Goal: Transaction & Acquisition: Purchase product/service

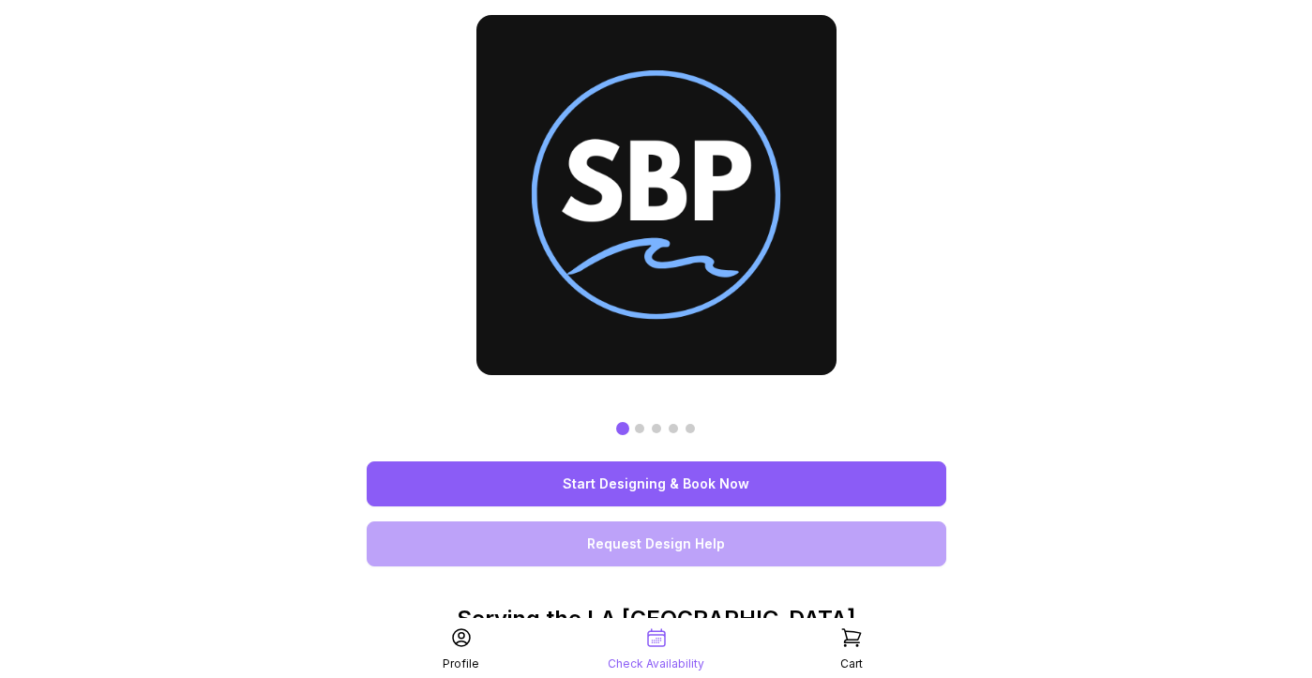
click at [662, 490] on link "Start Designing & Book Now" at bounding box center [656, 483] width 579 height 45
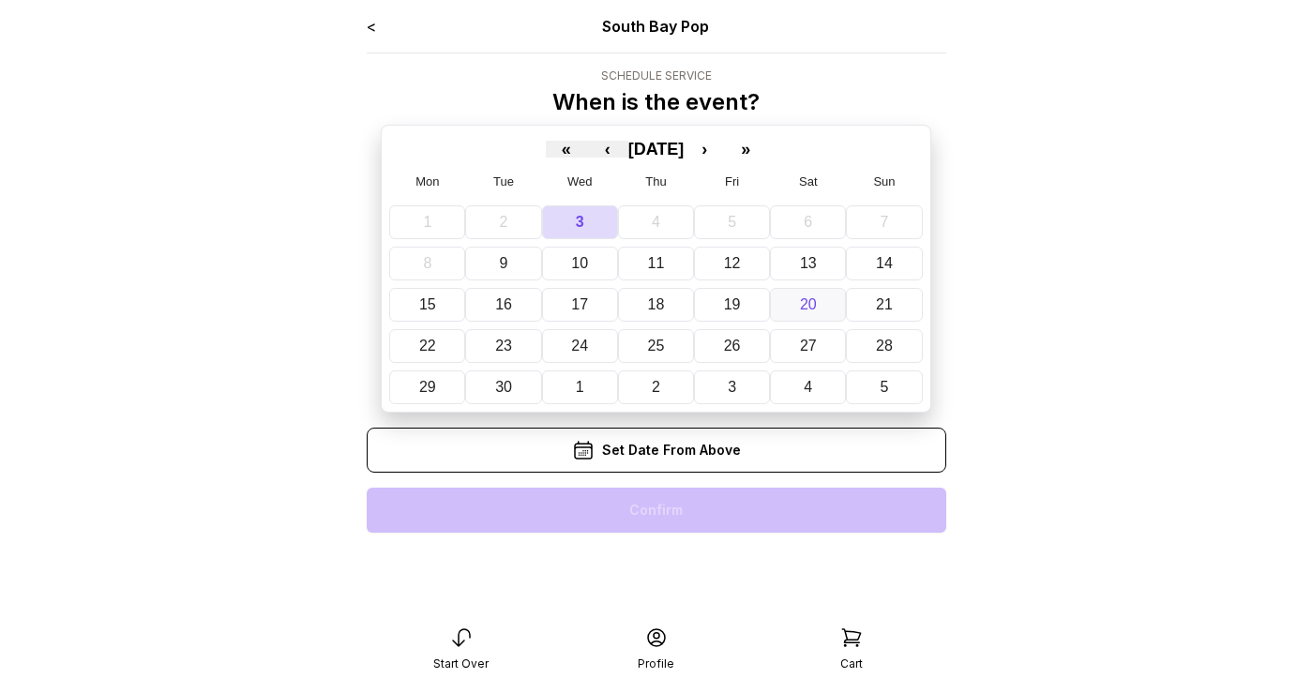
click at [803, 303] on abbr "20" at bounding box center [808, 304] width 17 height 16
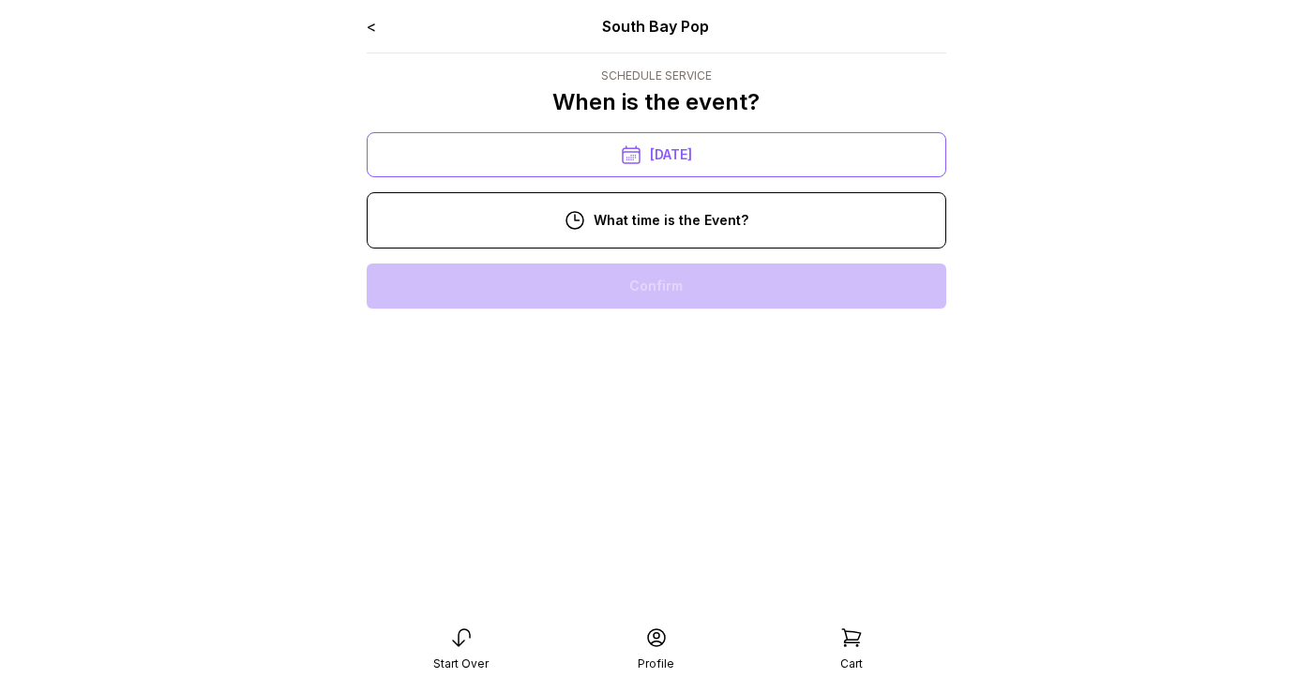
click at [686, 361] on div "11:00 am" at bounding box center [656, 345] width 549 height 45
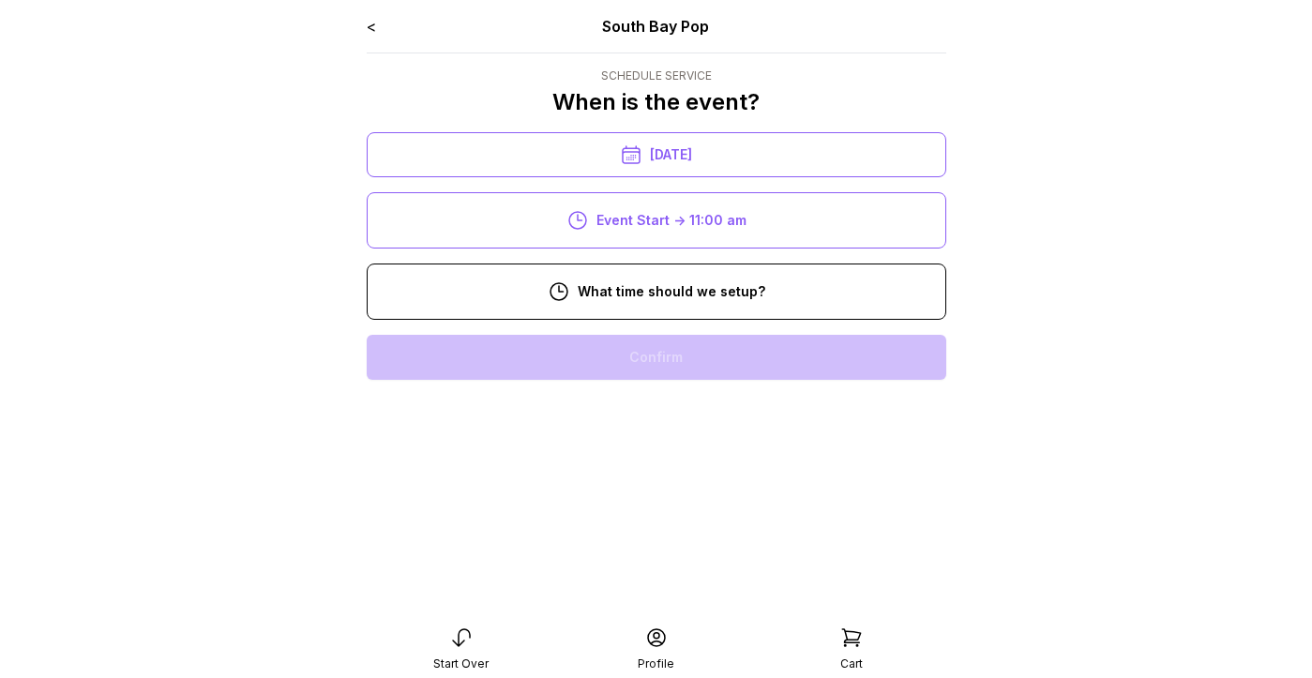
click at [704, 417] on div "9:00 am" at bounding box center [656, 417] width 549 height 45
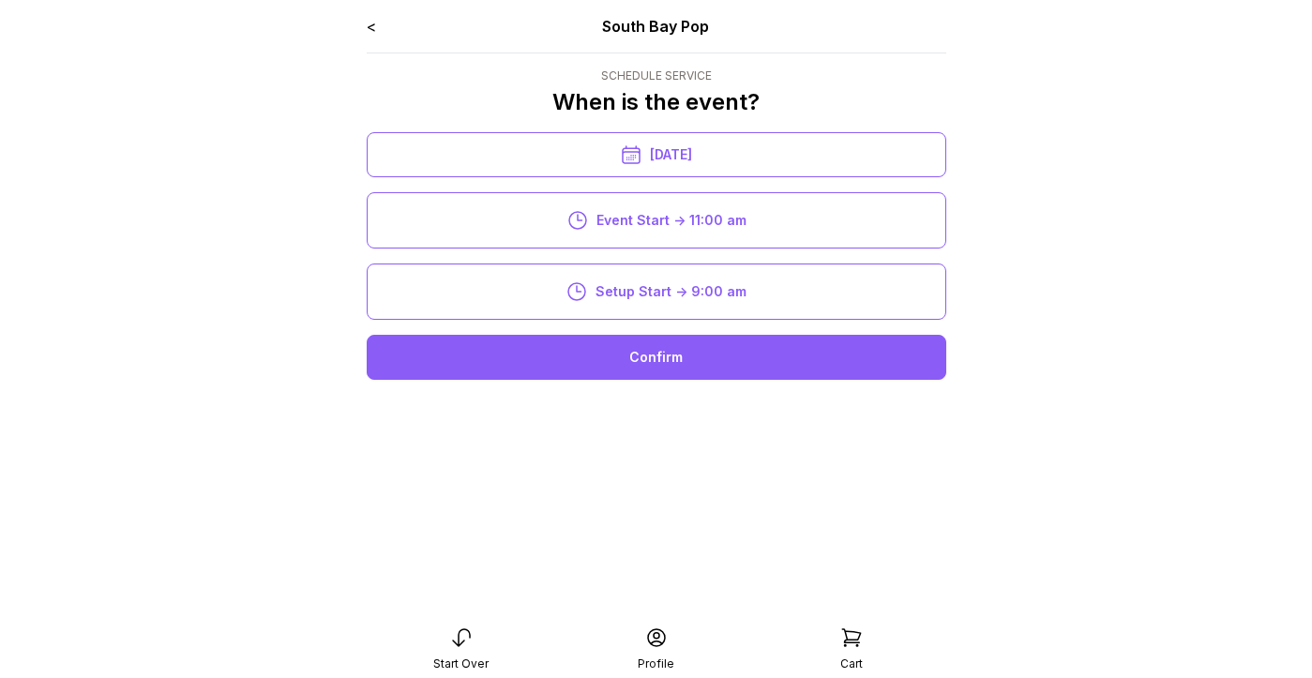
click at [692, 411] on div "9:00 am" at bounding box center [656, 417] width 549 height 45
click at [672, 350] on div "Confirm" at bounding box center [656, 357] width 579 height 45
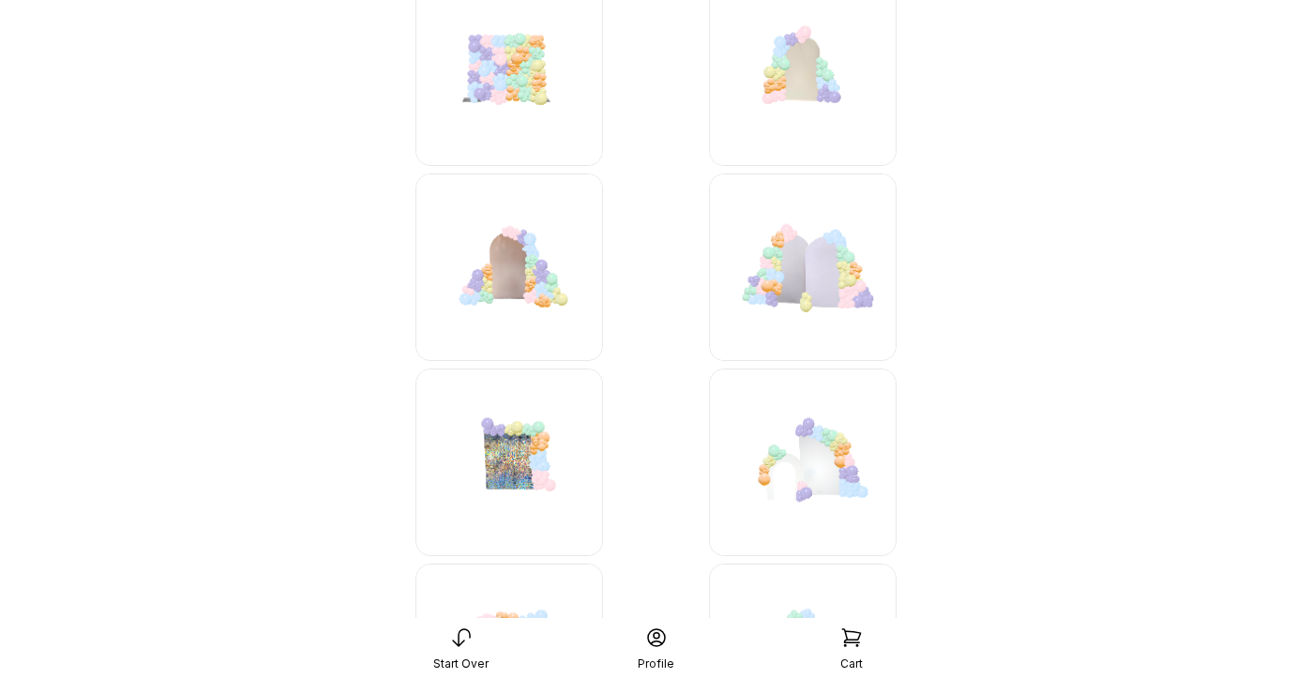
scroll to position [3170, 0]
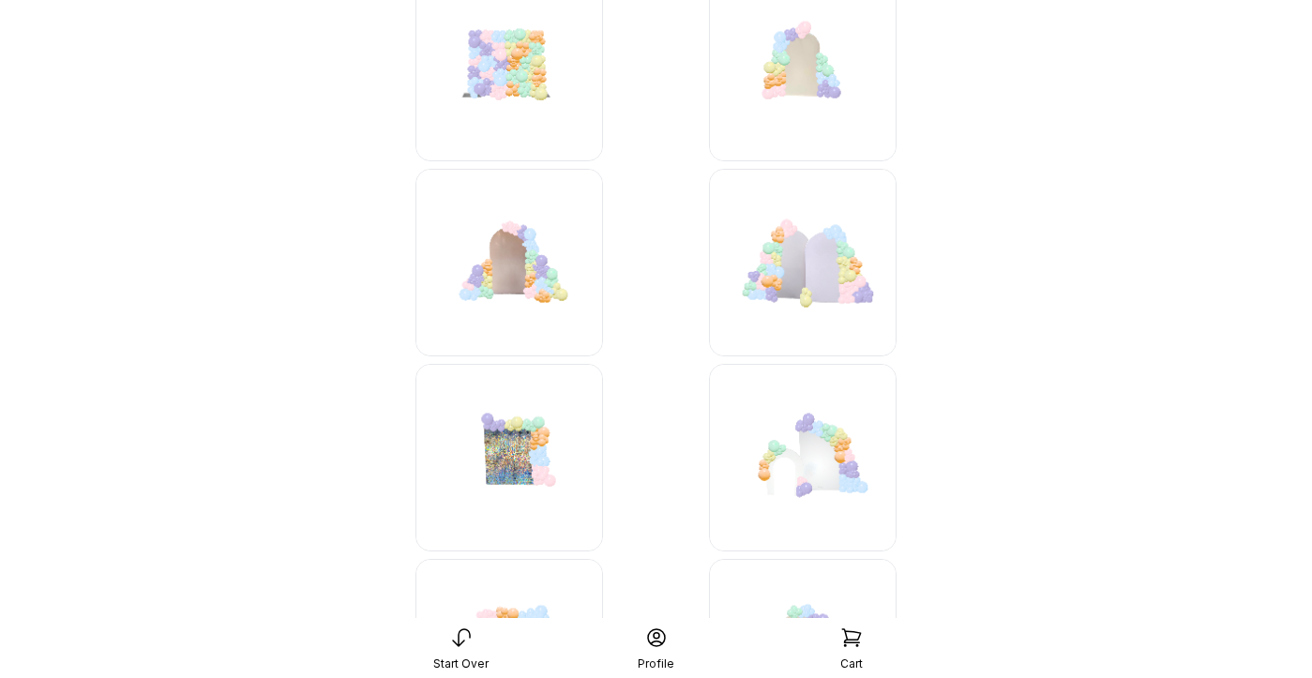
click at [815, 259] on img at bounding box center [803, 263] width 188 height 188
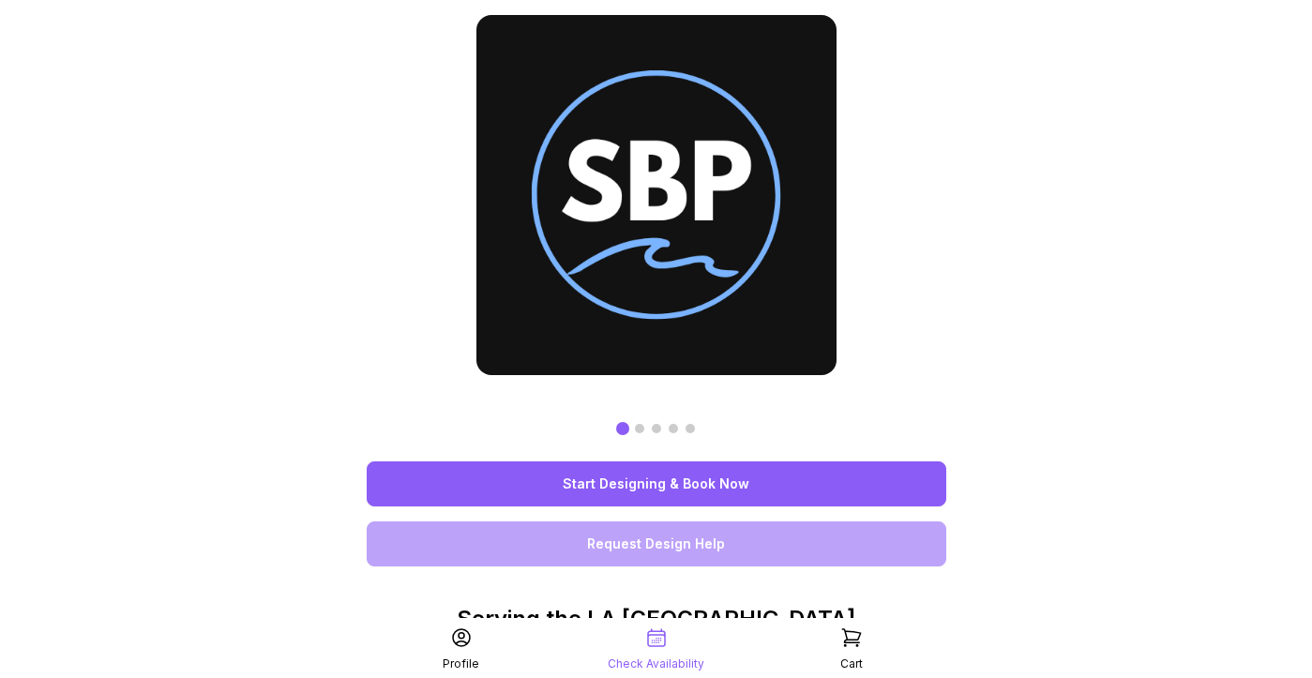
click at [702, 487] on link "Start Designing & Book Now" at bounding box center [656, 483] width 579 height 45
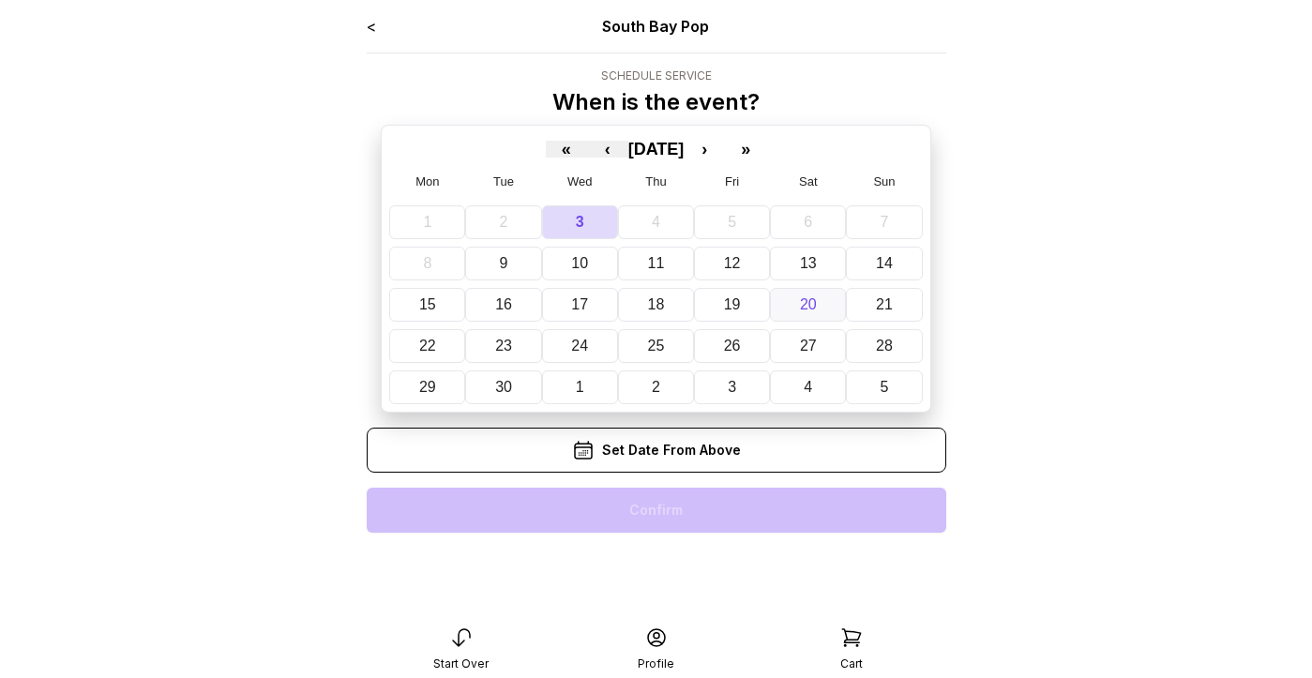
click at [817, 310] on button "20" at bounding box center [808, 305] width 76 height 34
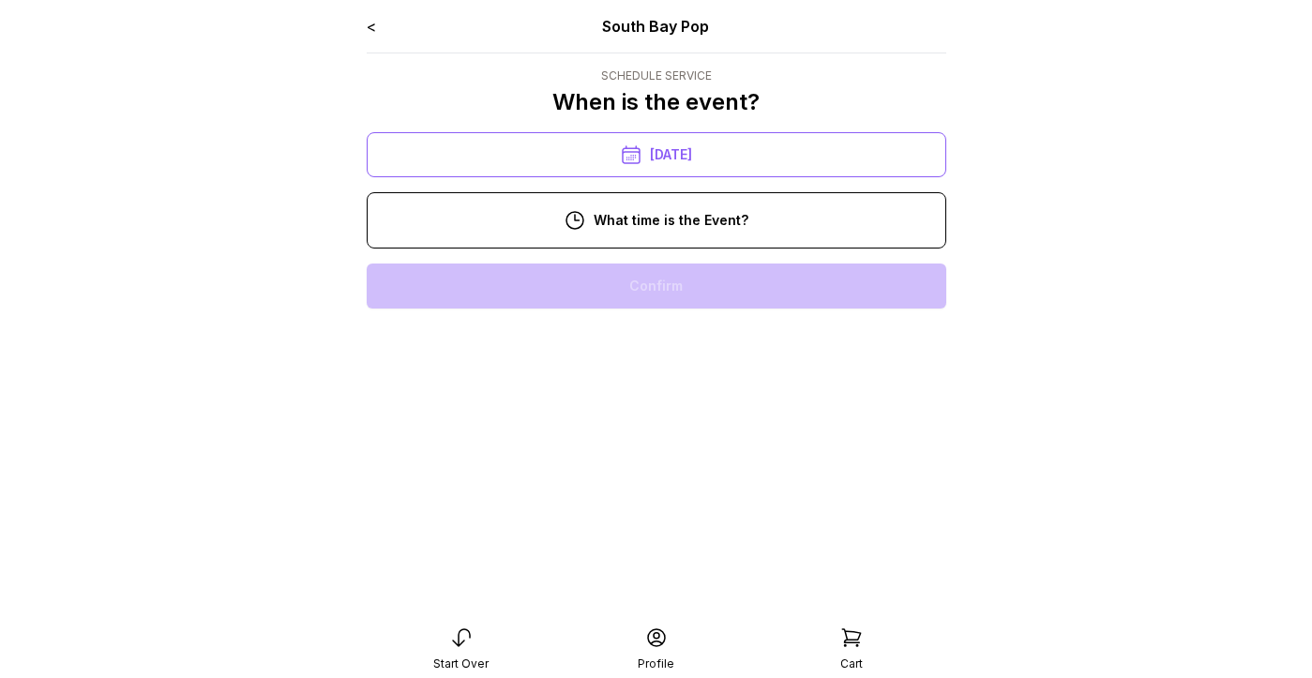
click at [692, 350] on div "11:00 am" at bounding box center [656, 345] width 549 height 45
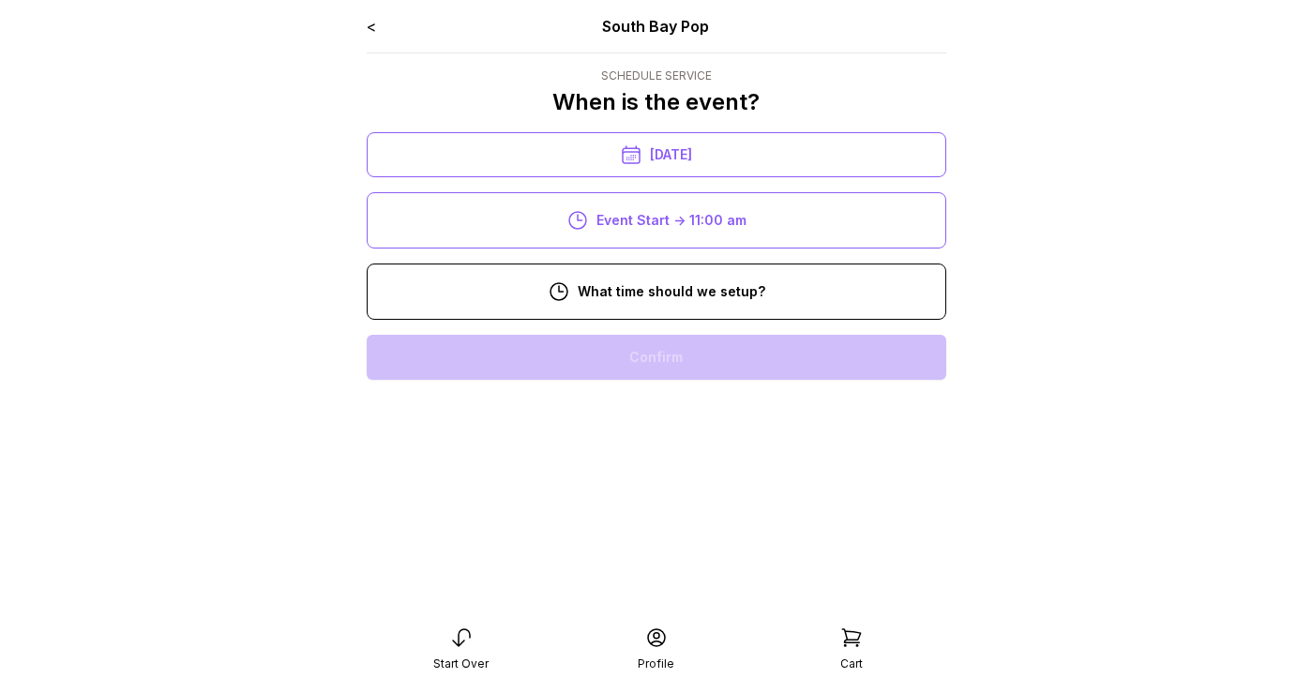
click at [642, 429] on div "9:00 am" at bounding box center [656, 417] width 549 height 45
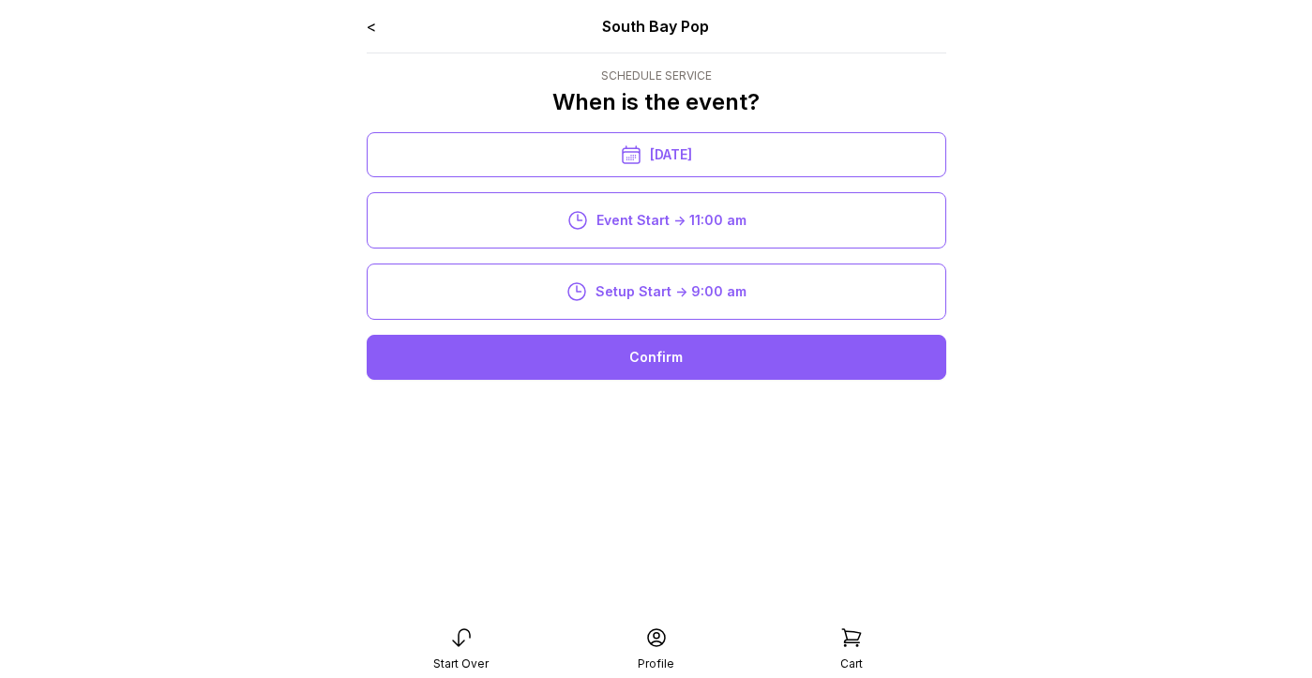
click at [680, 373] on div "Confirm" at bounding box center [656, 357] width 579 height 45
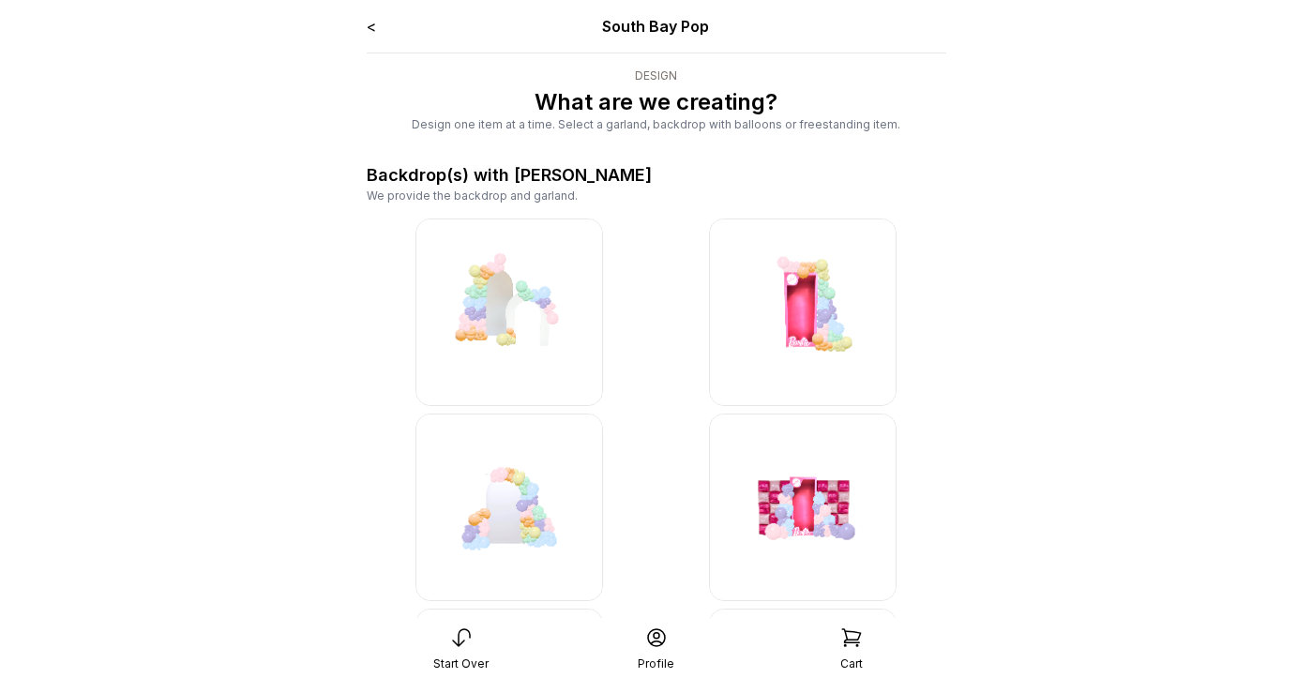
click at [371, 31] on link "<" at bounding box center [371, 26] width 9 height 19
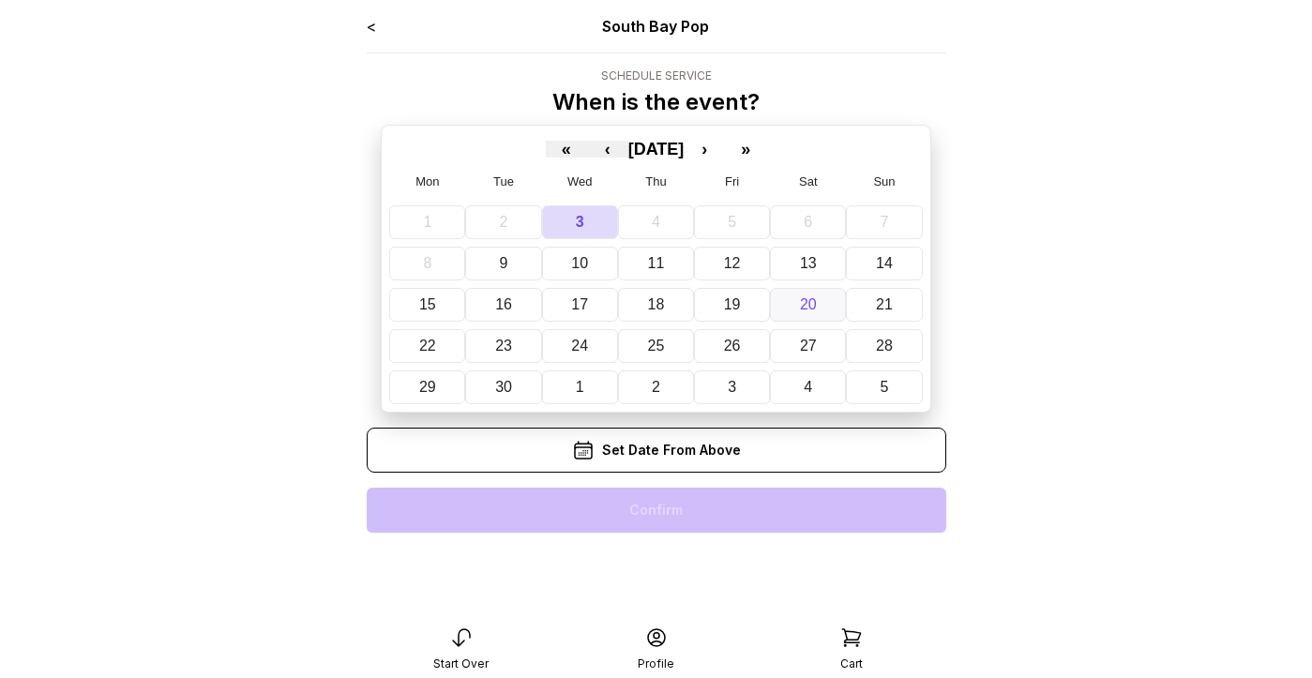
click at [783, 308] on button "20" at bounding box center [808, 305] width 76 height 34
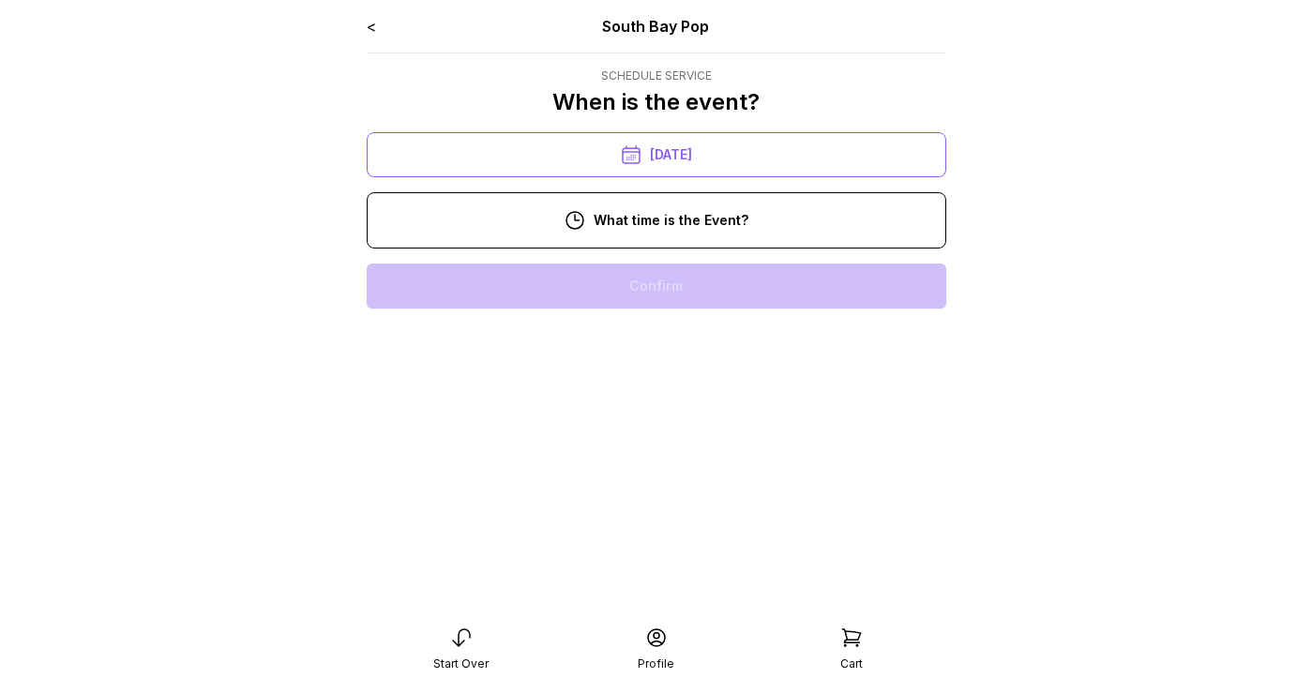
click at [659, 340] on div "11:00 am" at bounding box center [656, 345] width 549 height 45
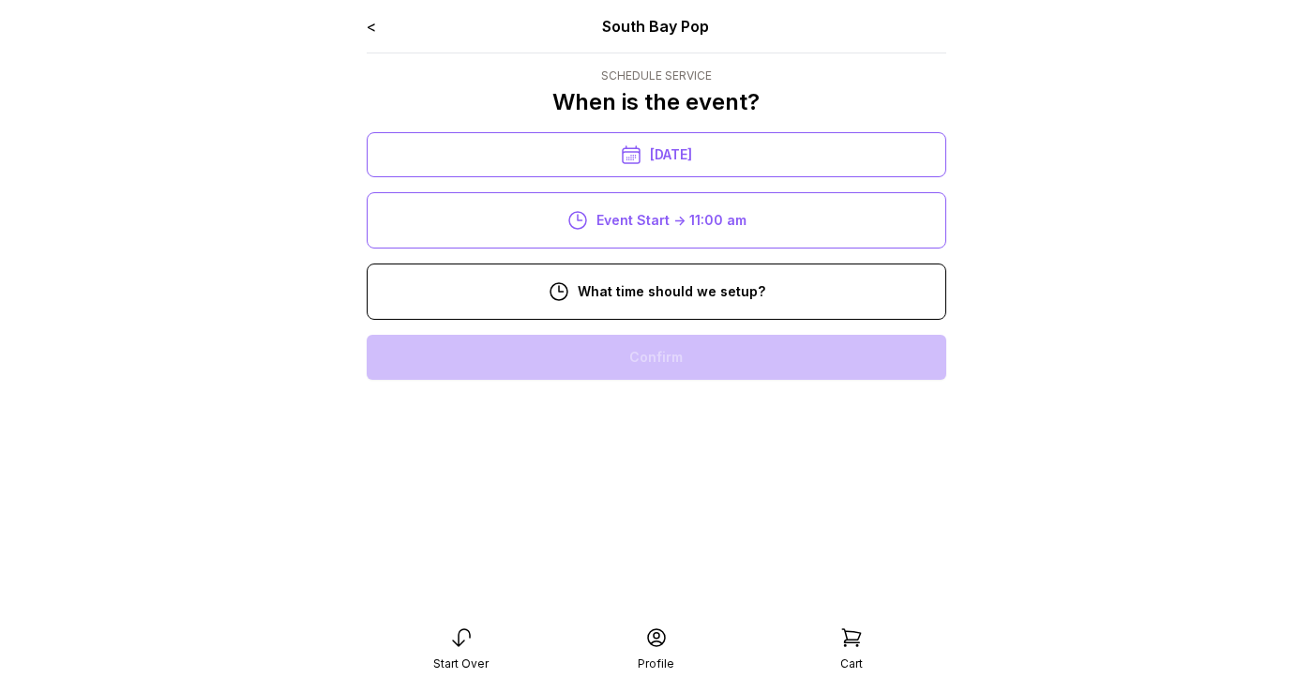
click at [655, 353] on div "8:00 am" at bounding box center [656, 357] width 549 height 45
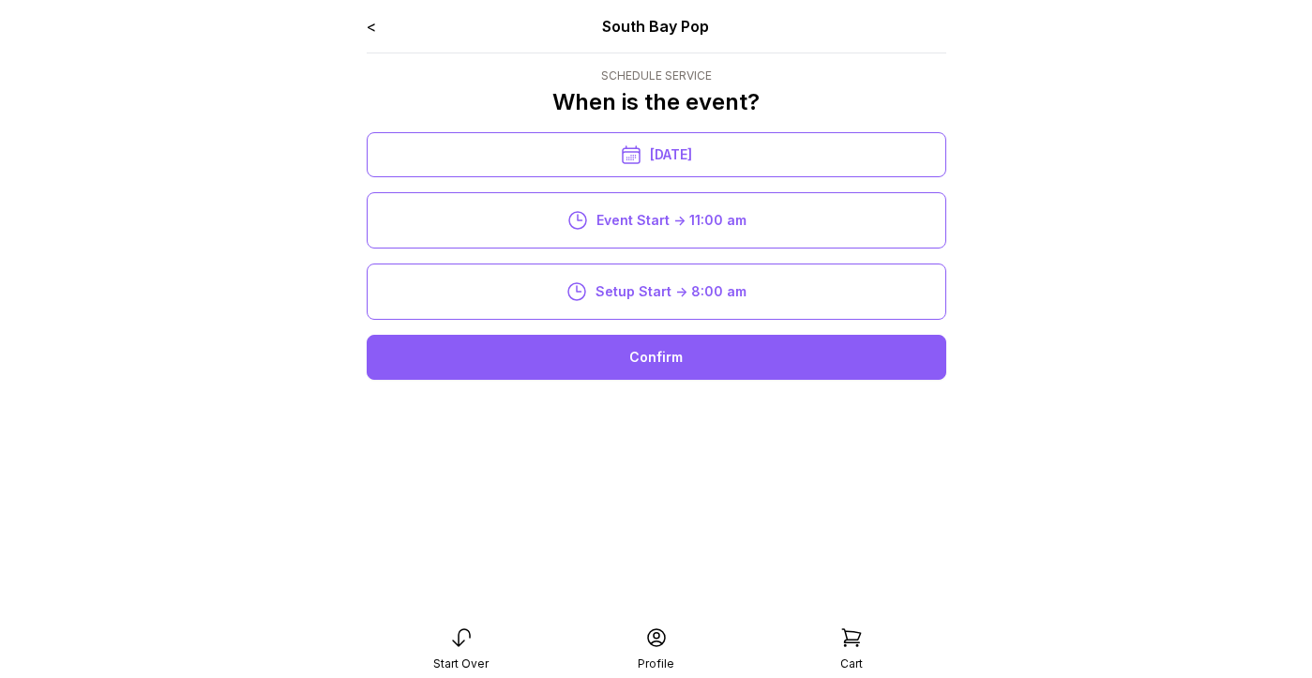
click at [653, 358] on div "Confirm" at bounding box center [656, 357] width 579 height 45
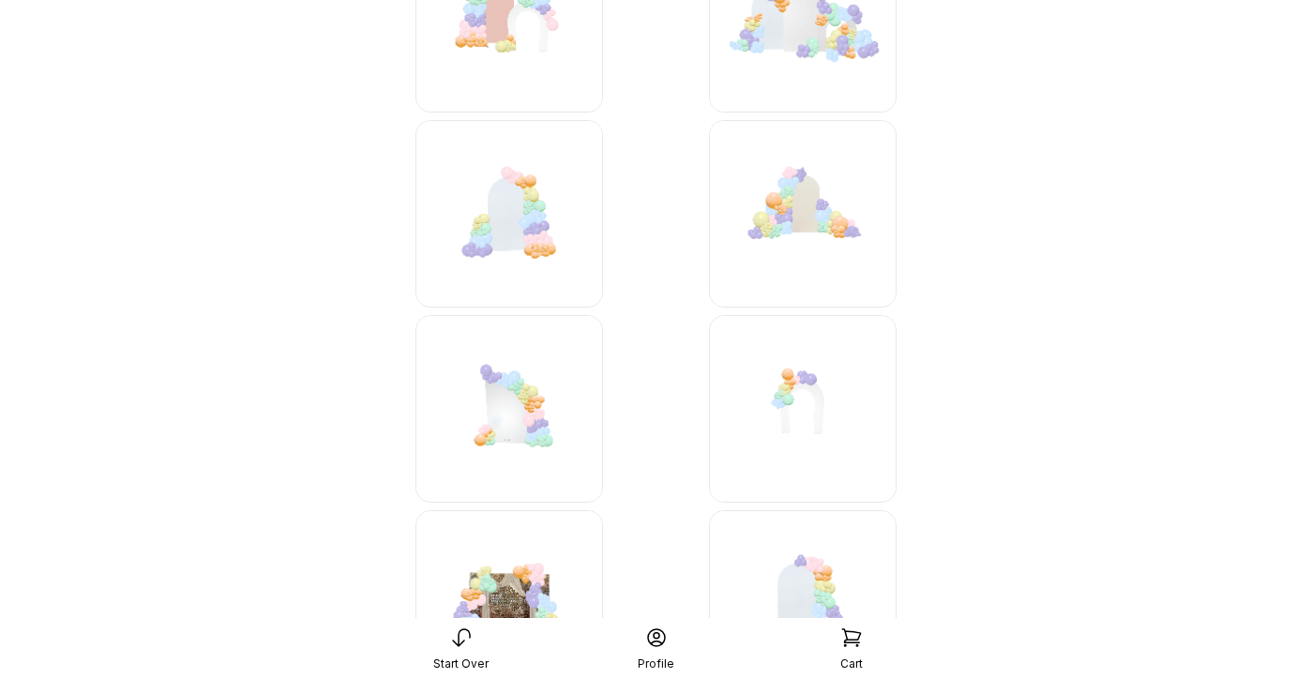
scroll to position [2444, 0]
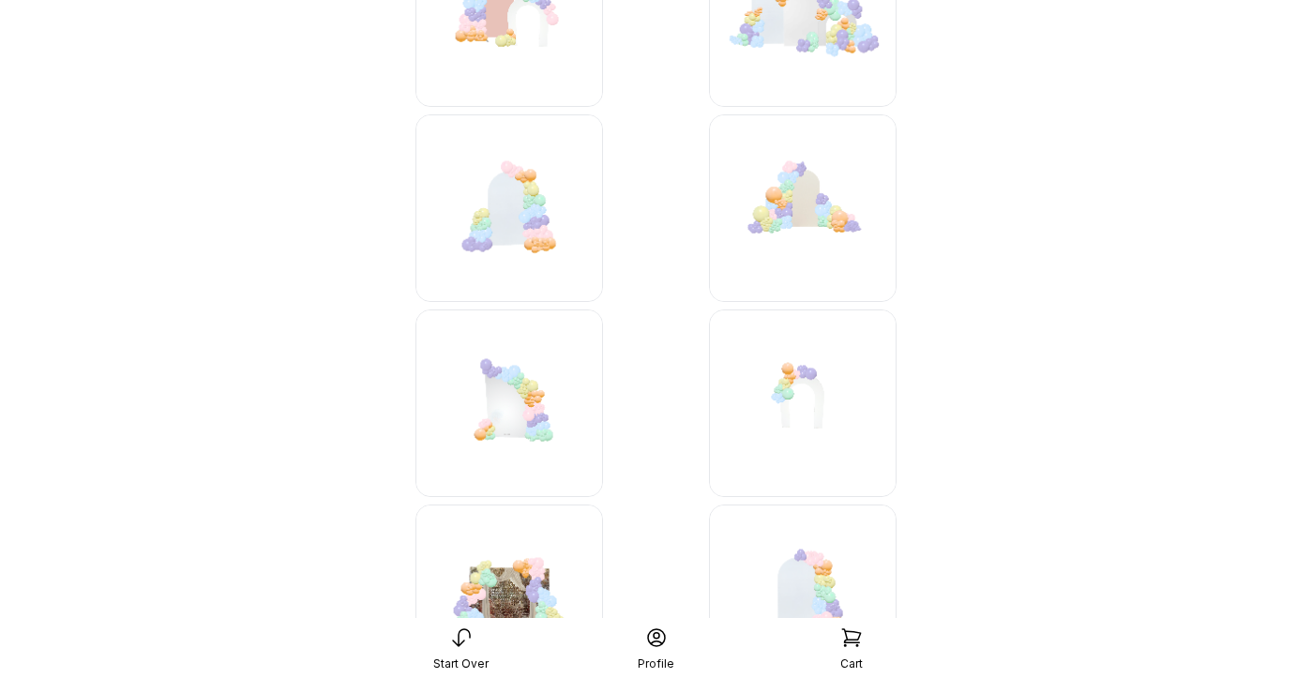
click at [533, 218] on img at bounding box center [509, 208] width 188 height 188
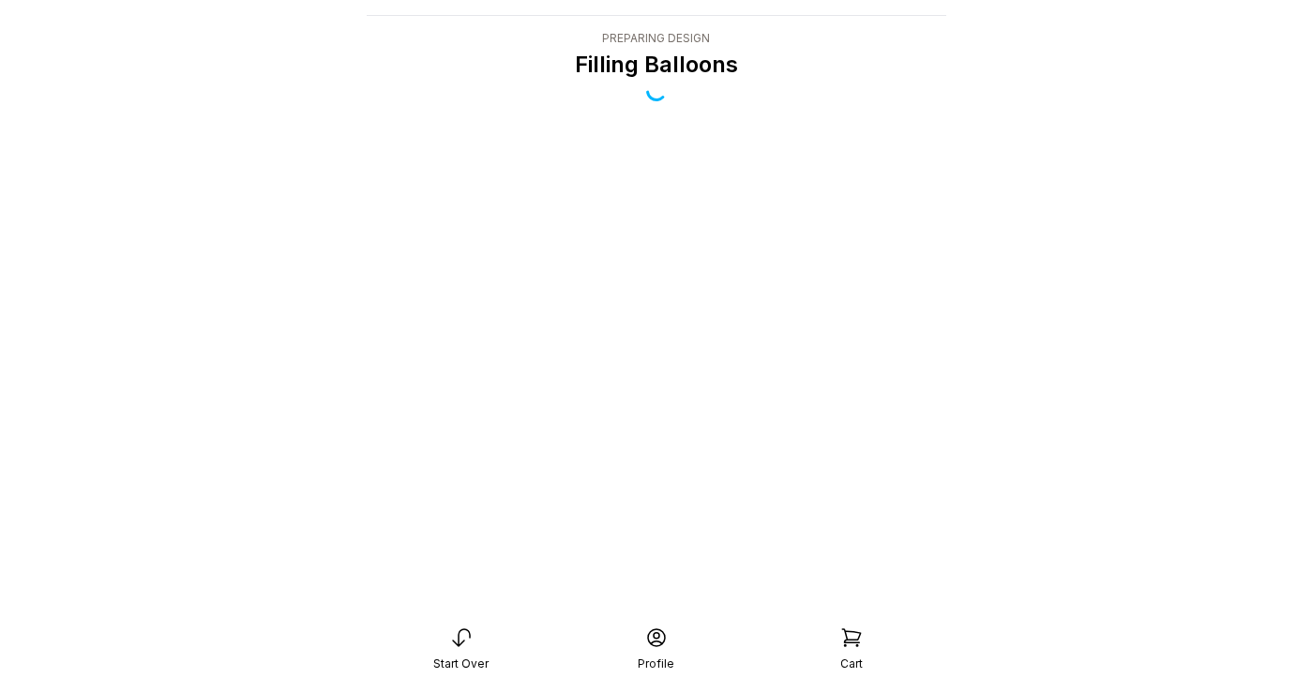
scroll to position [38, 0]
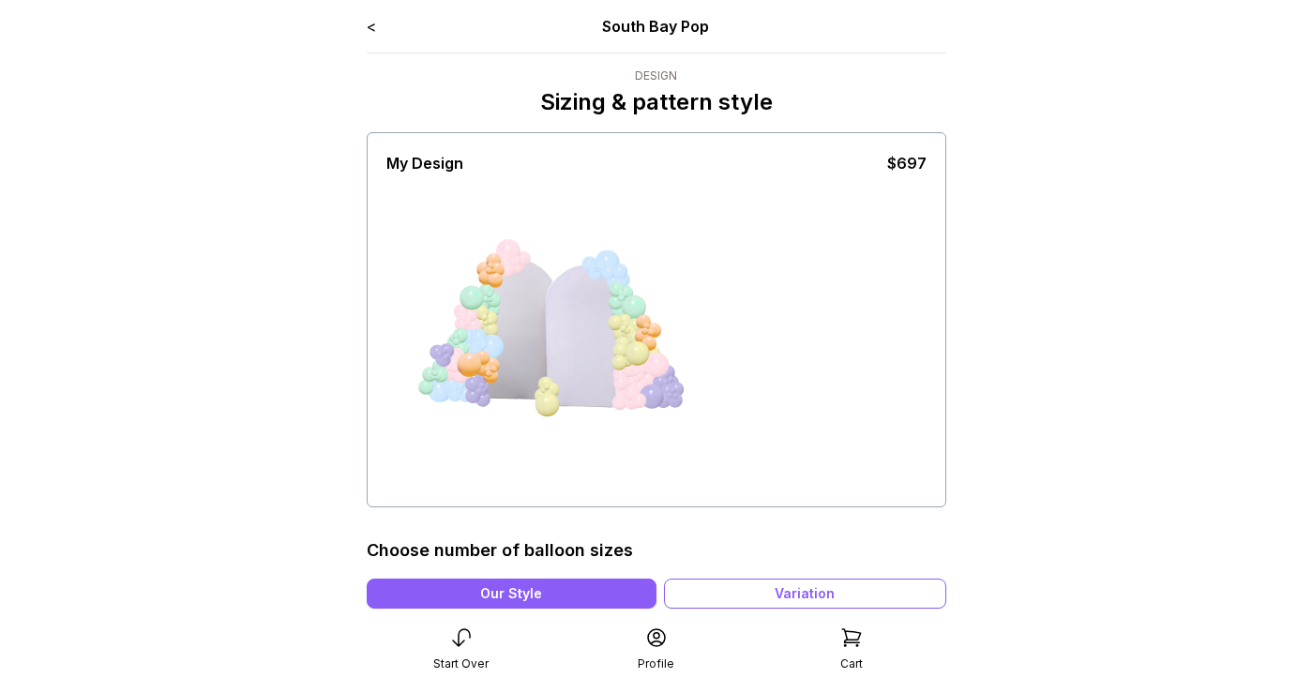
click at [367, 25] on link "<" at bounding box center [371, 26] width 9 height 19
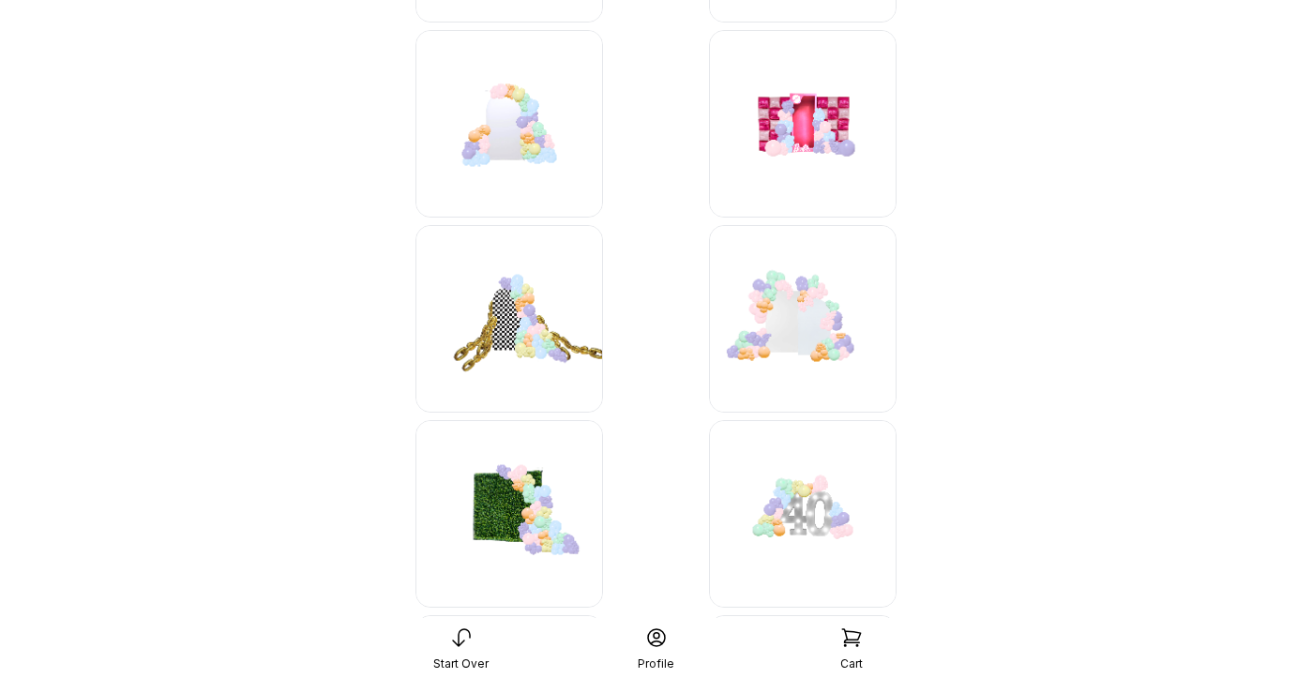
click at [529, 118] on img at bounding box center [509, 124] width 188 height 188
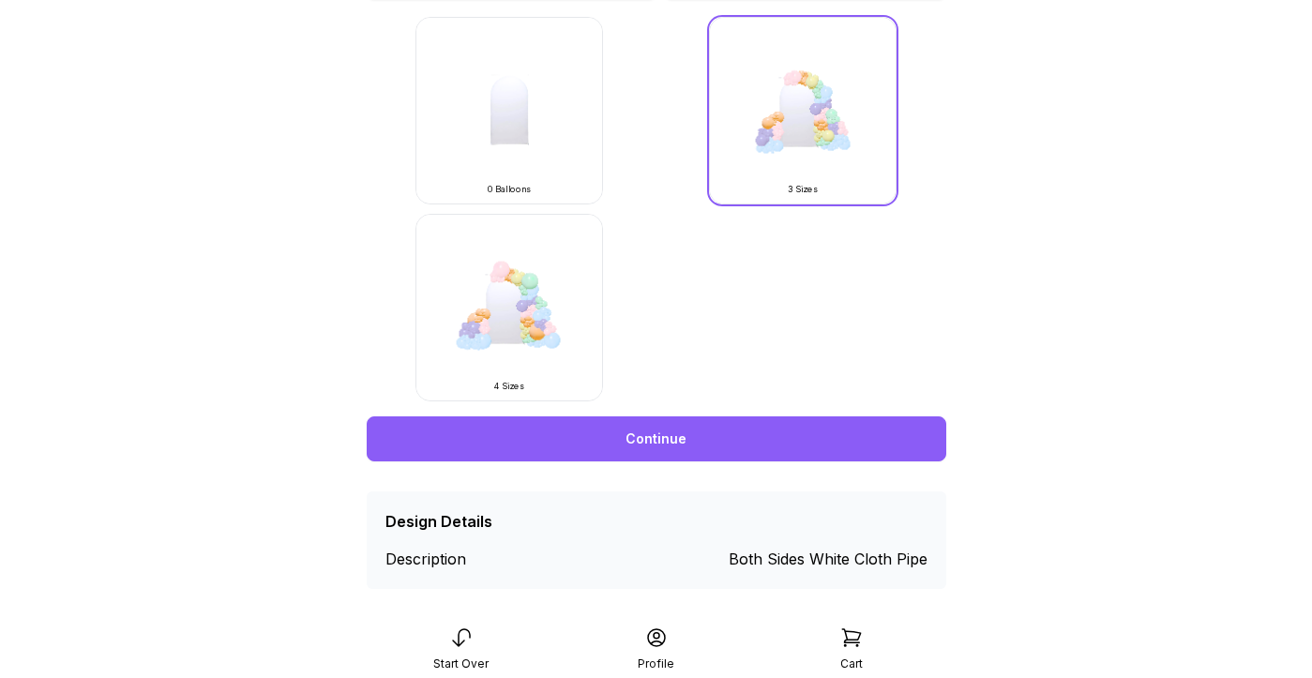
scroll to position [628, 0]
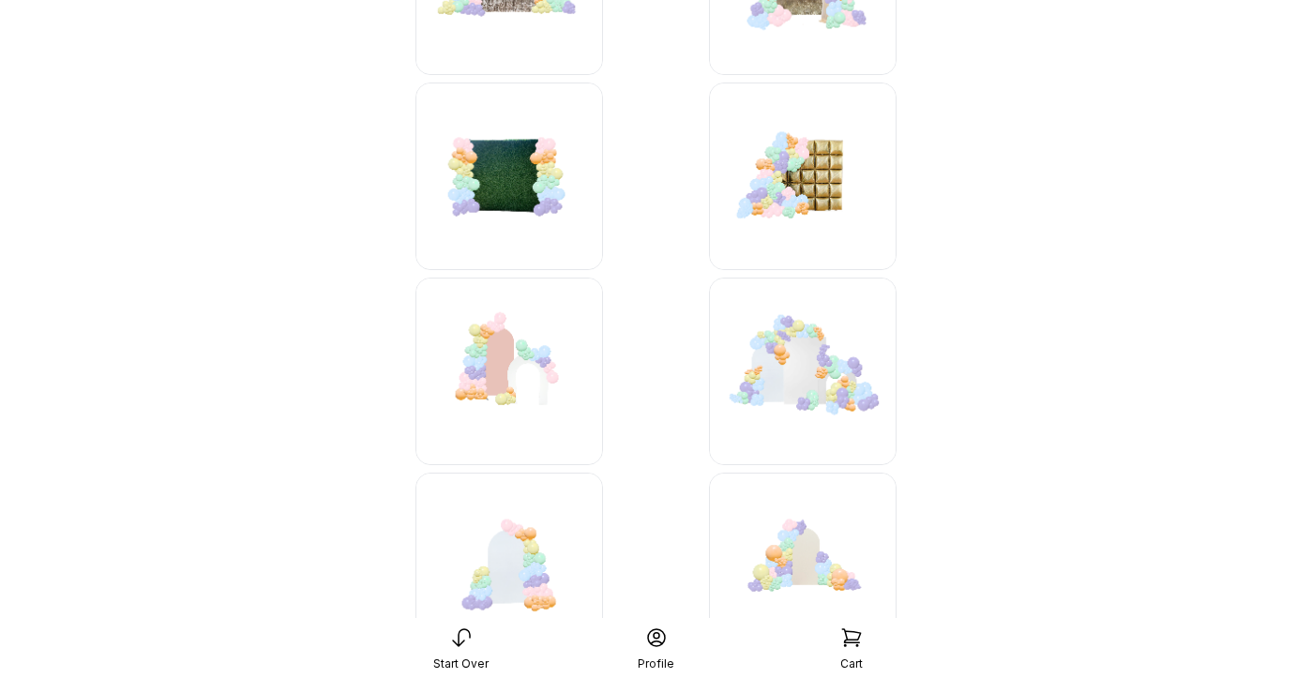
scroll to position [2082, 0]
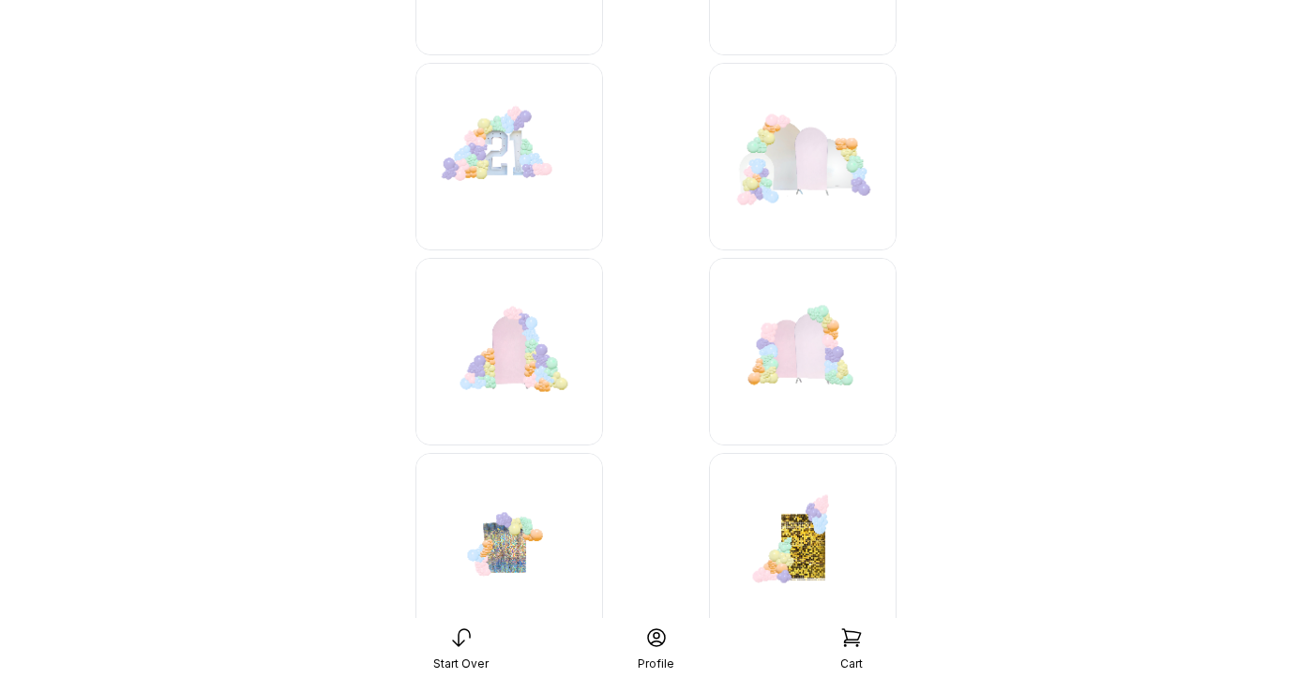
click at [779, 365] on img at bounding box center [803, 352] width 188 height 188
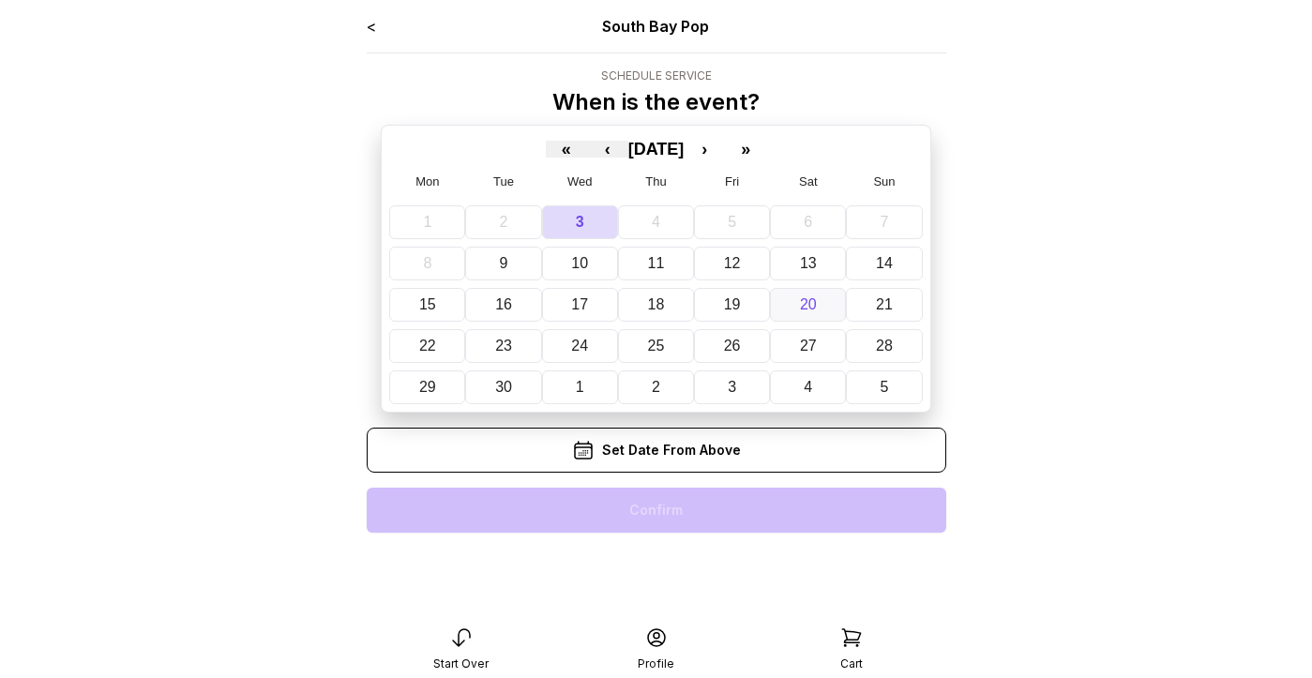
click at [804, 293] on button "20" at bounding box center [808, 305] width 76 height 34
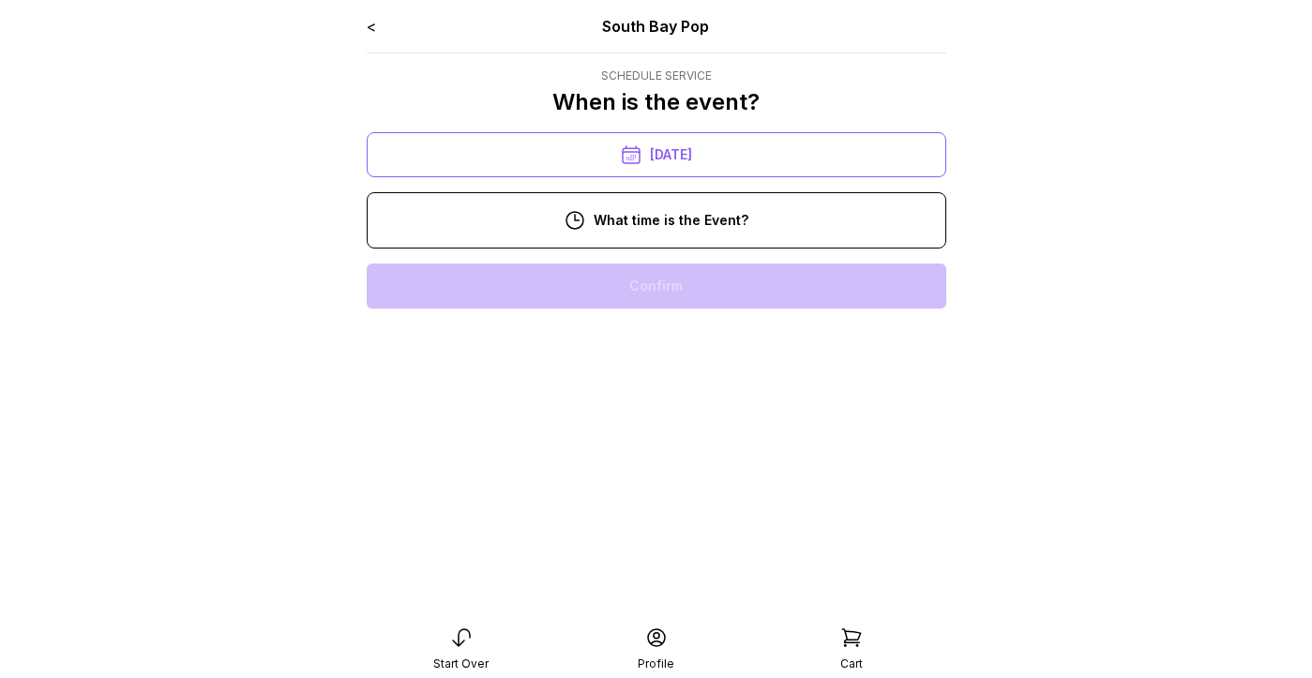
click at [692, 353] on div "11:00 am" at bounding box center [656, 345] width 549 height 45
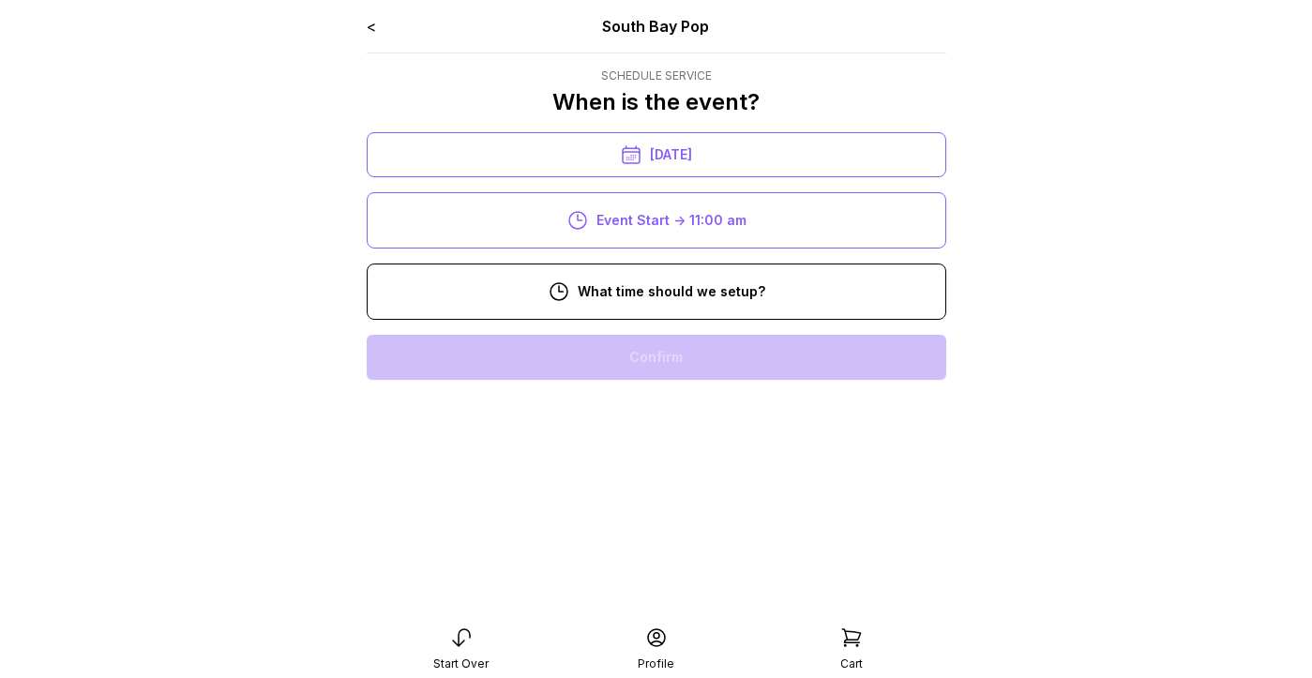
click at [682, 354] on div "8:00 am" at bounding box center [656, 357] width 549 height 45
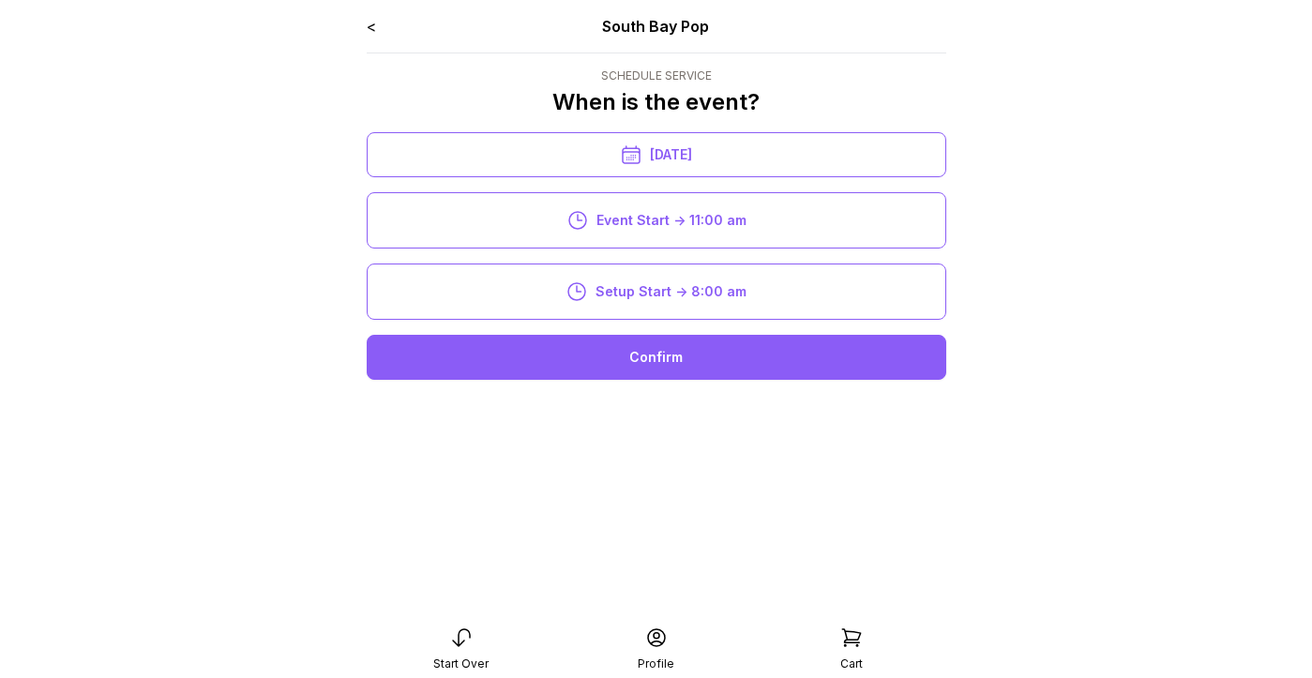
click at [682, 354] on div "Confirm" at bounding box center [656, 357] width 579 height 45
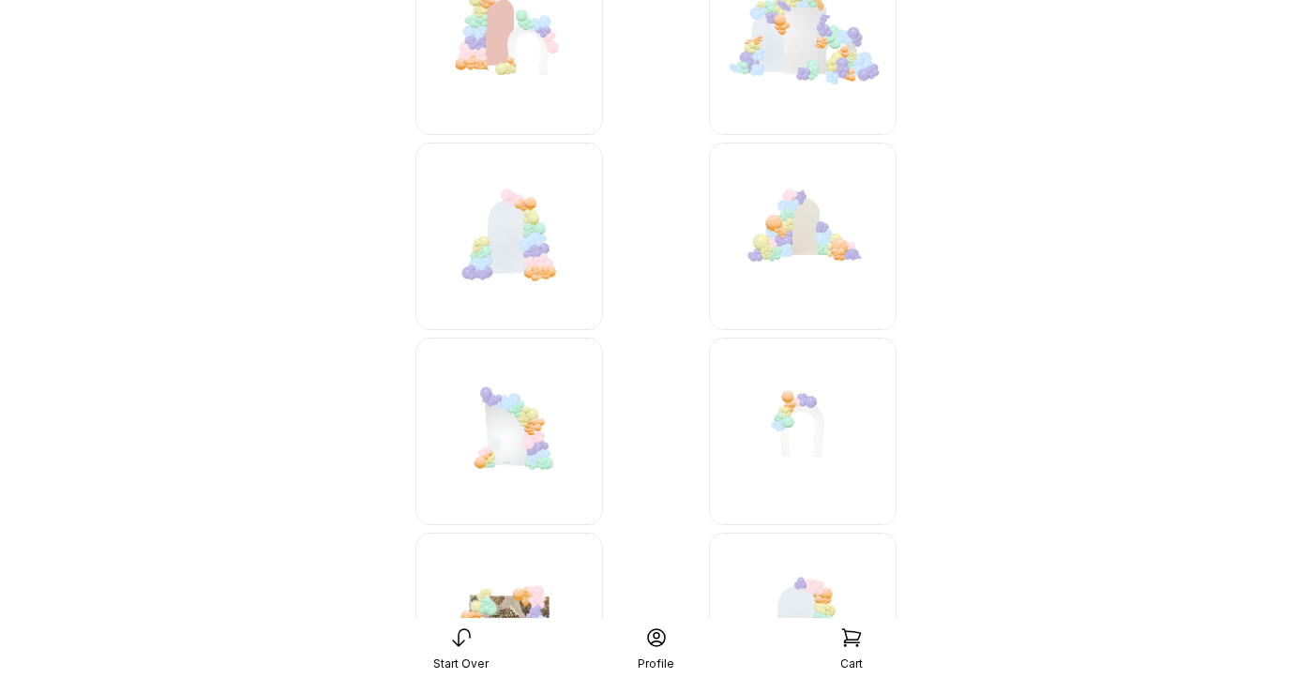
scroll to position [2423, 0]
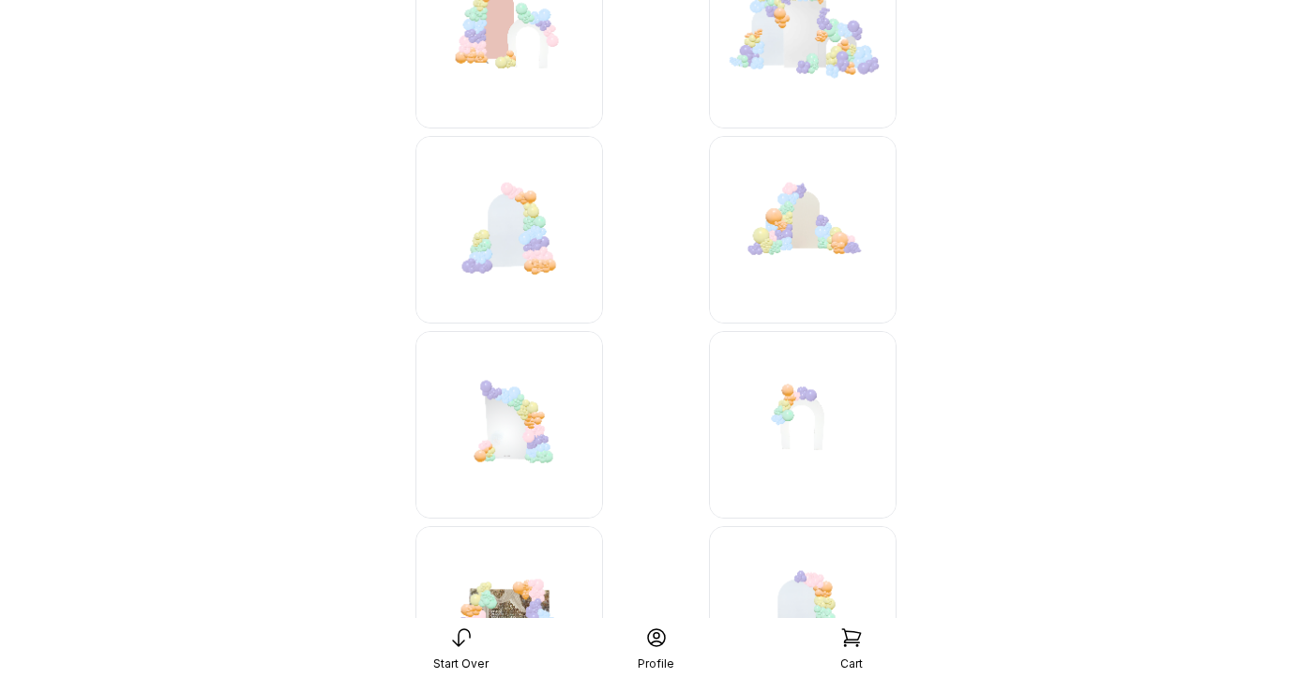
click at [498, 249] on img at bounding box center [509, 230] width 188 height 188
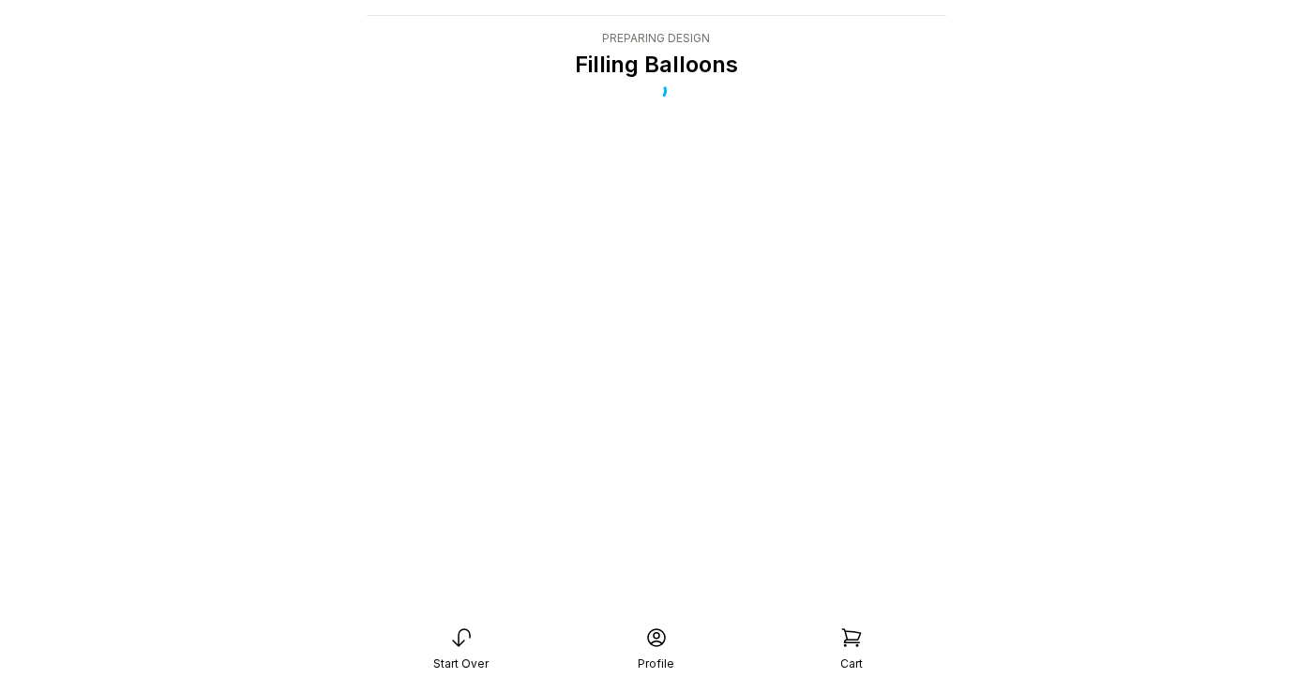
scroll to position [38, 0]
click at [447, 641] on div "Start Over" at bounding box center [461, 648] width 195 height 45
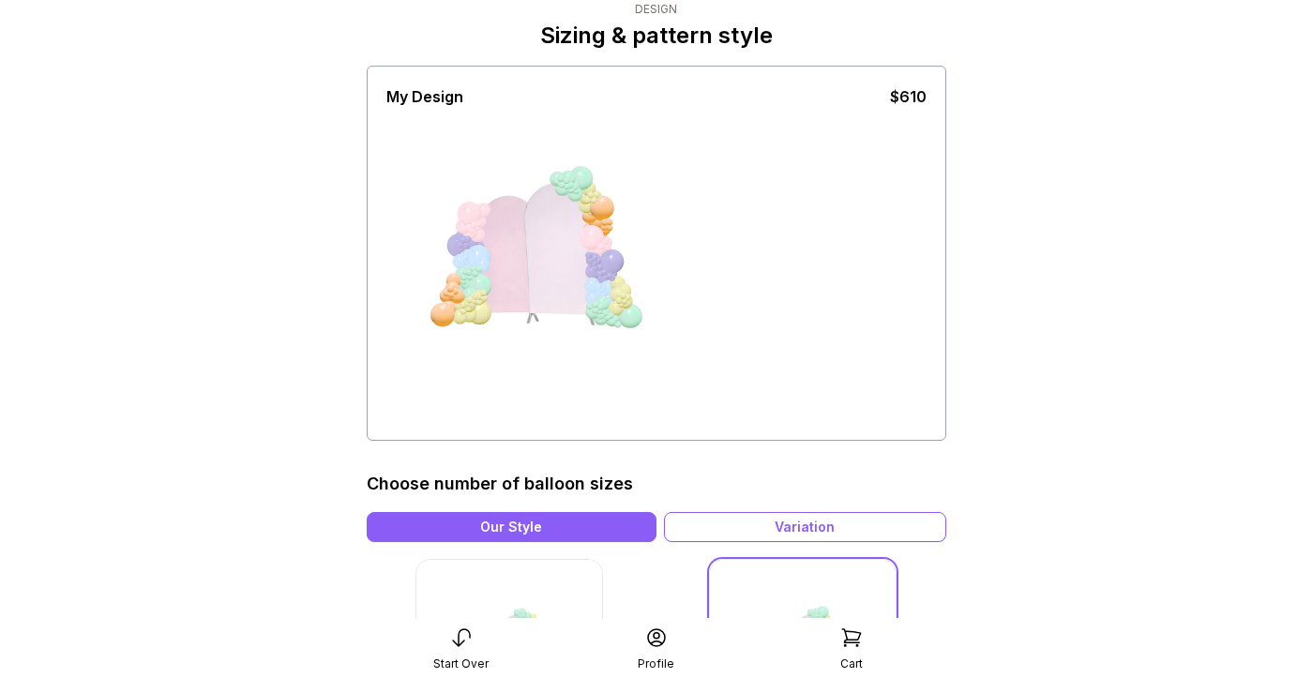
scroll to position [68, 0]
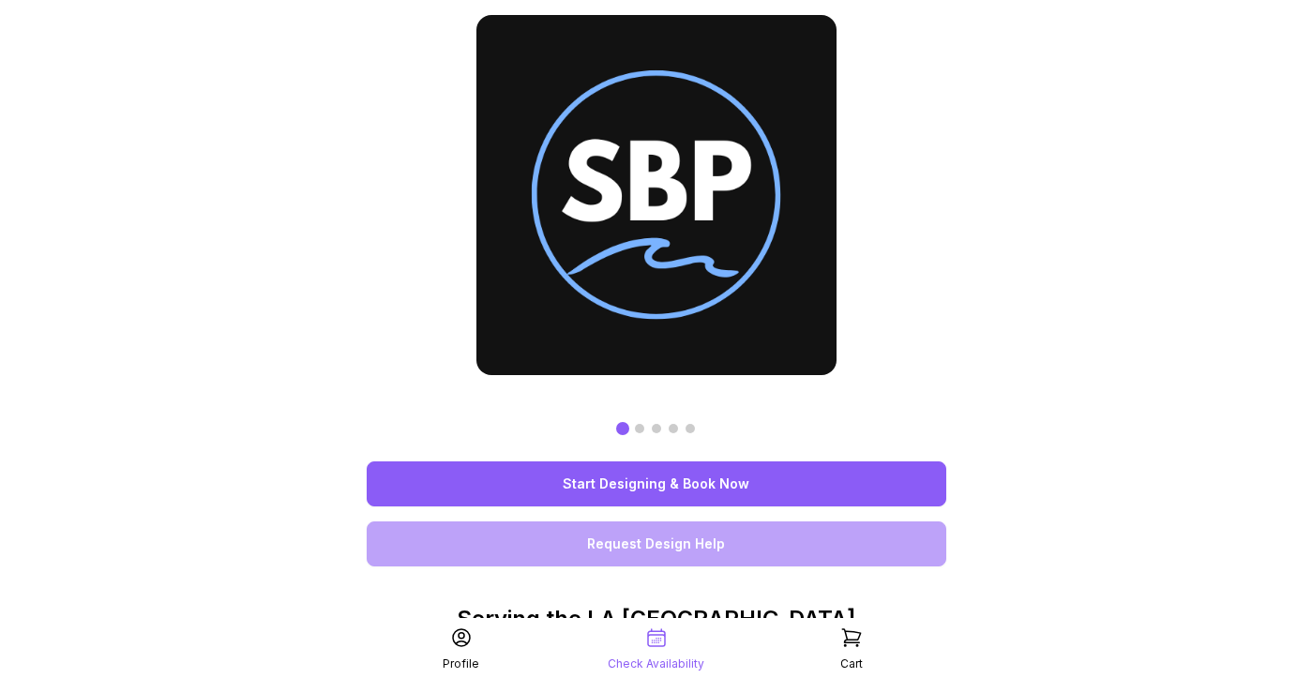
click at [752, 484] on link "Start Designing & Book Now" at bounding box center [656, 483] width 579 height 45
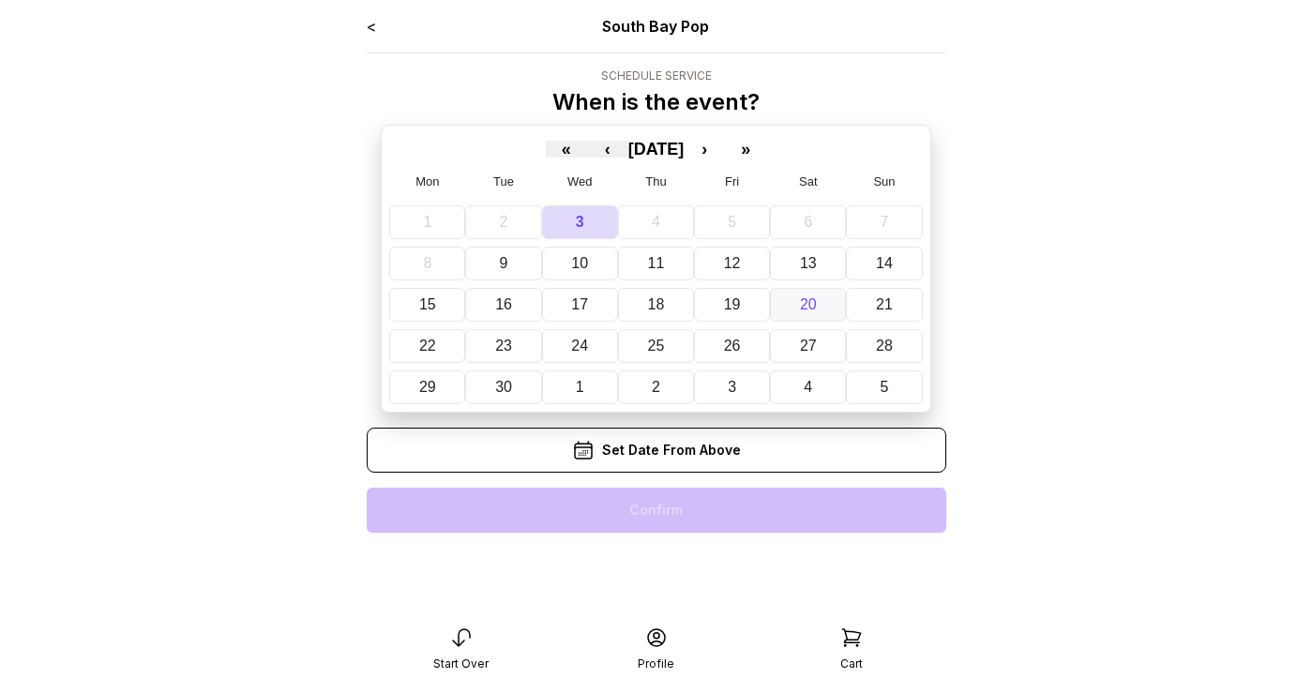
click at [798, 303] on button "20" at bounding box center [808, 305] width 76 height 34
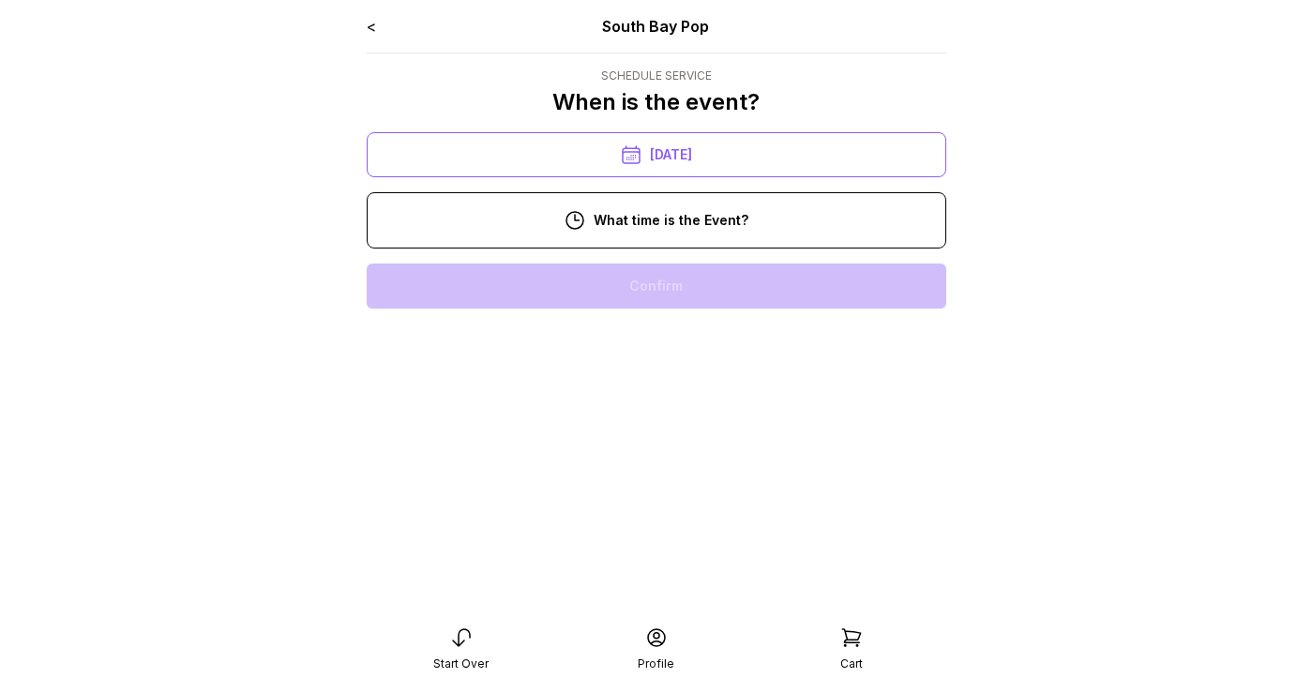
click at [672, 360] on div "11:00 am" at bounding box center [656, 345] width 549 height 45
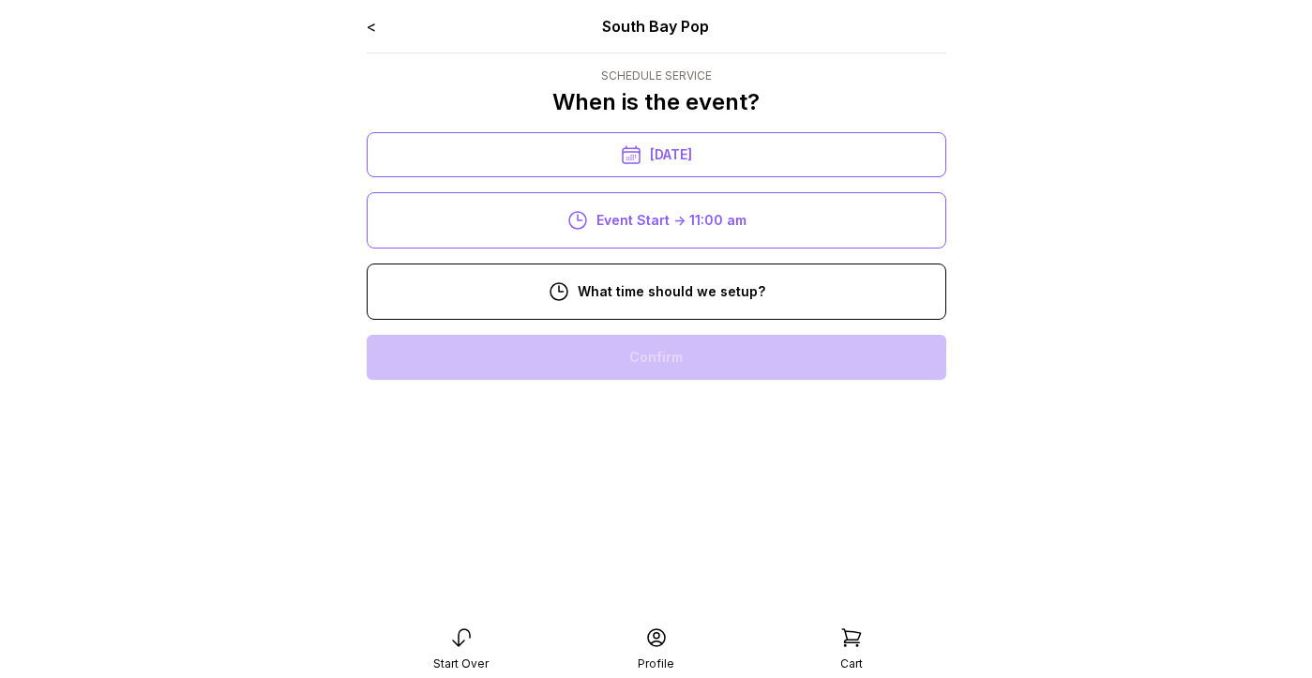
click at [649, 361] on div "8:00 am" at bounding box center [656, 357] width 549 height 45
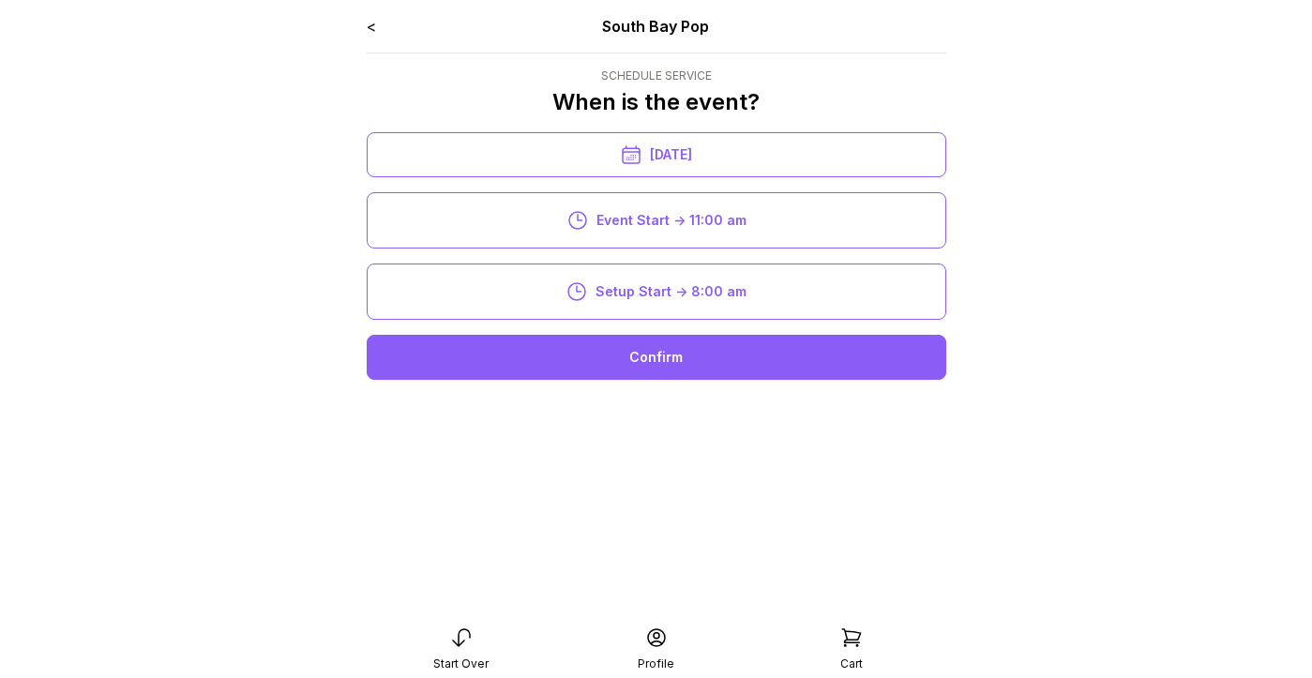
click at [649, 361] on div "Confirm" at bounding box center [656, 357] width 579 height 45
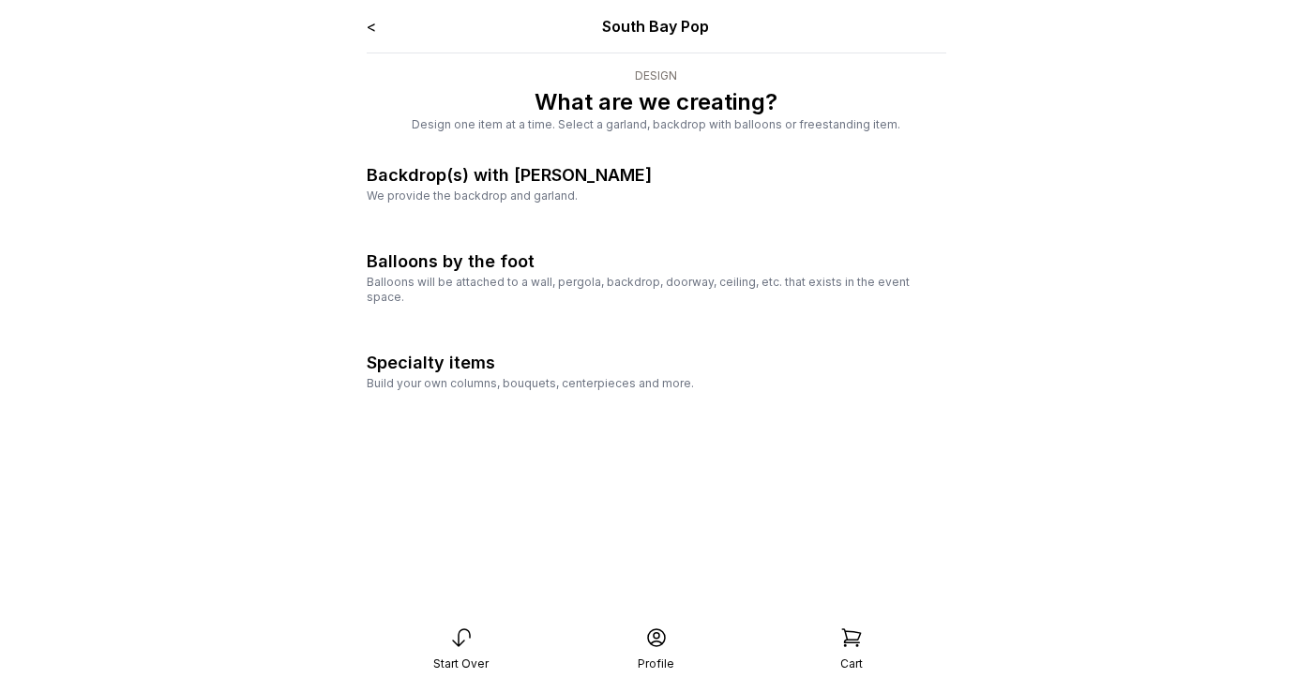
click at [556, 174] on div "Backdrop(s) with garland" at bounding box center [509, 175] width 285 height 26
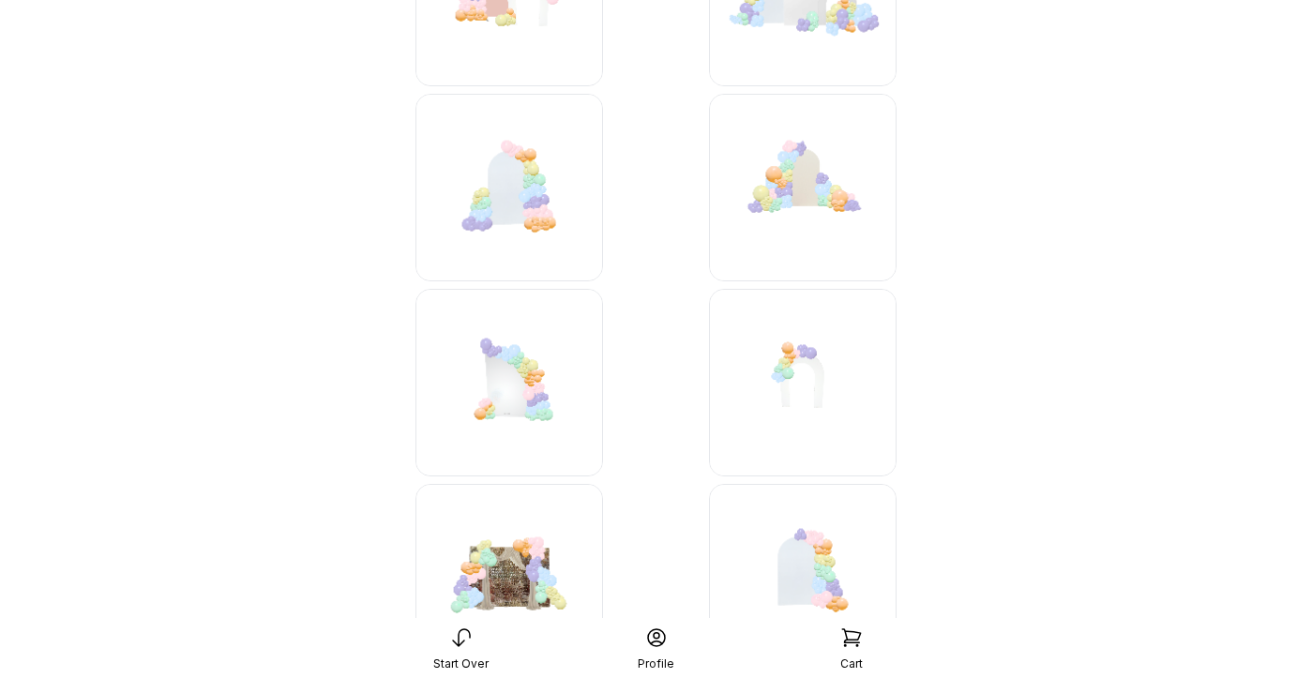
scroll to position [2469, 0]
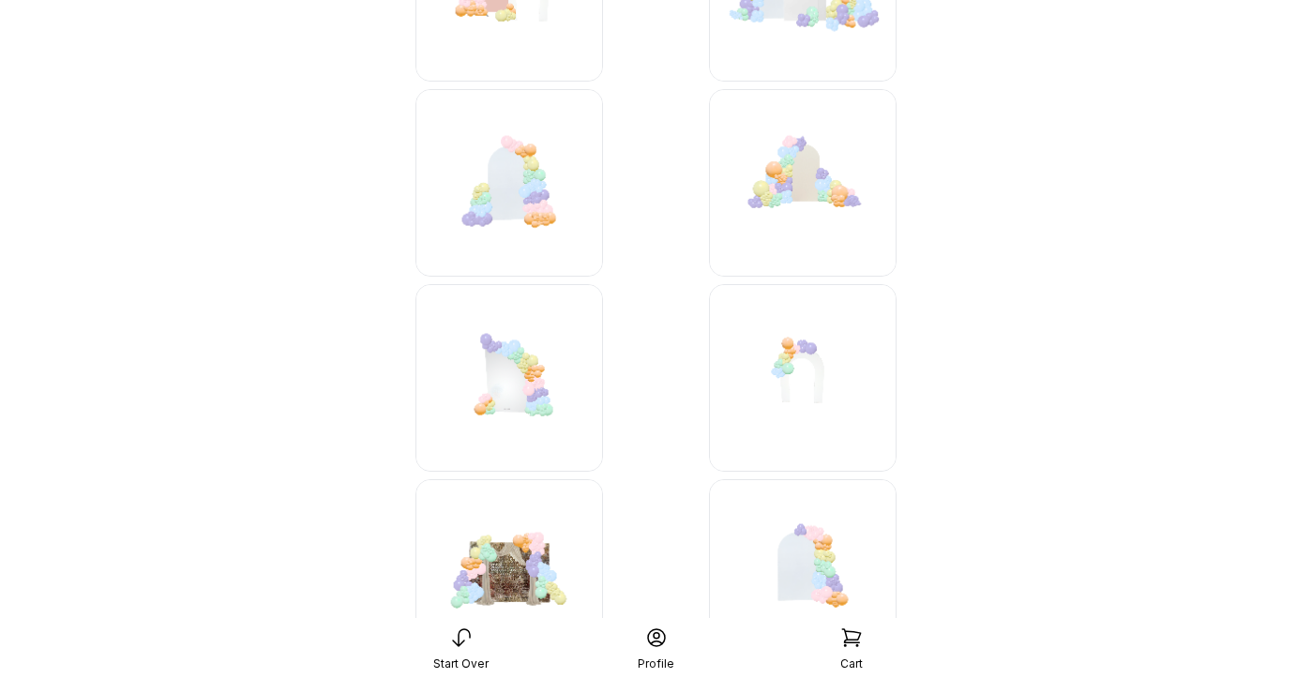
click at [792, 540] on img at bounding box center [803, 573] width 188 height 188
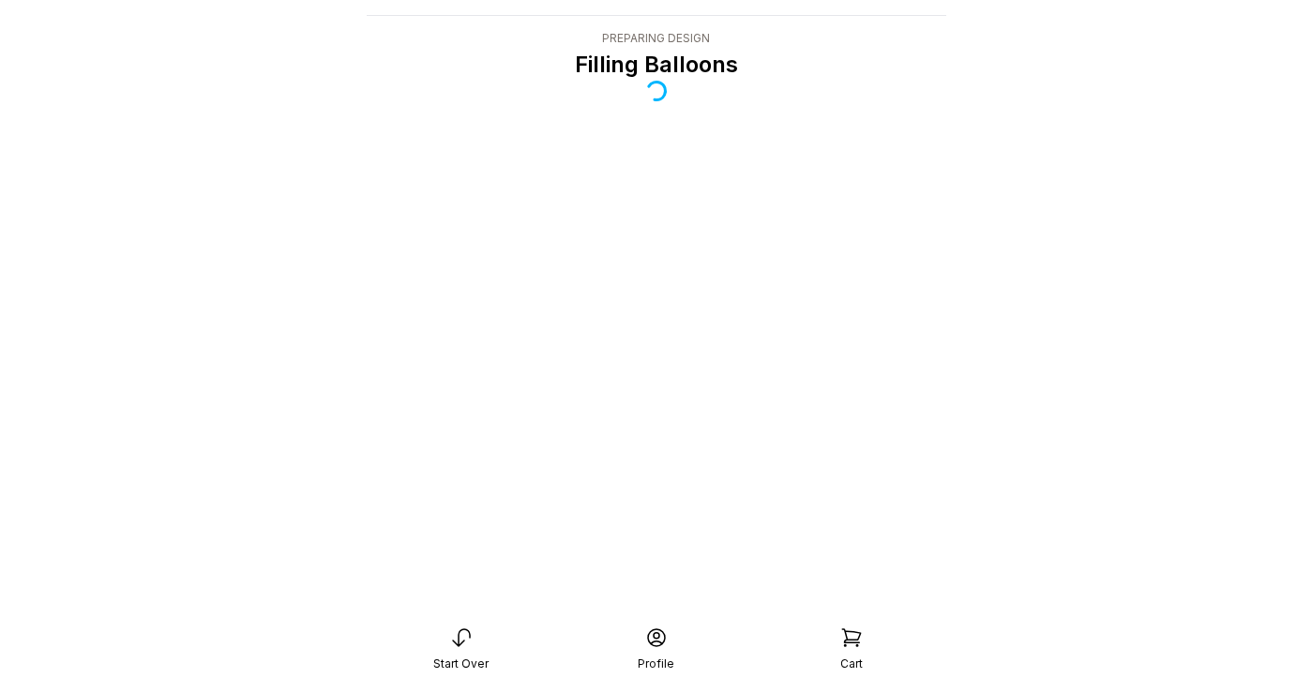
click at [455, 642] on icon at bounding box center [461, 637] width 17 height 17
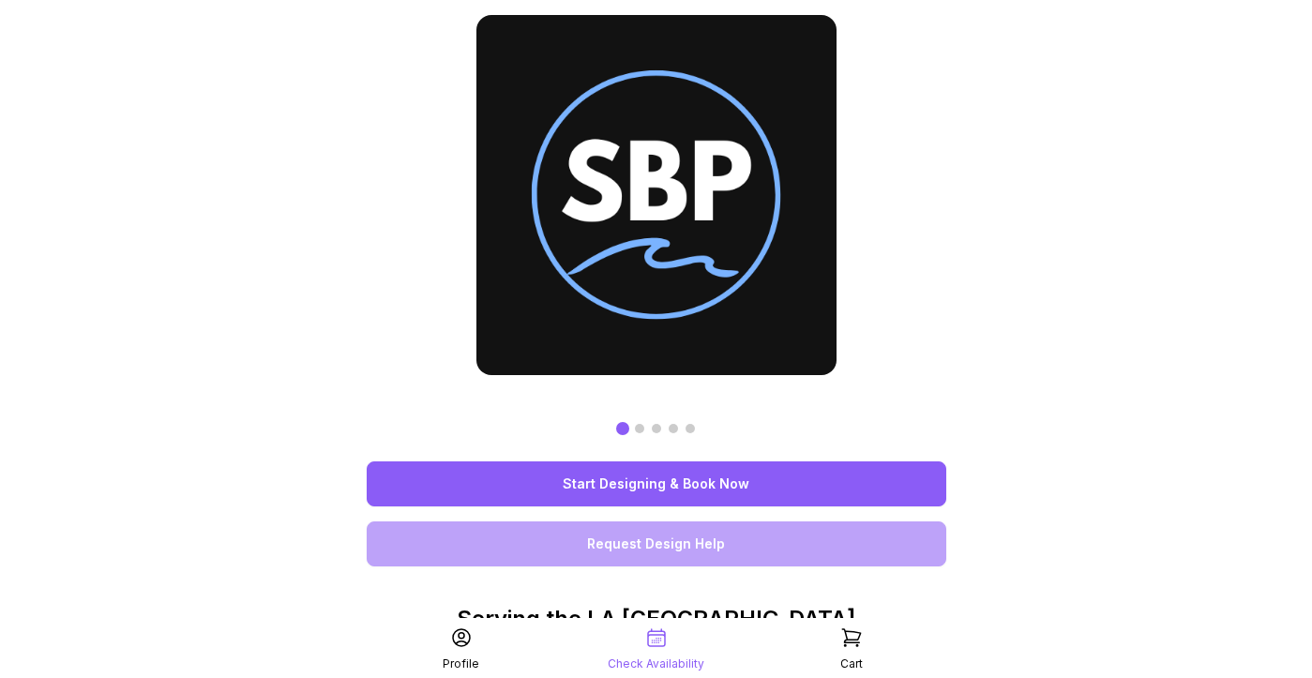
click at [787, 472] on link "Start Designing & Book Now" at bounding box center [656, 483] width 579 height 45
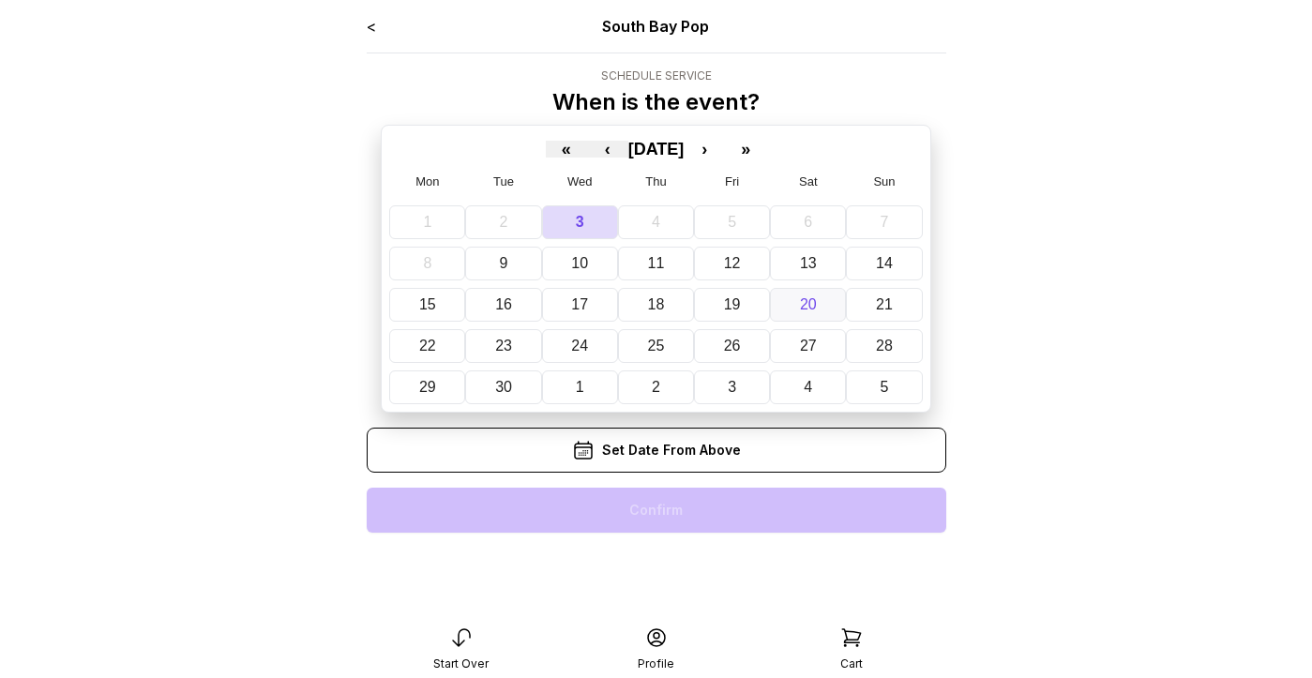
click at [808, 304] on abbr "20" at bounding box center [808, 304] width 17 height 16
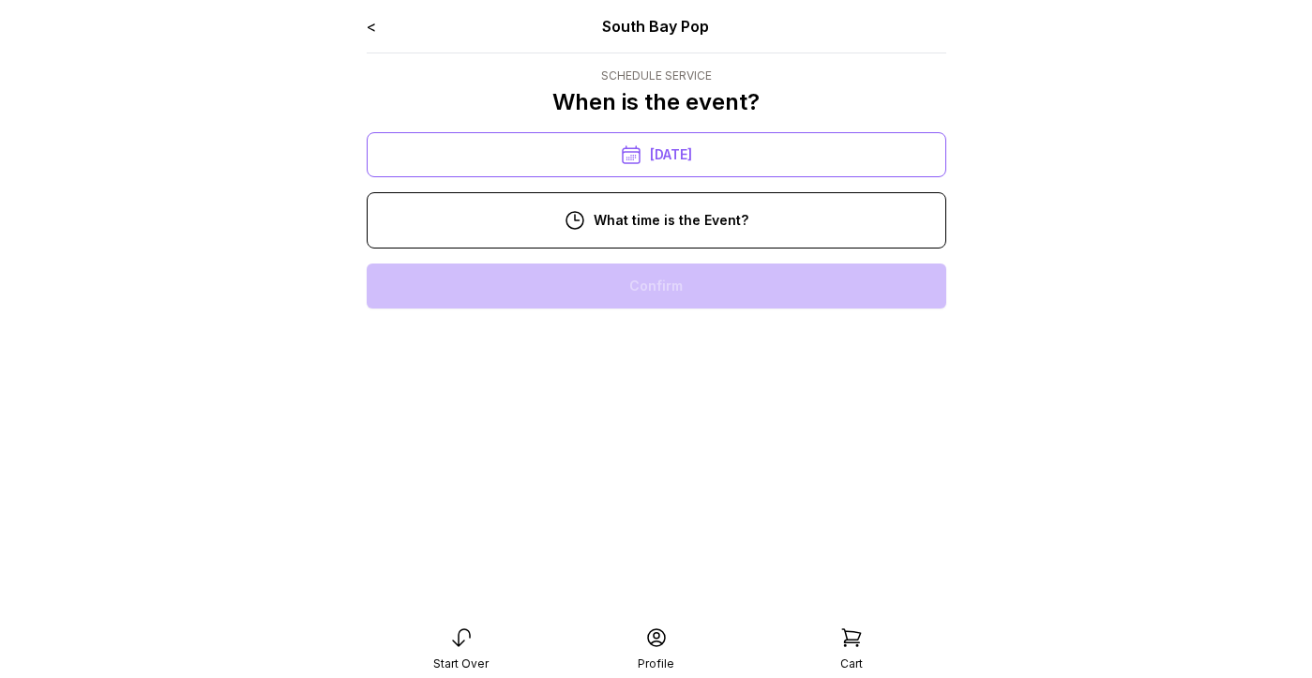
click at [654, 357] on div "11:00 am" at bounding box center [656, 345] width 549 height 45
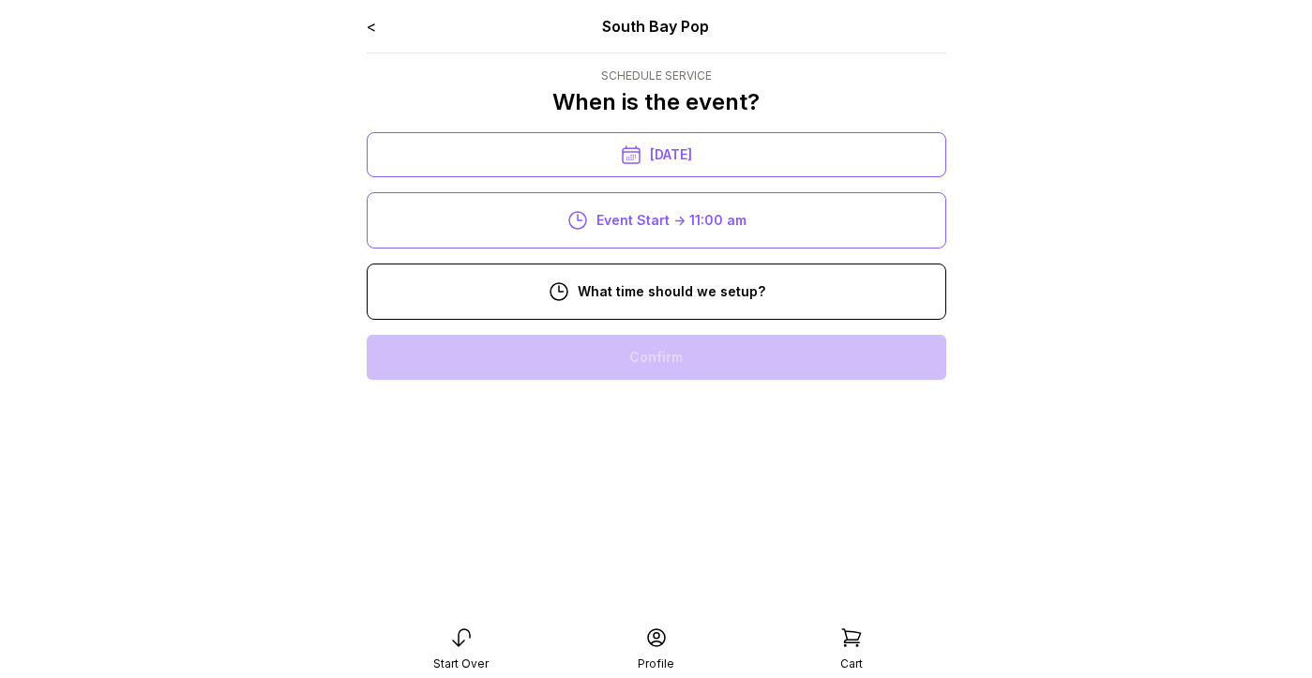
click at [658, 362] on div "8:00 am" at bounding box center [656, 357] width 549 height 45
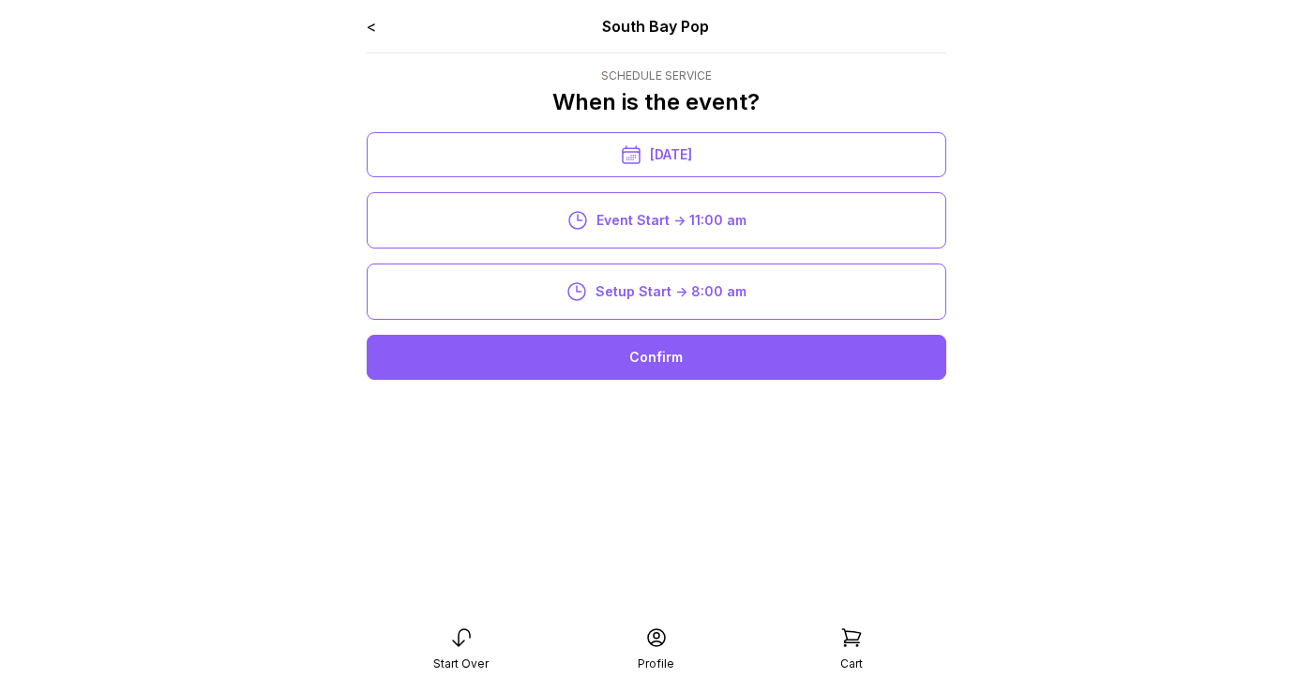
click at [658, 362] on div "Confirm" at bounding box center [656, 357] width 579 height 45
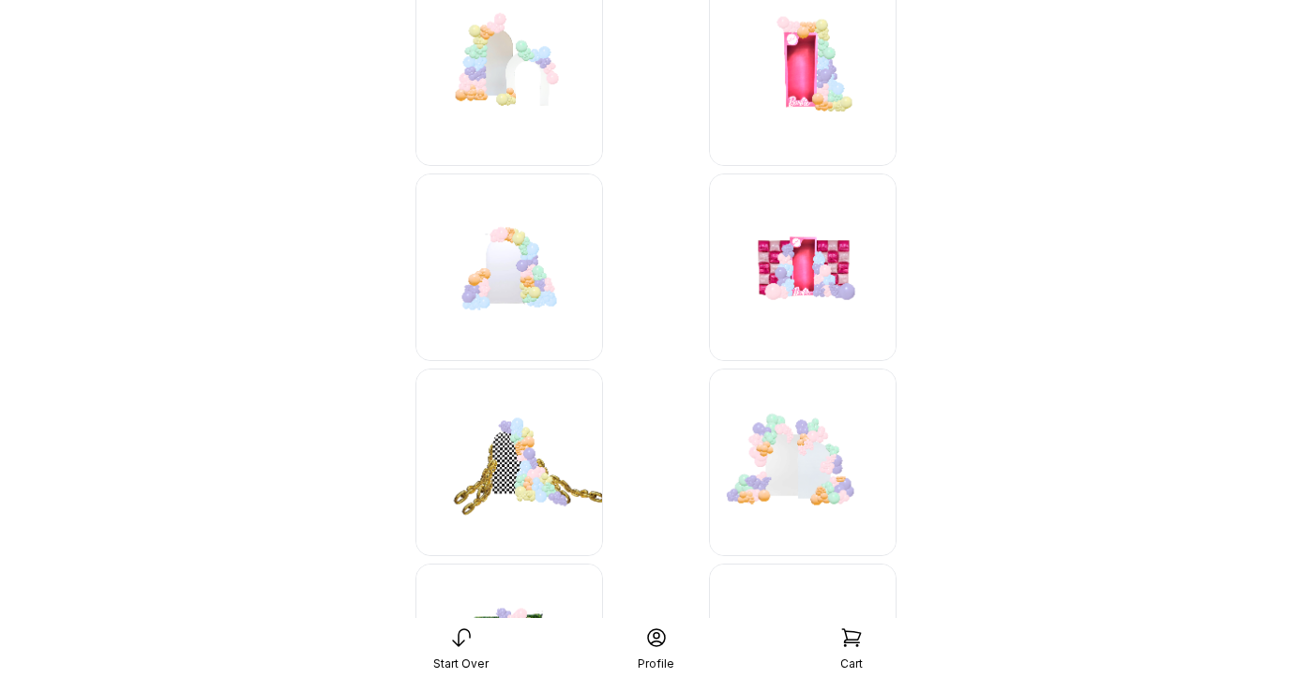
scroll to position [237, 0]
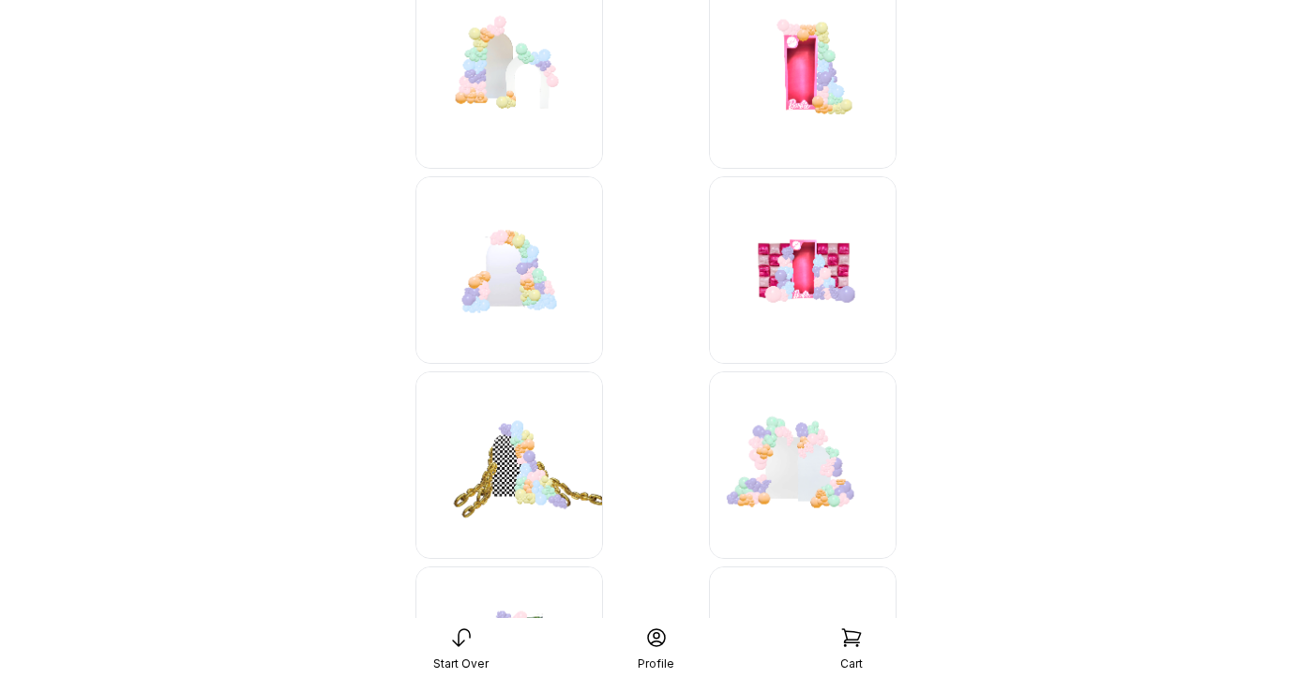
click at [787, 480] on img at bounding box center [803, 465] width 188 height 188
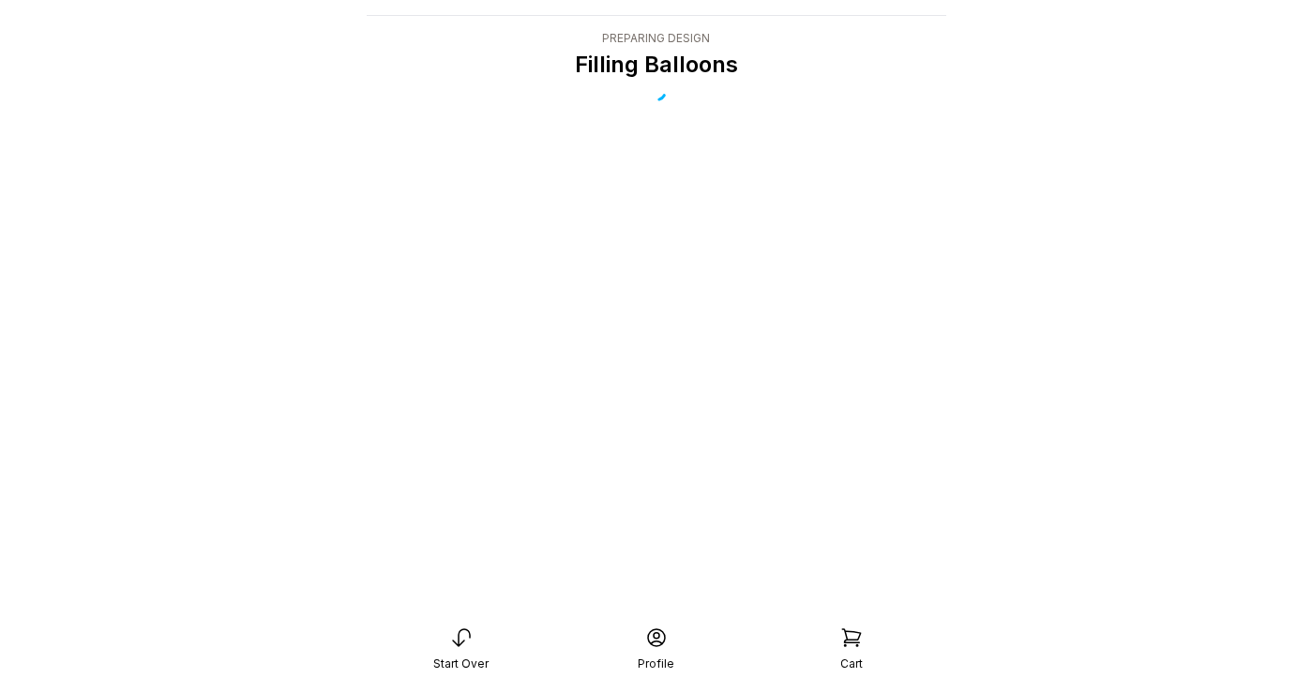
scroll to position [38, 0]
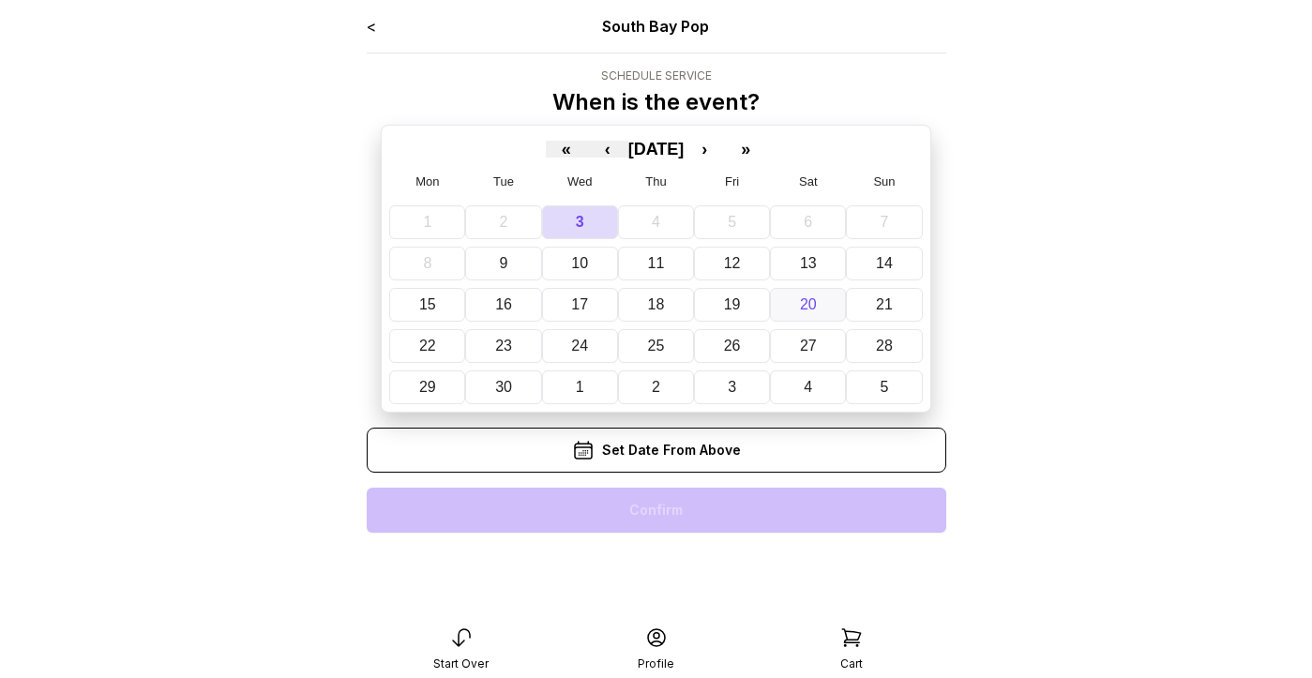
click at [819, 299] on button "20" at bounding box center [808, 305] width 76 height 34
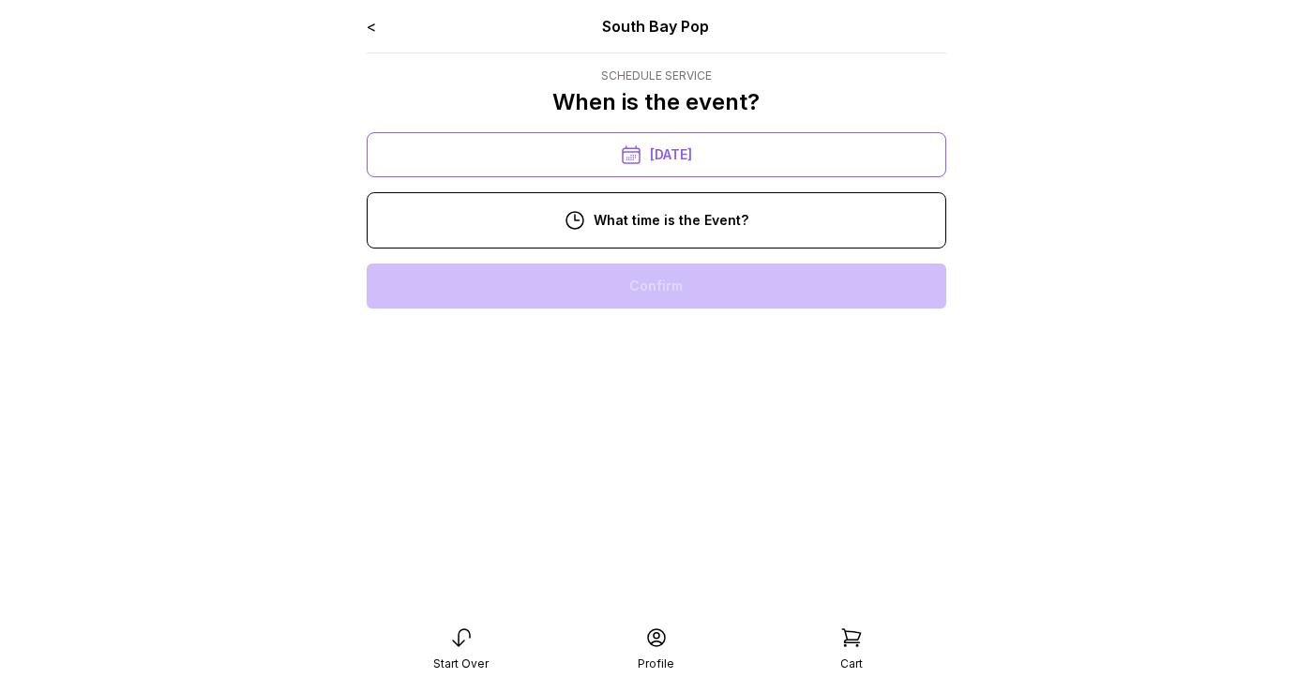
click at [705, 338] on div "11:00 am" at bounding box center [656, 345] width 549 height 45
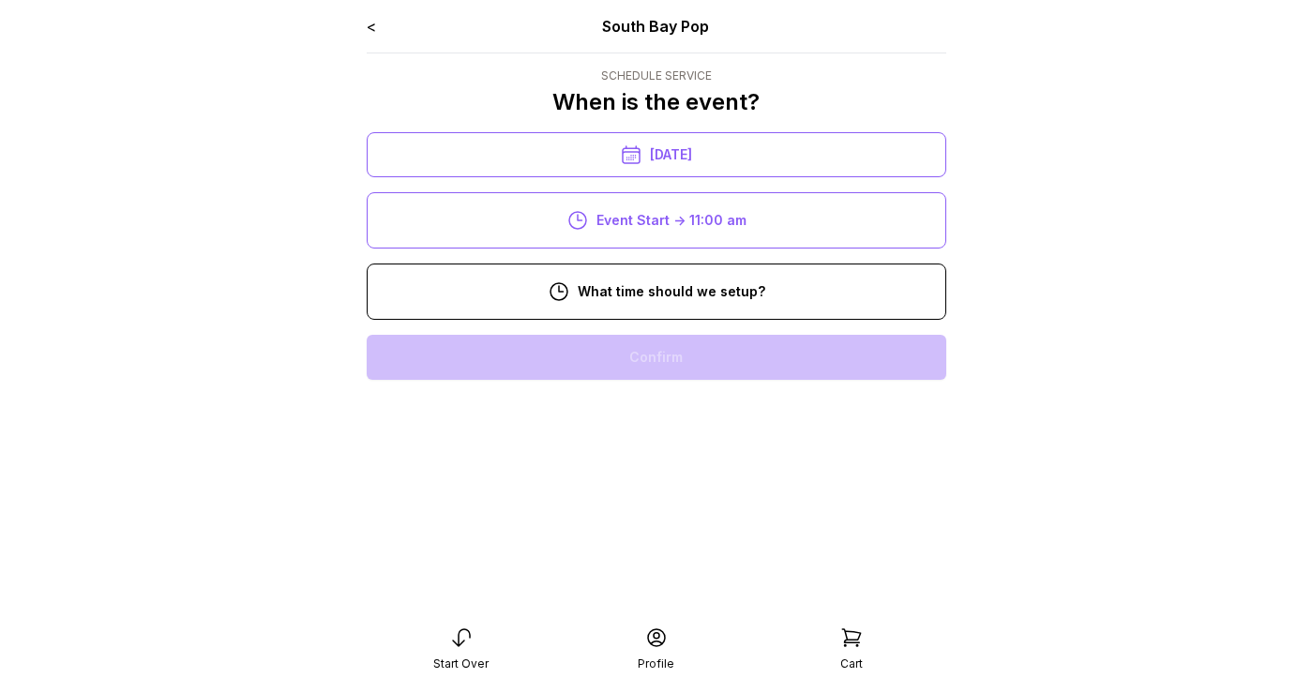
click at [652, 363] on div "8:00 am" at bounding box center [656, 357] width 549 height 45
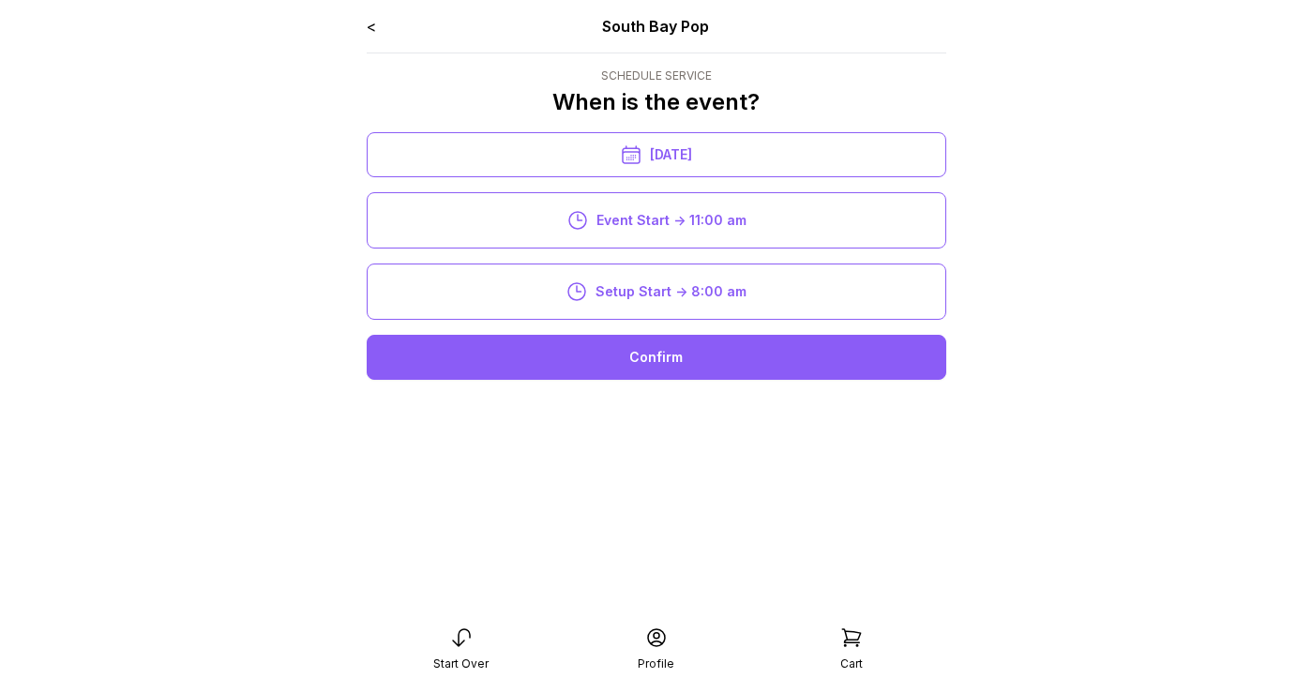
click at [652, 363] on div "Confirm" at bounding box center [656, 357] width 579 height 45
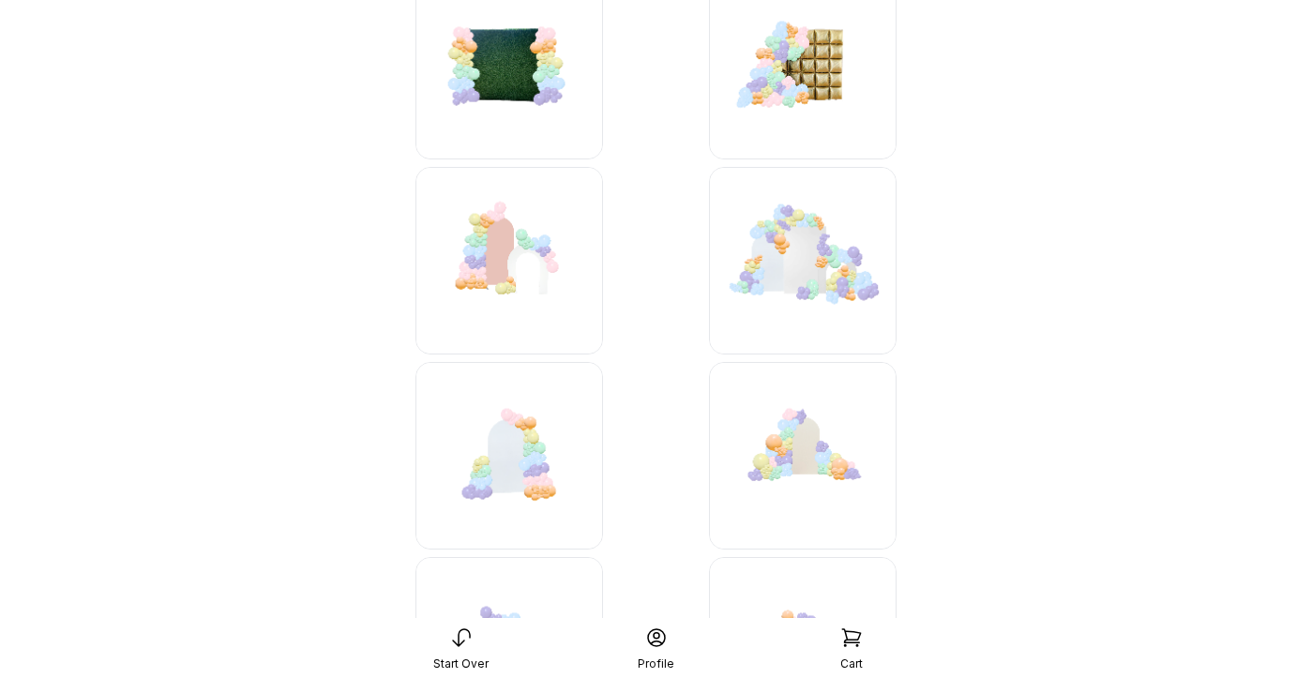
scroll to position [2198, 0]
click at [817, 447] on img at bounding box center [803, 455] width 188 height 188
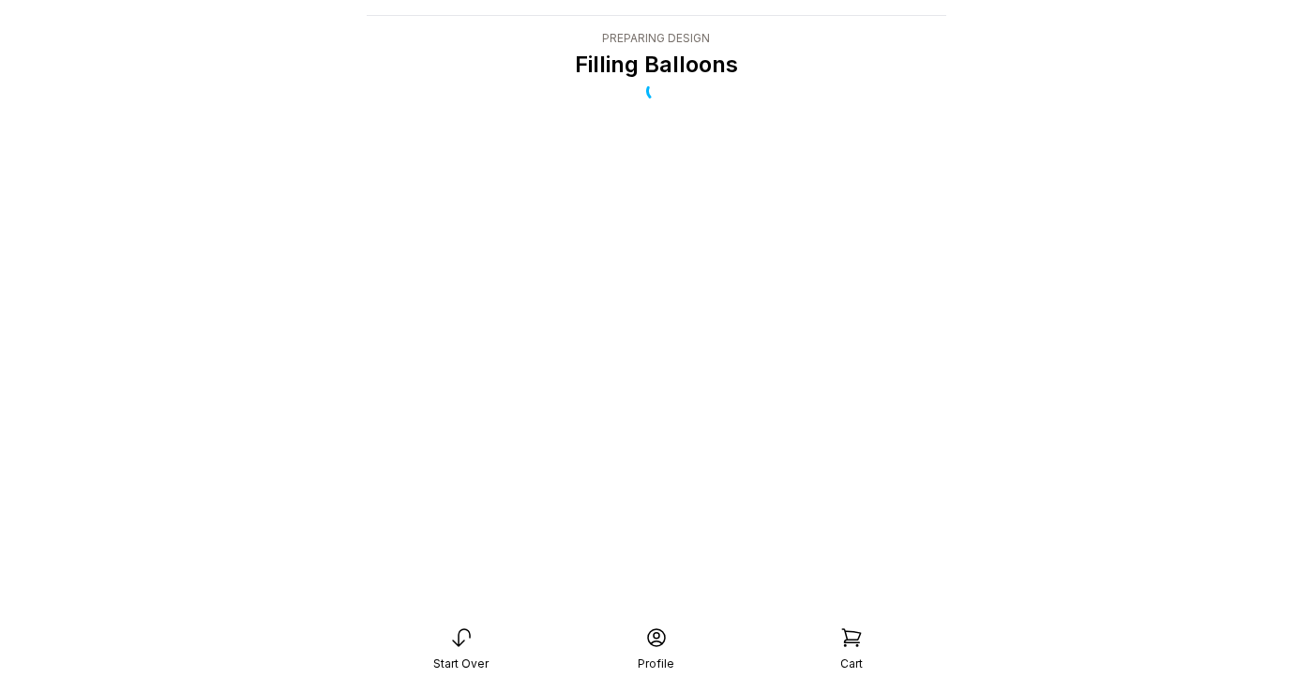
scroll to position [38, 0]
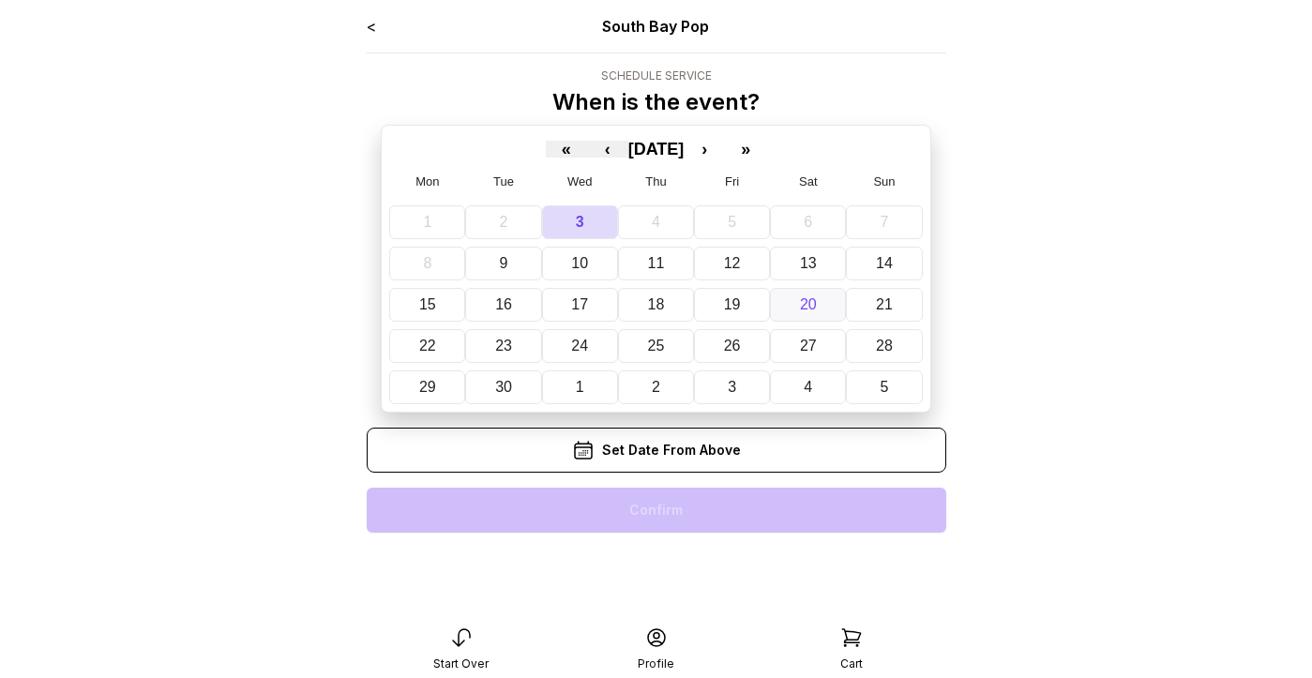
click at [829, 303] on button "20" at bounding box center [808, 305] width 76 height 34
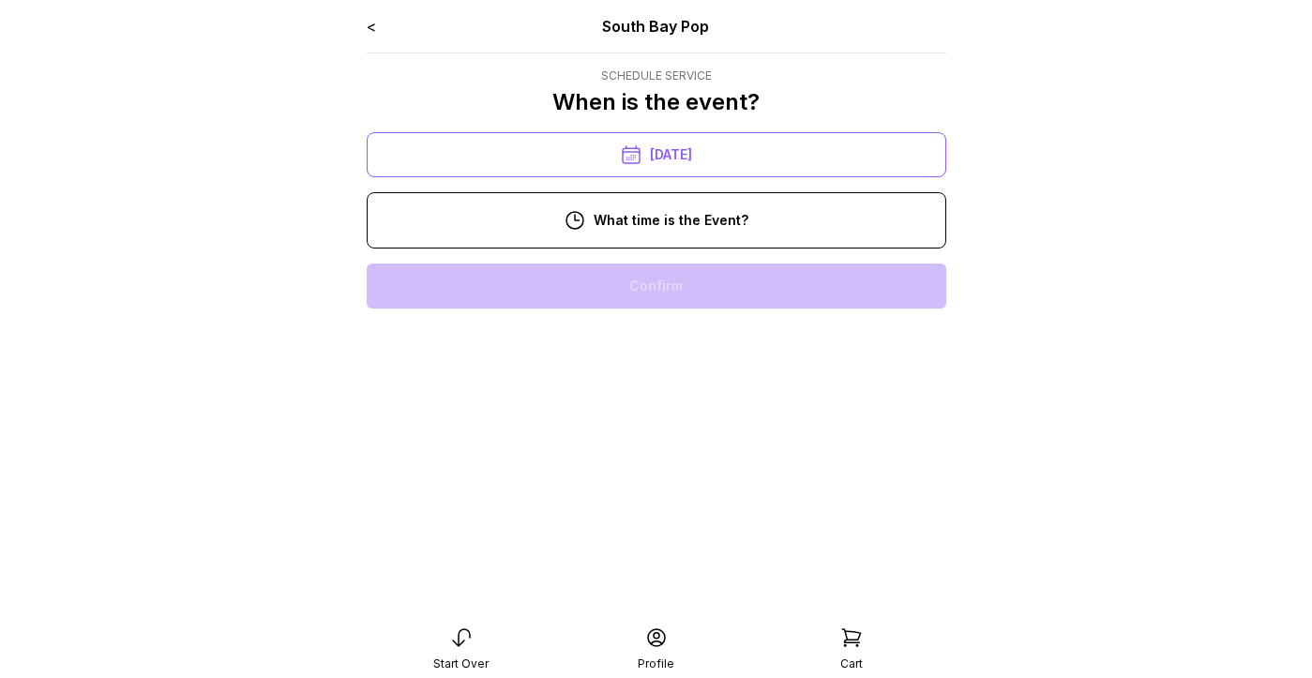
click at [681, 326] on div "11:00 am" at bounding box center [656, 345] width 549 height 45
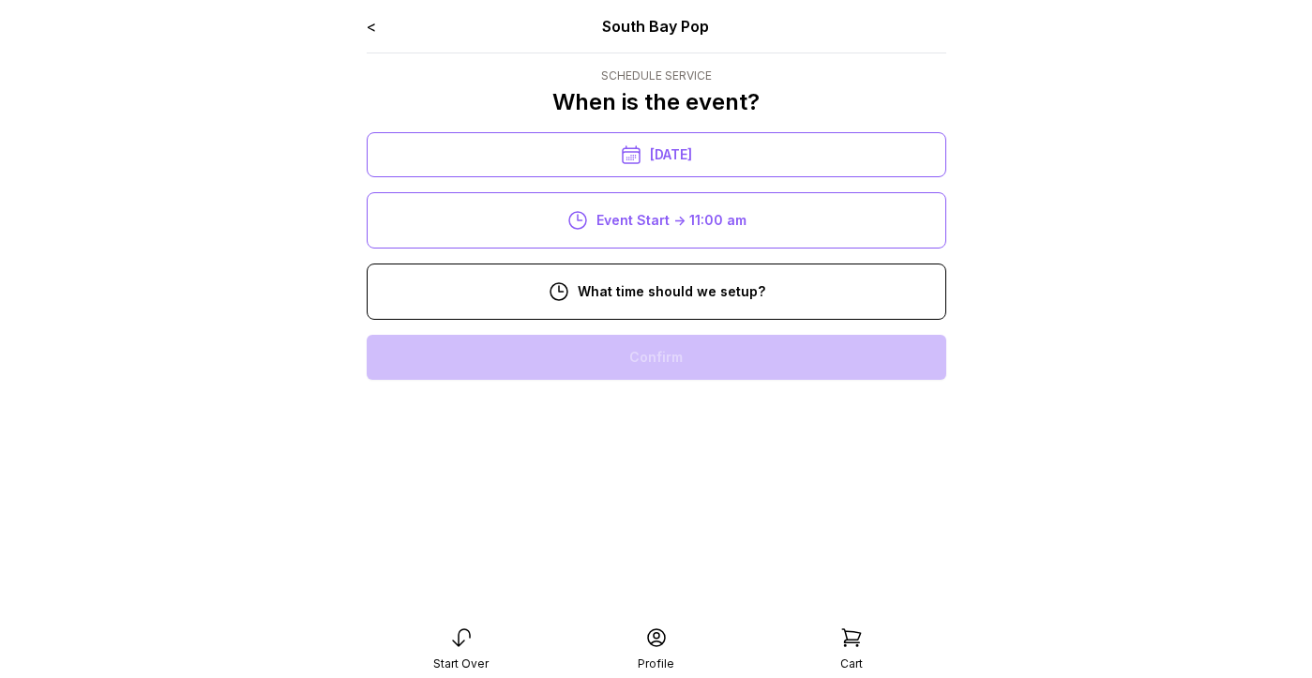
click at [667, 346] on div "8:00 am" at bounding box center [656, 357] width 549 height 45
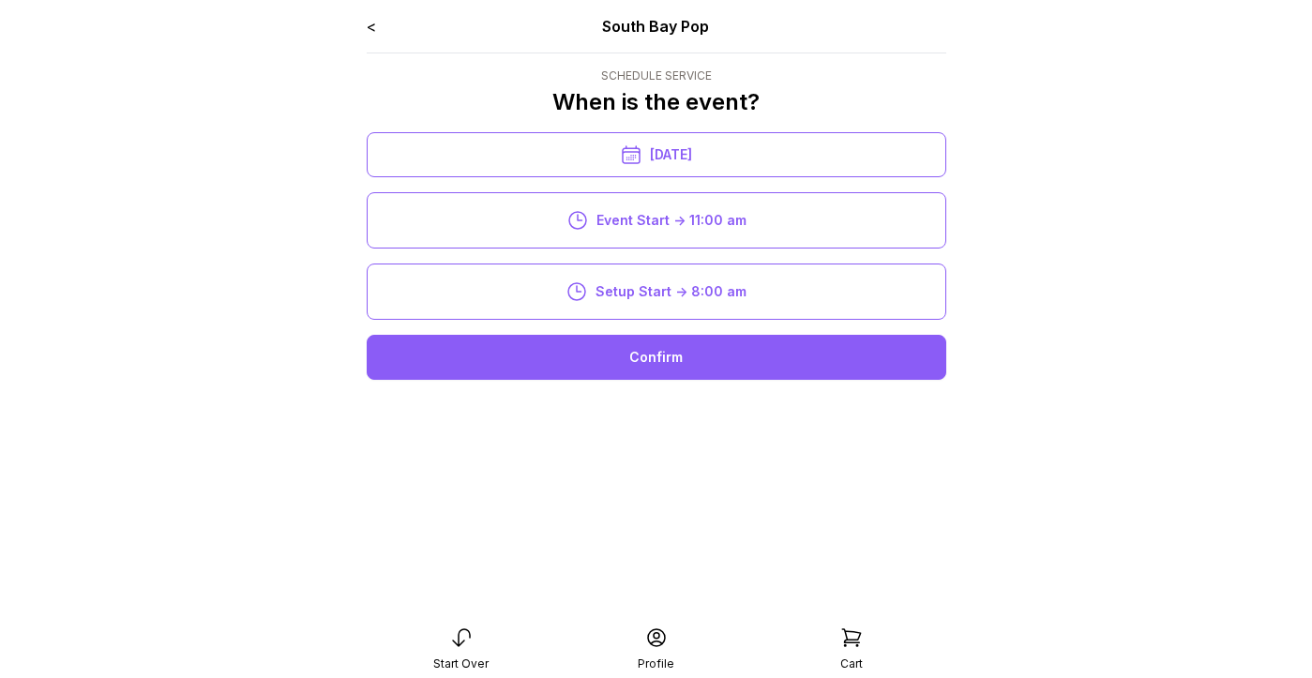
click at [667, 346] on div "Confirm" at bounding box center [656, 357] width 579 height 45
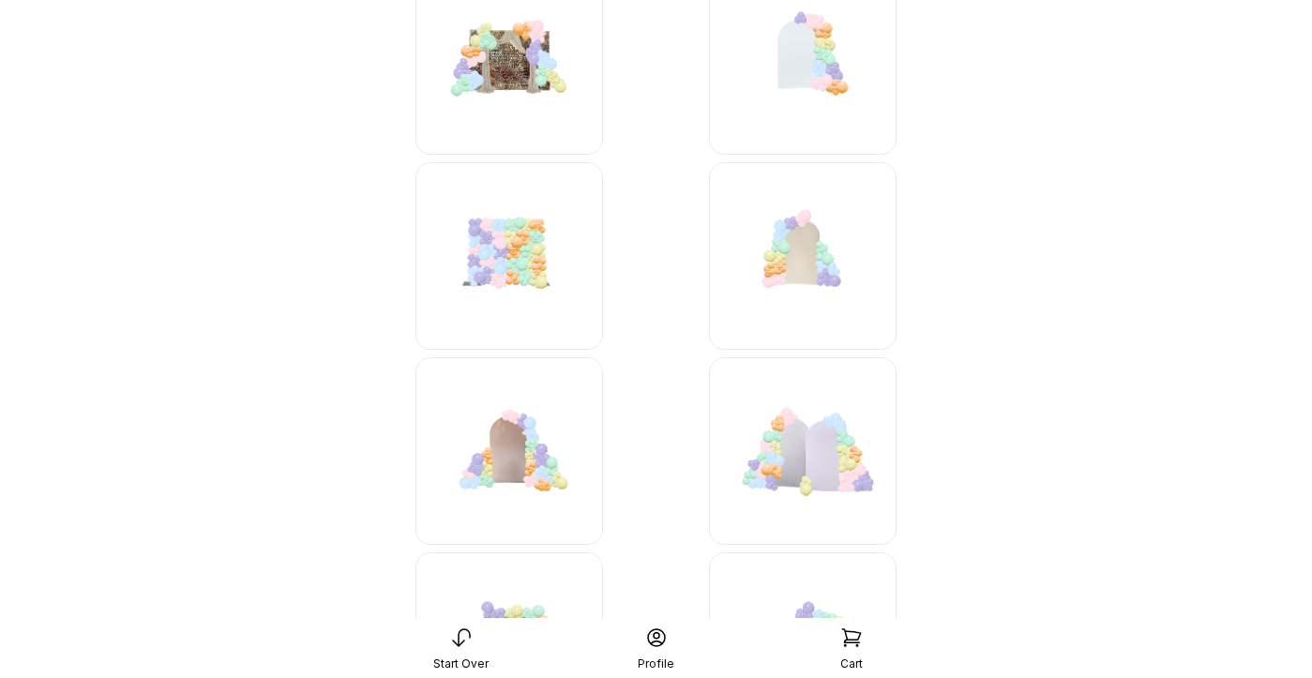
scroll to position [2982, 0]
click at [789, 263] on img at bounding box center [803, 255] width 188 height 188
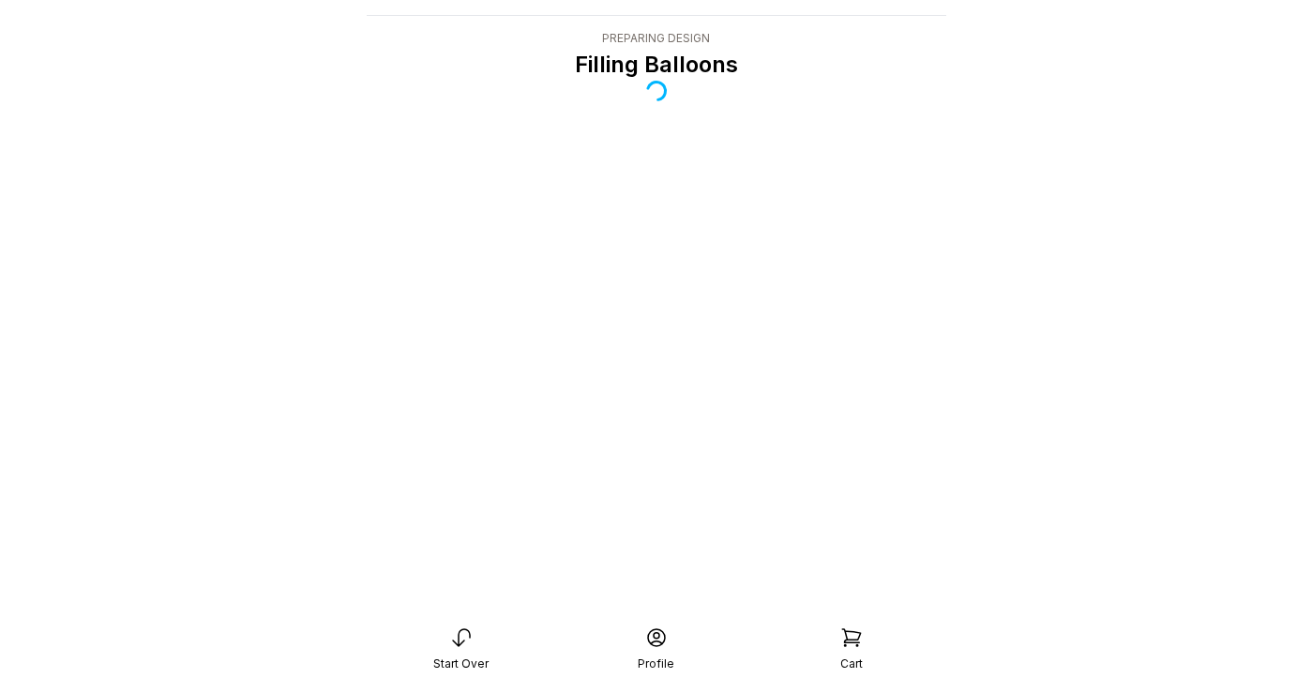
scroll to position [38, 0]
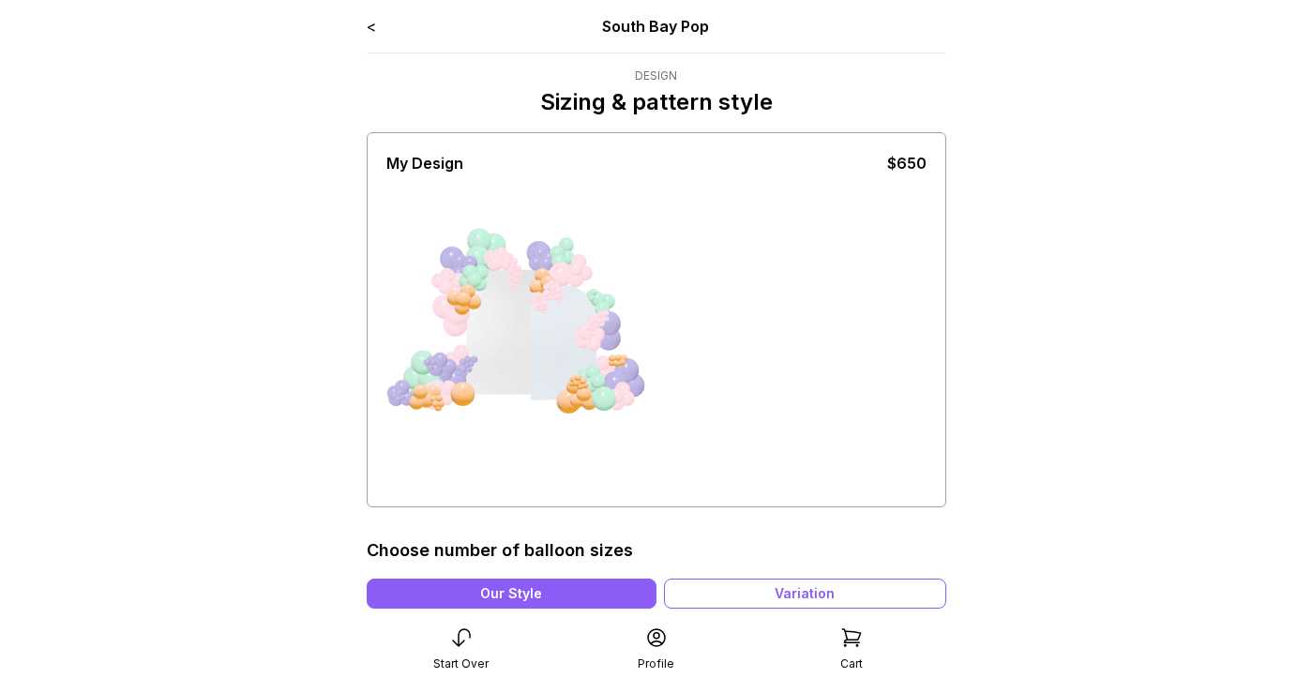
click at [370, 21] on link "<" at bounding box center [371, 26] width 9 height 19
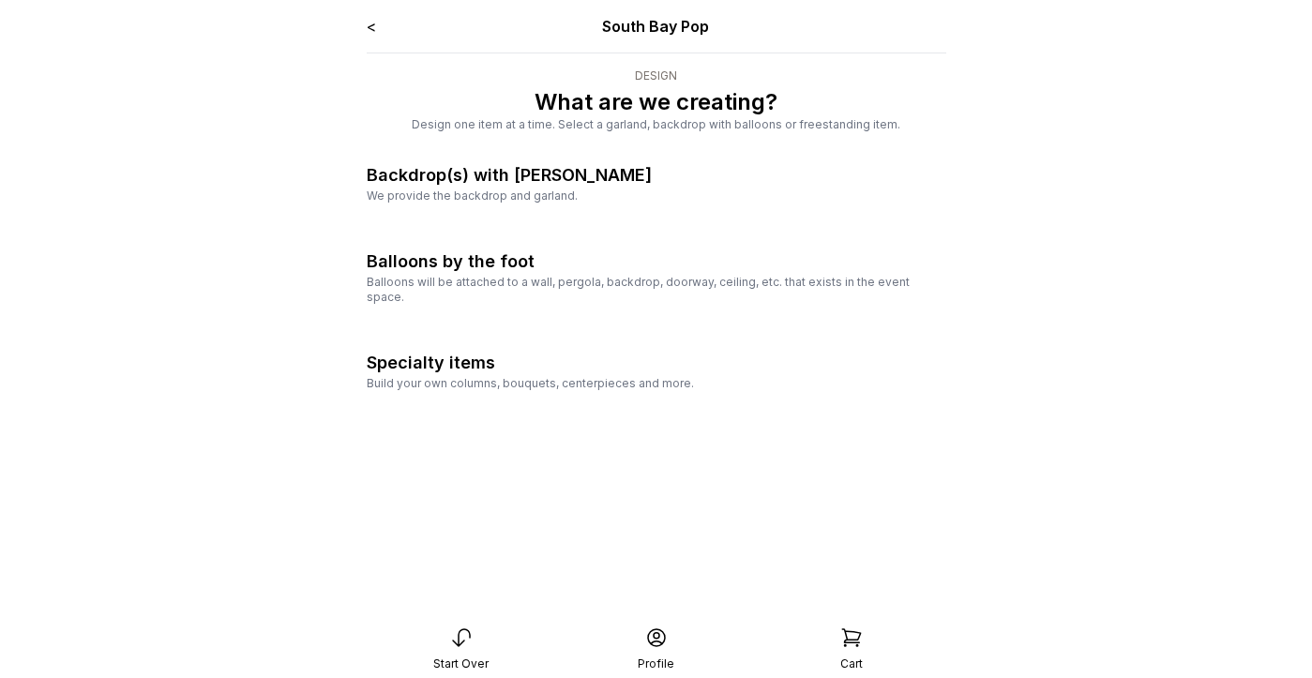
scroll to position [38, 0]
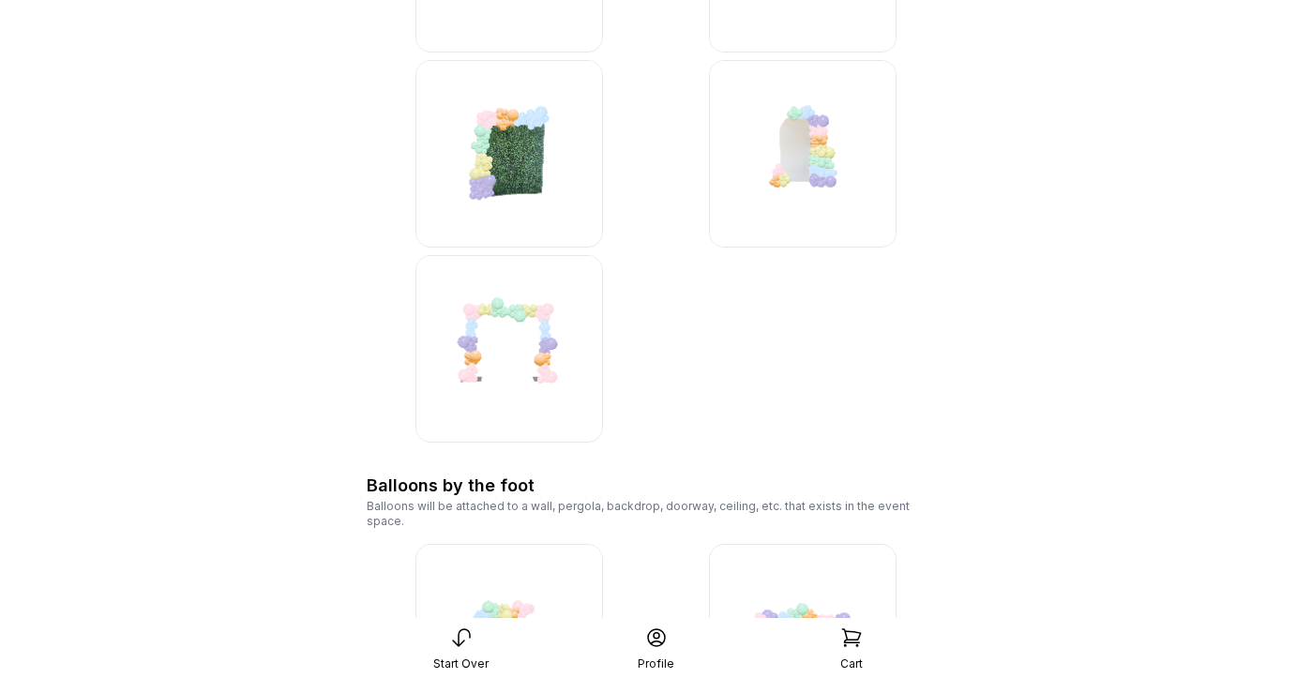
click at [856, 118] on img at bounding box center [803, 154] width 188 height 188
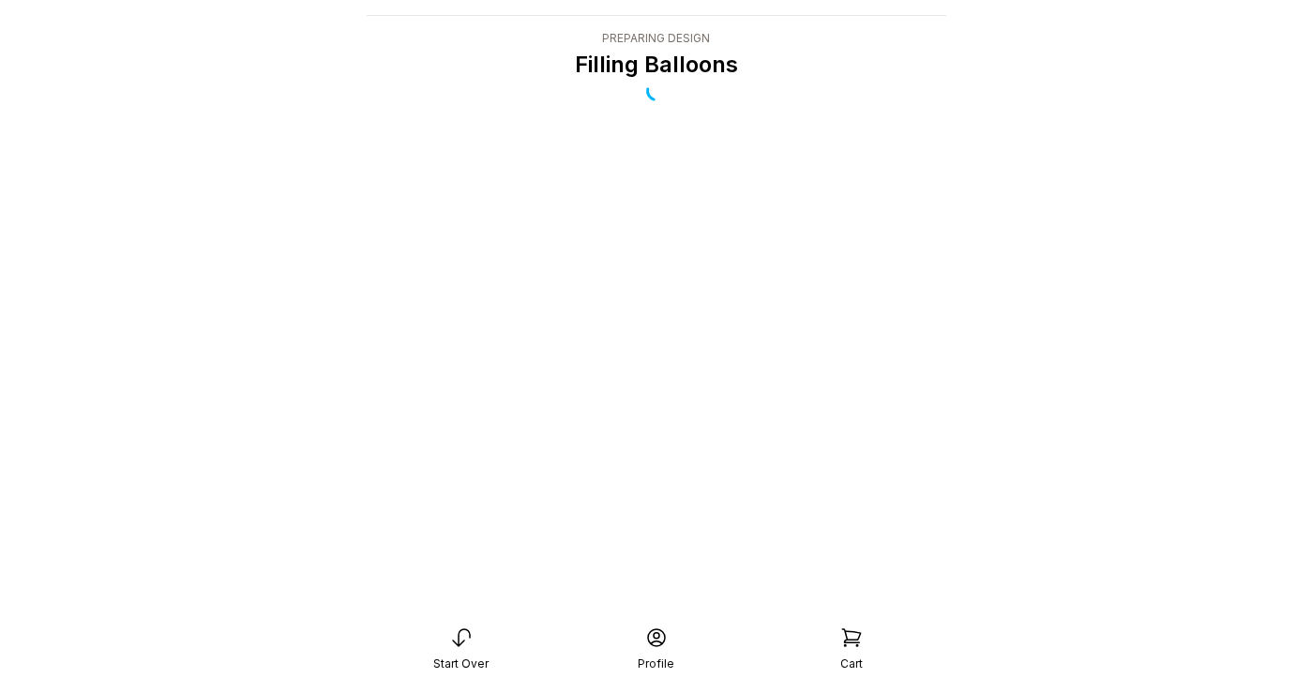
click at [456, 633] on icon at bounding box center [461, 637] width 23 height 23
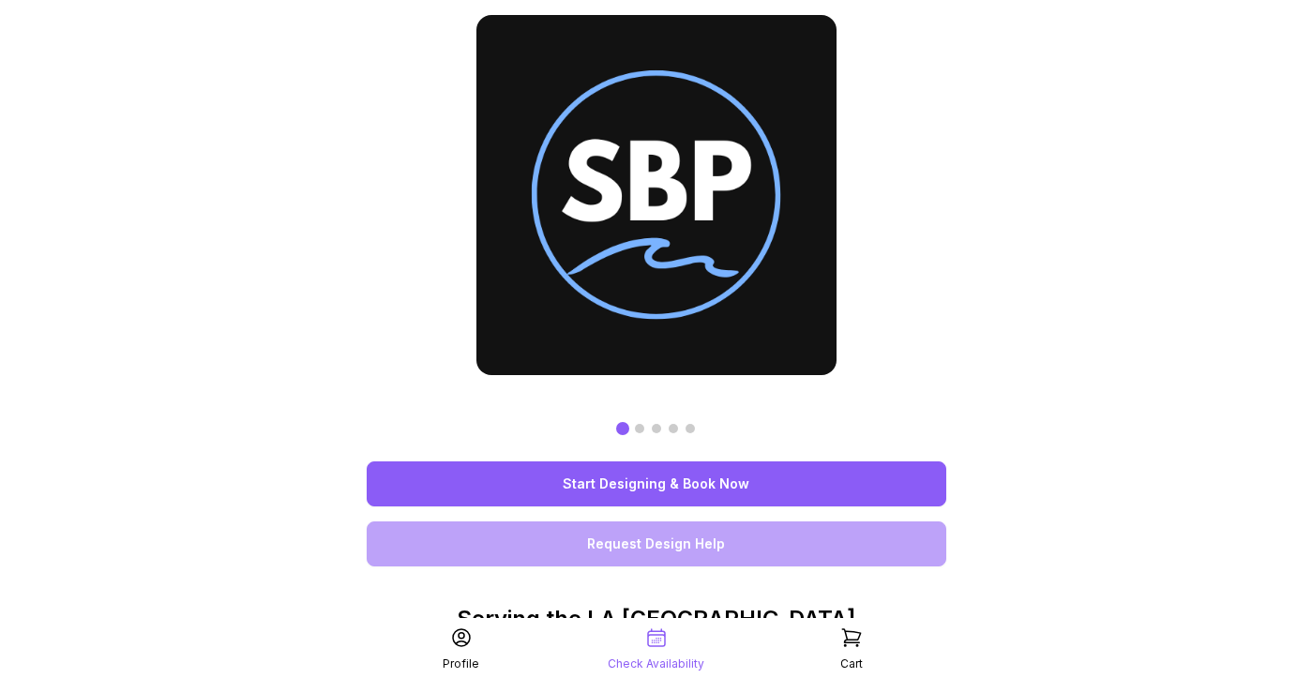
click at [723, 479] on link "Start Designing & Book Now" at bounding box center [656, 483] width 579 height 45
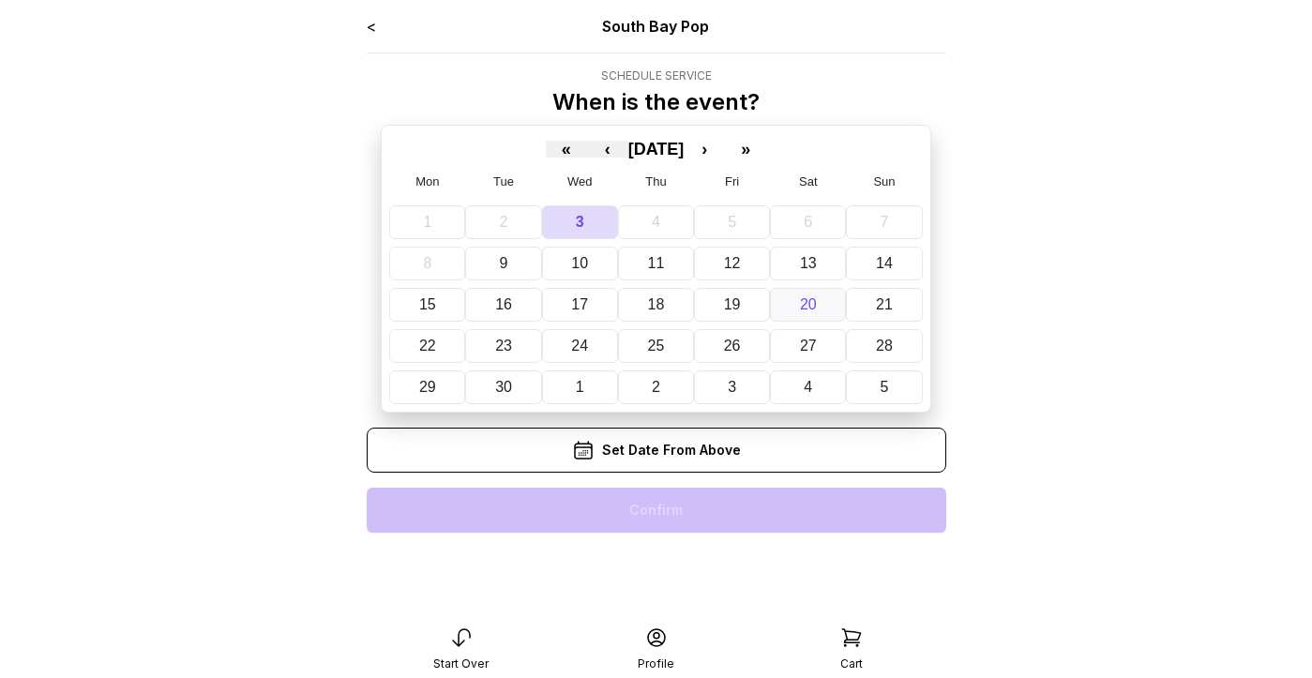
click at [800, 302] on abbr "20" at bounding box center [808, 304] width 17 height 16
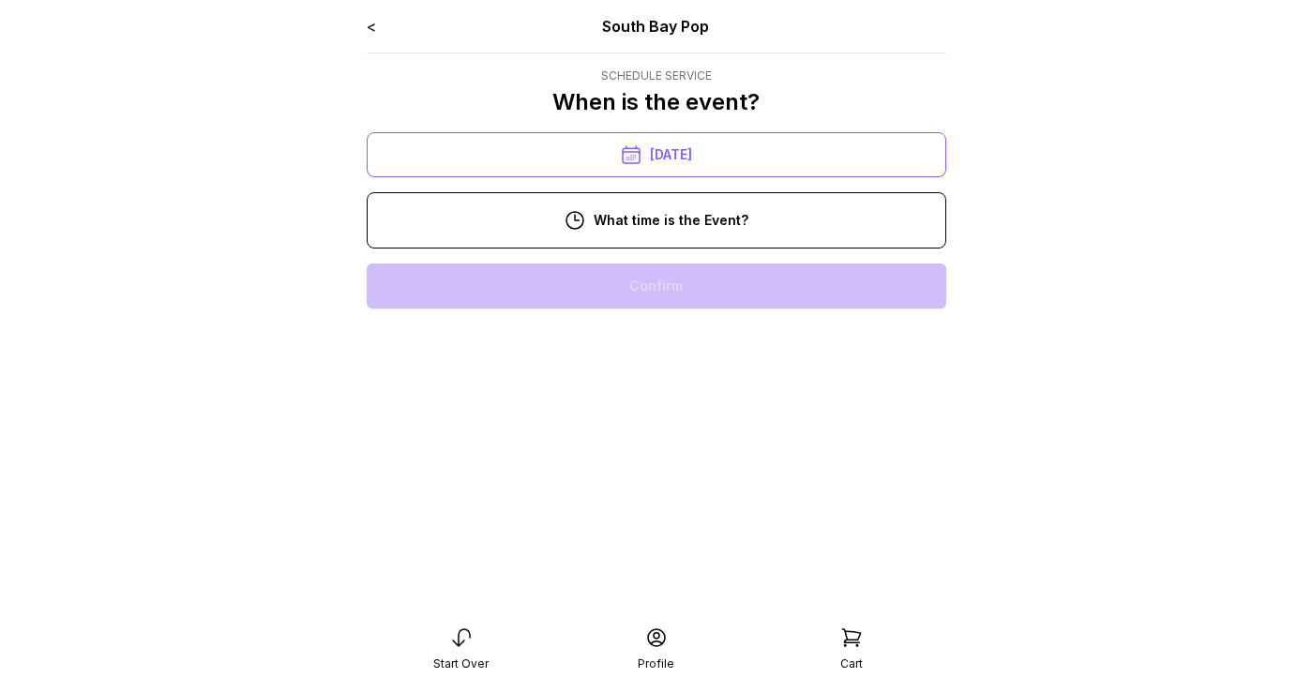
click at [686, 350] on div "11:00 am" at bounding box center [656, 345] width 549 height 45
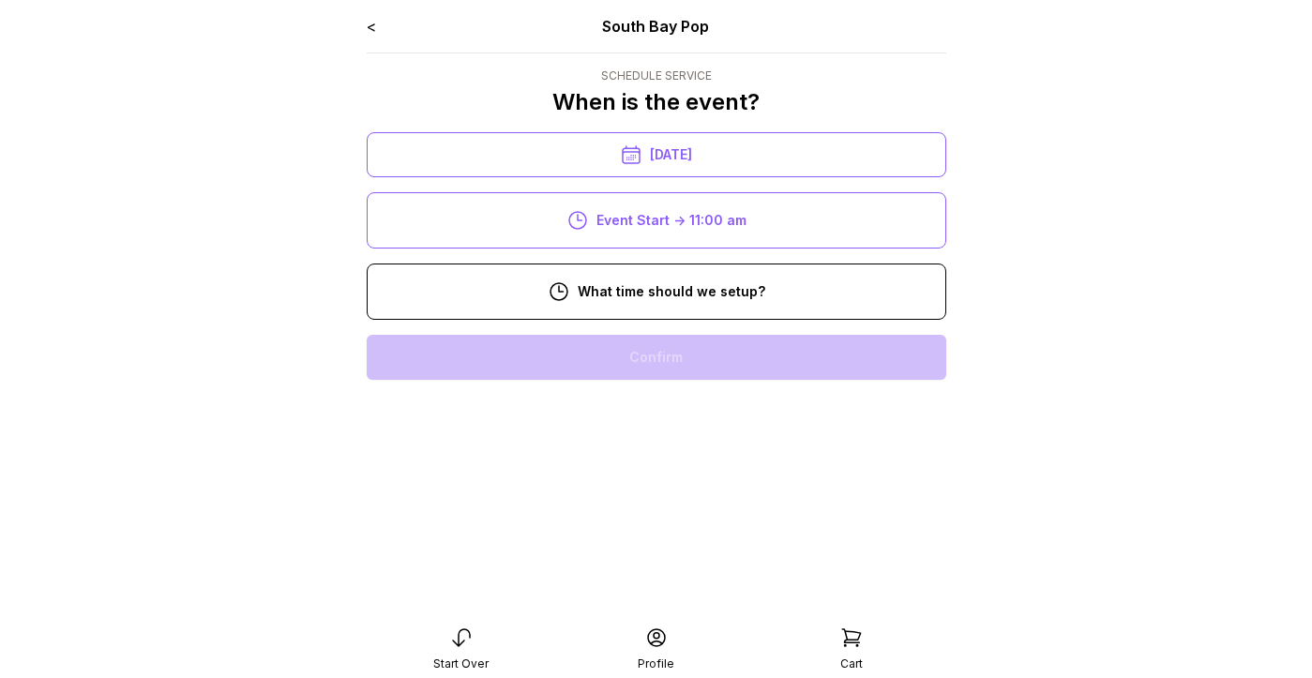
click at [649, 346] on div "8:00 am" at bounding box center [656, 357] width 549 height 45
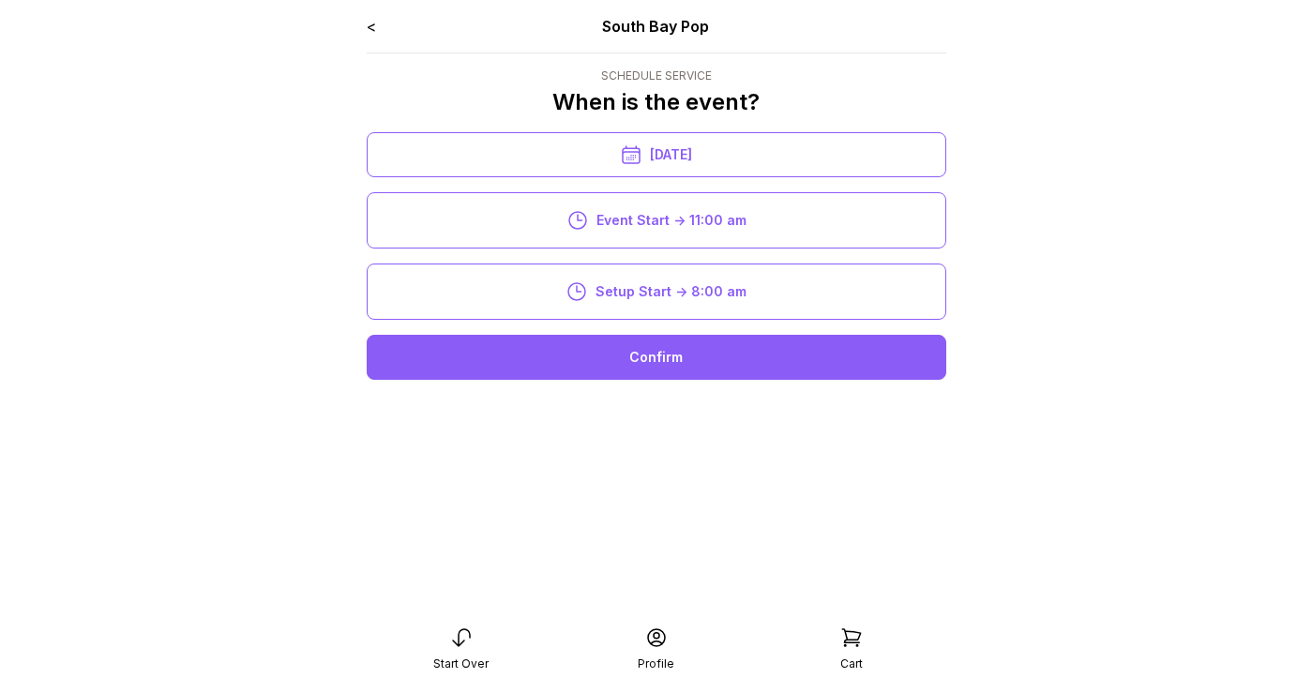
click at [637, 368] on div "Confirm" at bounding box center [656, 357] width 579 height 45
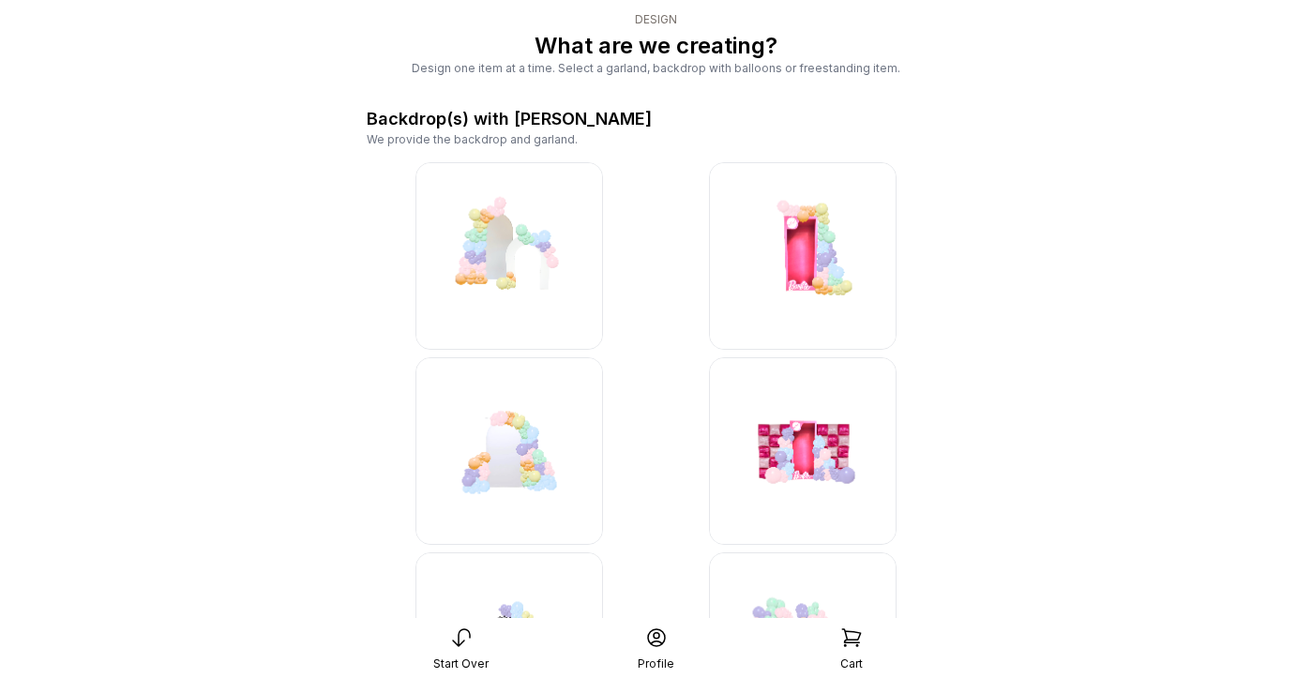
scroll to position [57, 0]
click at [558, 462] on img at bounding box center [509, 450] width 188 height 188
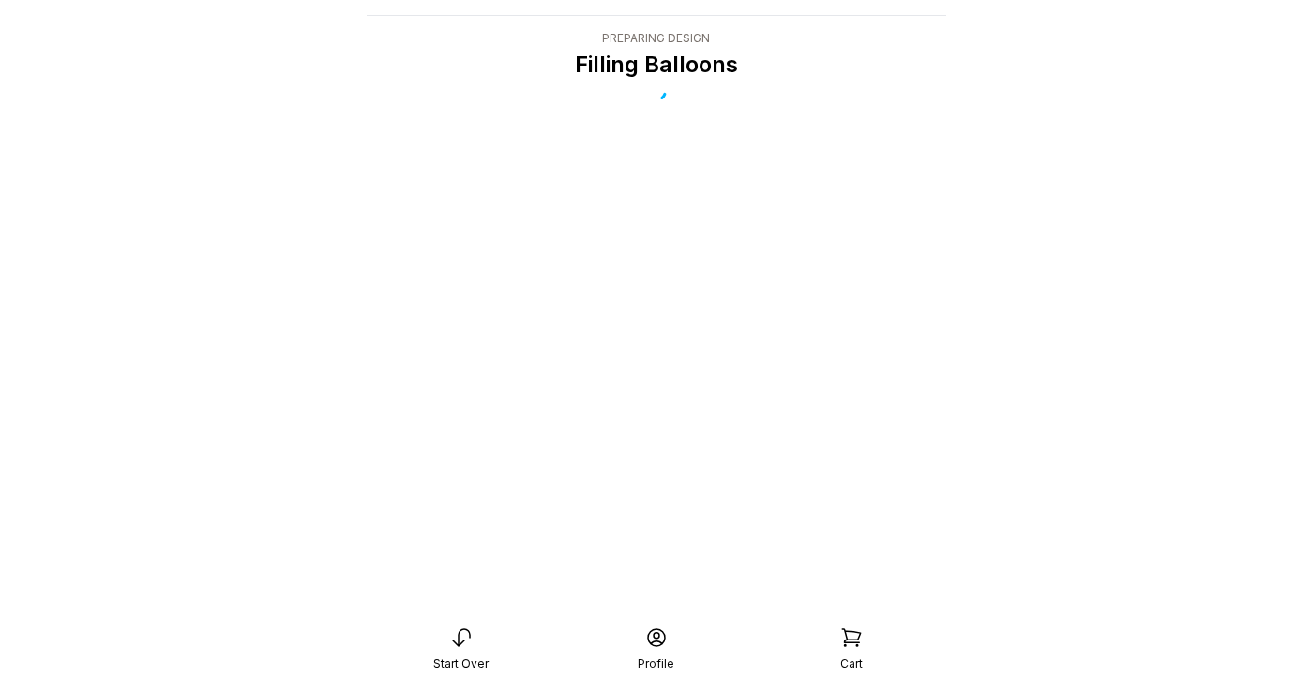
scroll to position [38, 0]
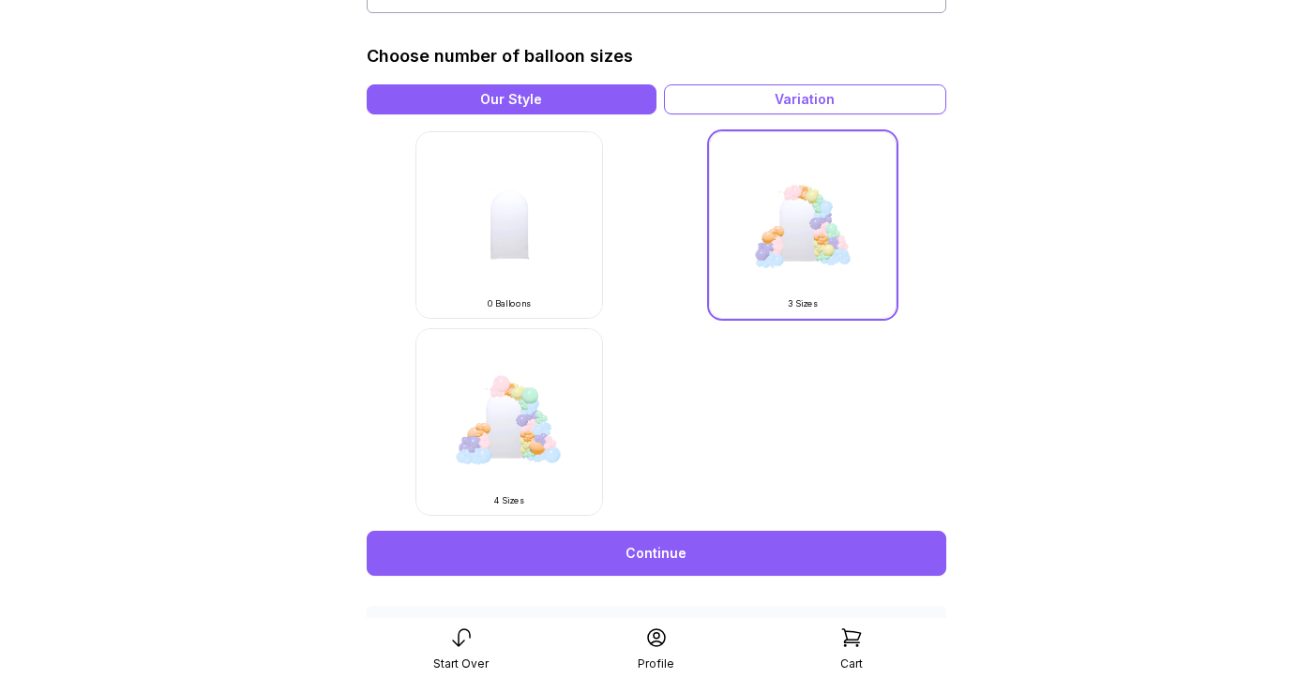
scroll to position [506, 0]
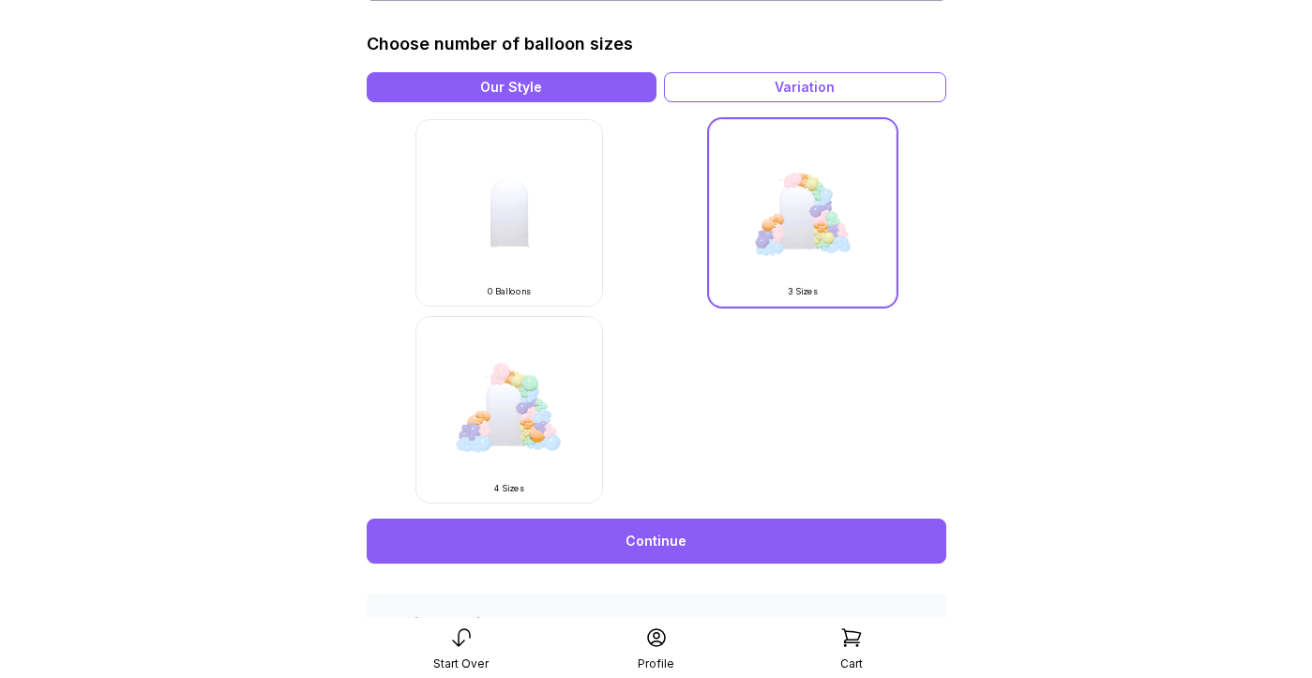
click at [552, 439] on img at bounding box center [509, 410] width 188 height 188
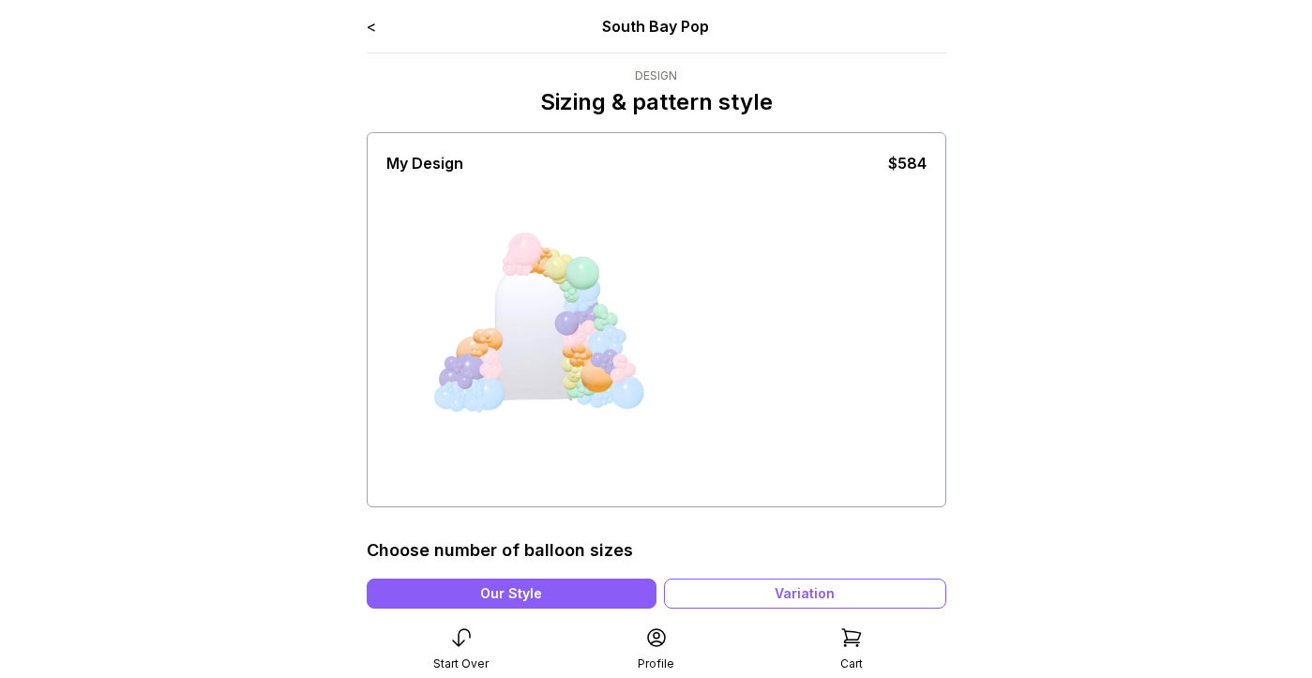
click at [368, 26] on link "<" at bounding box center [371, 26] width 9 height 19
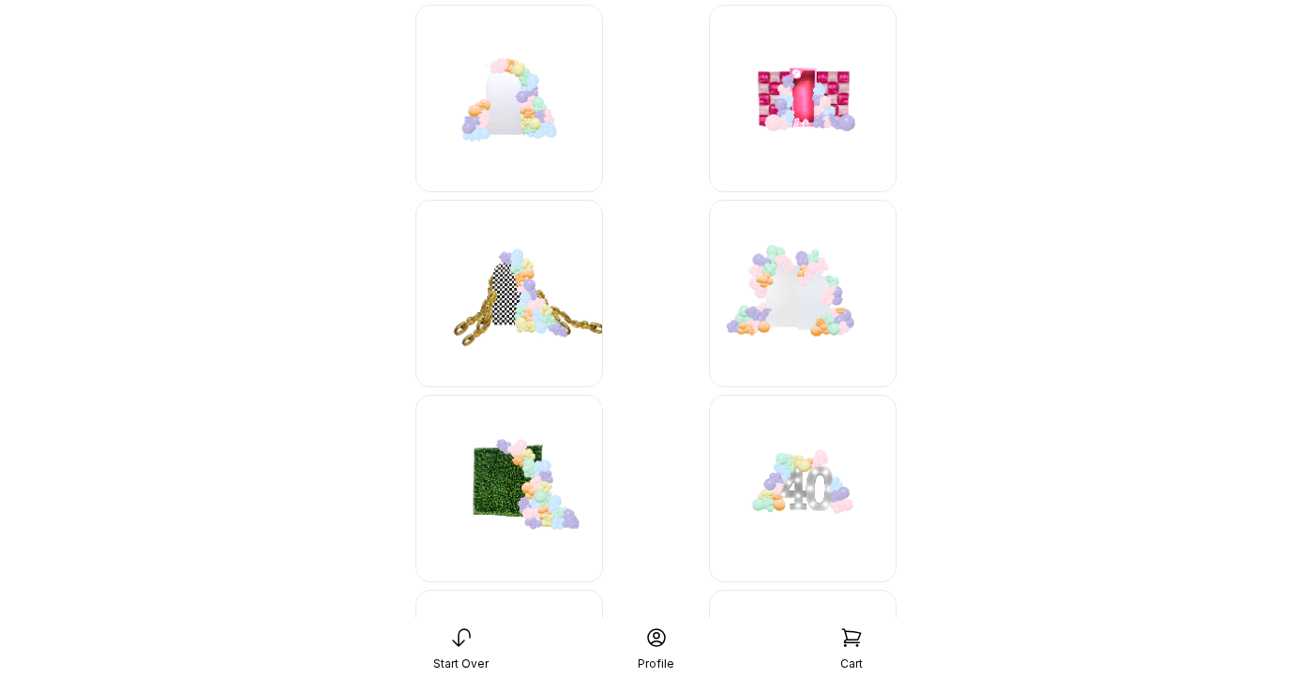
click at [830, 291] on img at bounding box center [803, 294] width 188 height 188
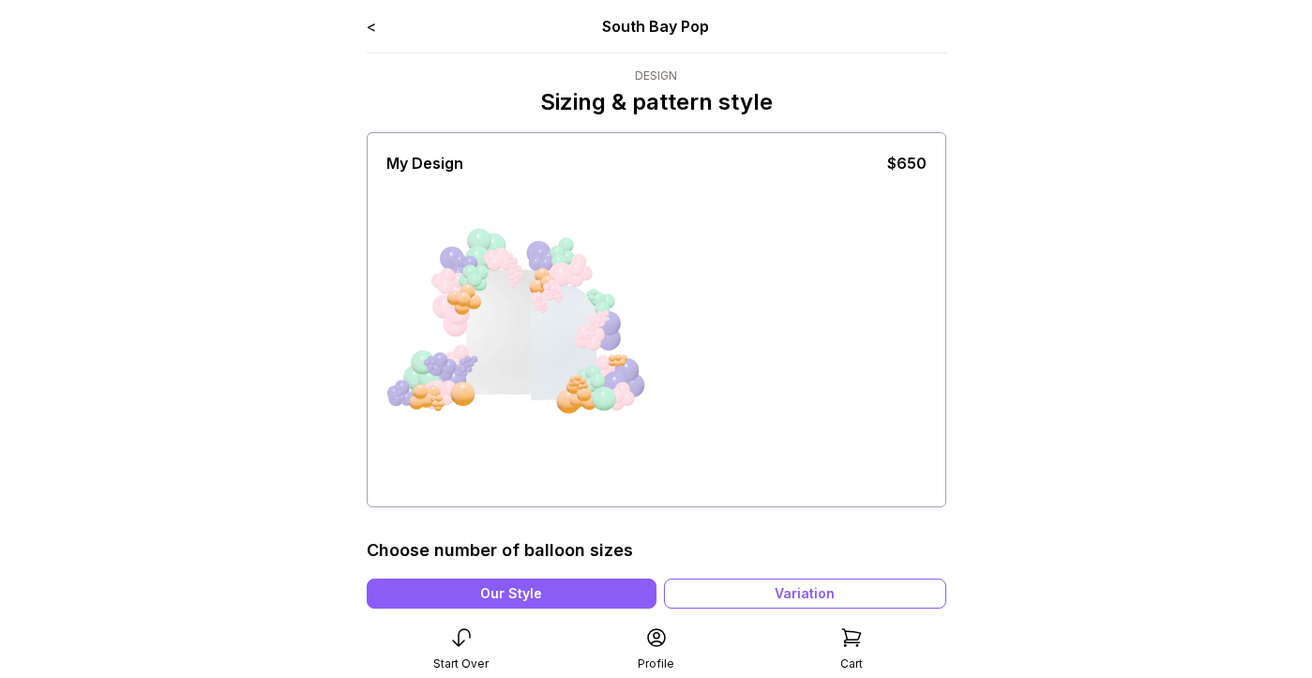
click at [368, 31] on link "<" at bounding box center [371, 26] width 9 height 19
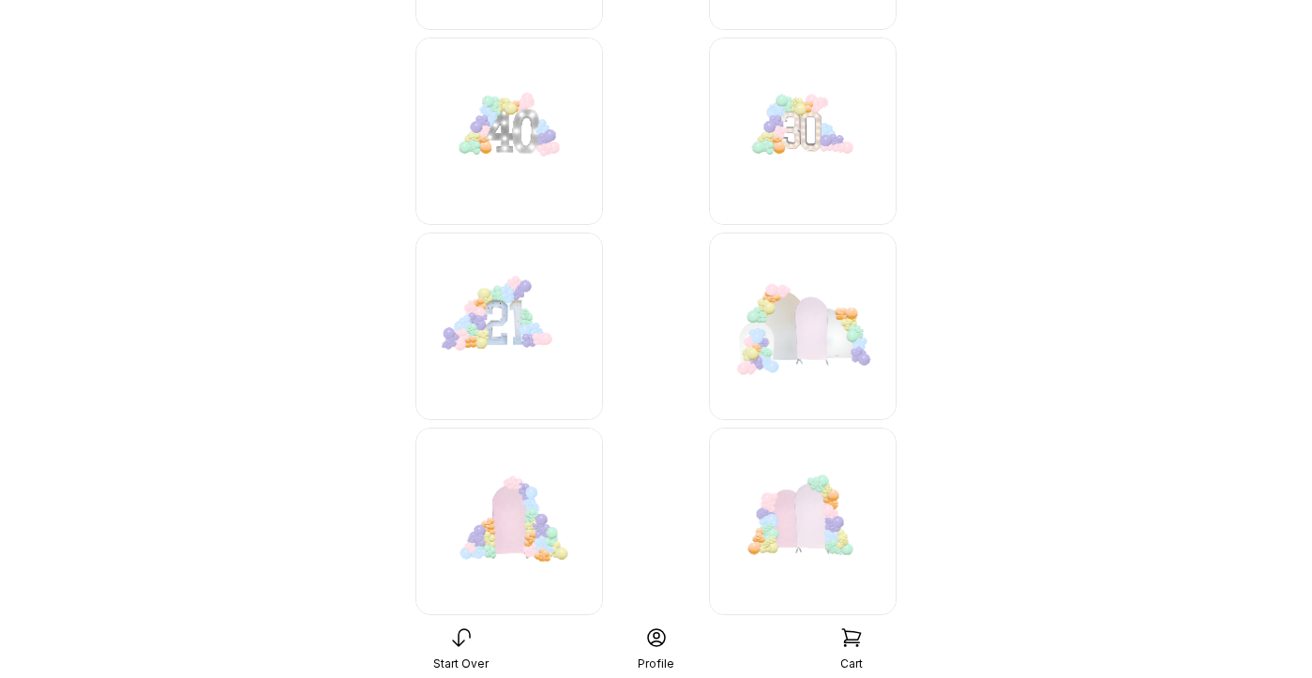
click at [798, 500] on img at bounding box center [803, 522] width 188 height 188
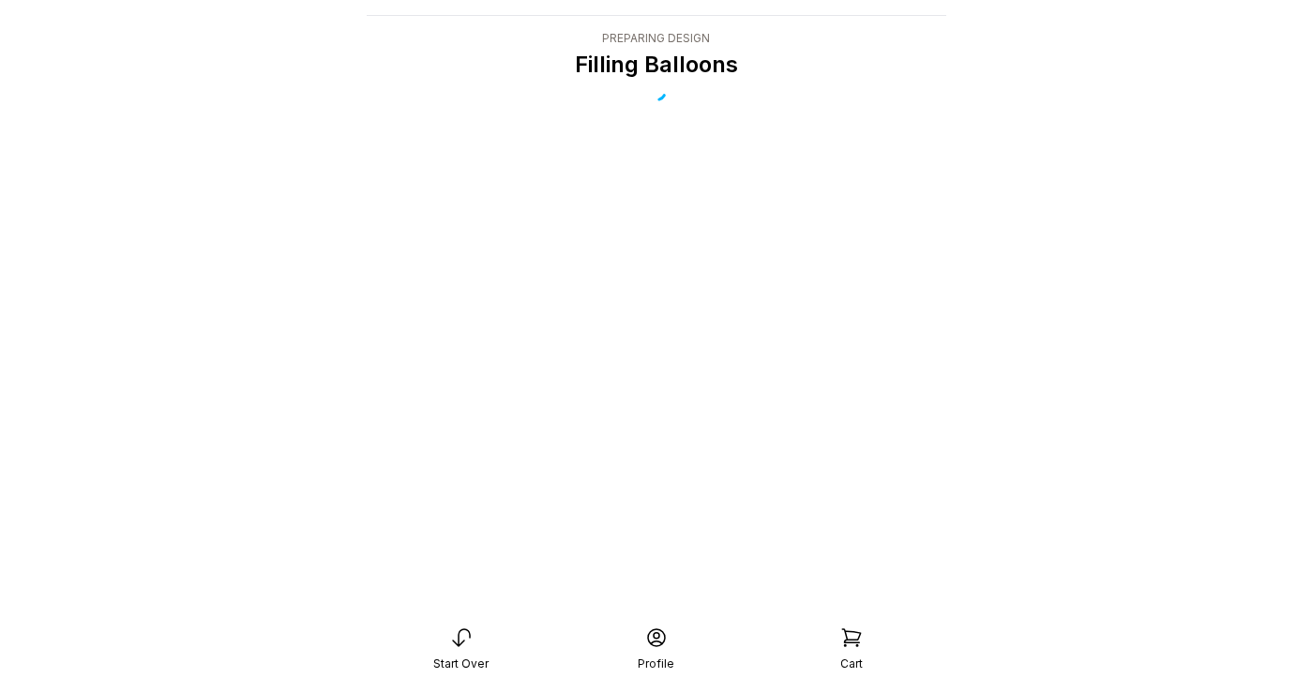
scroll to position [38, 0]
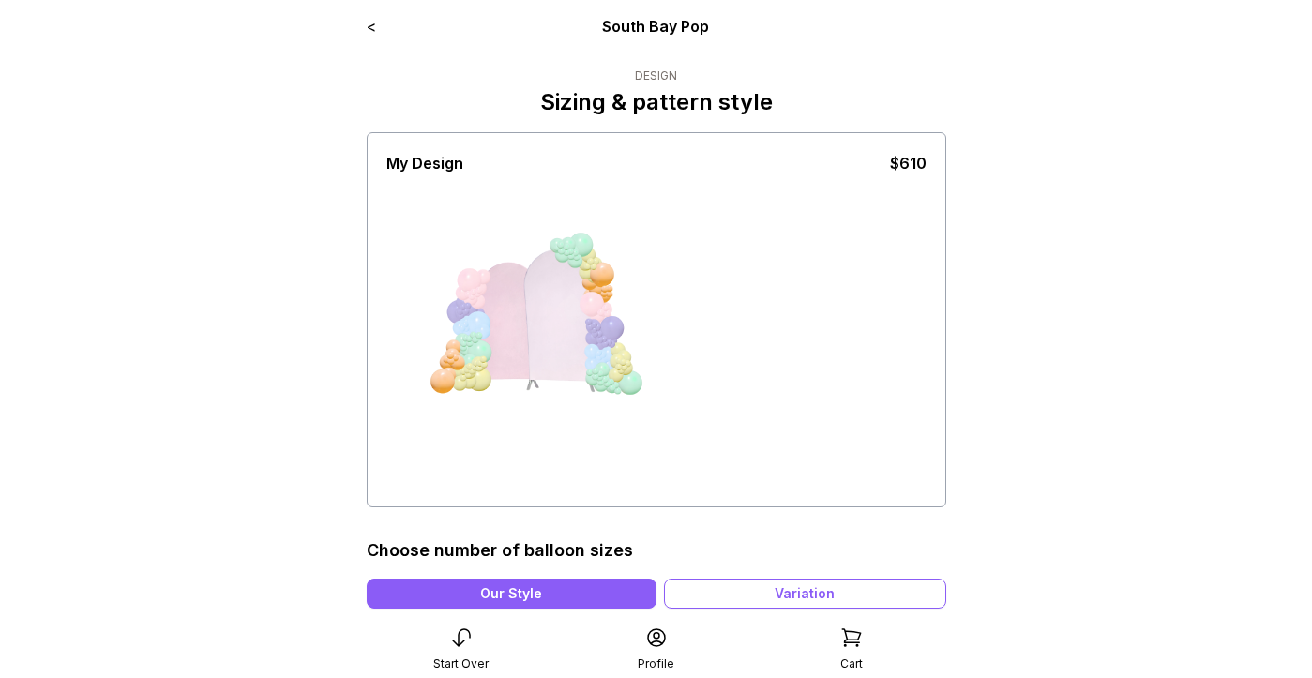
click at [367, 33] on link "<" at bounding box center [371, 26] width 9 height 19
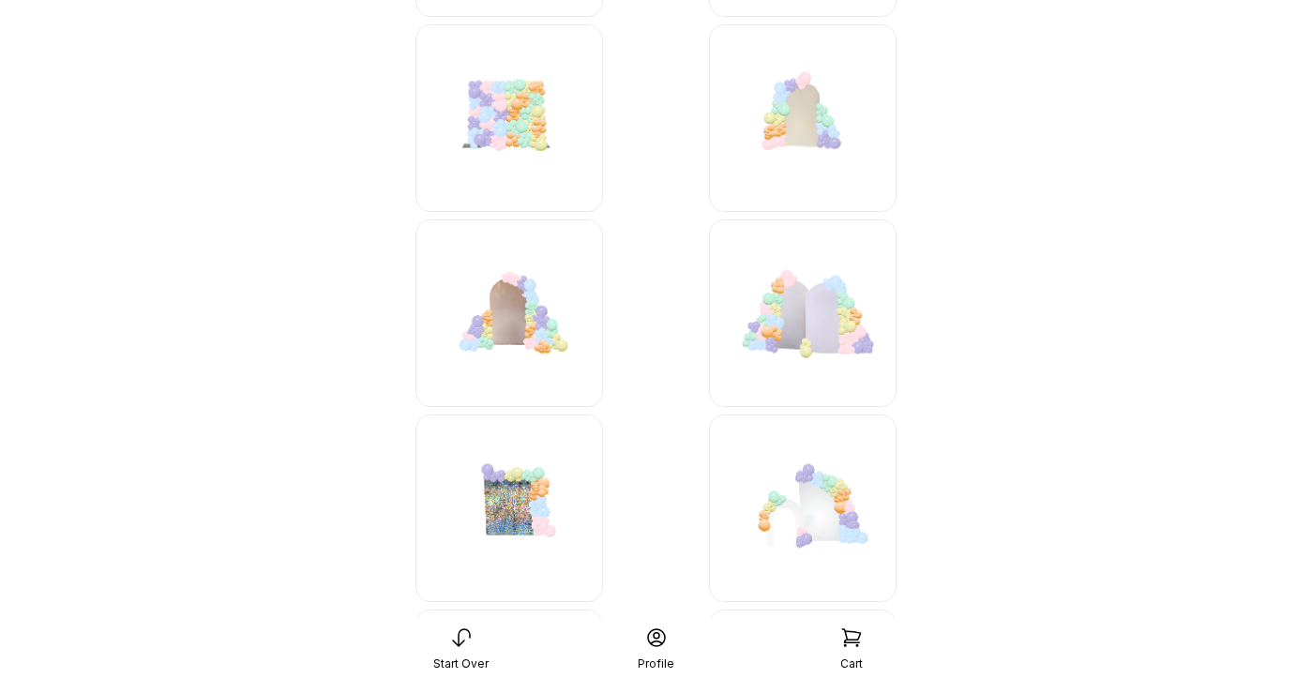
click at [771, 346] on img at bounding box center [803, 313] width 188 height 188
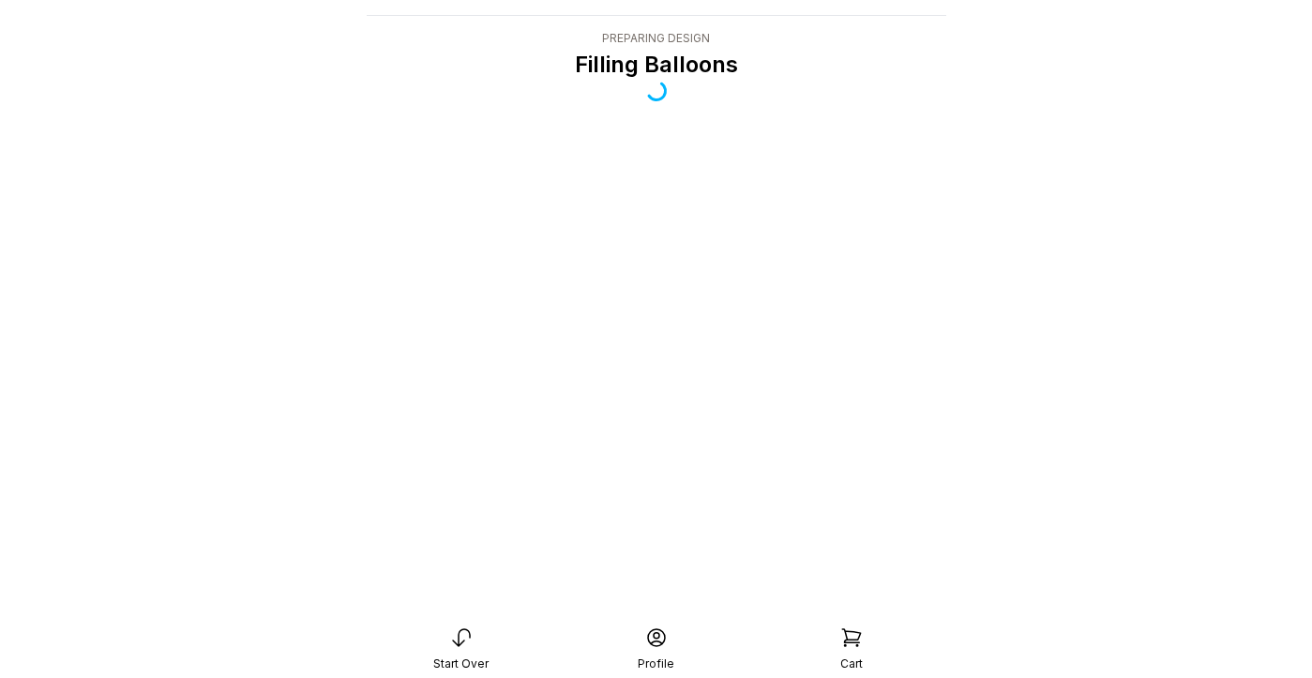
click at [473, 633] on div "Start Over" at bounding box center [461, 648] width 195 height 45
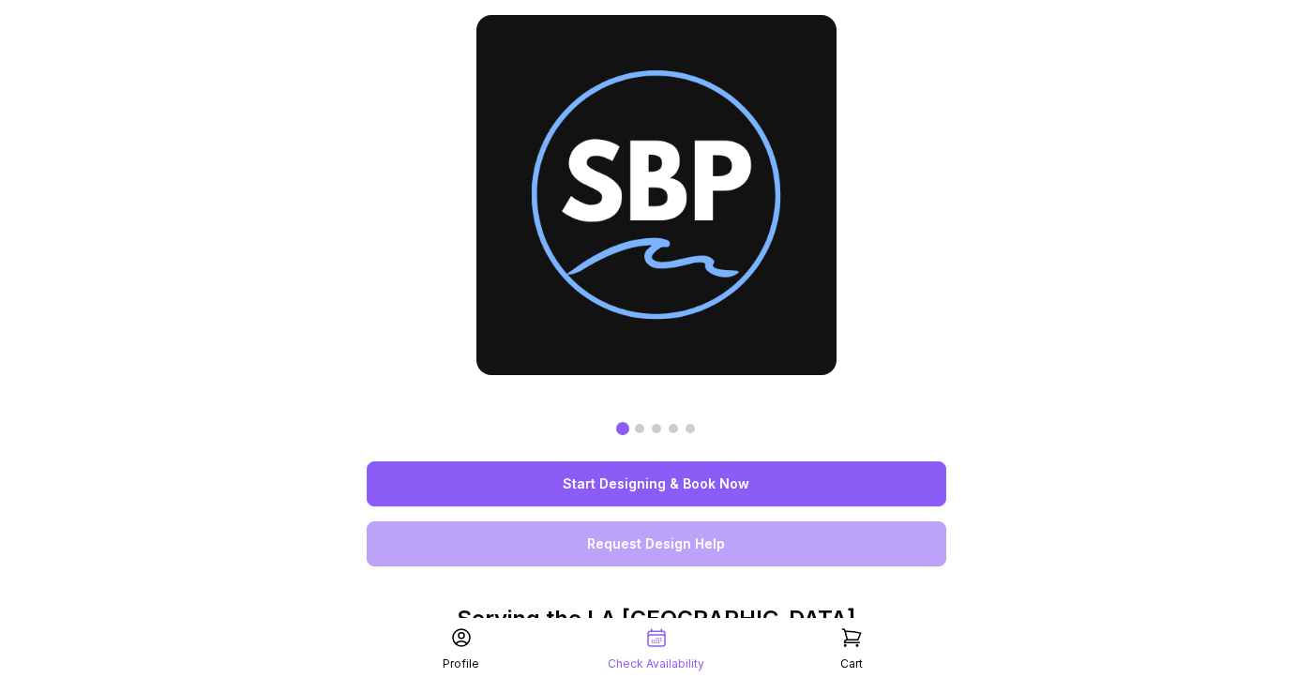
click at [744, 501] on link "Start Designing & Book Now" at bounding box center [656, 483] width 579 height 45
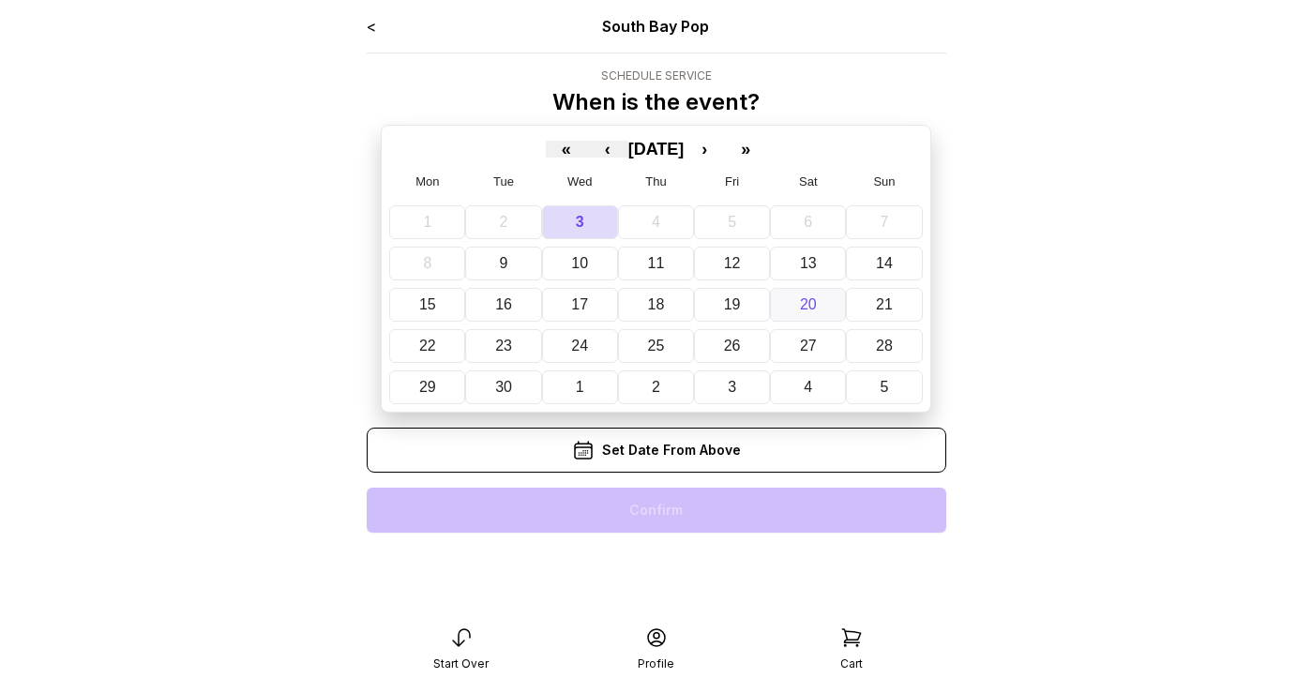
click at [805, 308] on abbr "20" at bounding box center [808, 304] width 17 height 16
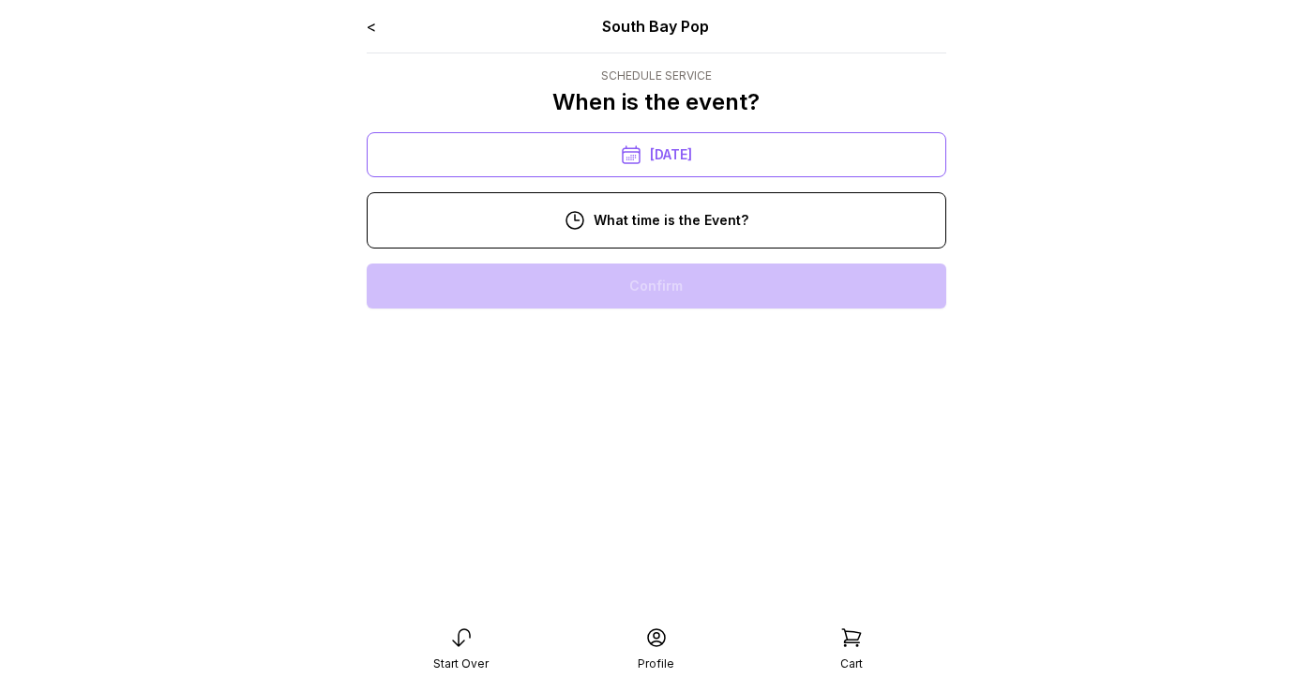
click at [696, 348] on div "11:00 am" at bounding box center [656, 345] width 549 height 45
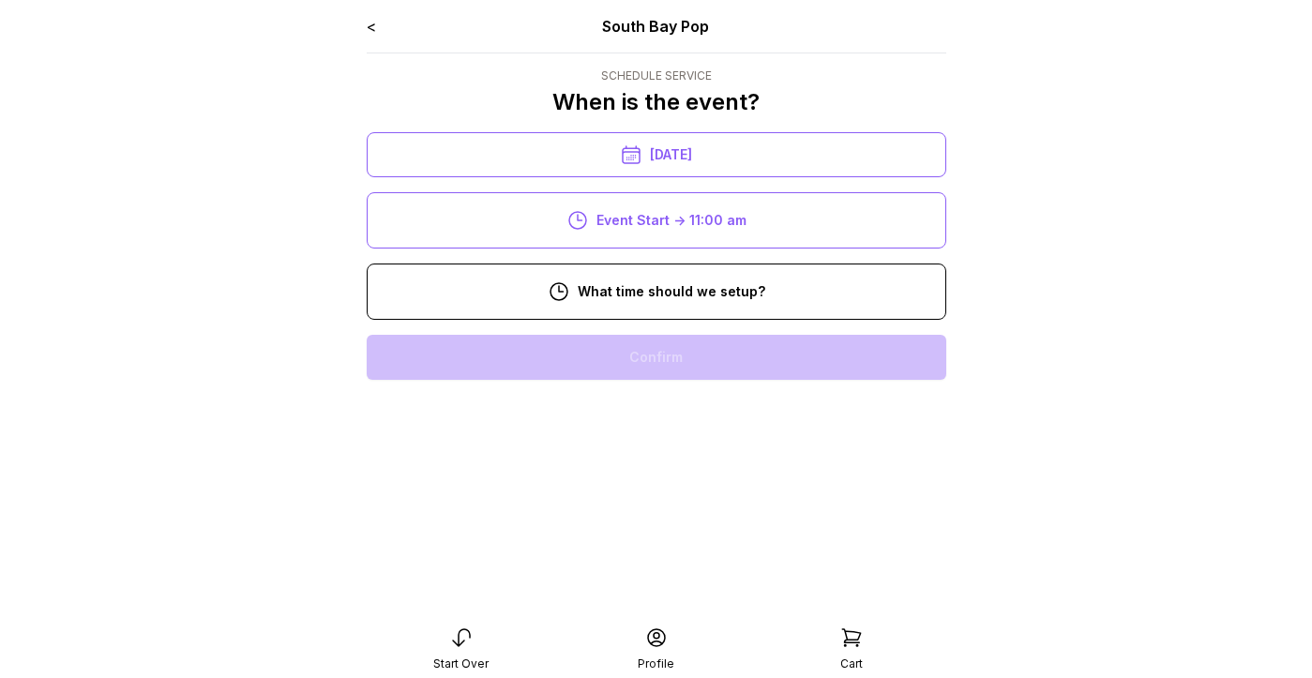
click at [677, 366] on div "8:00 am" at bounding box center [656, 357] width 549 height 45
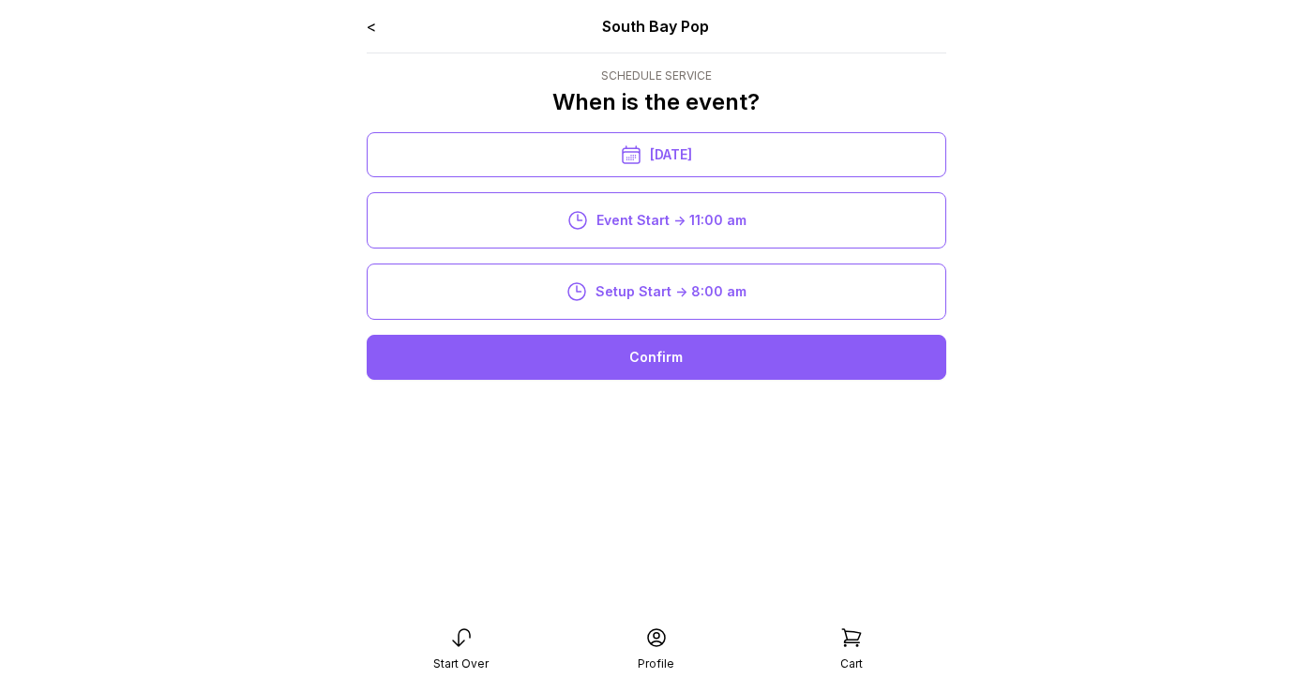
click at [675, 349] on div "Confirm" at bounding box center [656, 357] width 579 height 45
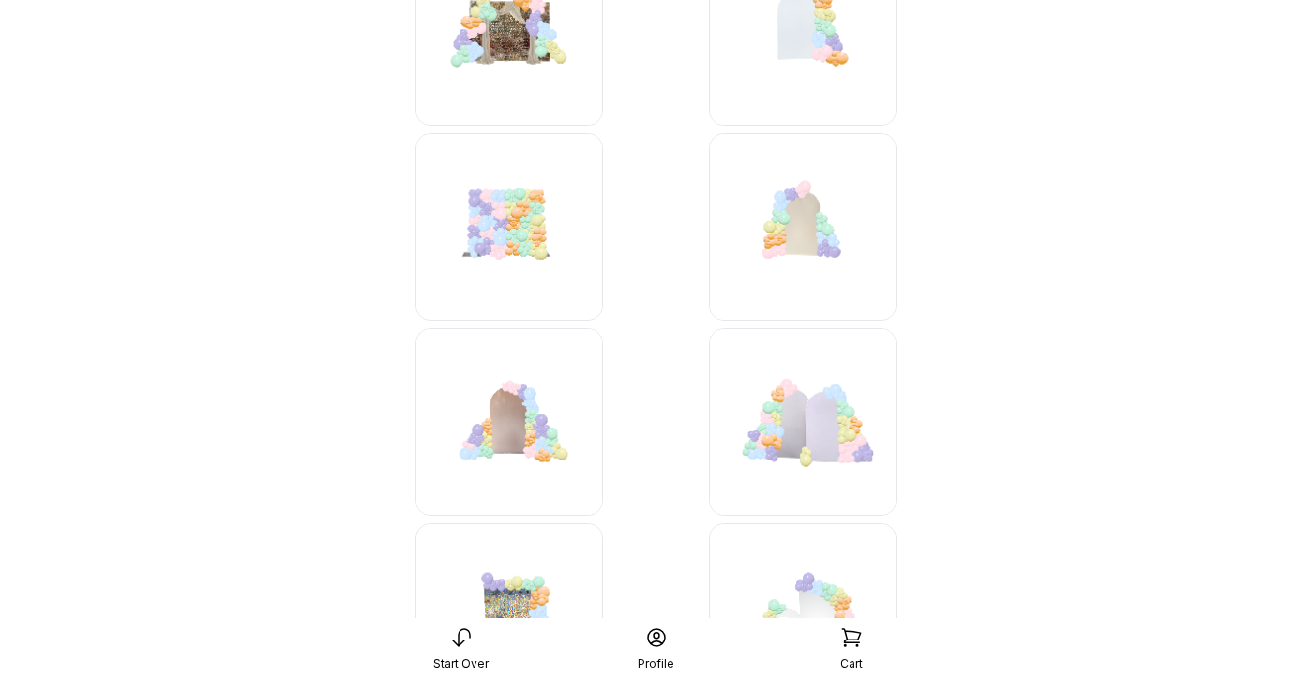
scroll to position [3009, 0]
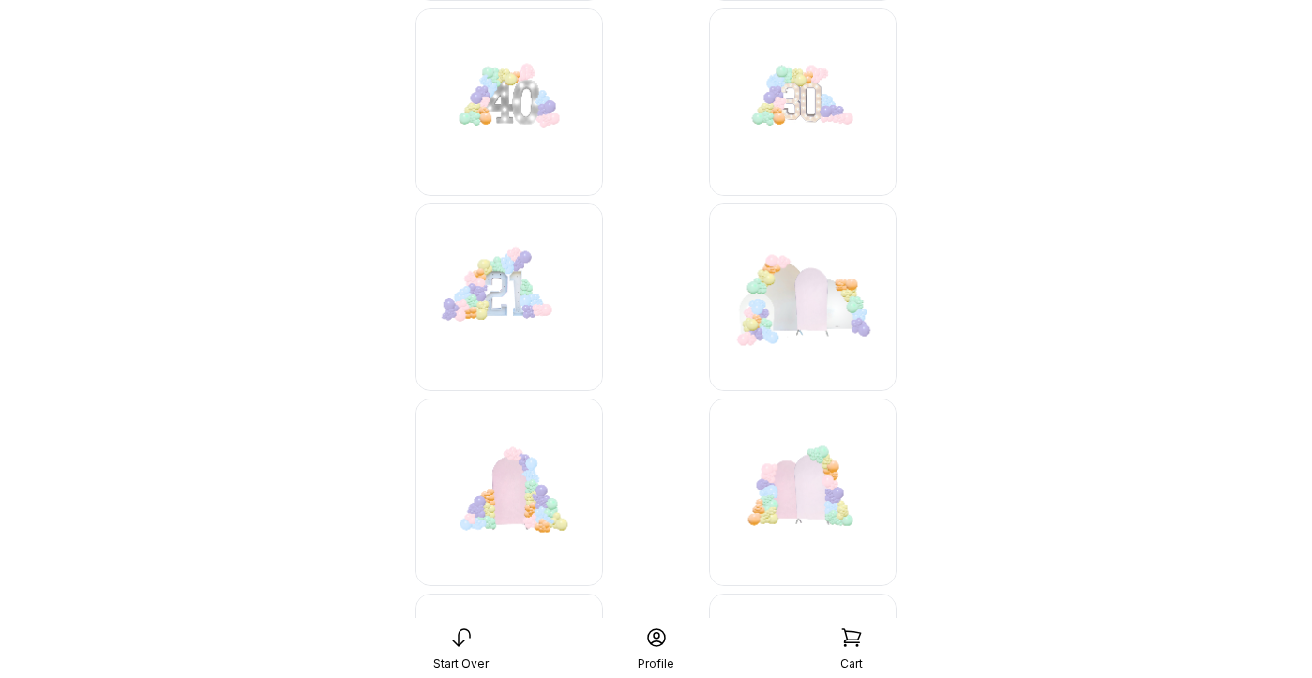
click at [813, 529] on img at bounding box center [803, 492] width 188 height 188
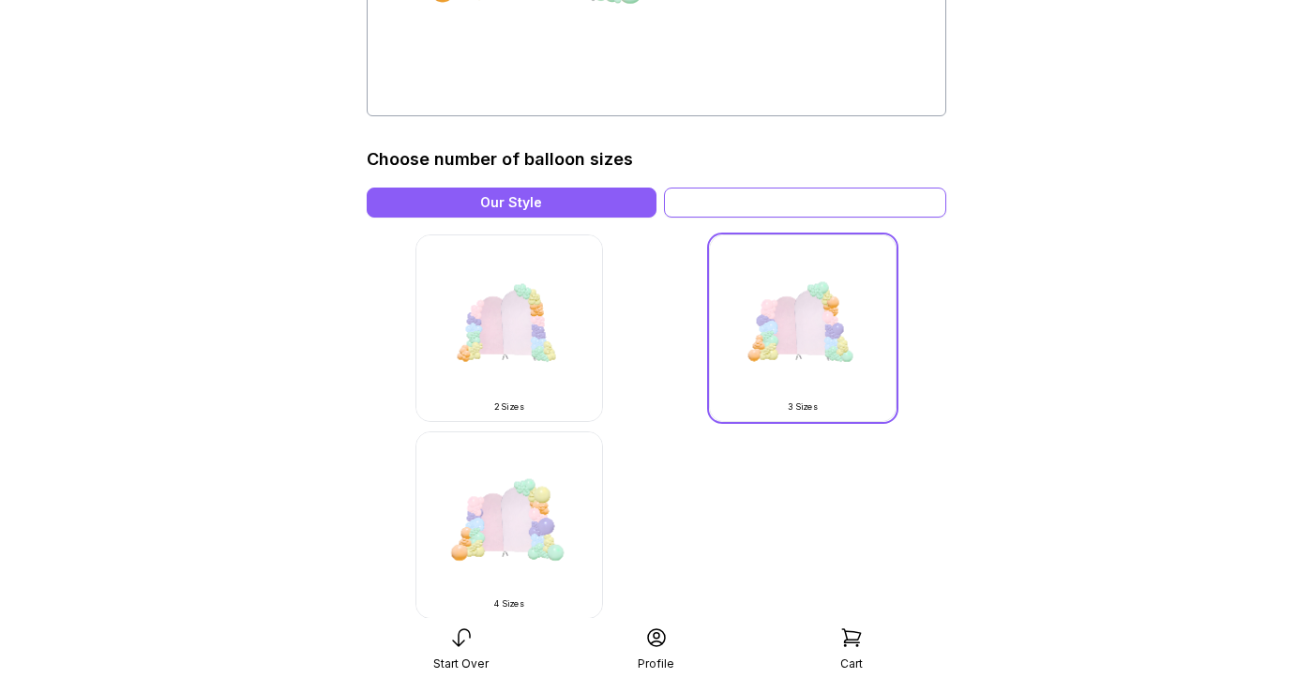
scroll to position [393, 0]
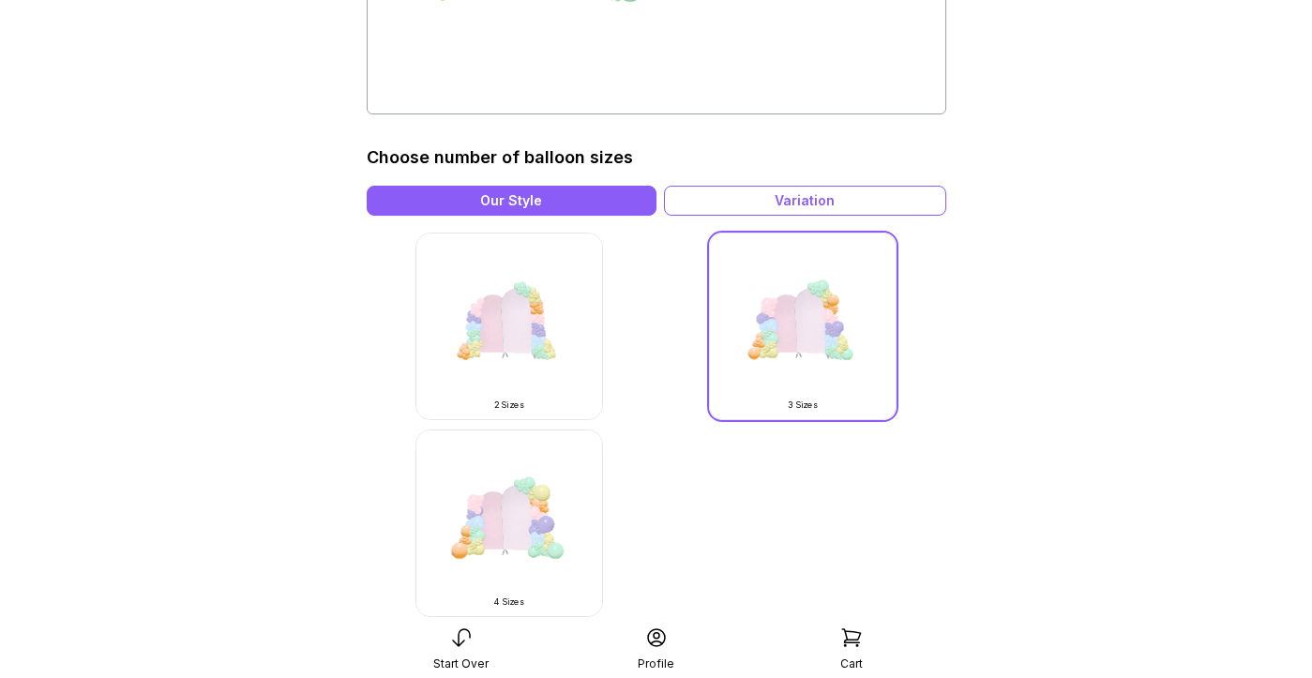
click at [580, 298] on img at bounding box center [509, 327] width 188 height 188
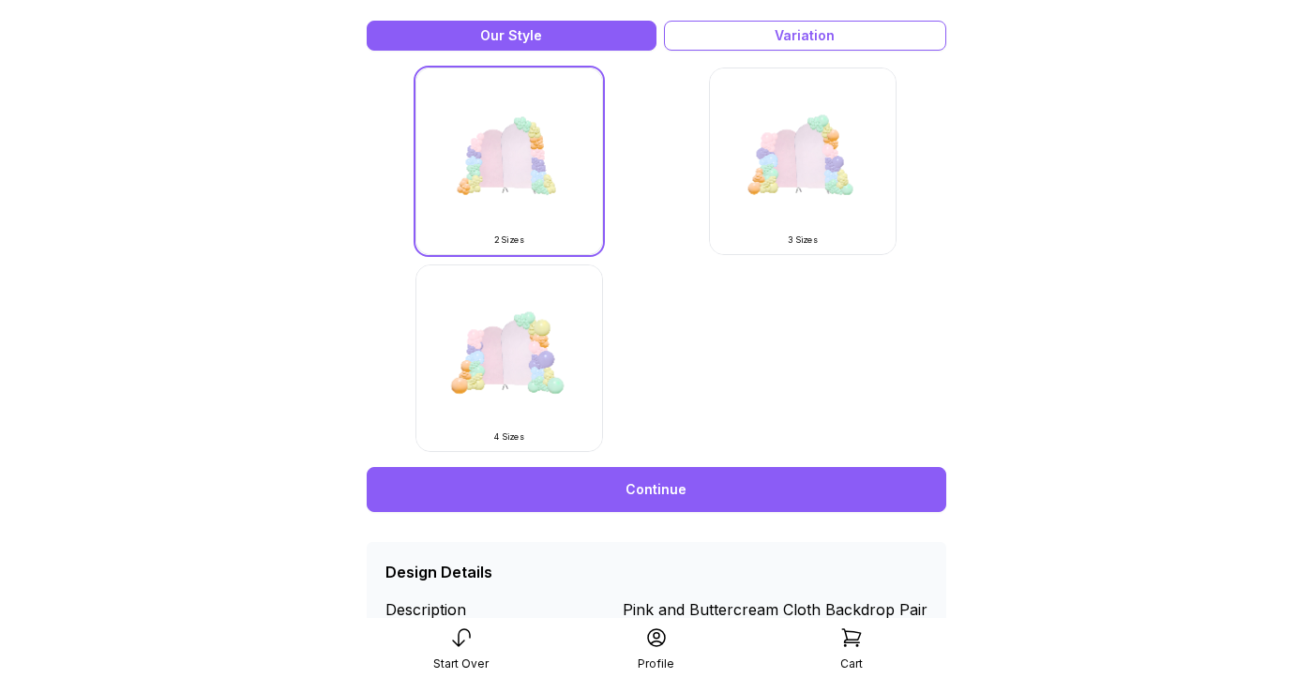
scroll to position [628, 0]
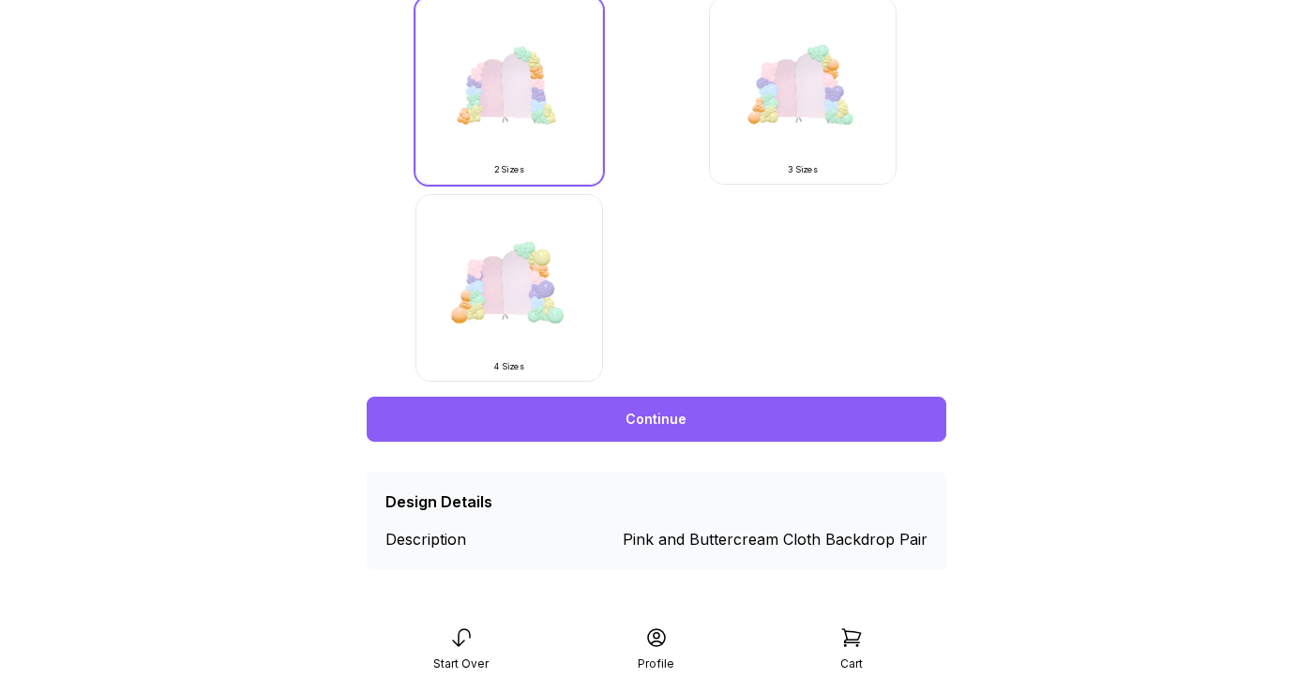
click at [698, 418] on link "Continue" at bounding box center [656, 419] width 579 height 45
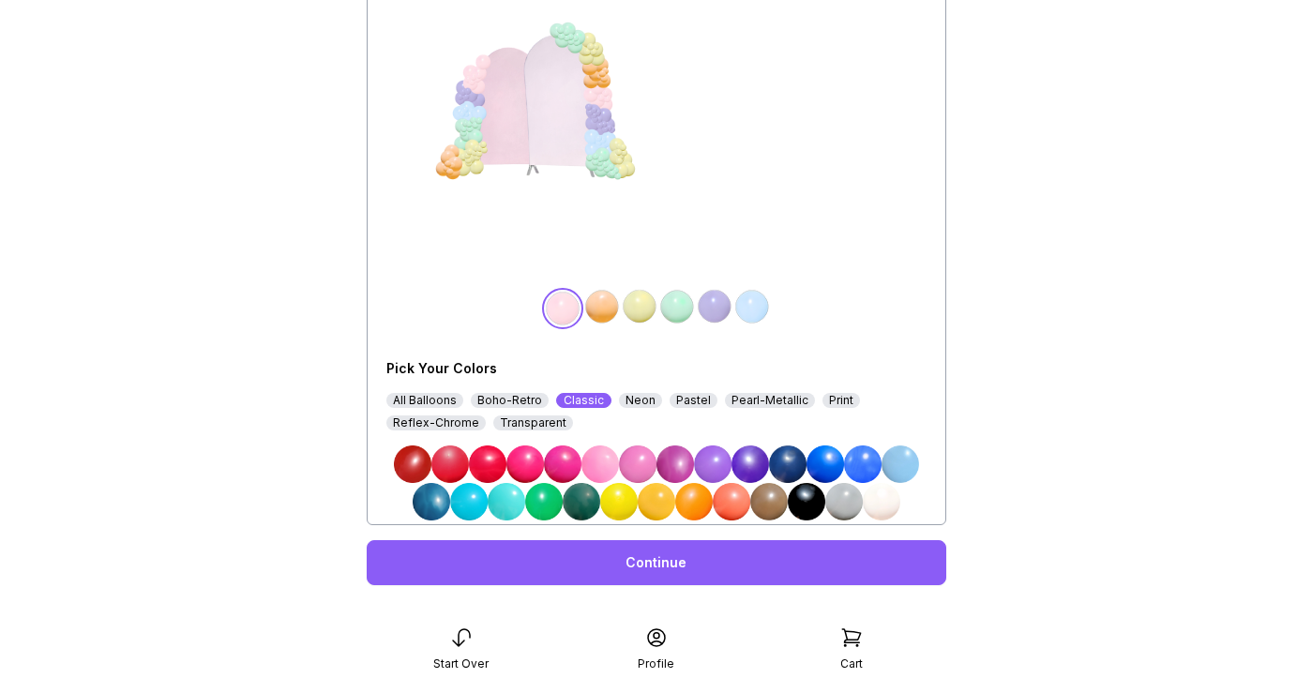
scroll to position [218, 0]
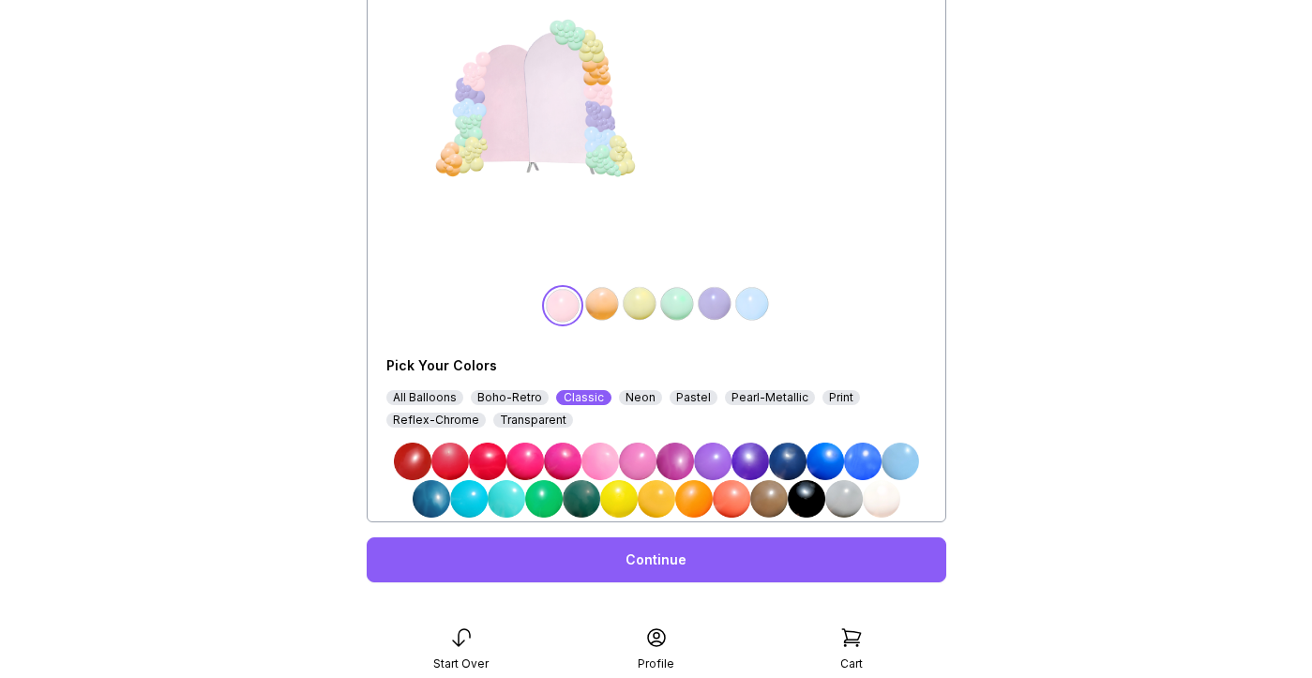
click at [885, 495] on img at bounding box center [882, 499] width 38 height 38
click at [603, 305] on img at bounding box center [602, 304] width 38 height 38
click at [882, 503] on img at bounding box center [882, 499] width 38 height 38
click at [640, 294] on img at bounding box center [640, 304] width 38 height 38
click at [888, 493] on img at bounding box center [882, 499] width 38 height 38
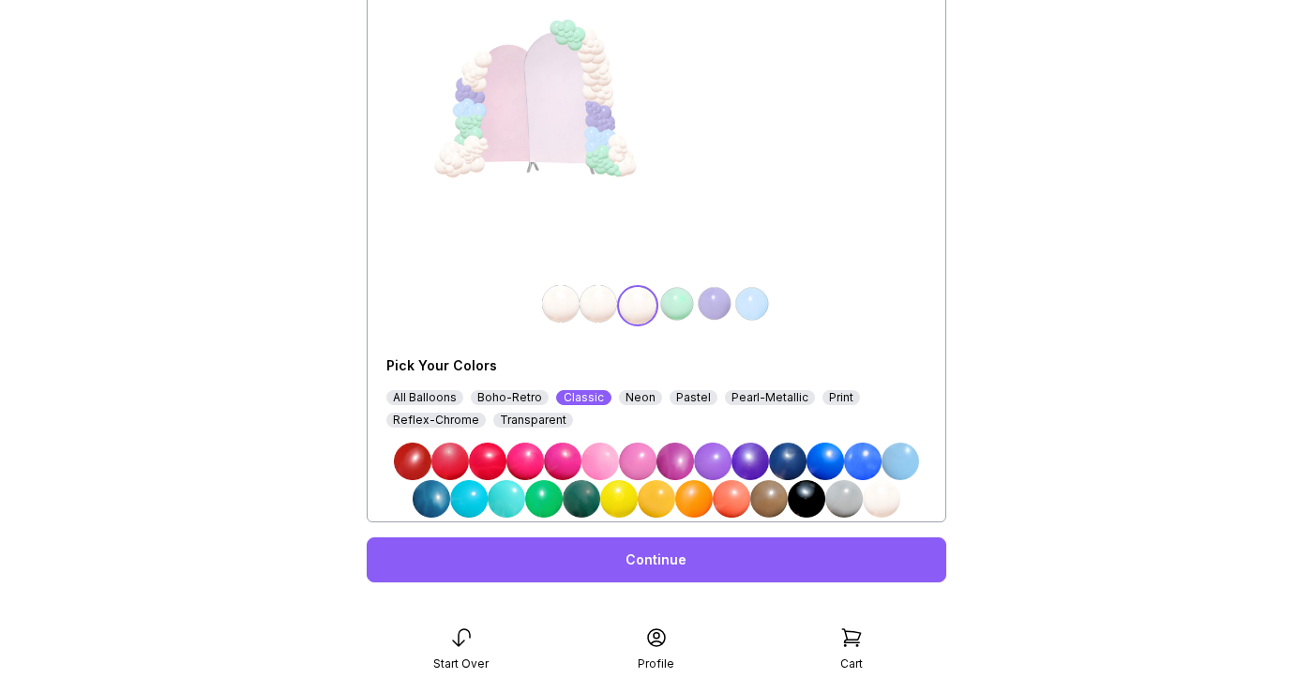
click at [676, 308] on img at bounding box center [677, 304] width 38 height 38
click at [874, 502] on img at bounding box center [882, 499] width 38 height 38
click at [713, 306] on img at bounding box center [715, 304] width 38 height 38
click at [878, 497] on img at bounding box center [882, 499] width 38 height 38
click at [744, 297] on img at bounding box center [752, 304] width 38 height 38
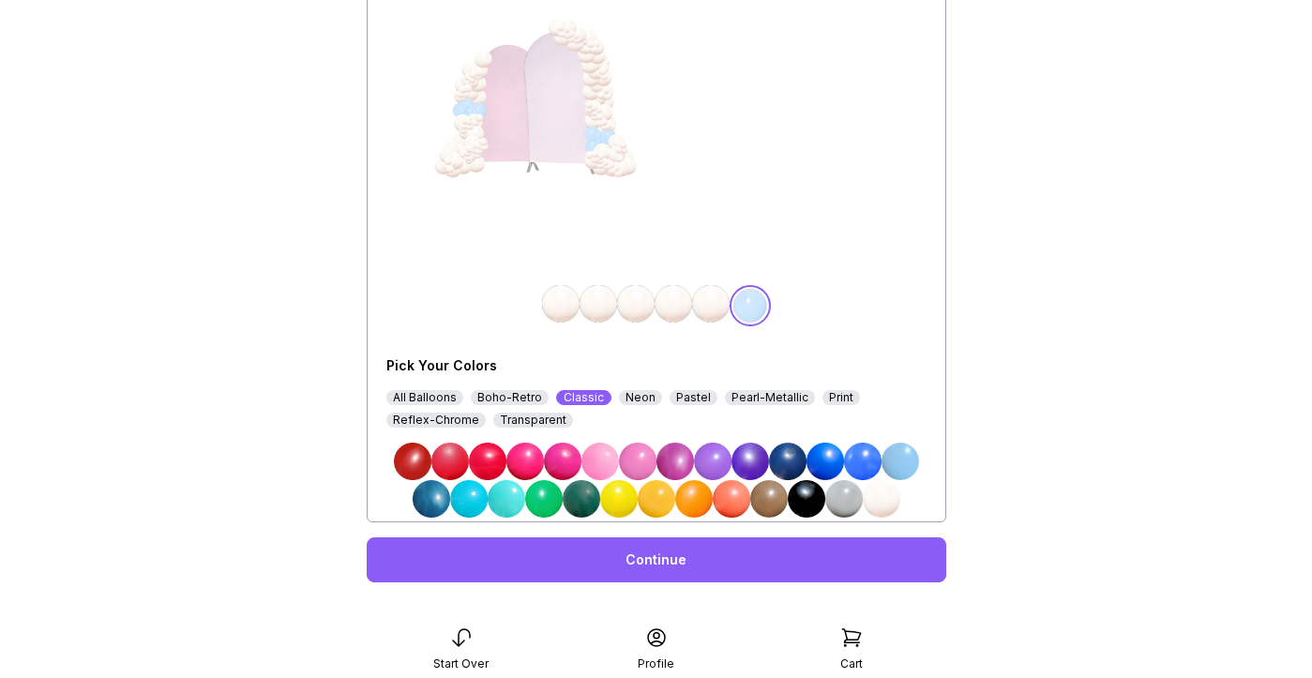
click at [886, 493] on img at bounding box center [882, 499] width 38 height 38
click at [740, 398] on div "Pearl-Metallic" at bounding box center [770, 397] width 90 height 15
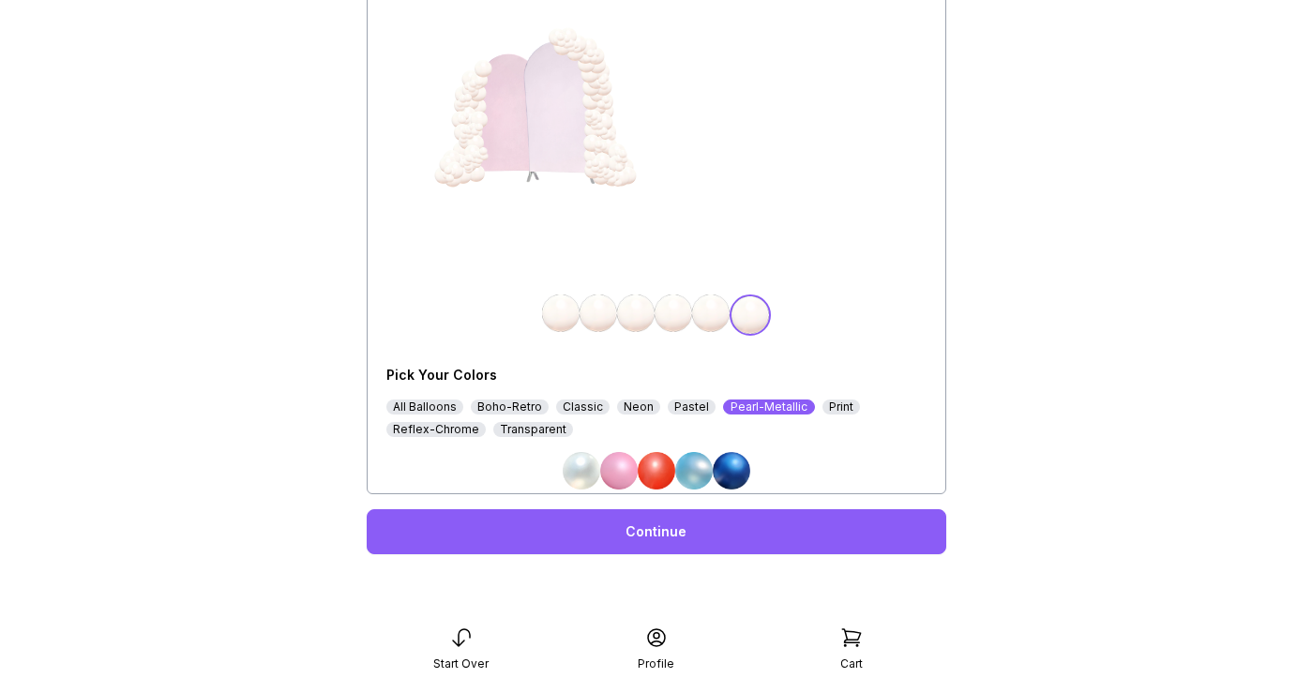
click at [525, 429] on div "Transparent" at bounding box center [533, 429] width 80 height 15
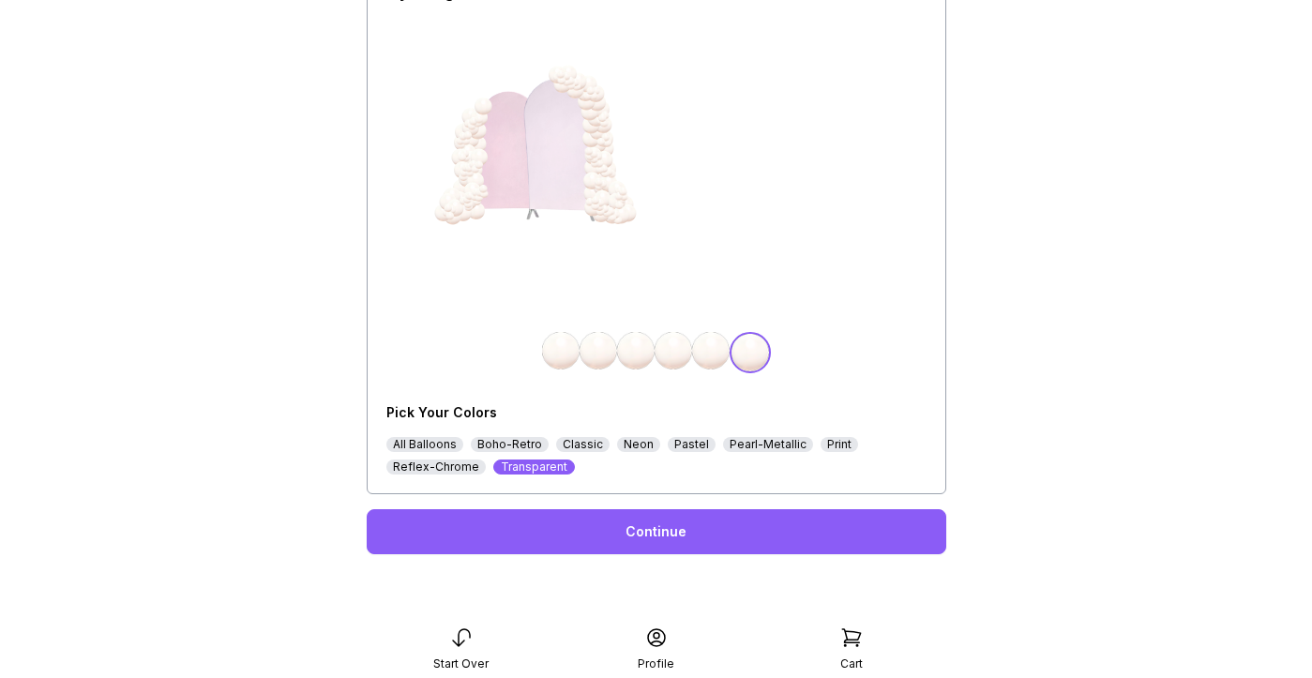
scroll to position [208, 0]
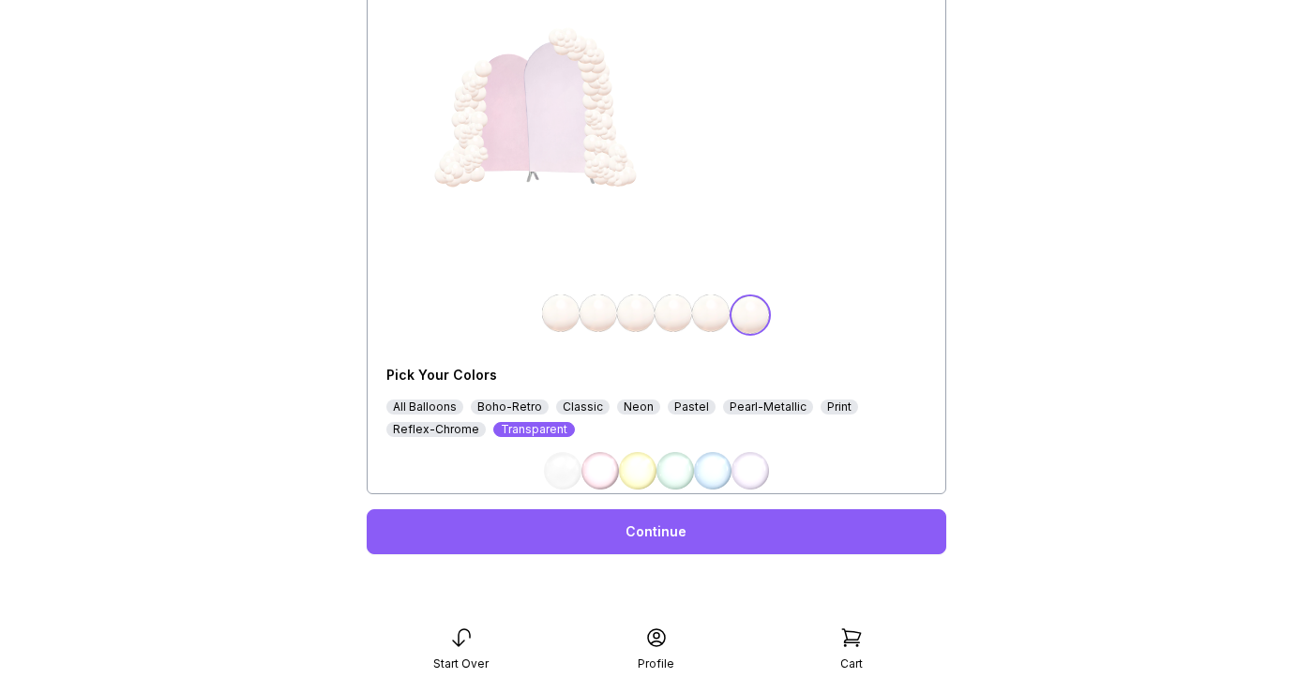
click at [554, 469] on img at bounding box center [563, 471] width 38 height 38
click at [678, 317] on img at bounding box center [673, 313] width 38 height 38
click at [603, 470] on img at bounding box center [600, 471] width 38 height 38
click at [639, 316] on img at bounding box center [636, 313] width 38 height 38
click at [689, 409] on div "Pastel" at bounding box center [692, 406] width 48 height 15
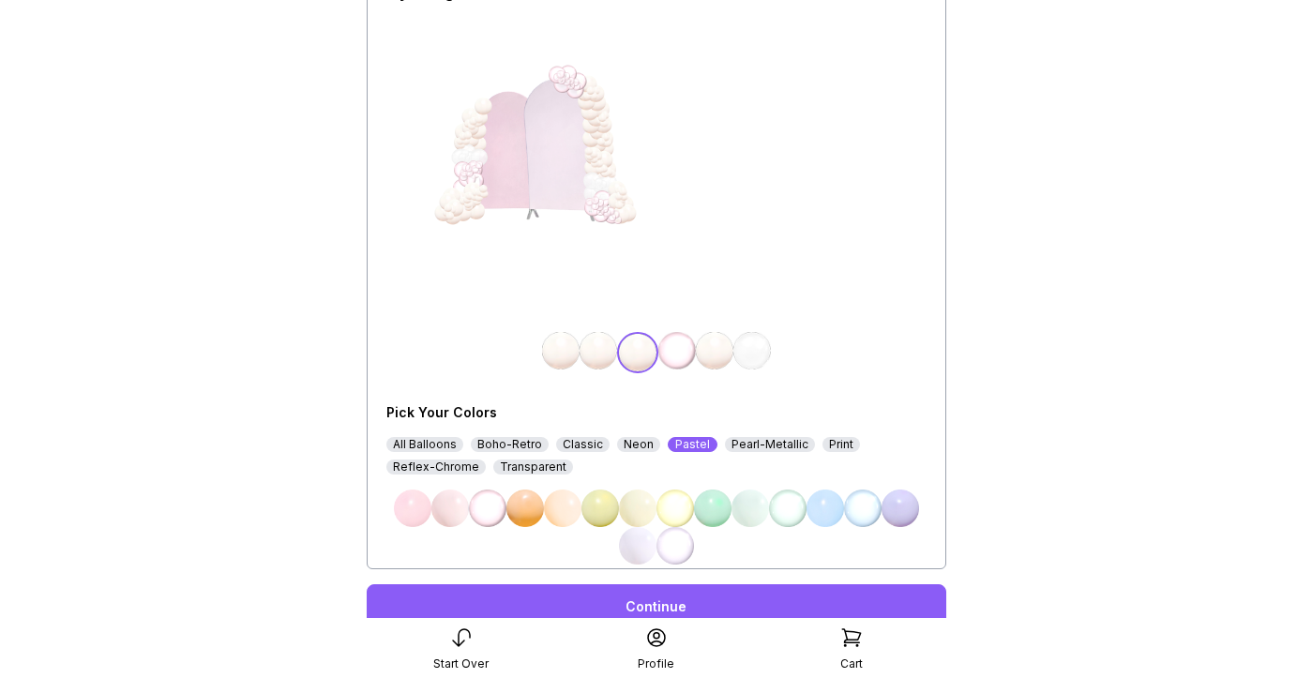
scroll to position [218, 0]
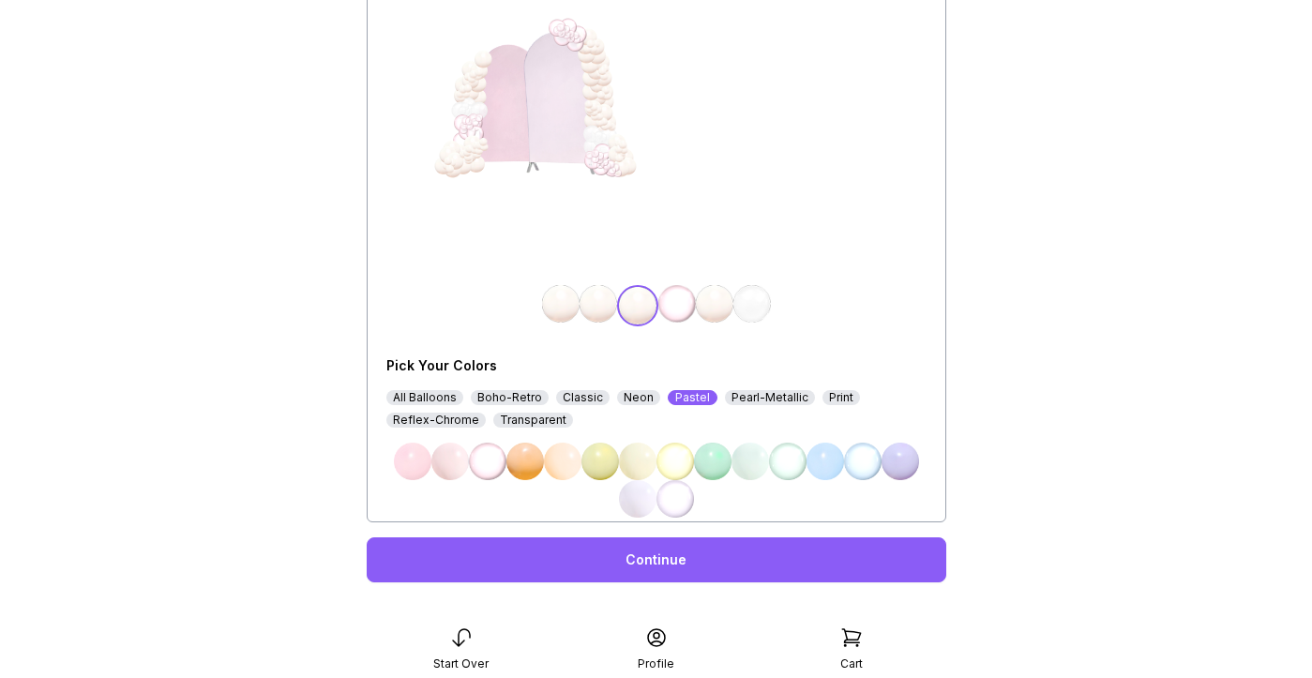
click at [442, 470] on img at bounding box center [450, 462] width 38 height 38
click at [681, 561] on link "Continue" at bounding box center [656, 559] width 579 height 45
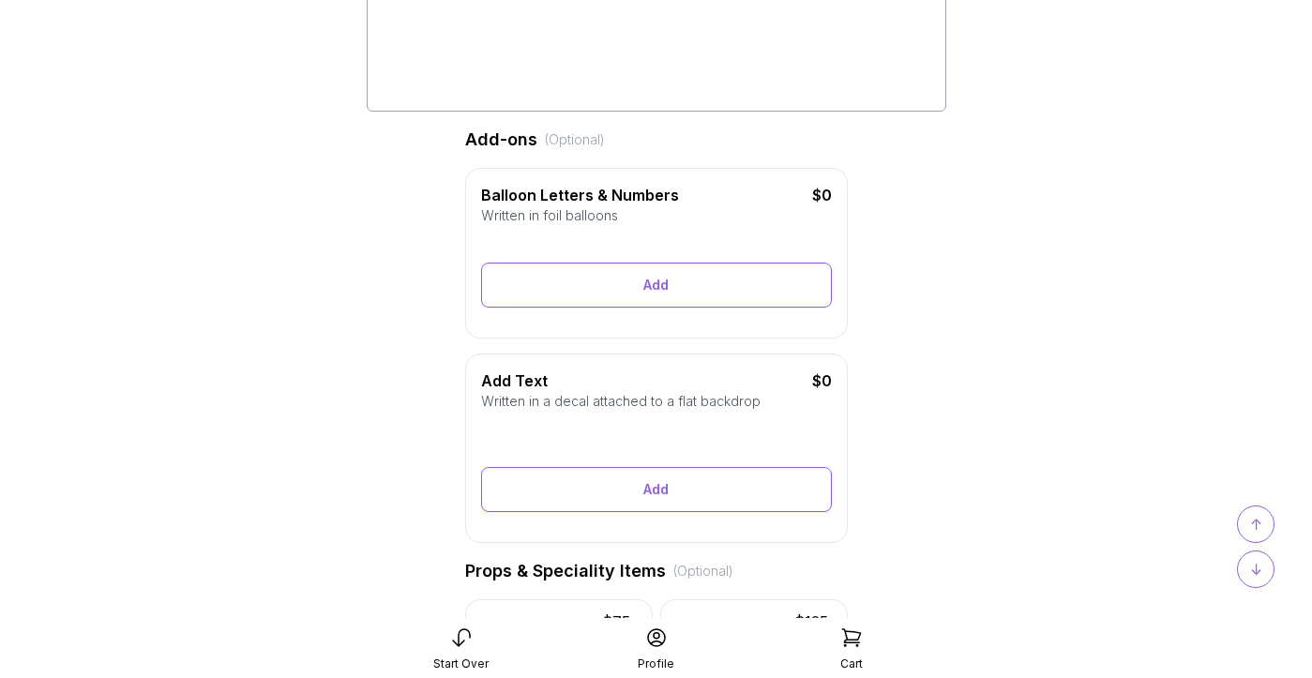
scroll to position [379, 0]
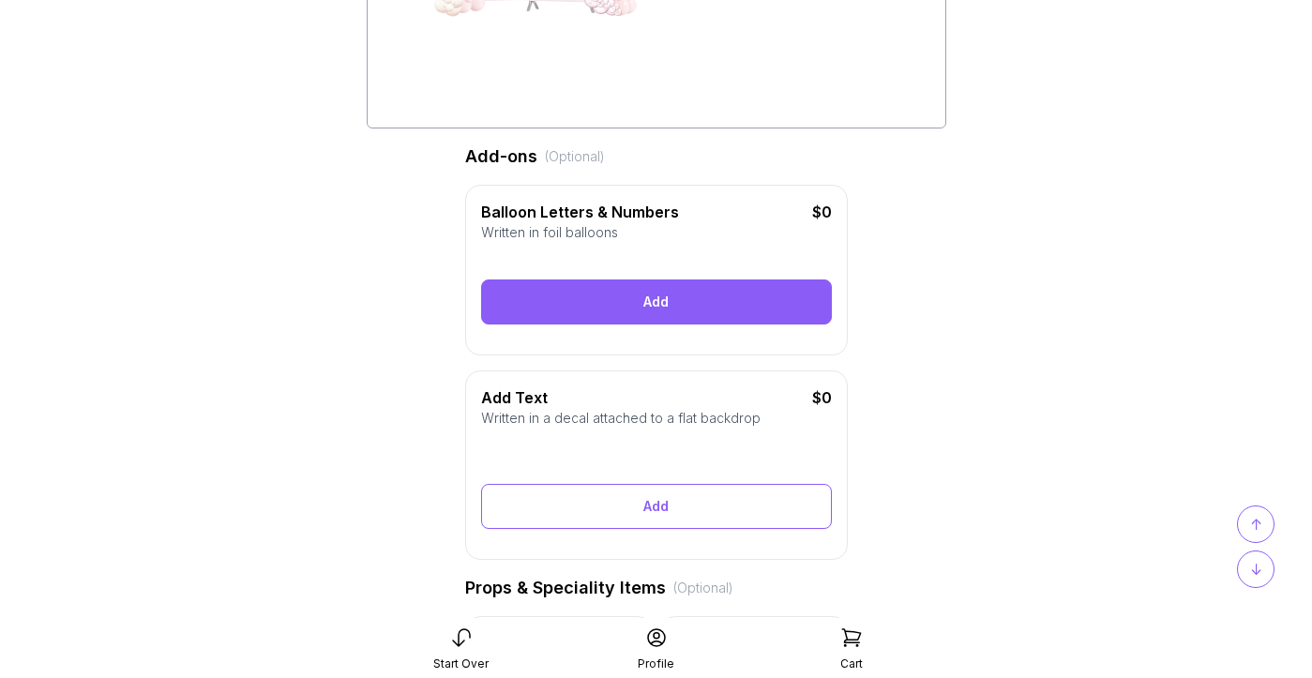
click at [690, 319] on div "Add" at bounding box center [656, 301] width 351 height 45
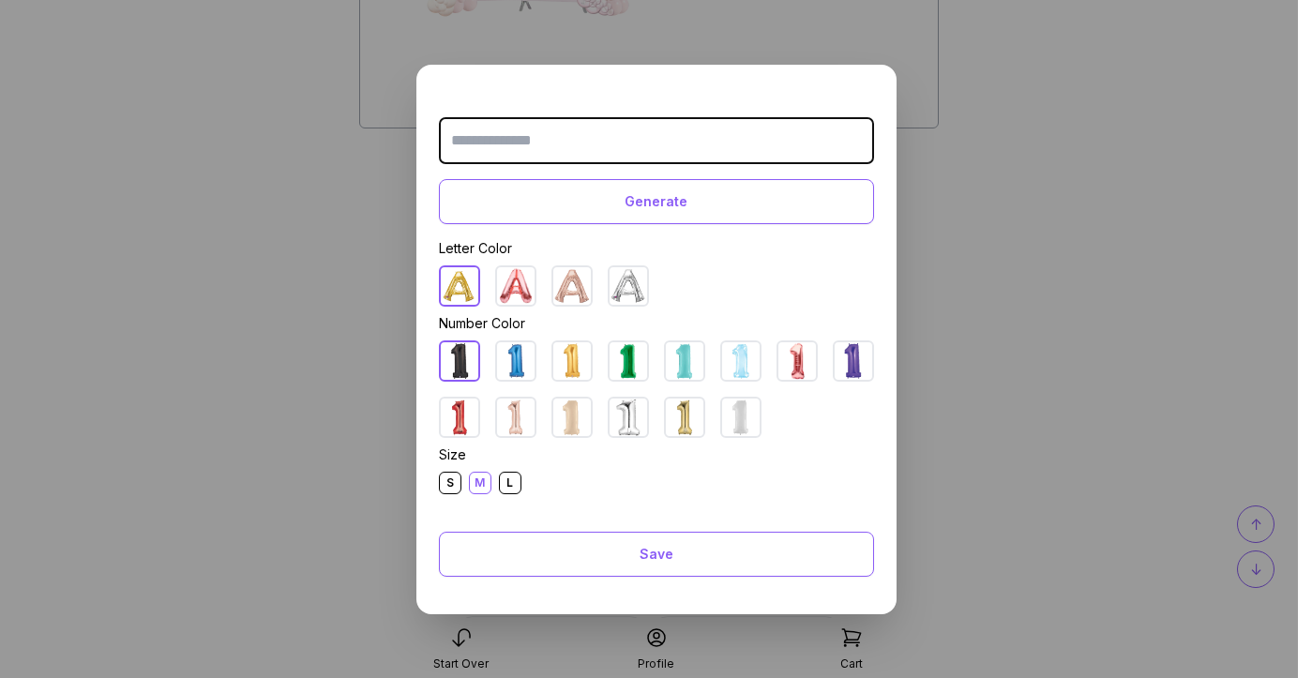
click at [469, 286] on img at bounding box center [460, 286] width 38 height 38
click at [455, 290] on img at bounding box center [460, 286] width 38 height 38
click at [692, 404] on img at bounding box center [685, 417] width 38 height 38
click at [512, 481] on div "L" at bounding box center [510, 483] width 23 height 23
click at [652, 145] on input "text" at bounding box center [656, 140] width 435 height 47
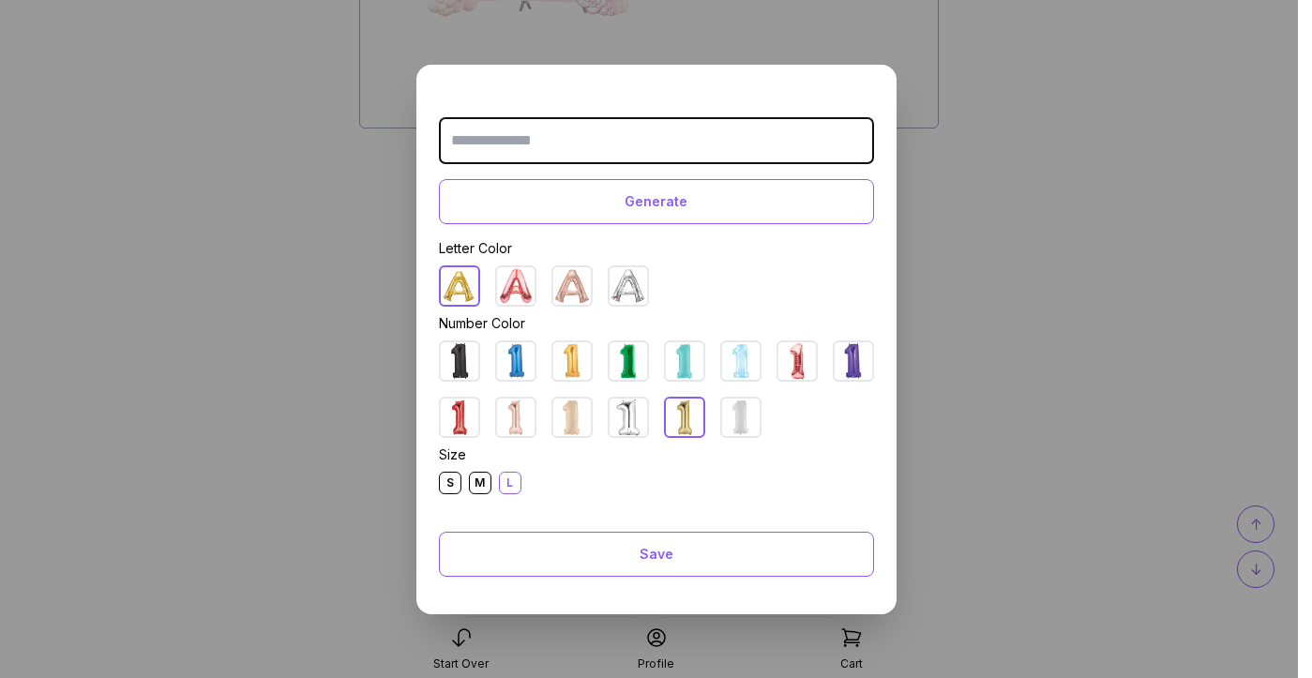
paste input "*"
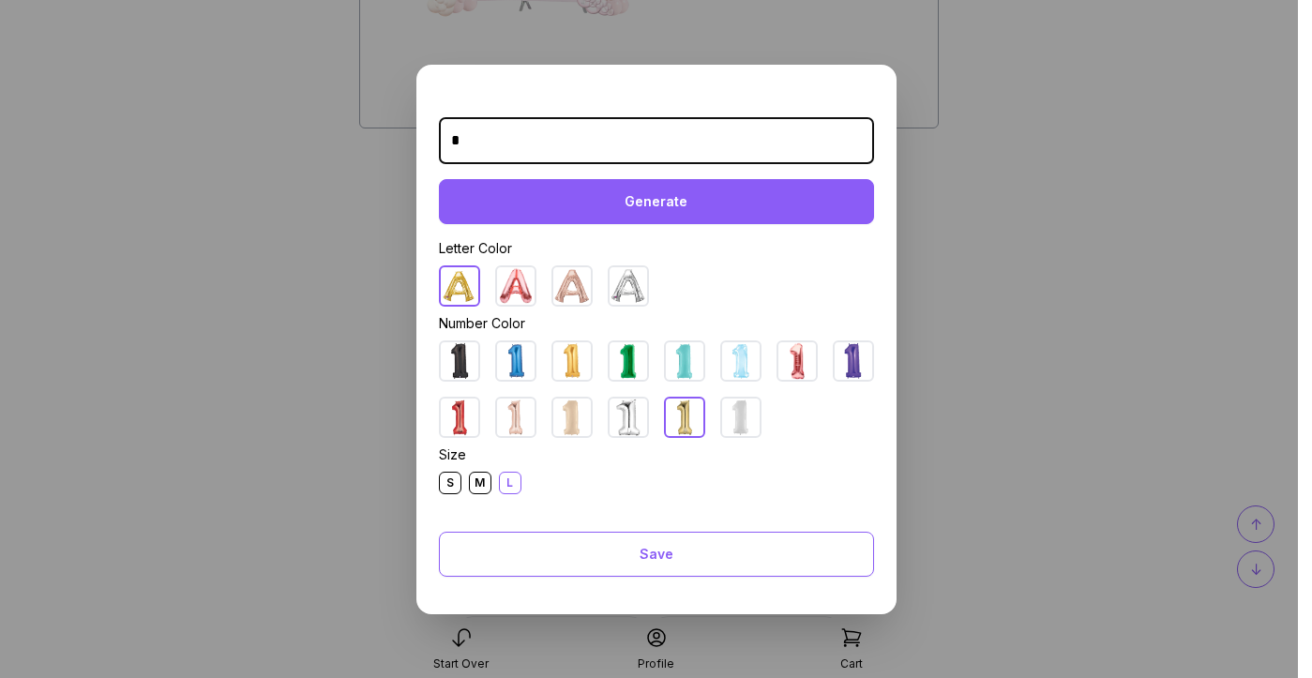
type input "*"
click at [672, 197] on div "Generate" at bounding box center [656, 201] width 435 height 45
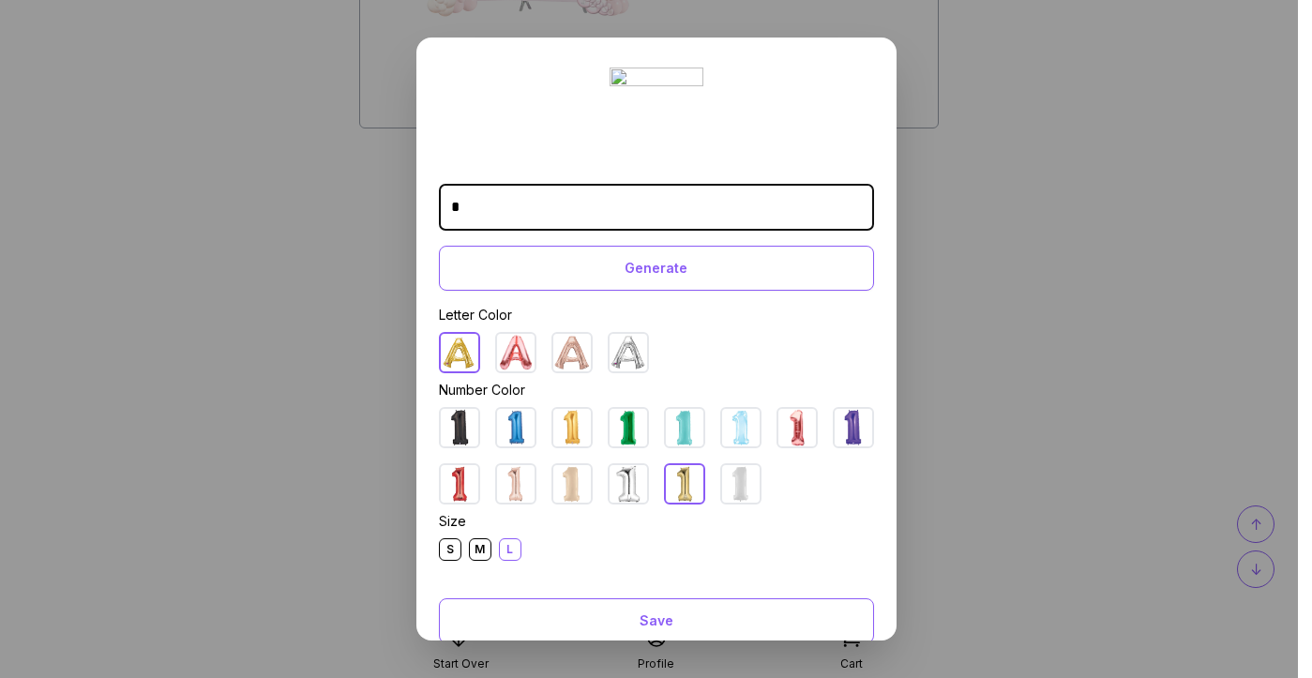
scroll to position [40, 0]
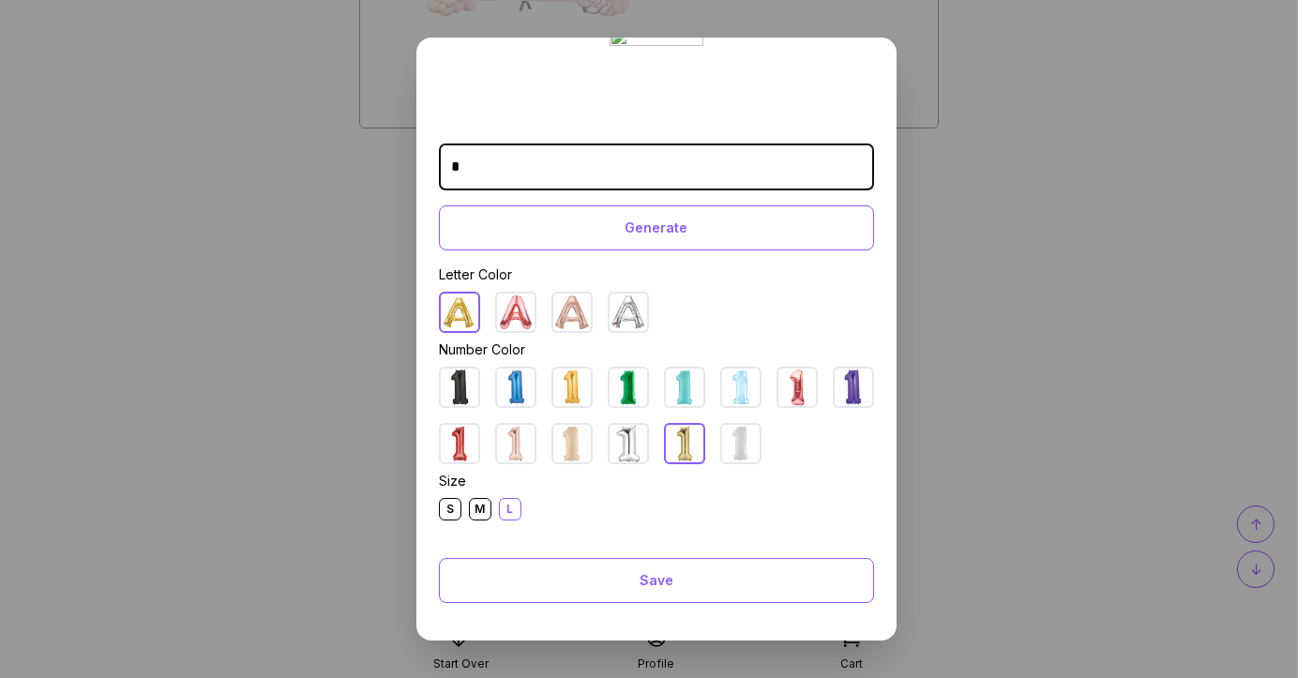
click at [973, 162] on dialog "* Generate Letter Color Number Color Size S M L Save Close" at bounding box center [656, 339] width 1312 height 678
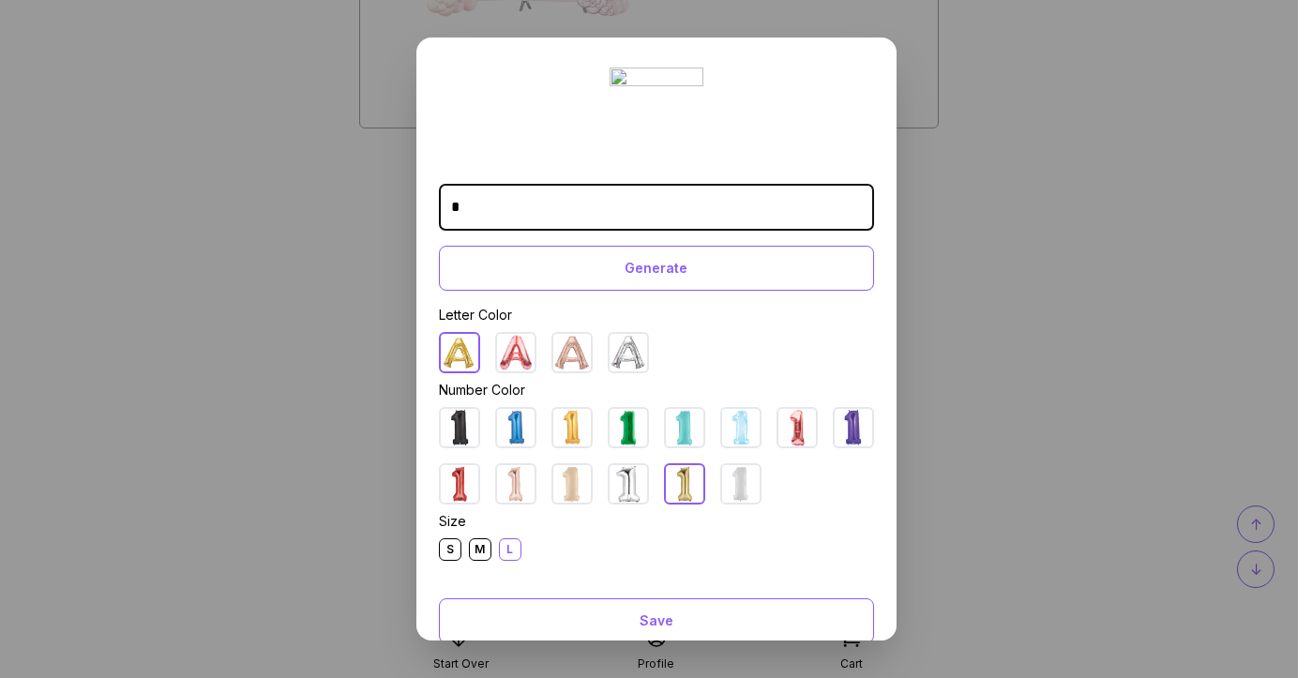
click at [938, 167] on dialog "* Generate Letter Color Number Color Size S M L Save Close" at bounding box center [656, 339] width 1312 height 678
click at [289, 307] on dialog "* Generate Letter Color Number Color Size S M L Save Close" at bounding box center [656, 339] width 1312 height 678
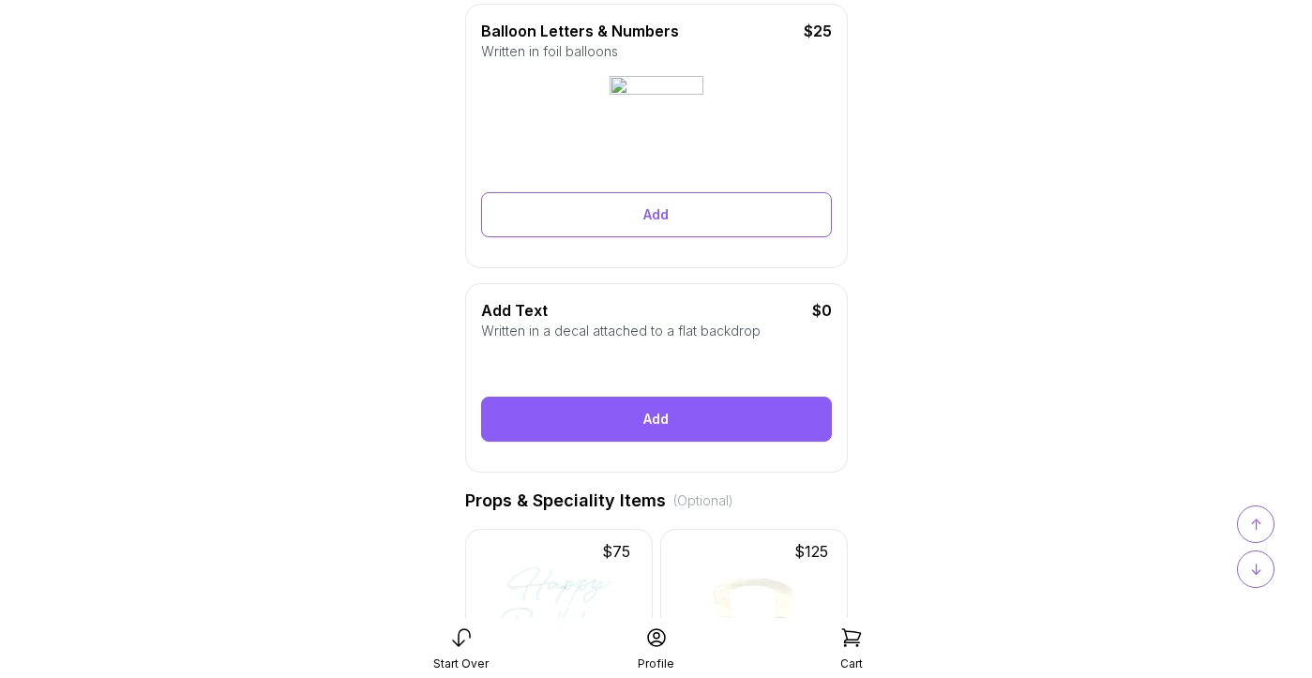
scroll to position [563, 0]
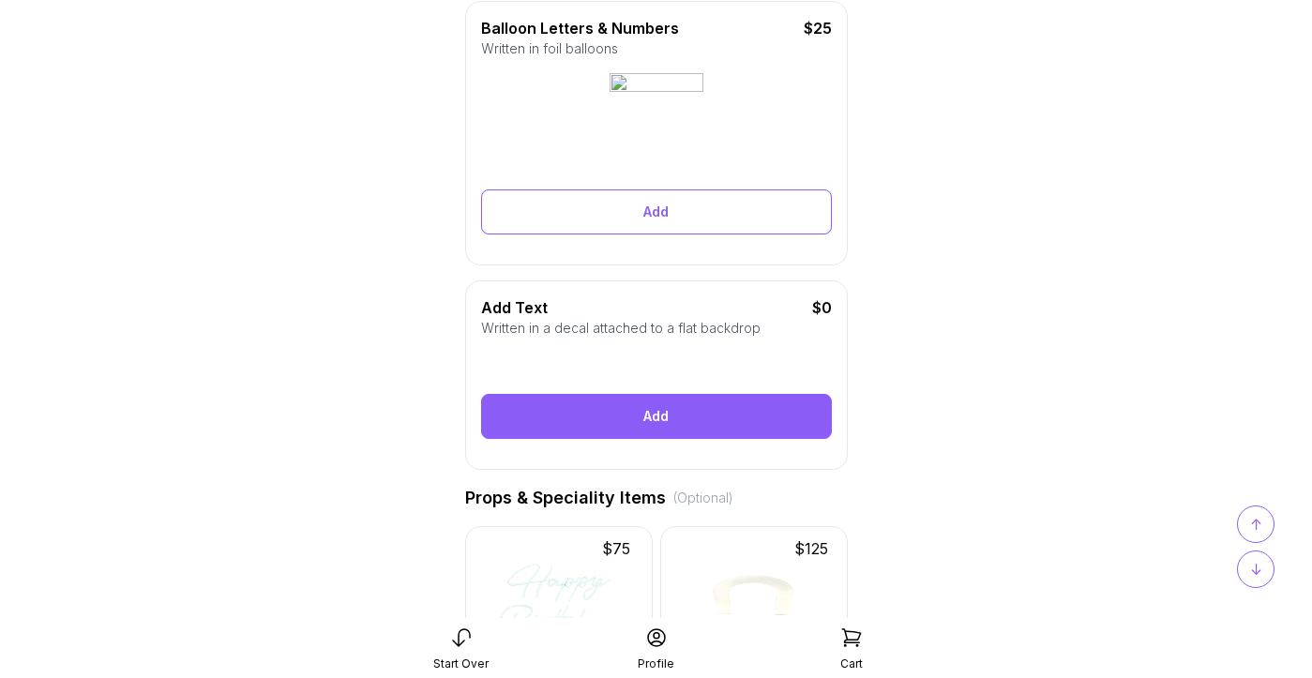
click at [683, 418] on div "Add" at bounding box center [656, 416] width 351 height 45
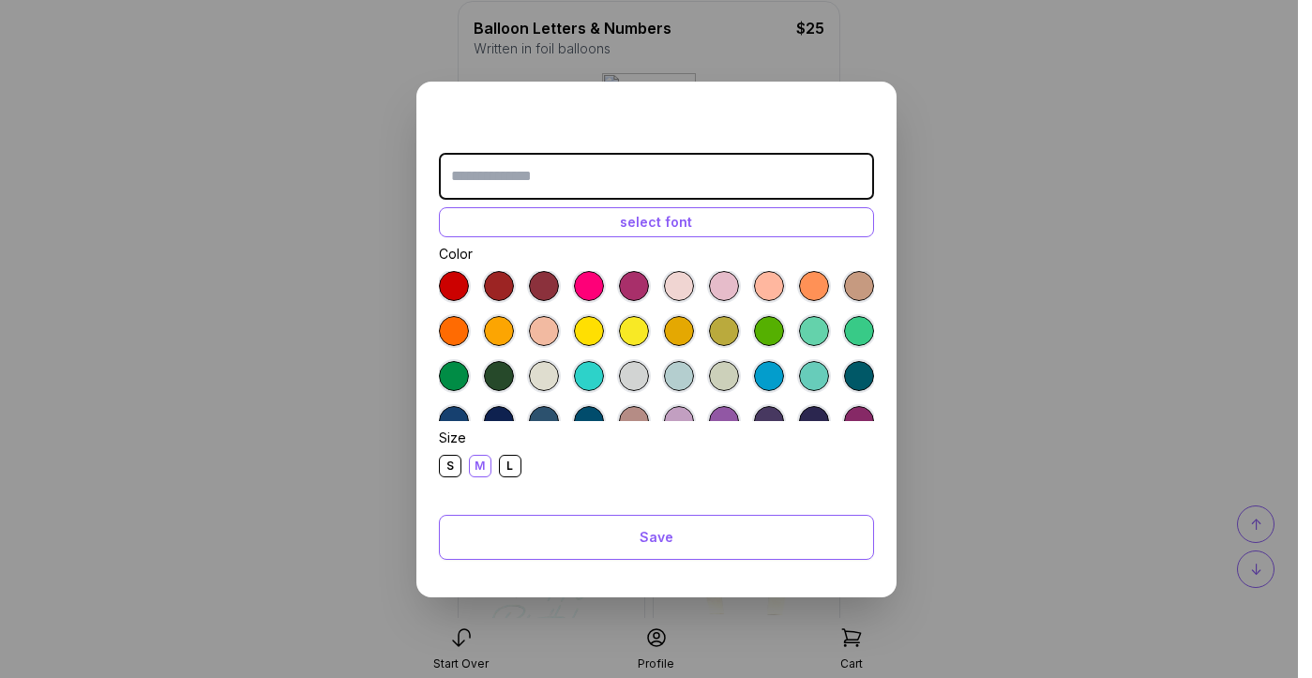
click at [516, 179] on input "text" at bounding box center [656, 176] width 435 height 47
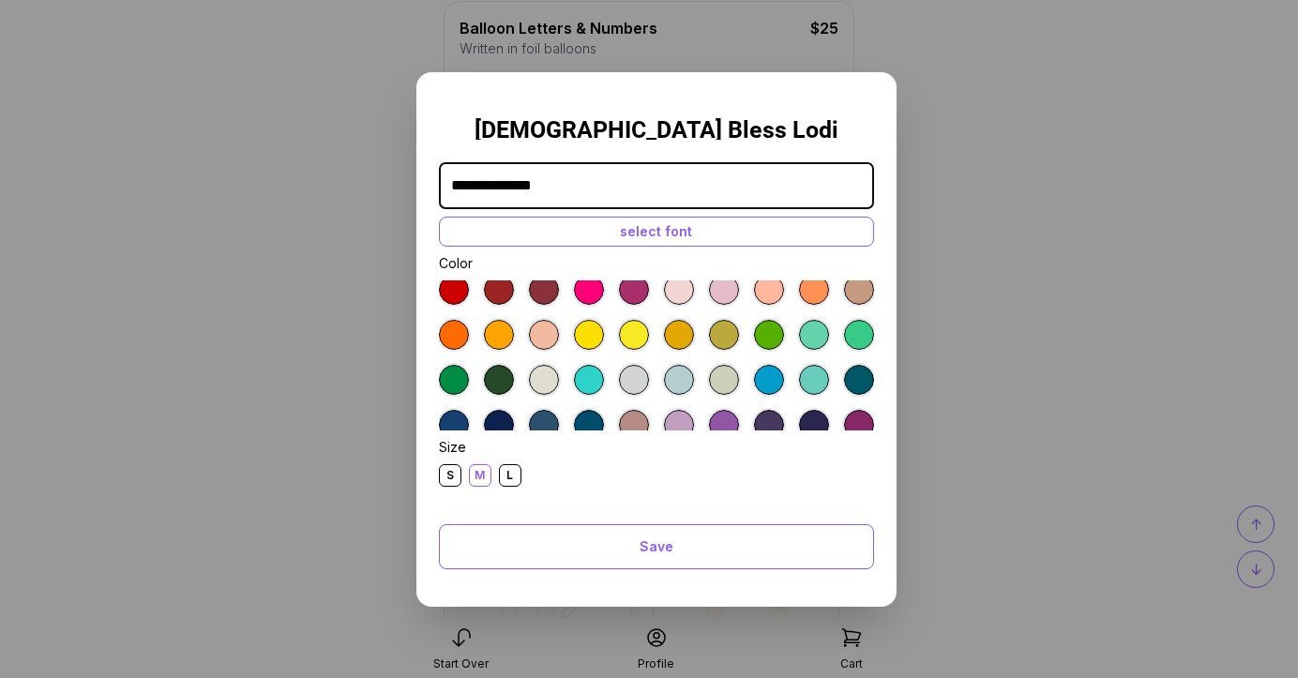
scroll to position [0, 0]
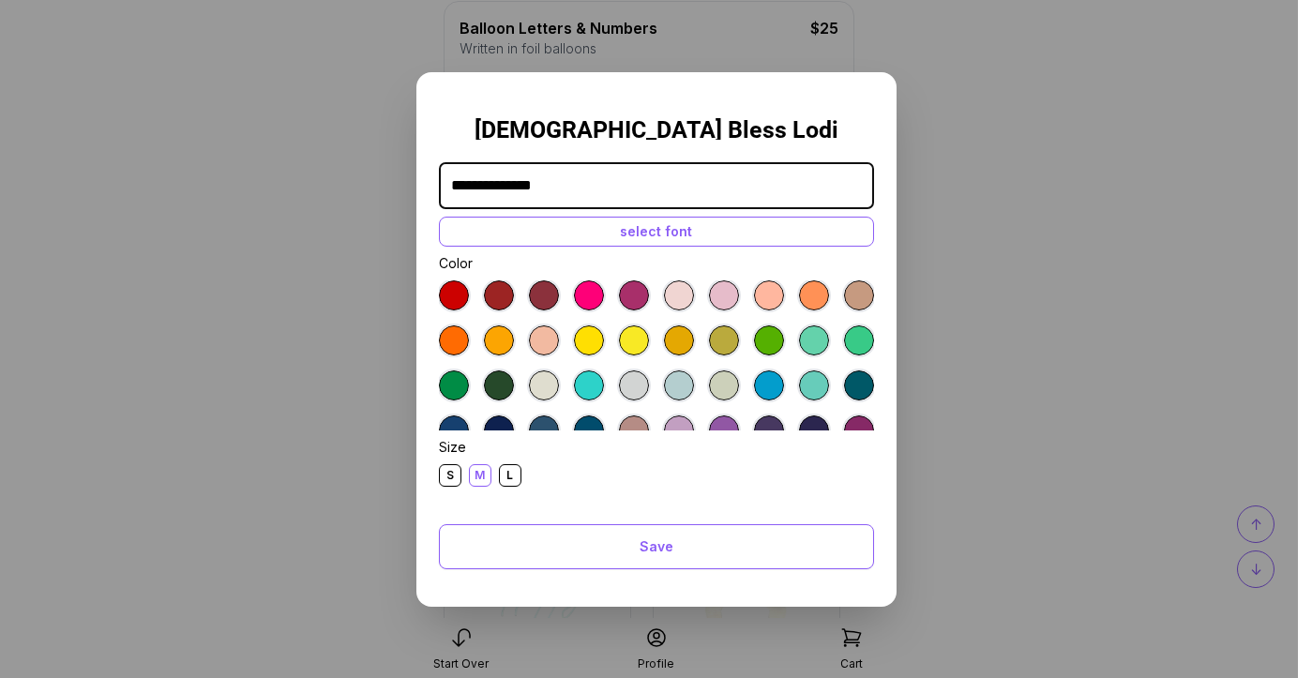
type input "**********"
click at [497, 339] on div at bounding box center [499, 340] width 30 height 30
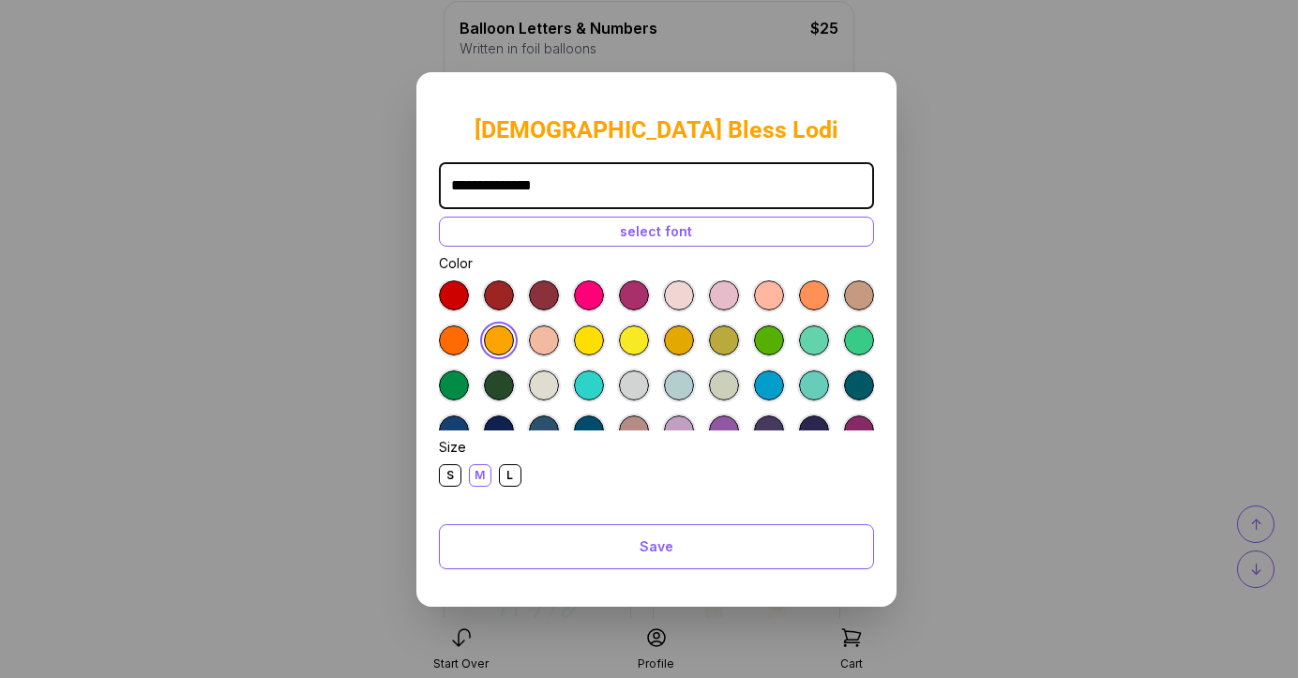
click at [688, 346] on div at bounding box center [679, 340] width 30 height 30
click at [666, 240] on div "select font" at bounding box center [656, 232] width 435 height 30
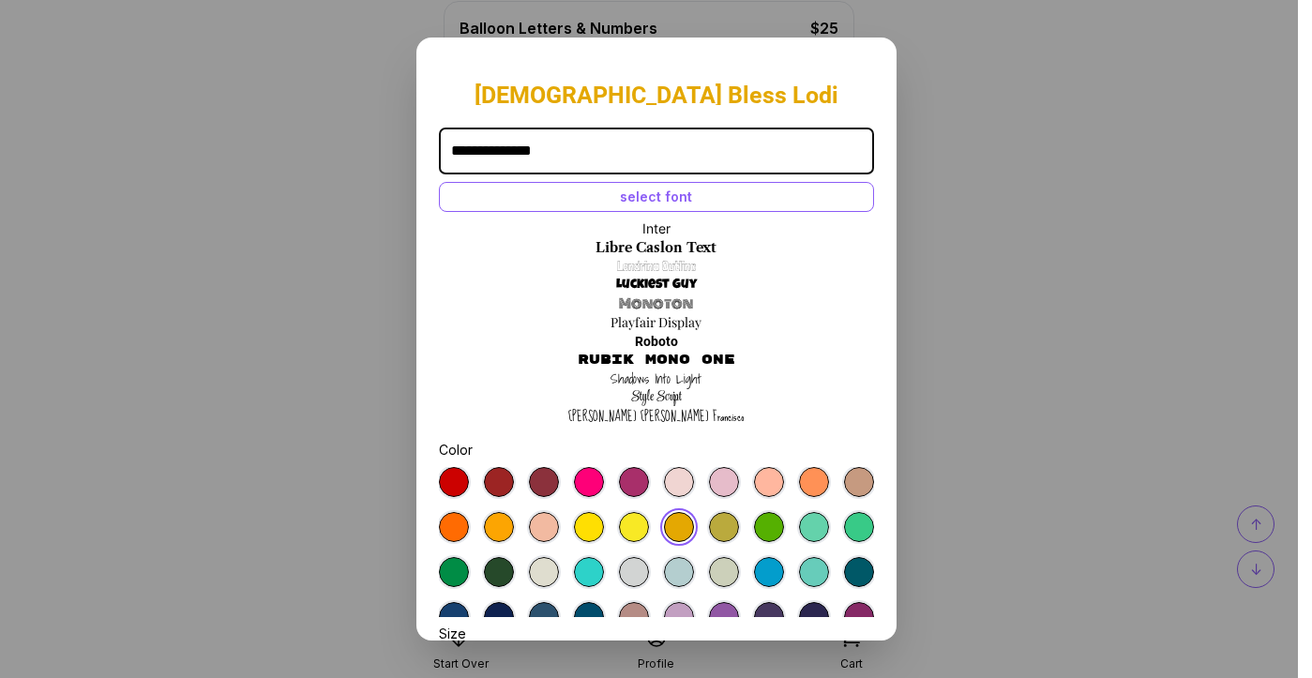
click at [665, 382] on link "Shadows Into Light" at bounding box center [655, 378] width 91 height 19
click at [655, 398] on link "Style Script" at bounding box center [656, 397] width 51 height 19
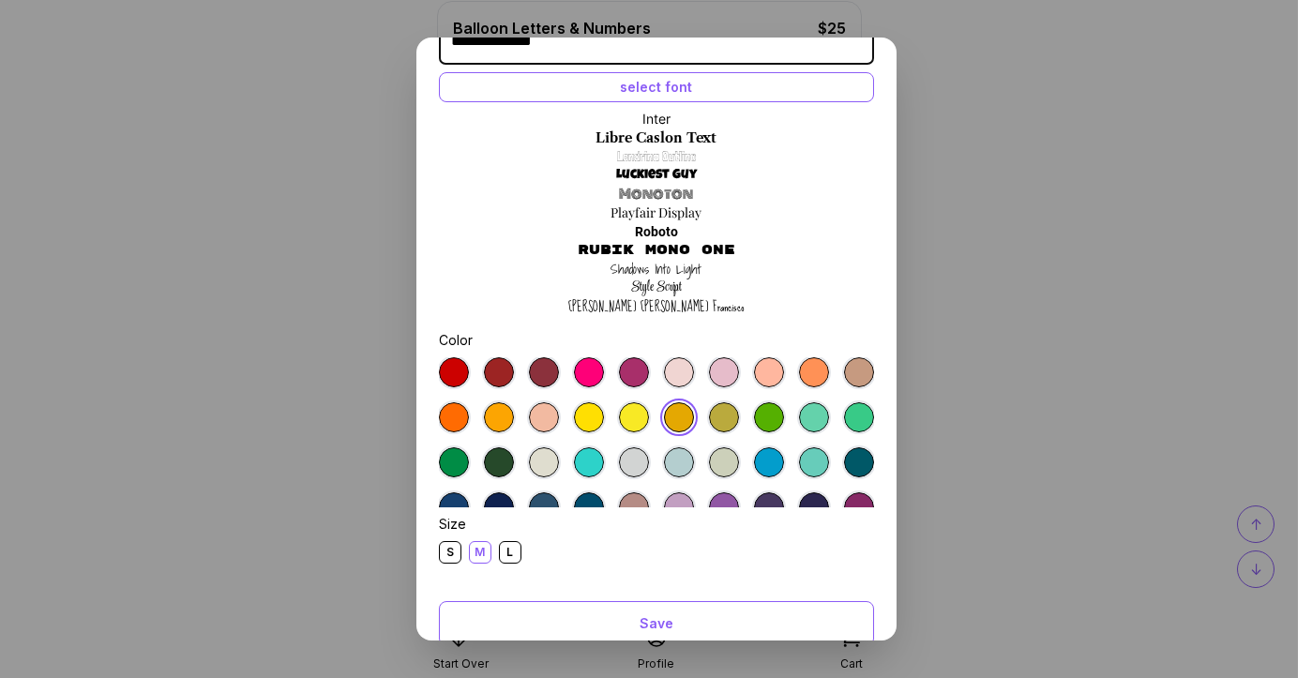
scroll to position [153, 0]
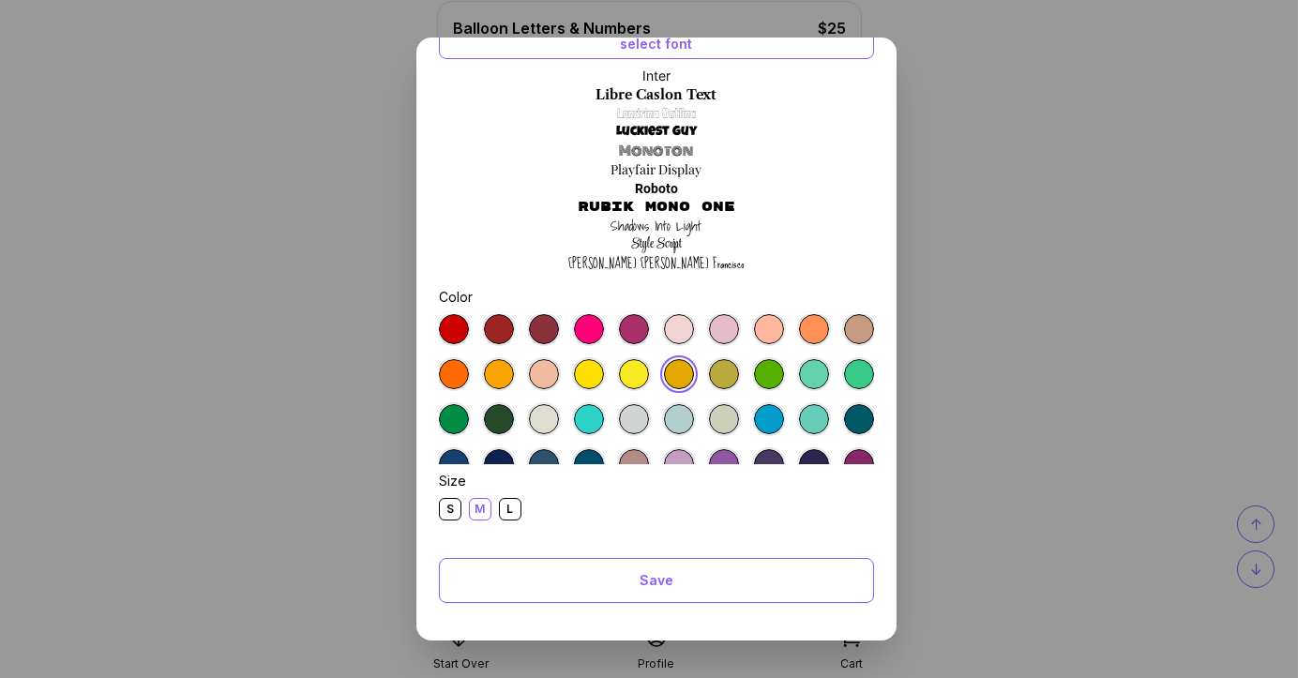
click at [513, 514] on div "L" at bounding box center [510, 509] width 23 height 23
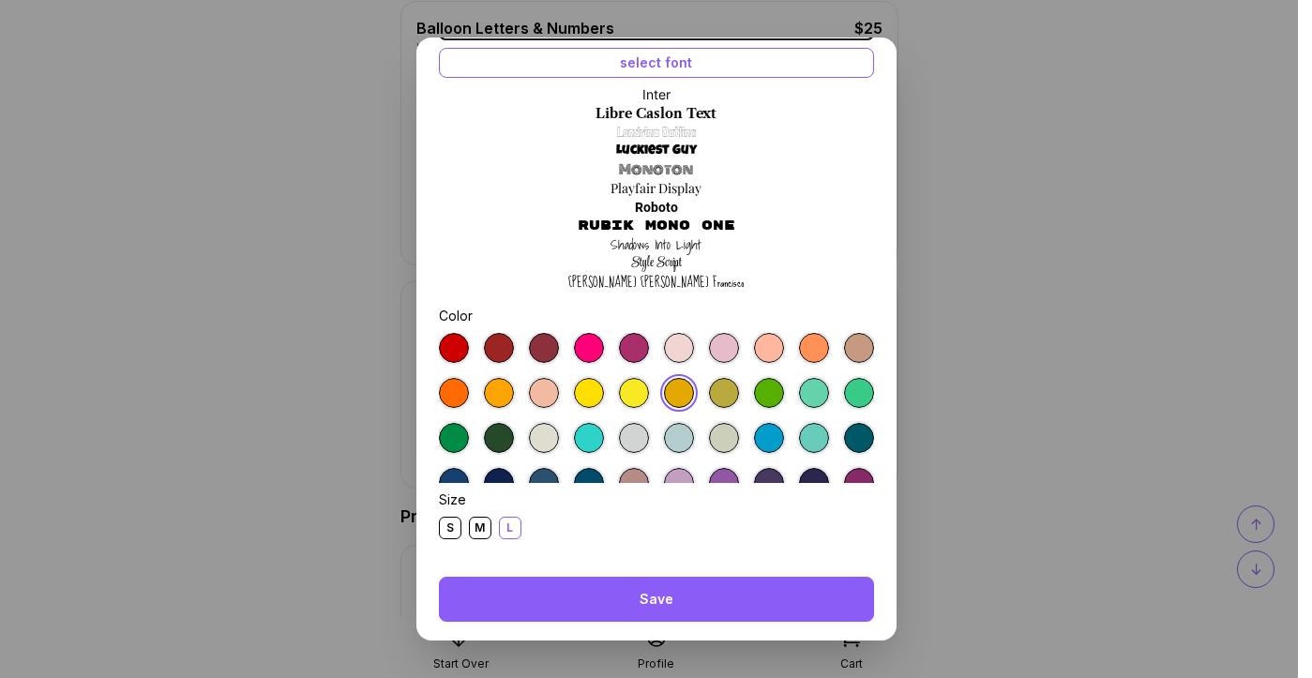
click at [587, 577] on div "Save" at bounding box center [656, 599] width 435 height 45
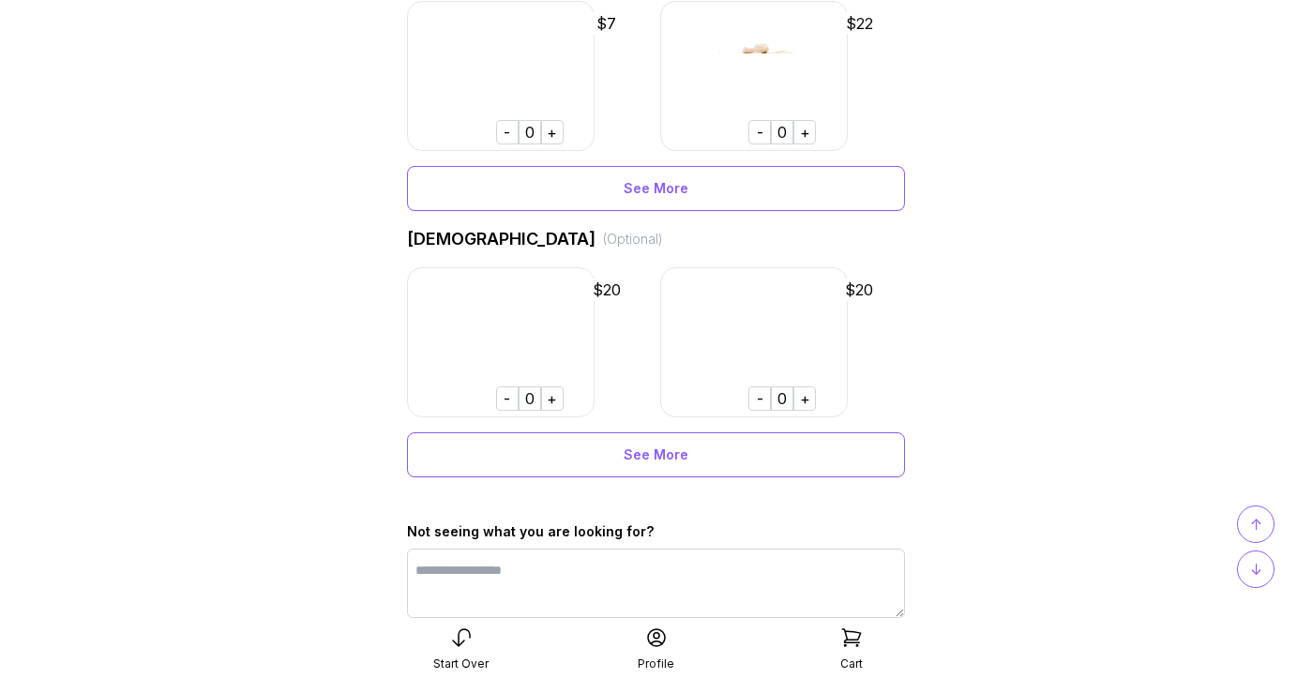
scroll to position [1517, 0]
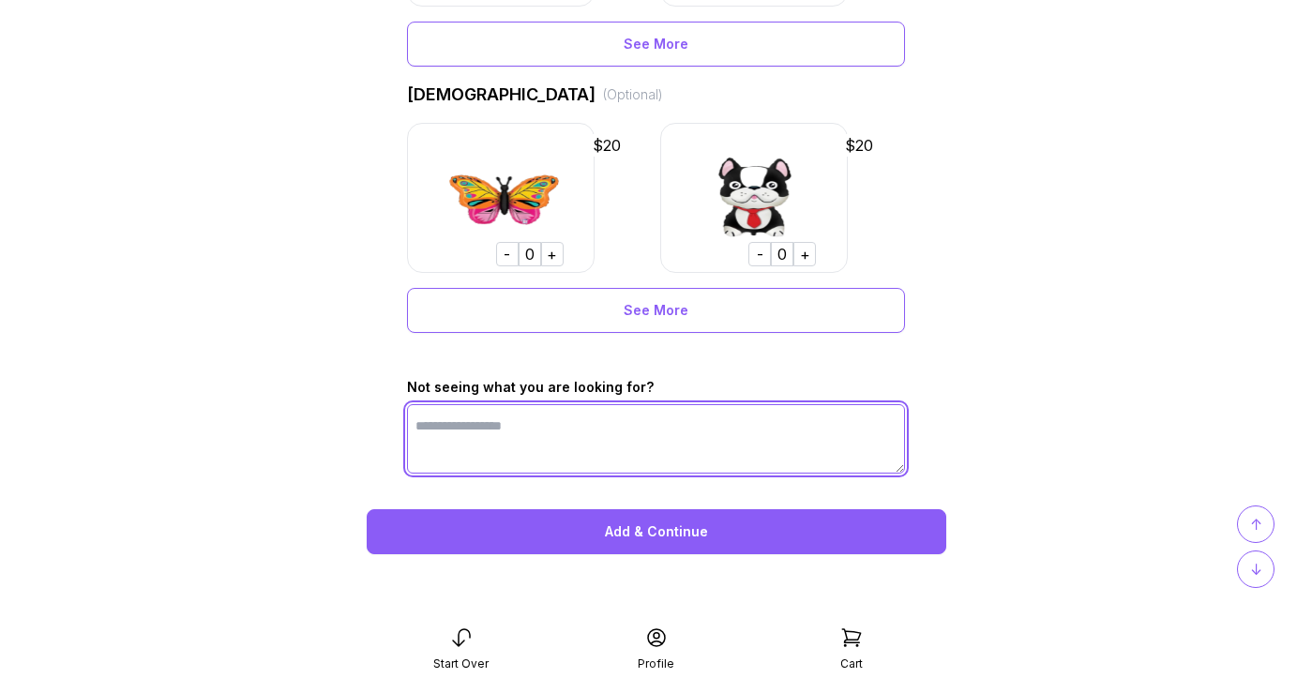
click at [760, 423] on textarea at bounding box center [656, 438] width 498 height 69
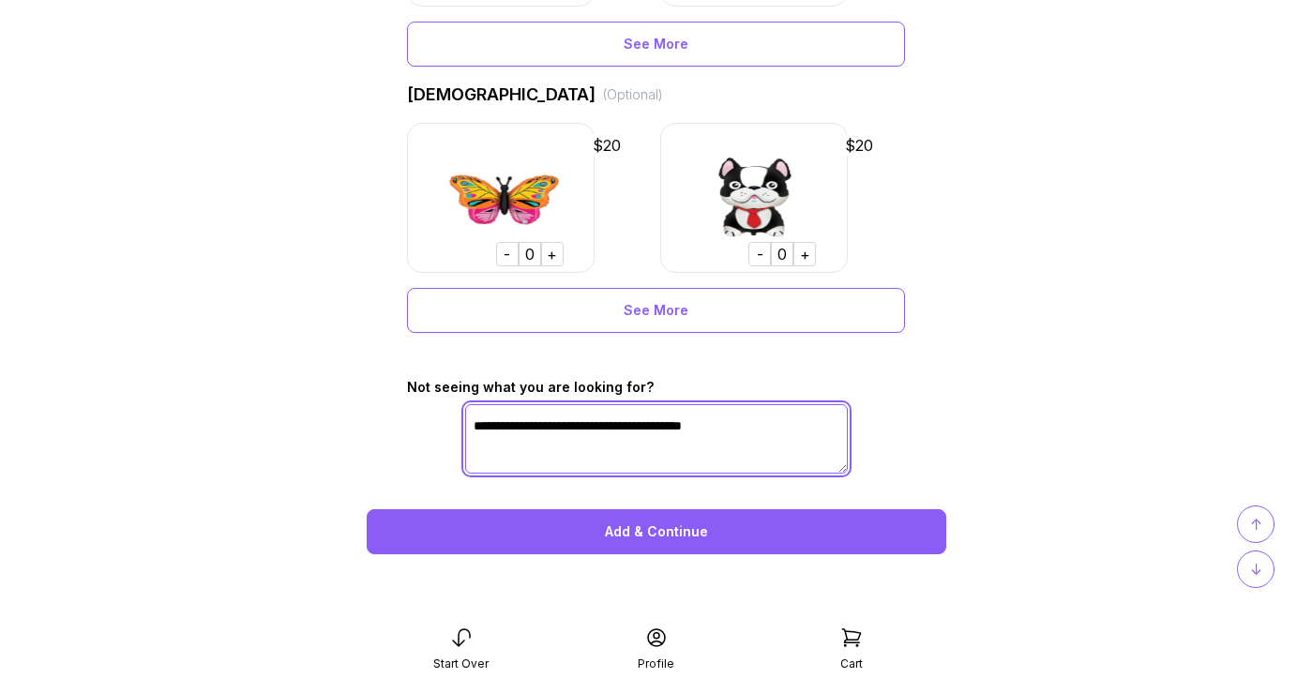
drag, startPoint x: 630, startPoint y: 424, endPoint x: 447, endPoint y: 421, distance: 182.8
click at [620, 418] on textarea "**********" at bounding box center [656, 438] width 383 height 69
paste textarea "**********"
click at [699, 428] on textarea "**********" at bounding box center [656, 438] width 383 height 69
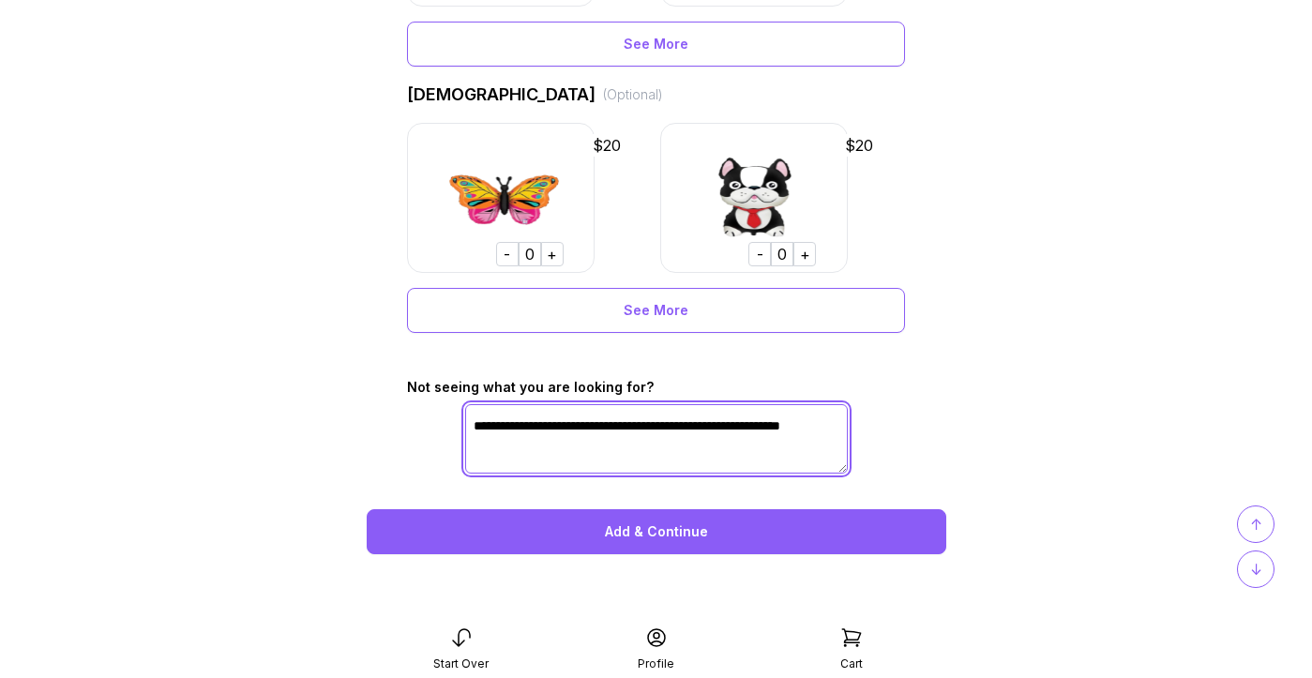
click at [684, 451] on textarea "**********" at bounding box center [656, 438] width 383 height 69
type textarea "**********"
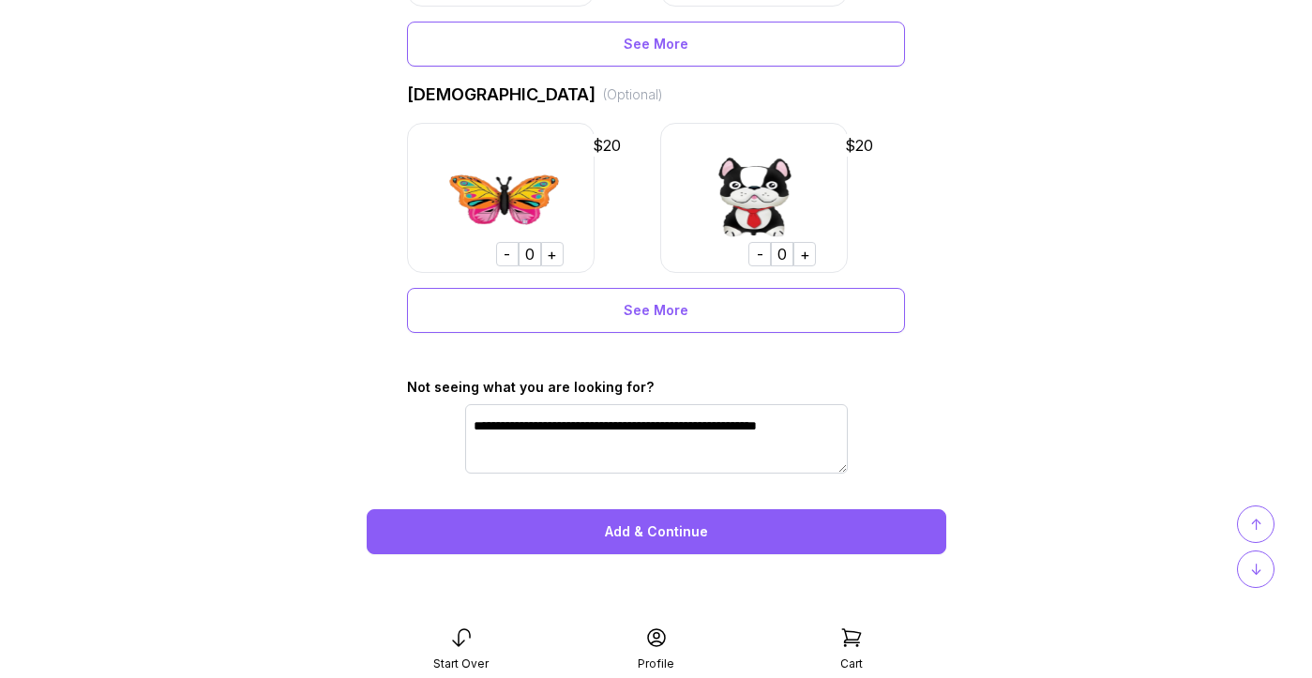
click at [709, 522] on div "Add & Continue" at bounding box center [656, 531] width 579 height 45
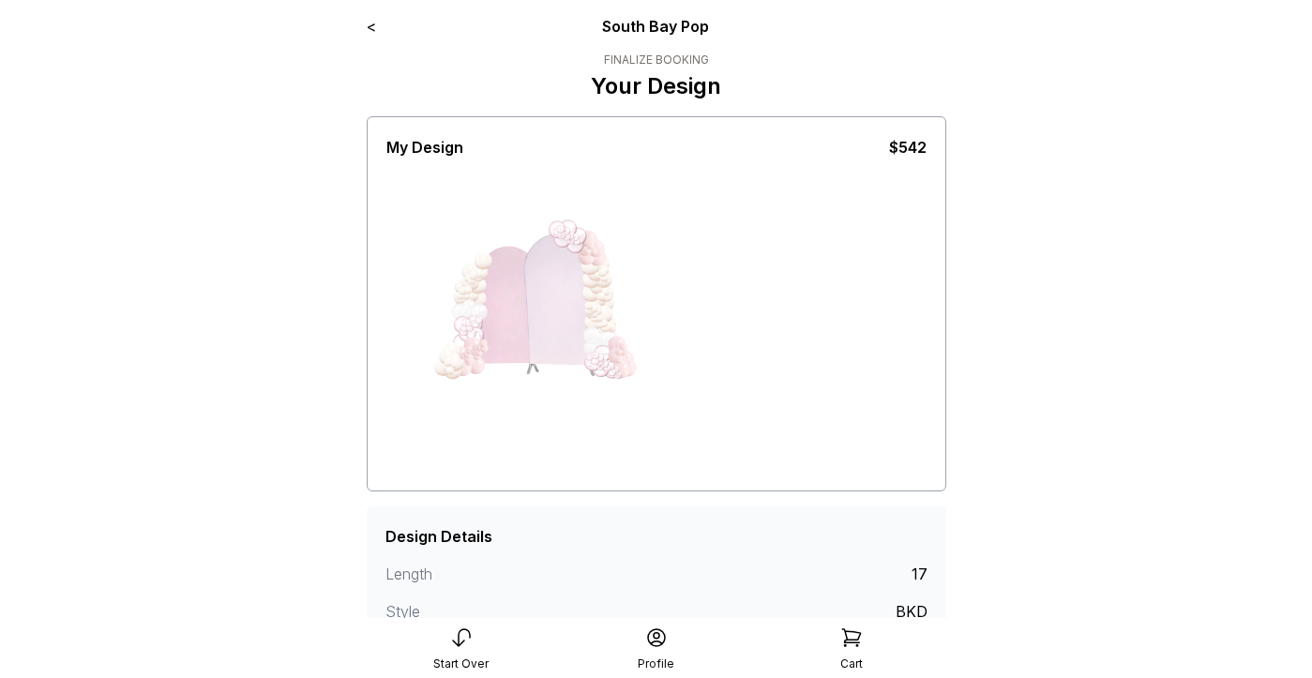
click at [374, 27] on link "<" at bounding box center [371, 26] width 9 height 19
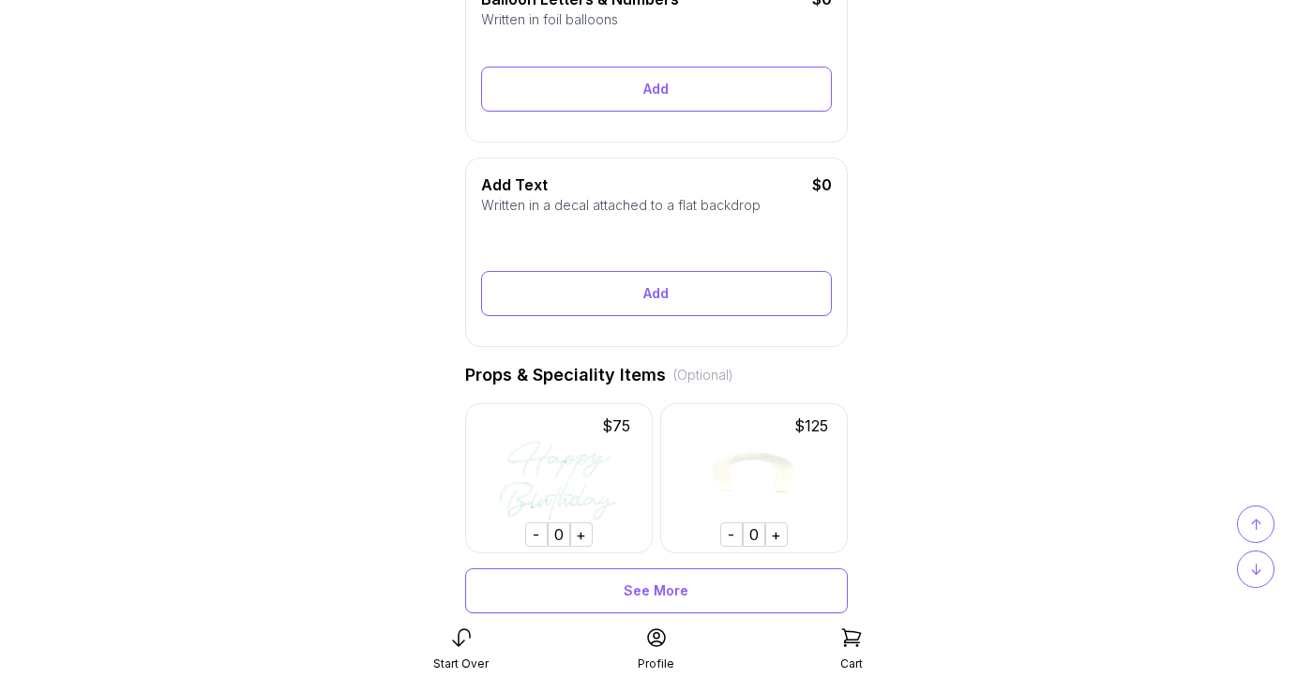
scroll to position [581, 0]
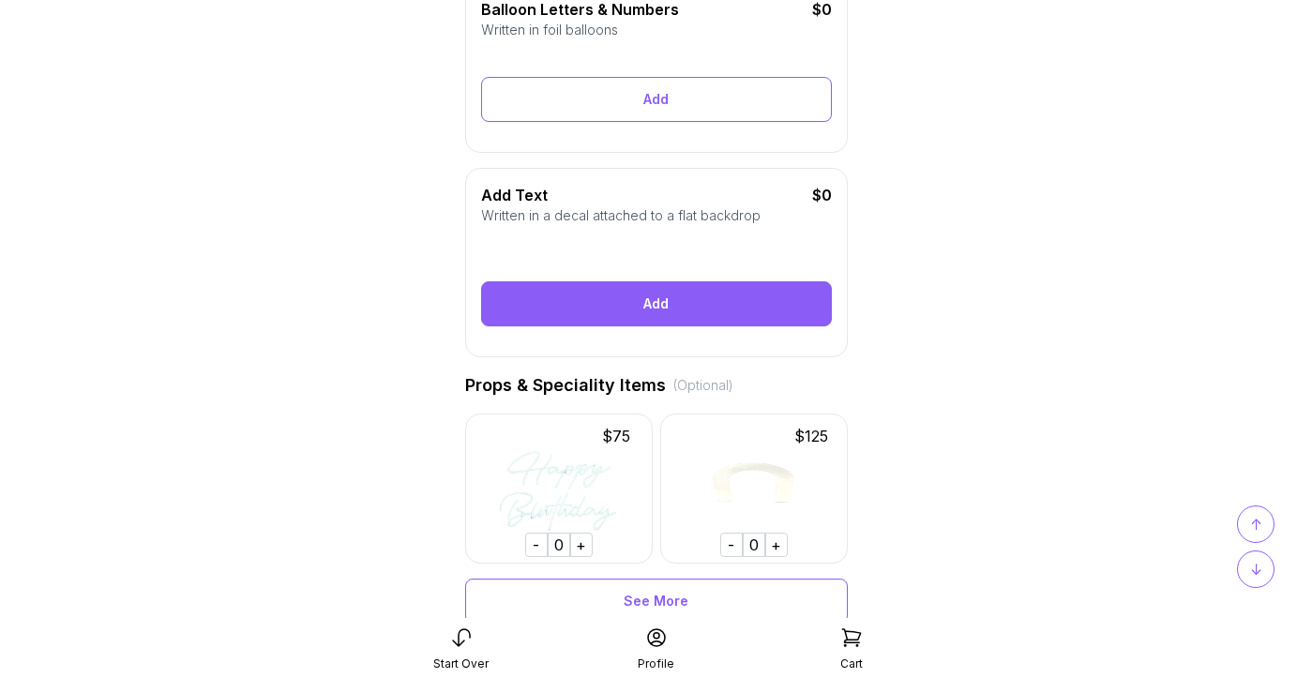
click at [606, 303] on div "Add" at bounding box center [656, 303] width 351 height 45
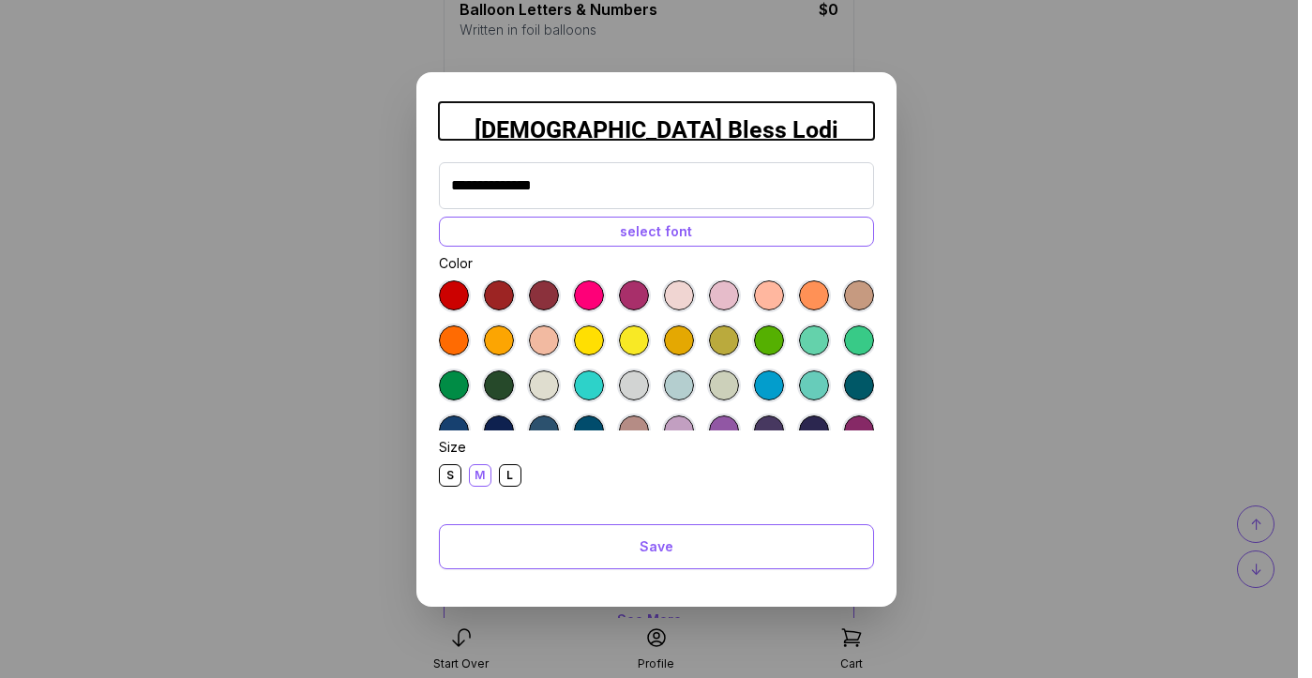
type input "**********"
click at [679, 331] on div at bounding box center [679, 340] width 30 height 30
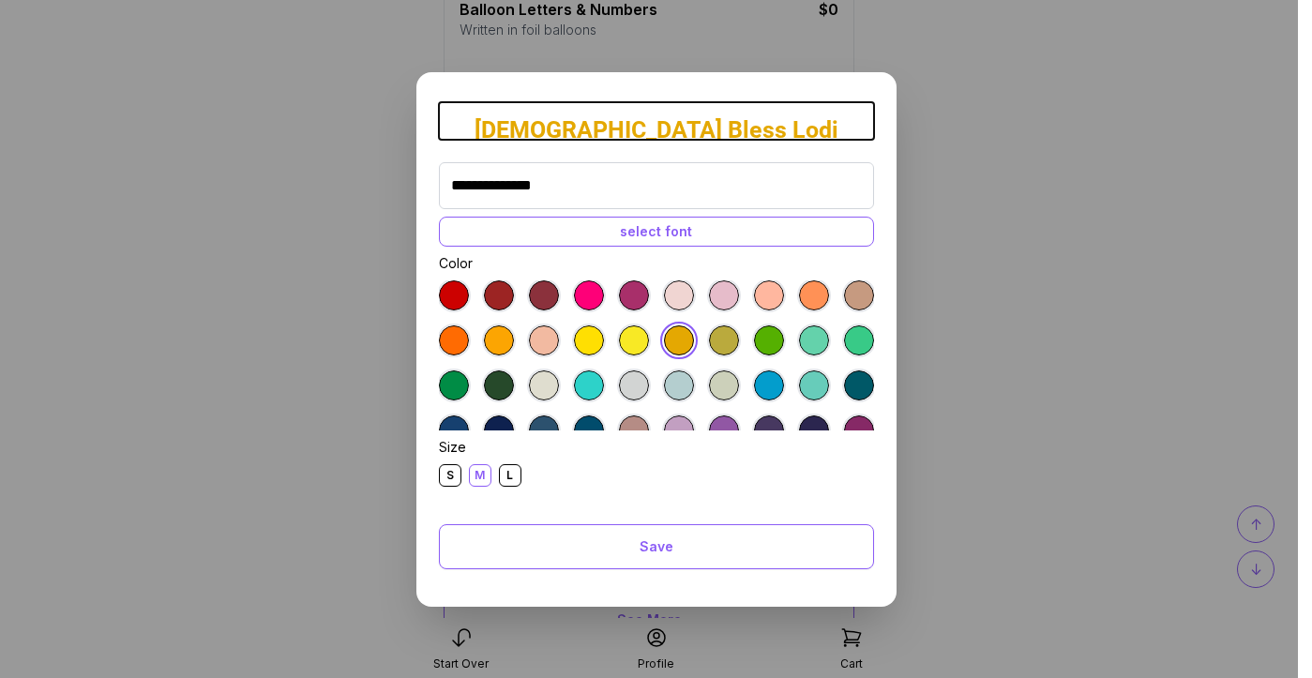
click at [695, 241] on div "select font" at bounding box center [656, 232] width 435 height 30
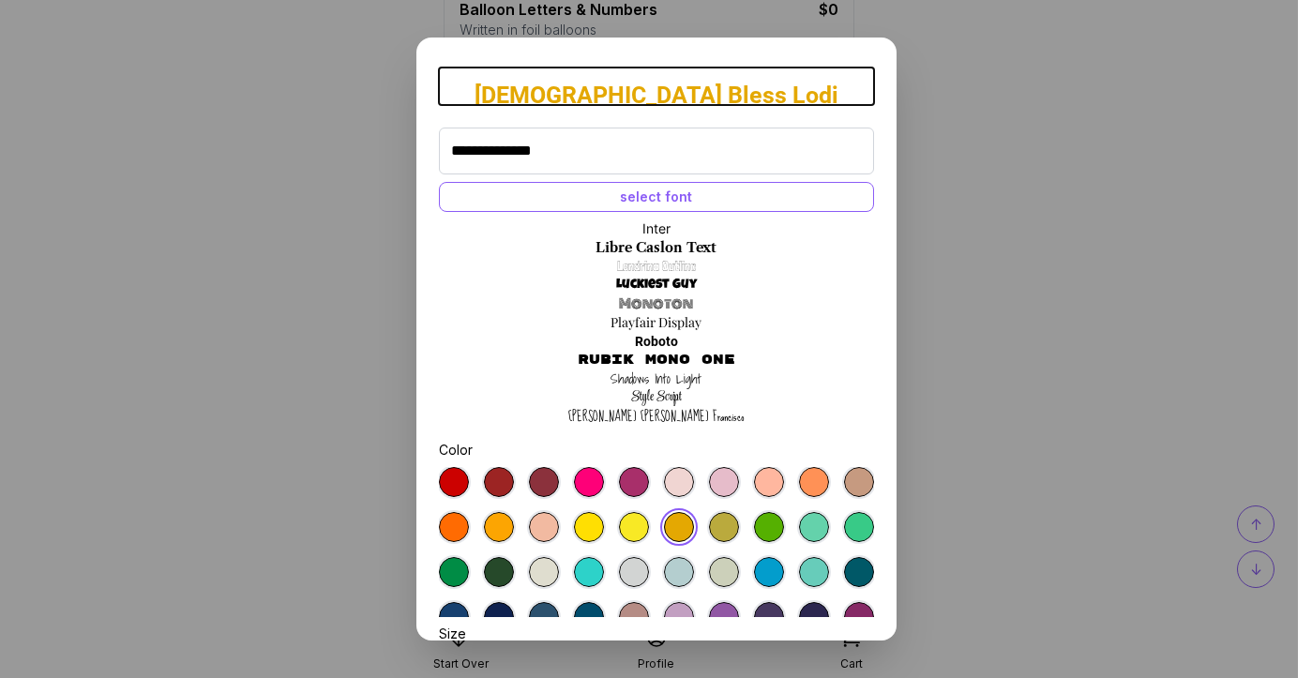
click at [666, 396] on link "Style Script" at bounding box center [656, 397] width 51 height 19
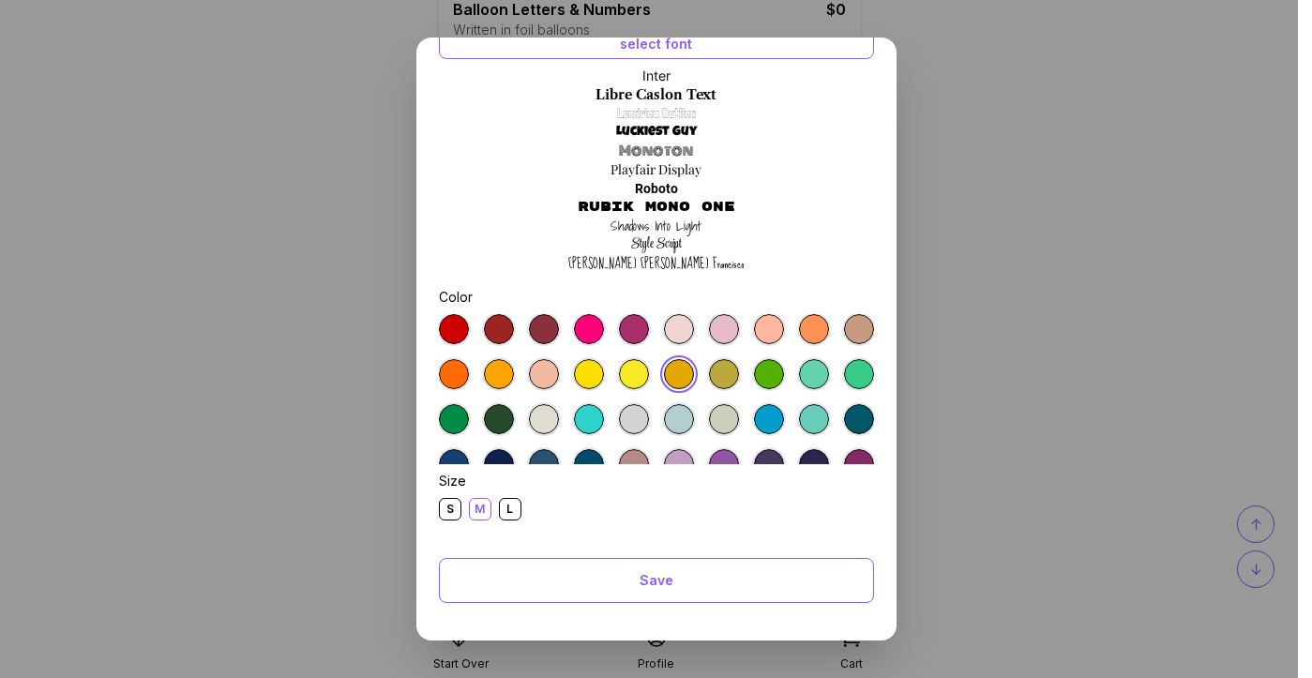
click at [516, 512] on div "L" at bounding box center [510, 509] width 23 height 23
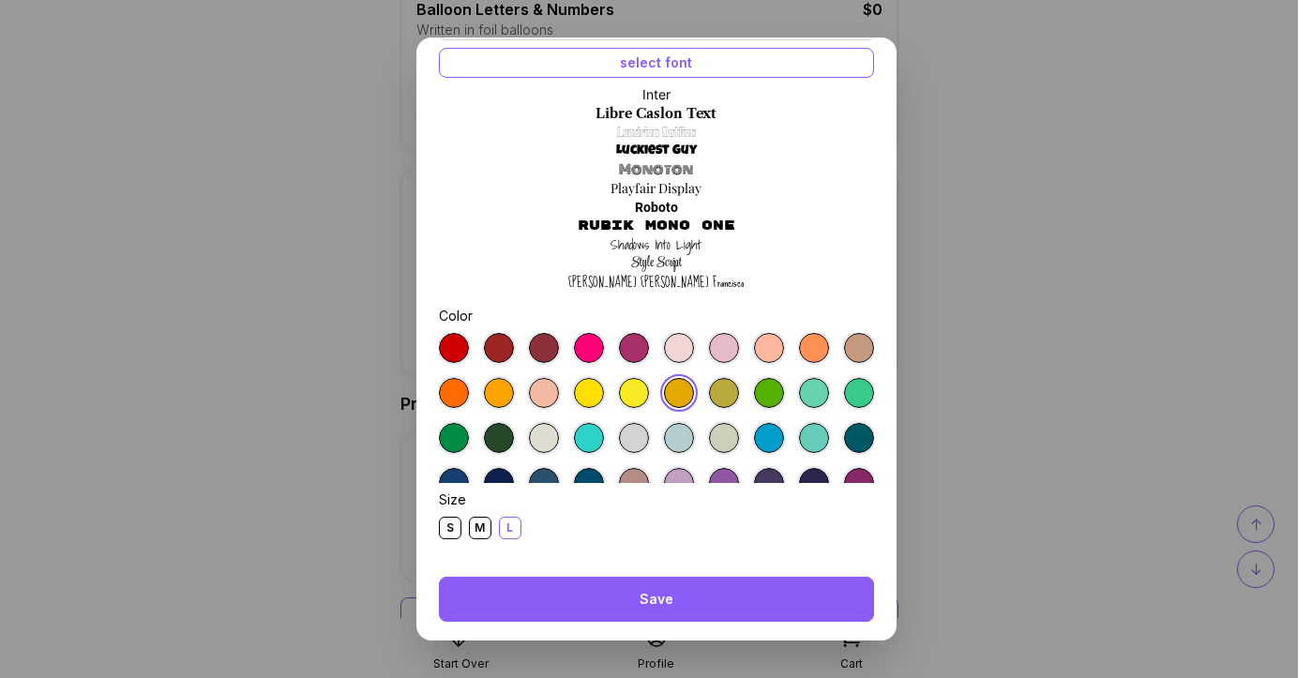
click at [637, 596] on div "Save" at bounding box center [656, 599] width 435 height 45
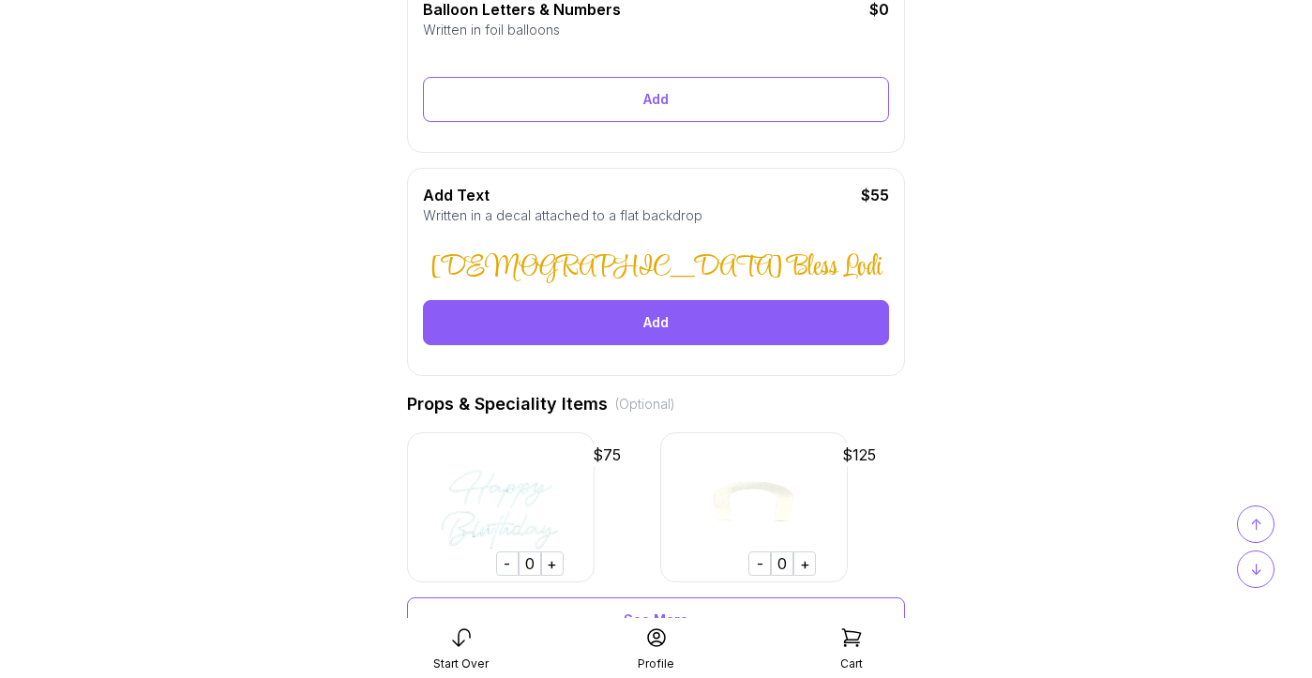
click at [692, 328] on div "Add" at bounding box center [656, 322] width 466 height 45
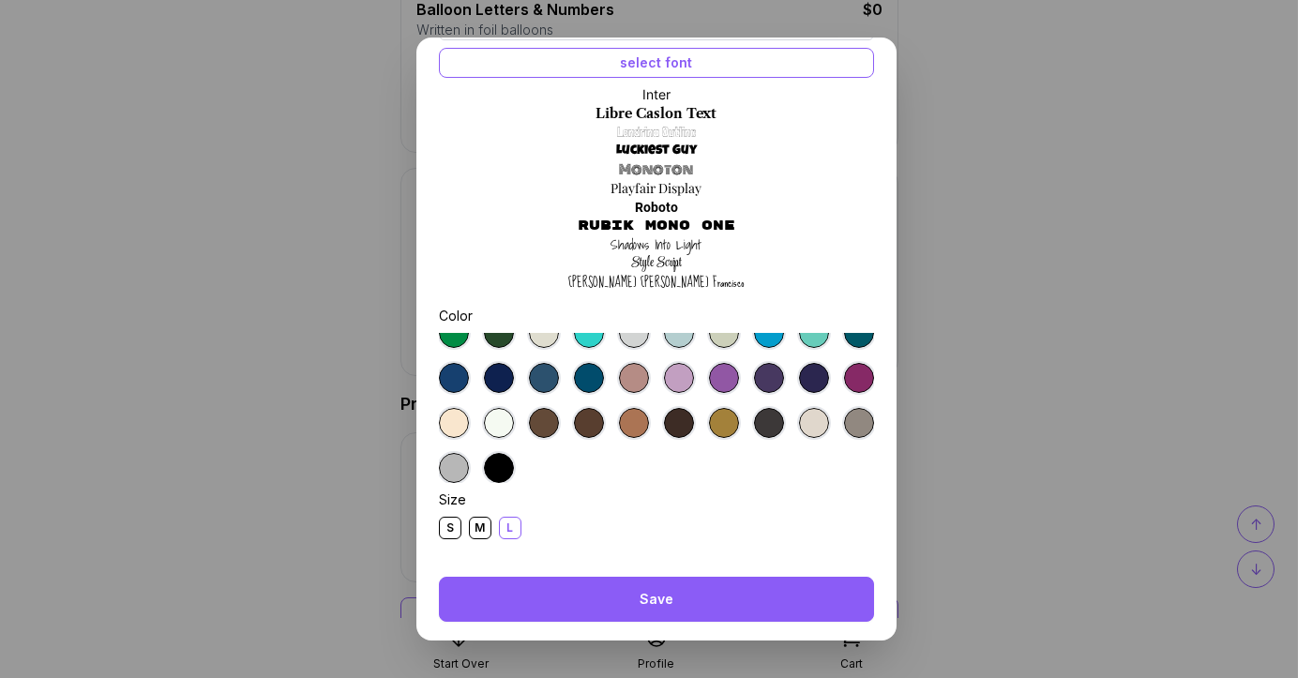
click at [677, 587] on div "Save" at bounding box center [656, 599] width 435 height 45
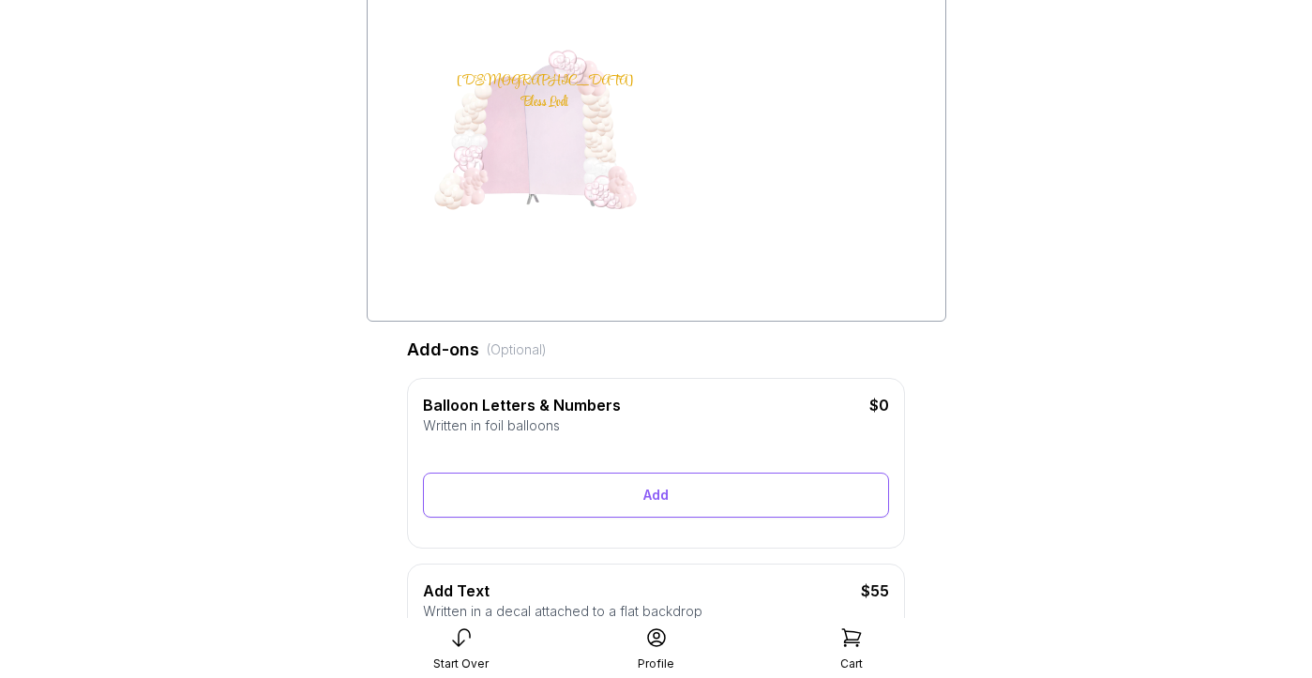
scroll to position [225, 0]
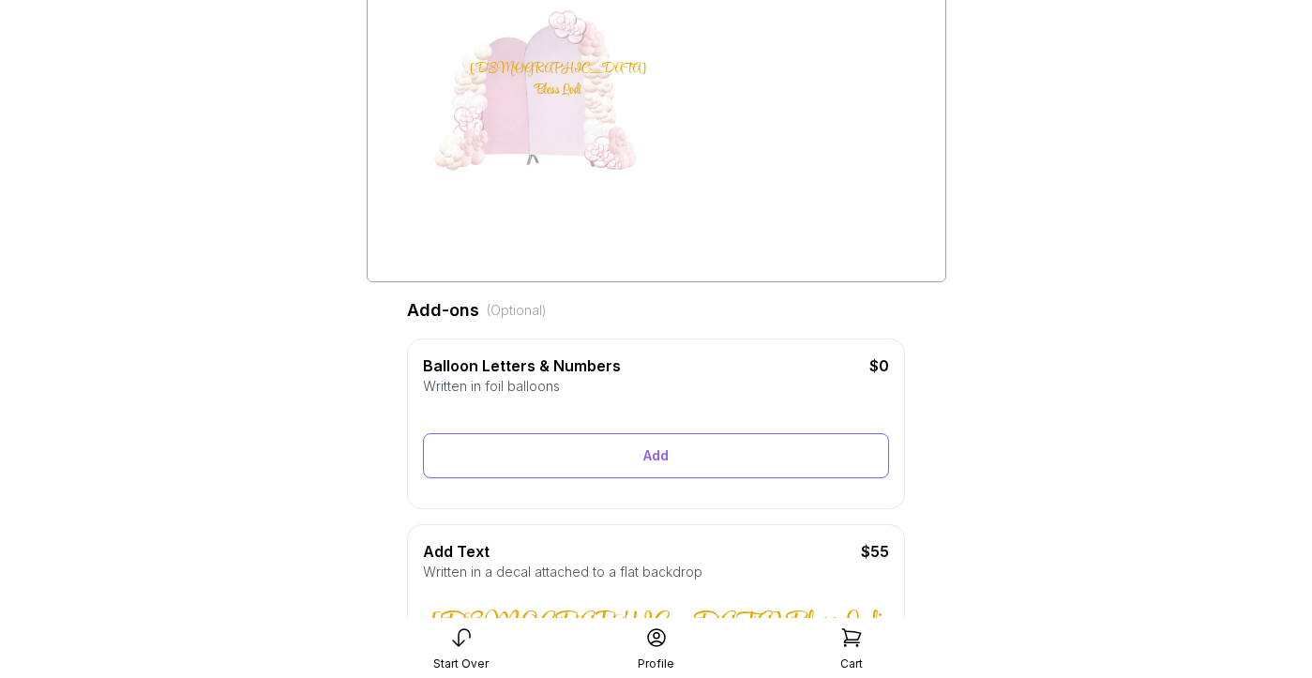
drag, startPoint x: 497, startPoint y: 41, endPoint x: 523, endPoint y: 93, distance: 57.9
click at [523, 93] on div "God Bless Lodi" at bounding box center [527, 114] width 141 height 164
click at [681, 37] on div "God Bless Lodi" at bounding box center [656, 113] width 540 height 328
drag, startPoint x: 527, startPoint y: 68, endPoint x: 578, endPoint y: 90, distance: 56.3
click at [578, 90] on div "God Bless Lodi" at bounding box center [527, 114] width 141 height 164
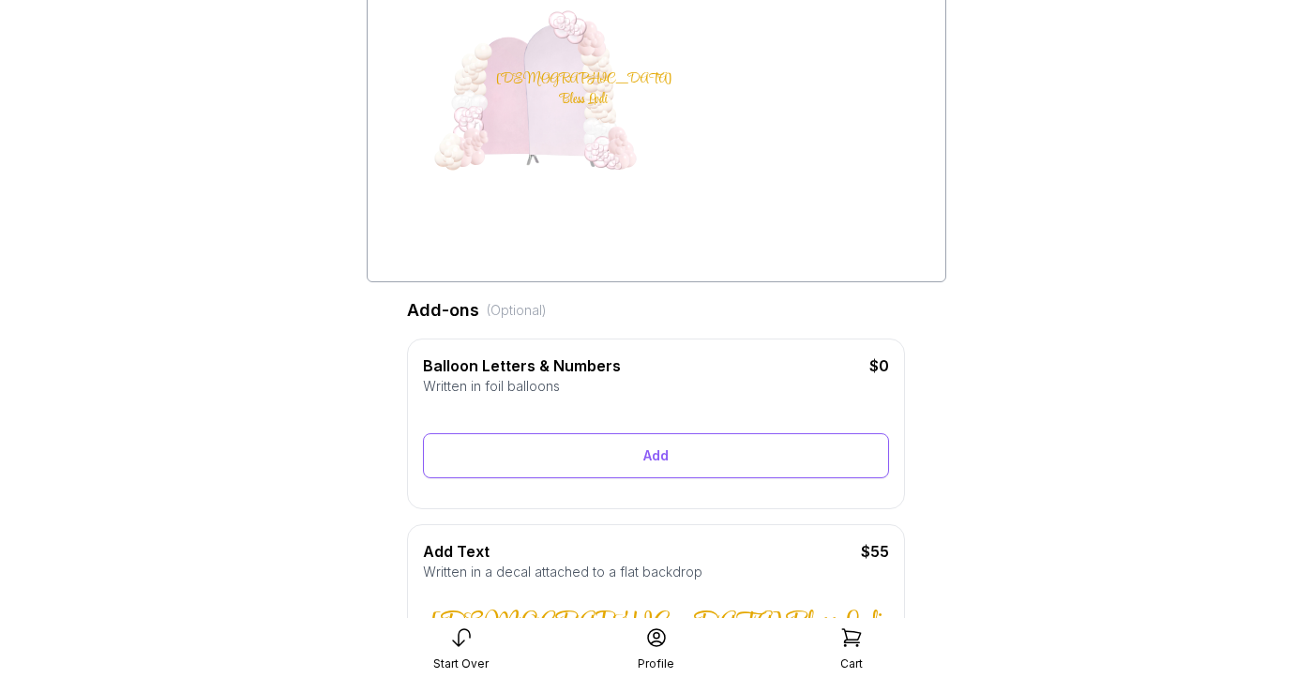
click at [743, 55] on div "God Bless Lodi" at bounding box center [656, 113] width 540 height 328
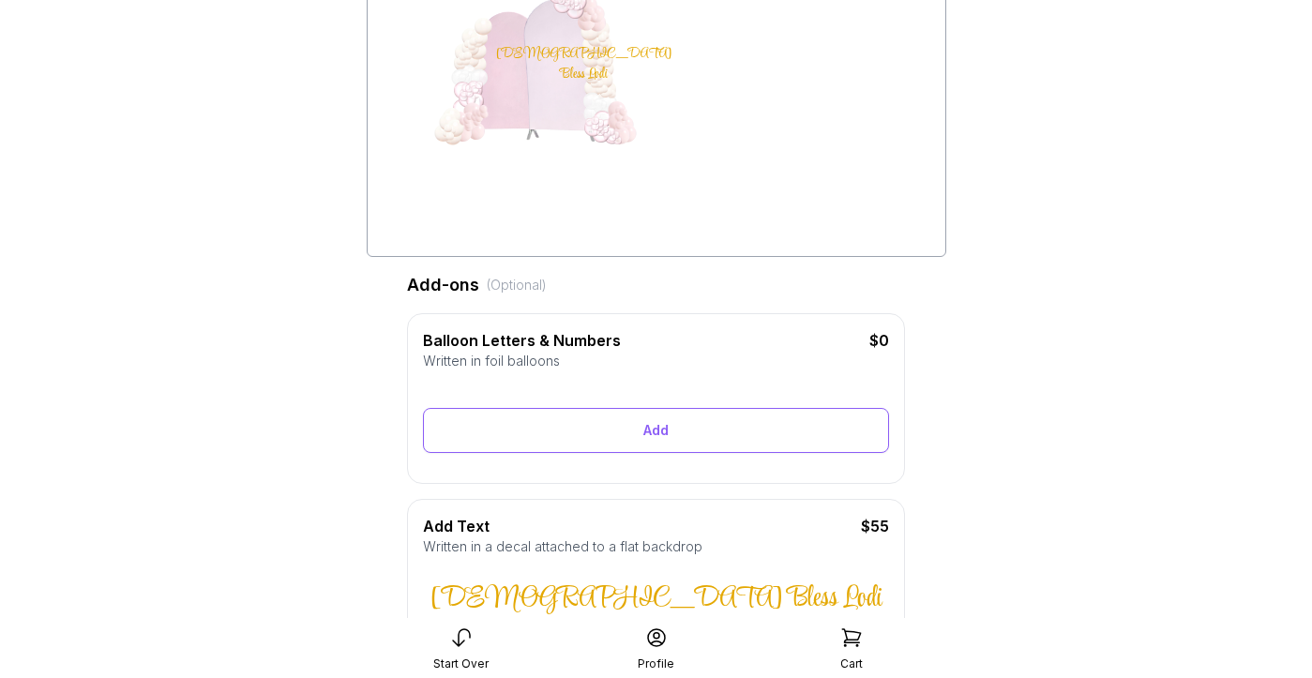
scroll to position [263, 0]
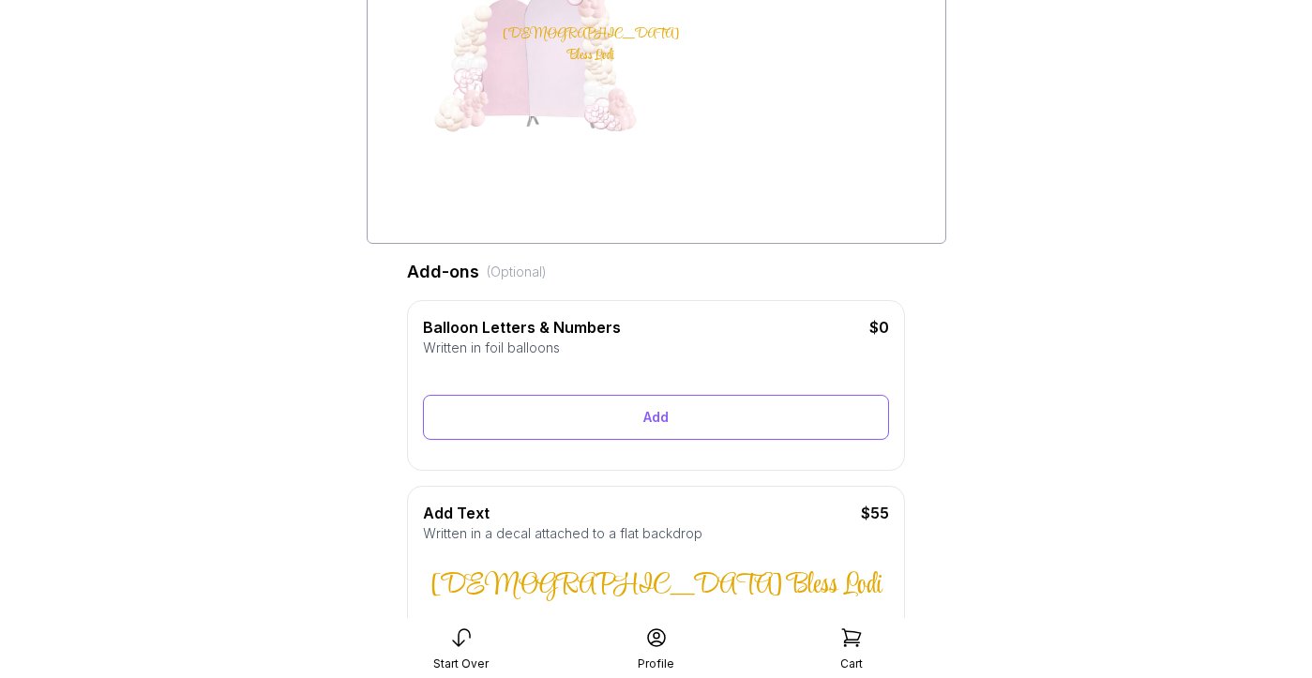
drag, startPoint x: 550, startPoint y: 45, endPoint x: 564, endPoint y: 34, distance: 18.0
click at [564, 33] on div "God Bless Lodi" at bounding box center [591, 45] width 176 height 42
click at [758, 70] on div "God Bless Lodi" at bounding box center [656, 75] width 540 height 328
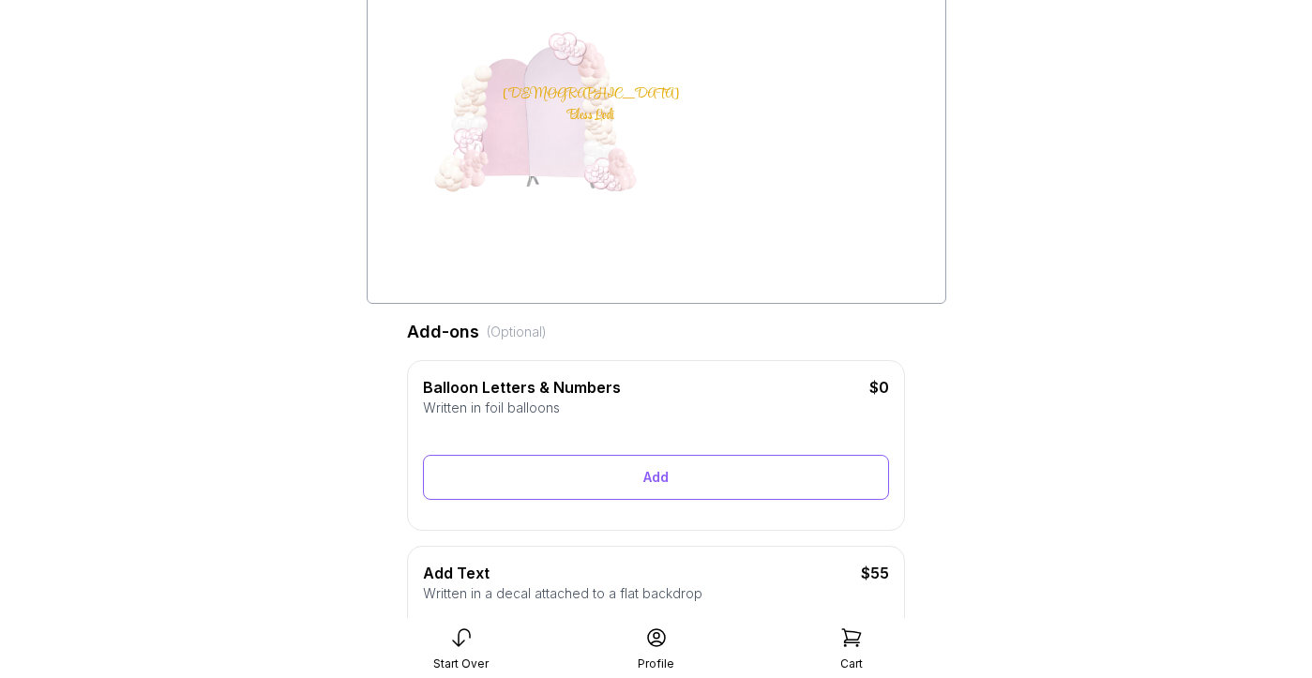
scroll to position [149, 0]
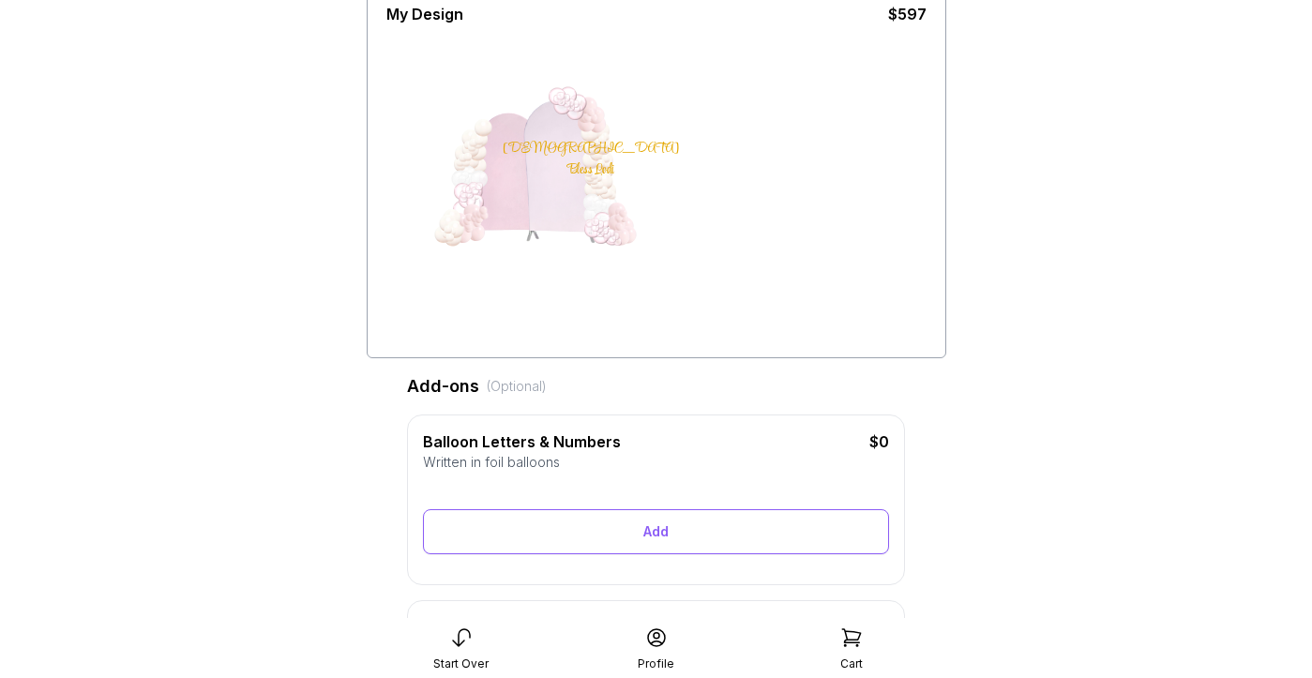
click at [552, 157] on div "God Bless Lodi" at bounding box center [591, 160] width 176 height 42
click at [551, 152] on div "God Bless Lodi" at bounding box center [591, 160] width 176 height 42
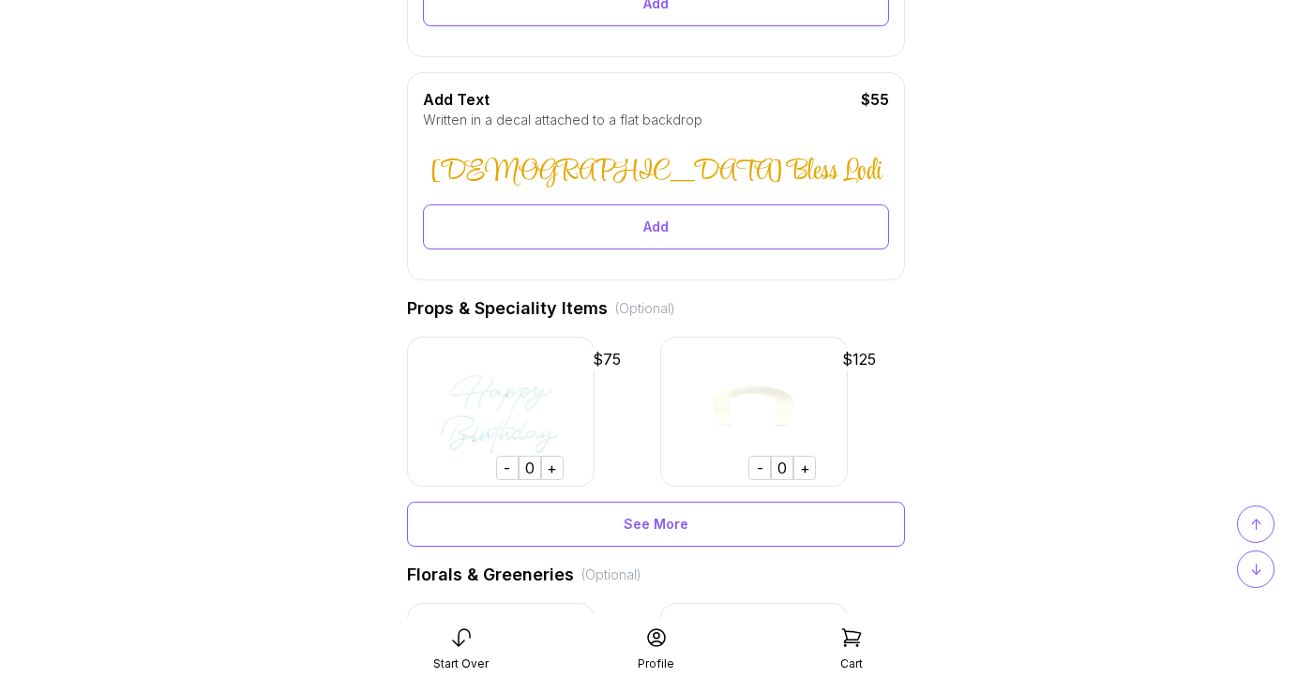
scroll to position [638, 0]
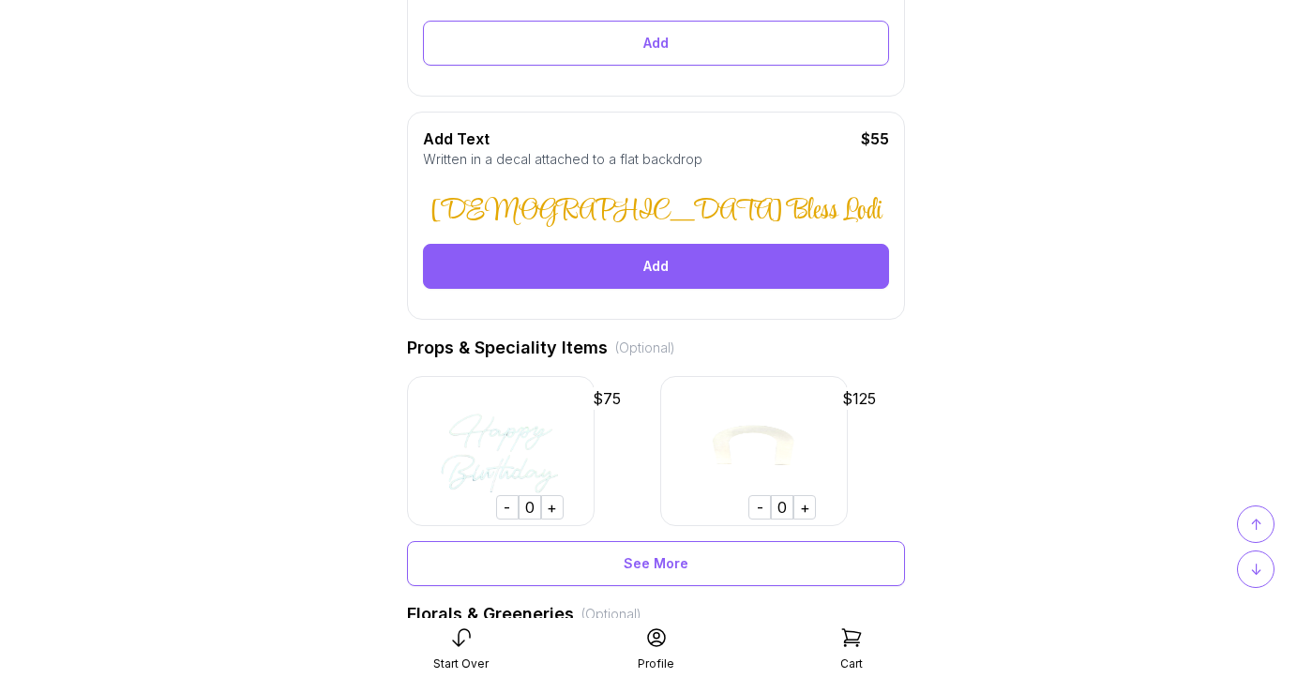
click at [728, 260] on div "Add" at bounding box center [656, 266] width 466 height 45
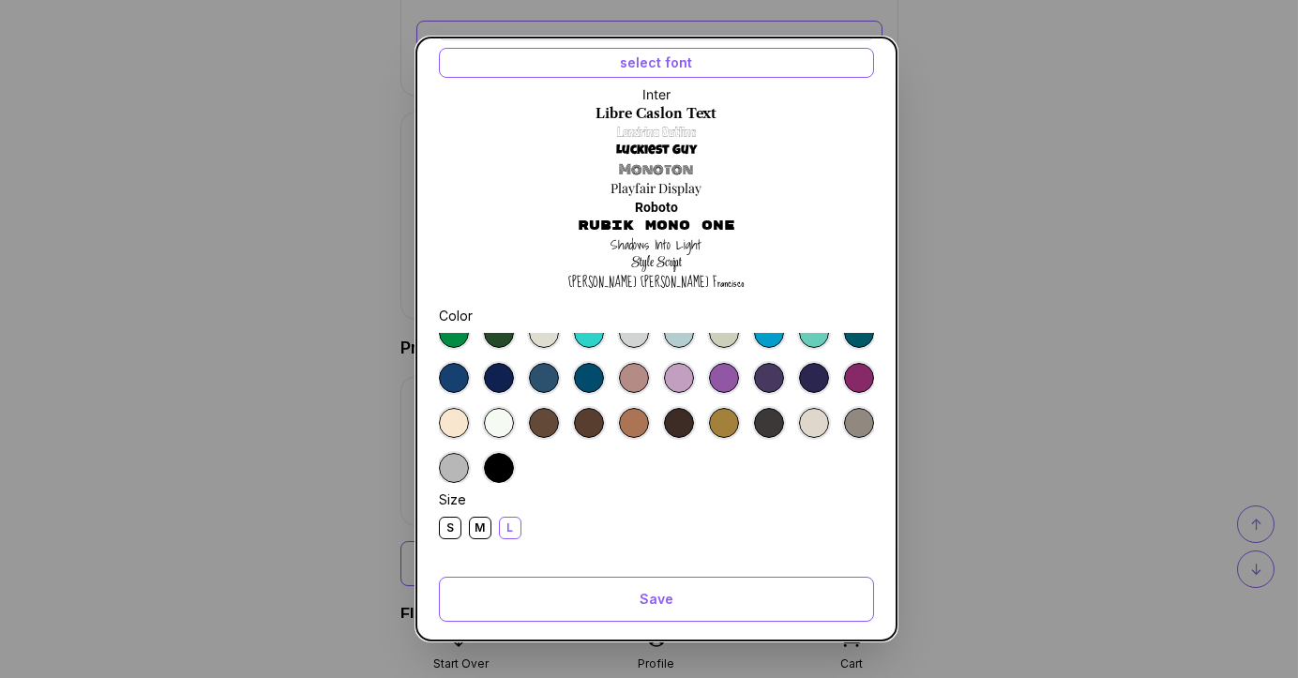
scroll to position [0, 0]
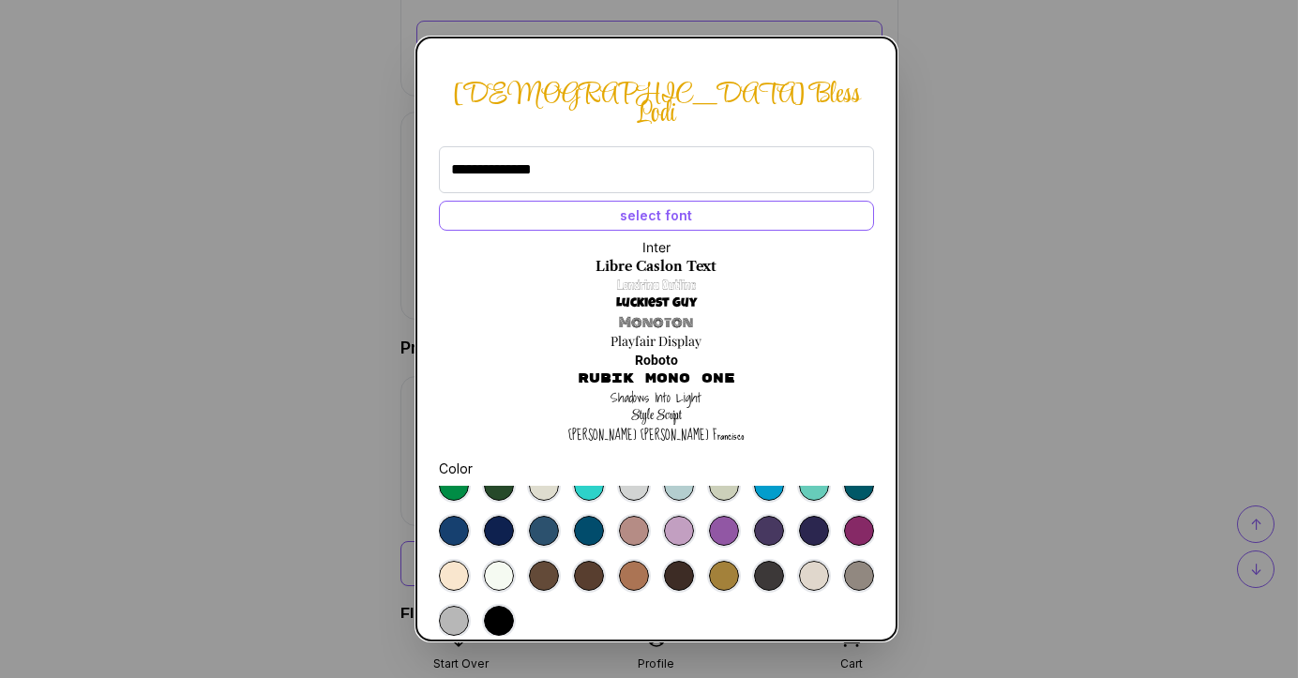
click at [526, 151] on input "**********" at bounding box center [656, 169] width 435 height 47
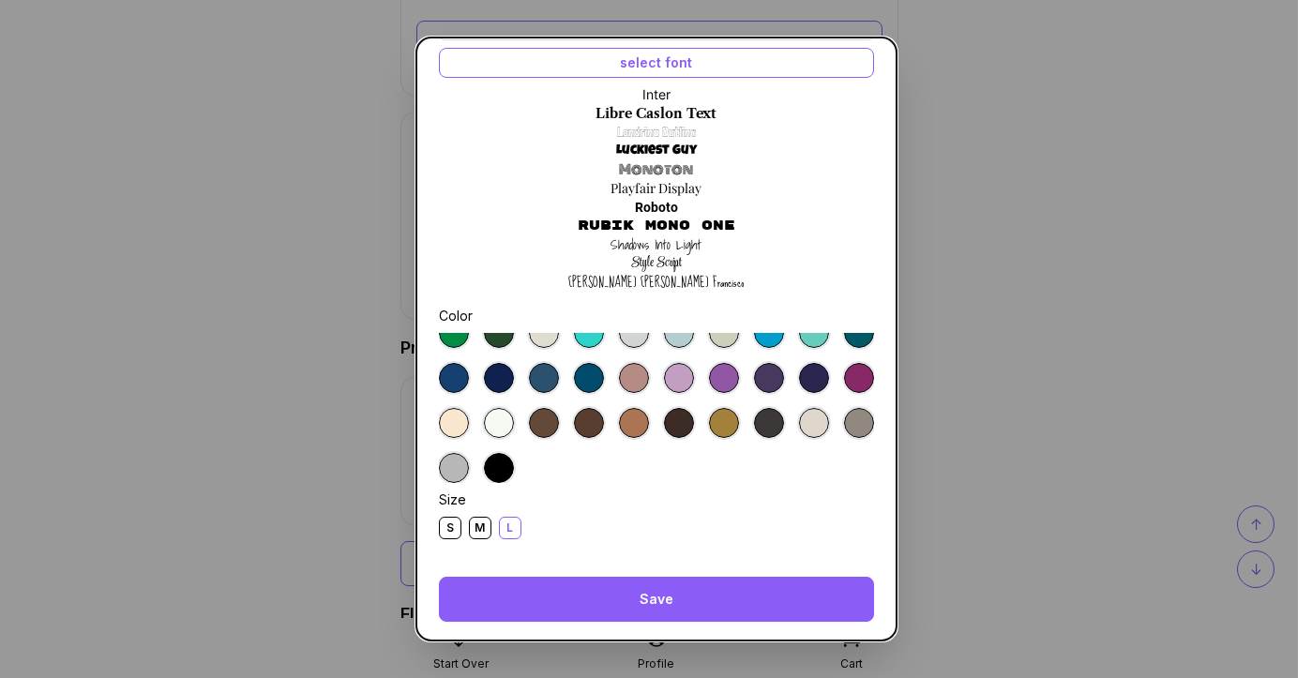
click at [690, 581] on div "Save" at bounding box center [656, 599] width 435 height 45
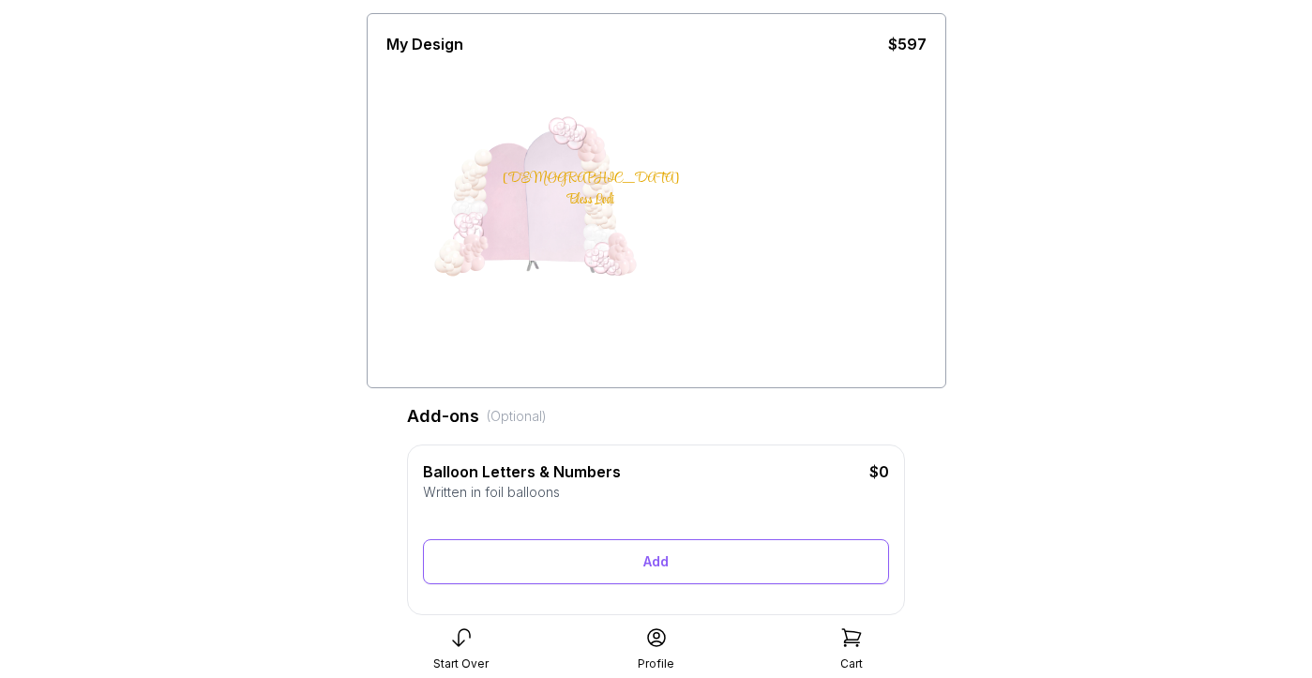
scroll to position [0, 0]
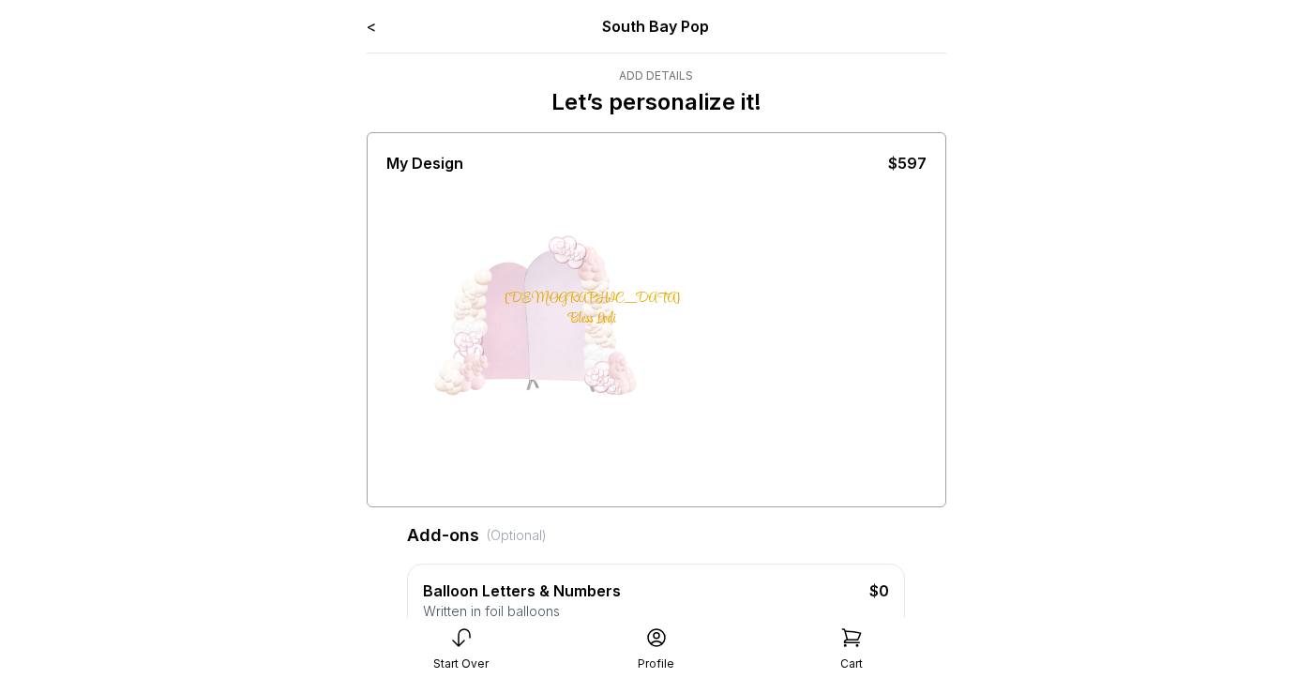
click at [564, 303] on div "God Bless Lodi" at bounding box center [591, 309] width 176 height 42
click at [802, 339] on div "God Bless Lodi" at bounding box center [656, 338] width 540 height 328
drag, startPoint x: 553, startPoint y: 305, endPoint x: 583, endPoint y: 289, distance: 34.0
click at [584, 289] on div "God Bless Lodi" at bounding box center [607, 301] width 176 height 42
click at [773, 335] on div "God Bless Lodi" at bounding box center [656, 338] width 540 height 328
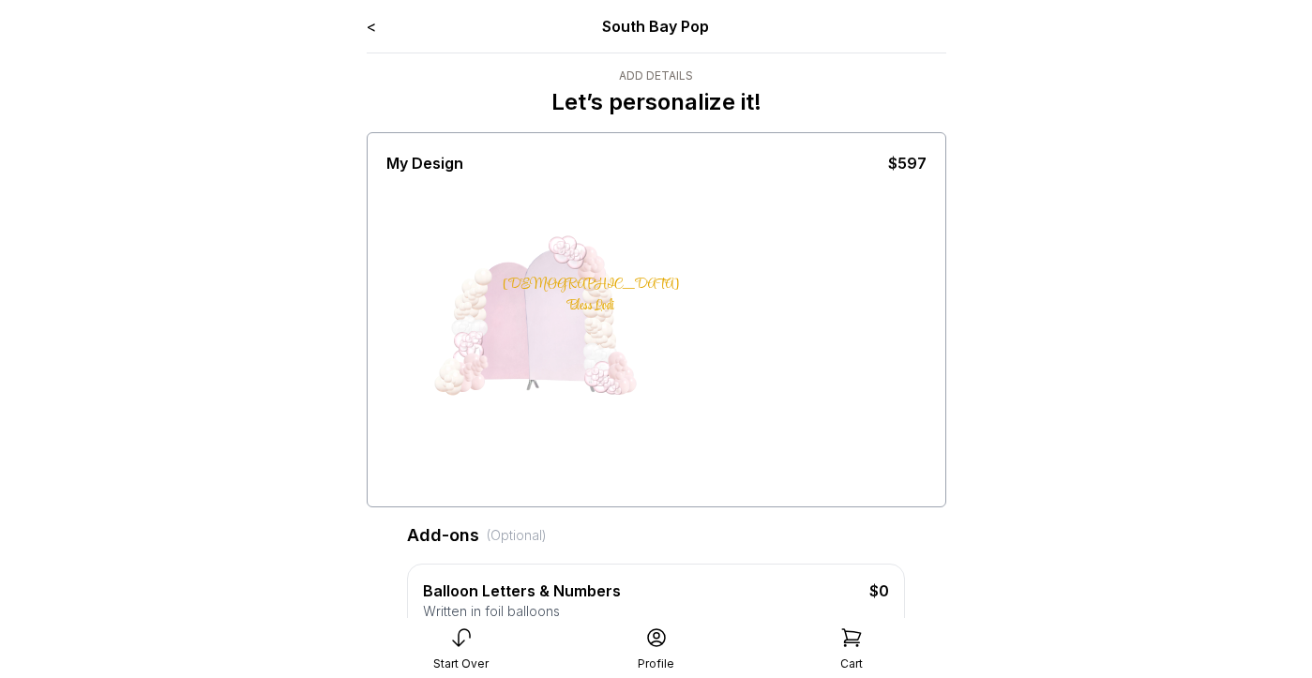
drag, startPoint x: 553, startPoint y: 296, endPoint x: 519, endPoint y: 289, distance: 34.6
click at [519, 288] on div "God Bless Lodi" at bounding box center [591, 296] width 176 height 42
click at [784, 332] on div "God Bless Lodi" at bounding box center [656, 338] width 540 height 328
click at [553, 293] on div "God Bless Lodi" at bounding box center [591, 297] width 176 height 42
click at [739, 285] on div "God Bless Lodi" at bounding box center [656, 338] width 540 height 328
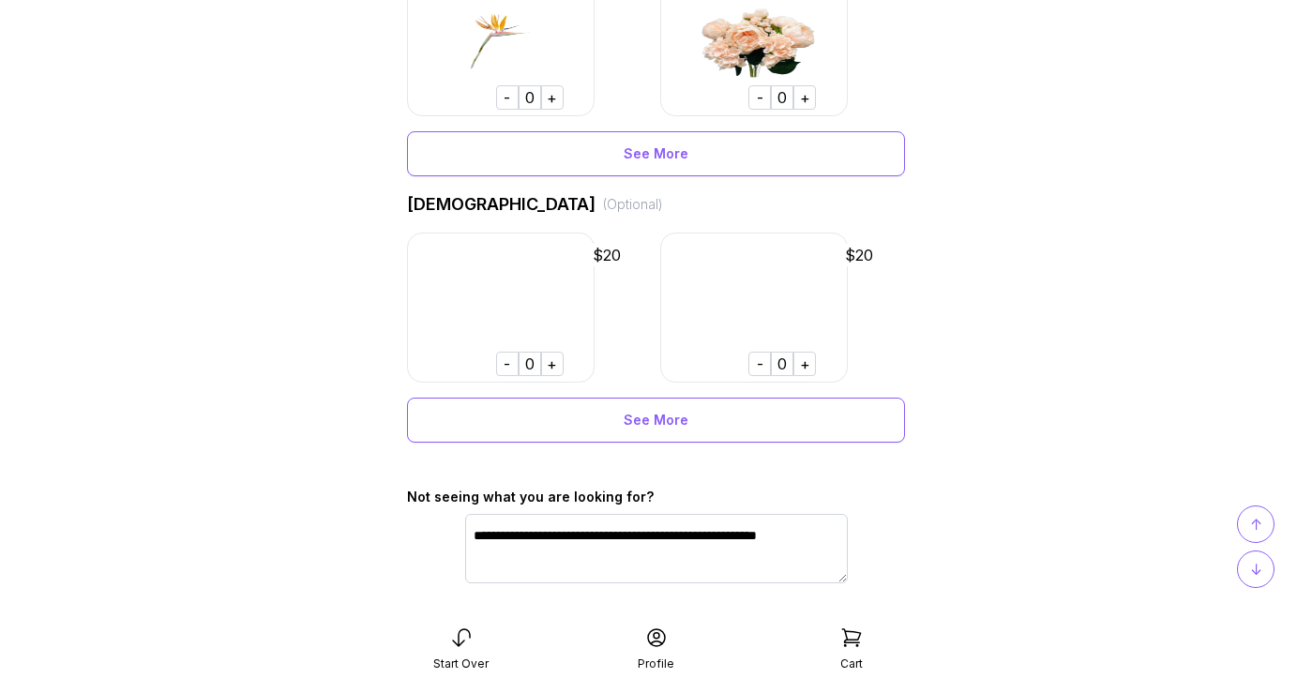
scroll to position [1423, 0]
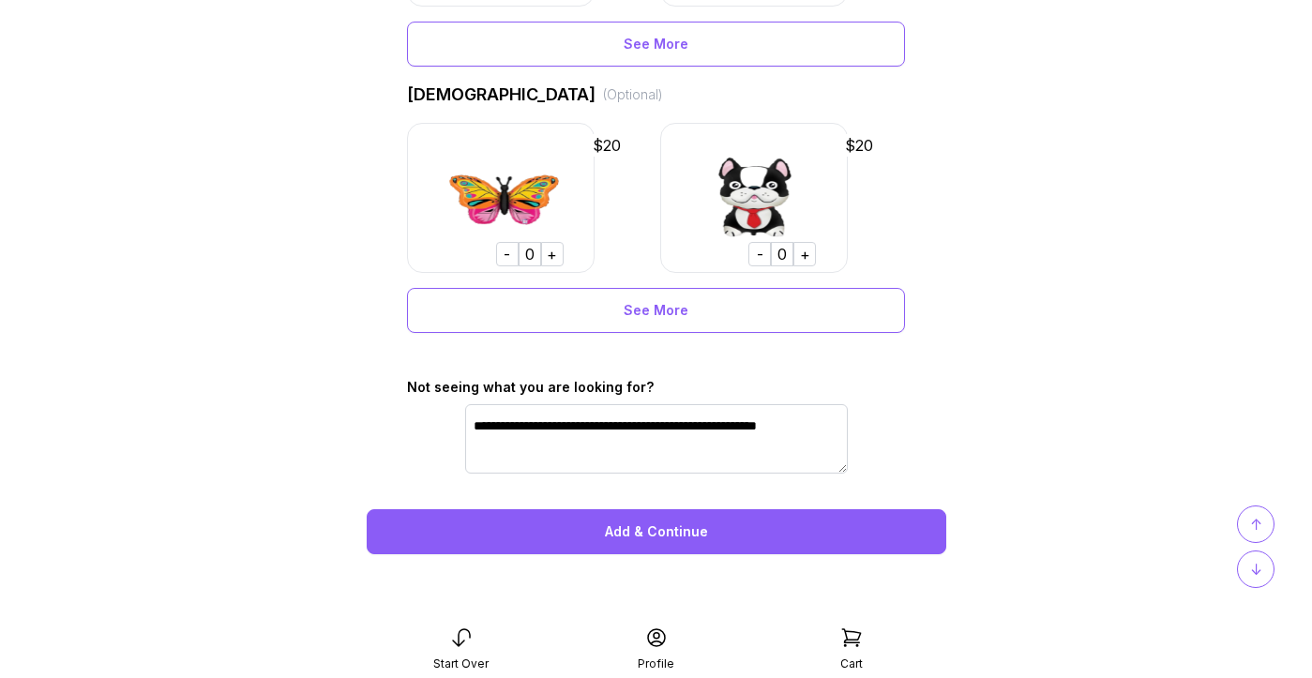
click at [654, 534] on div "Add & Continue" at bounding box center [656, 531] width 579 height 45
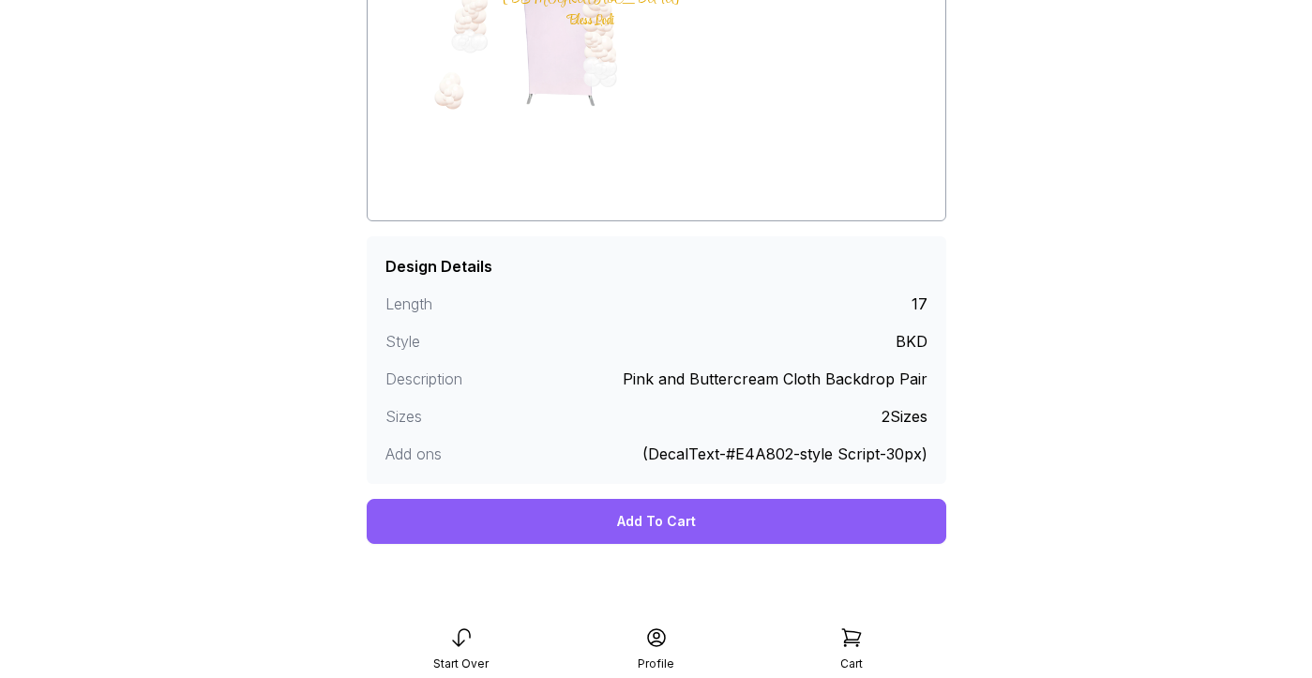
scroll to position [272, 0]
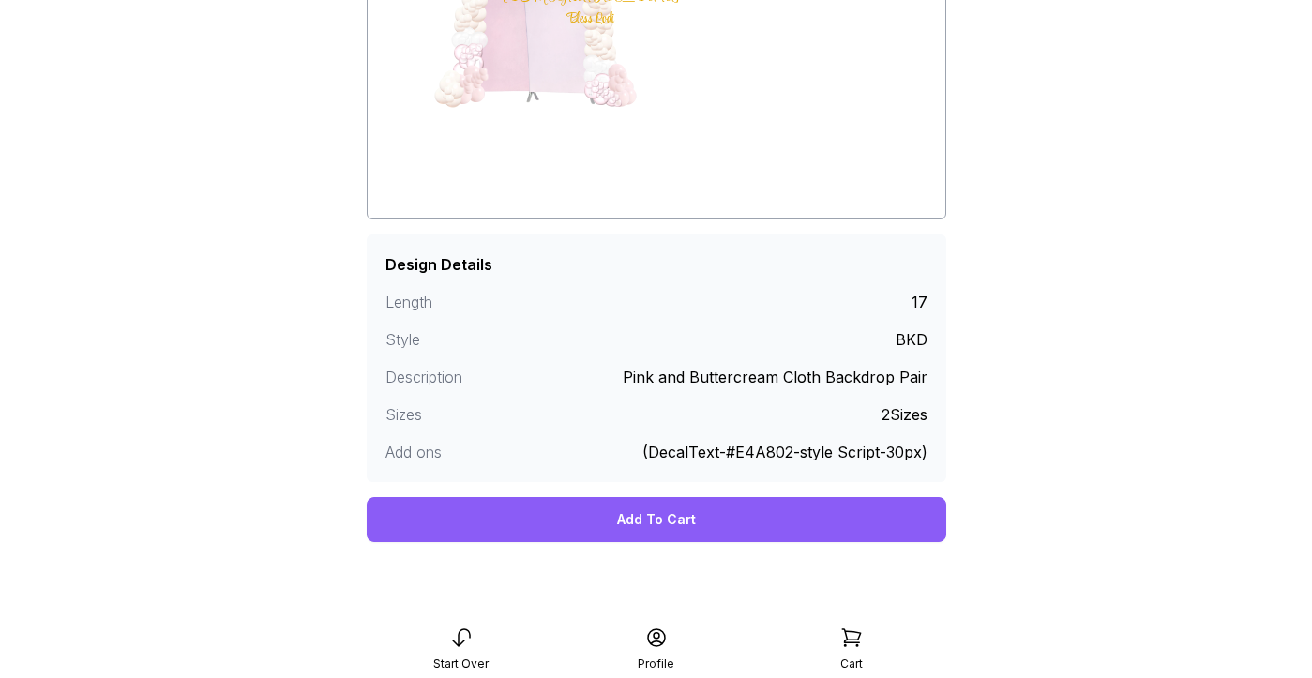
click at [653, 523] on div "Add To Cart" at bounding box center [656, 519] width 579 height 45
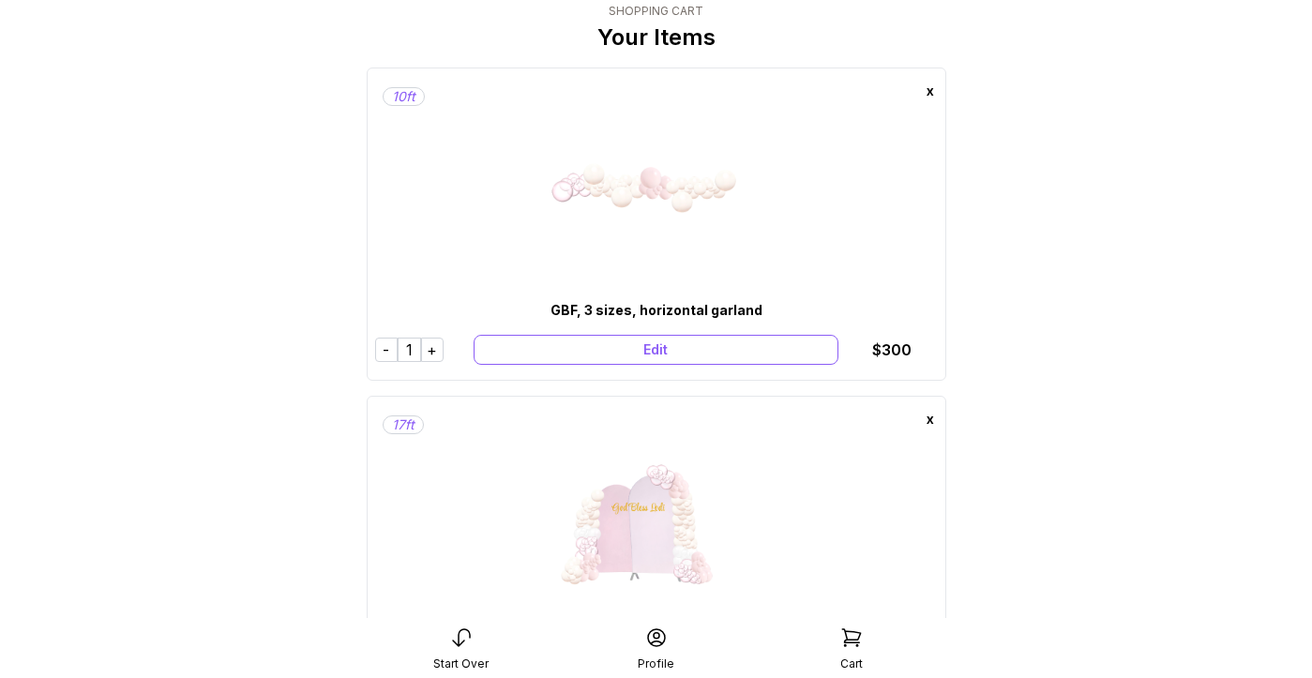
scroll to position [87, 0]
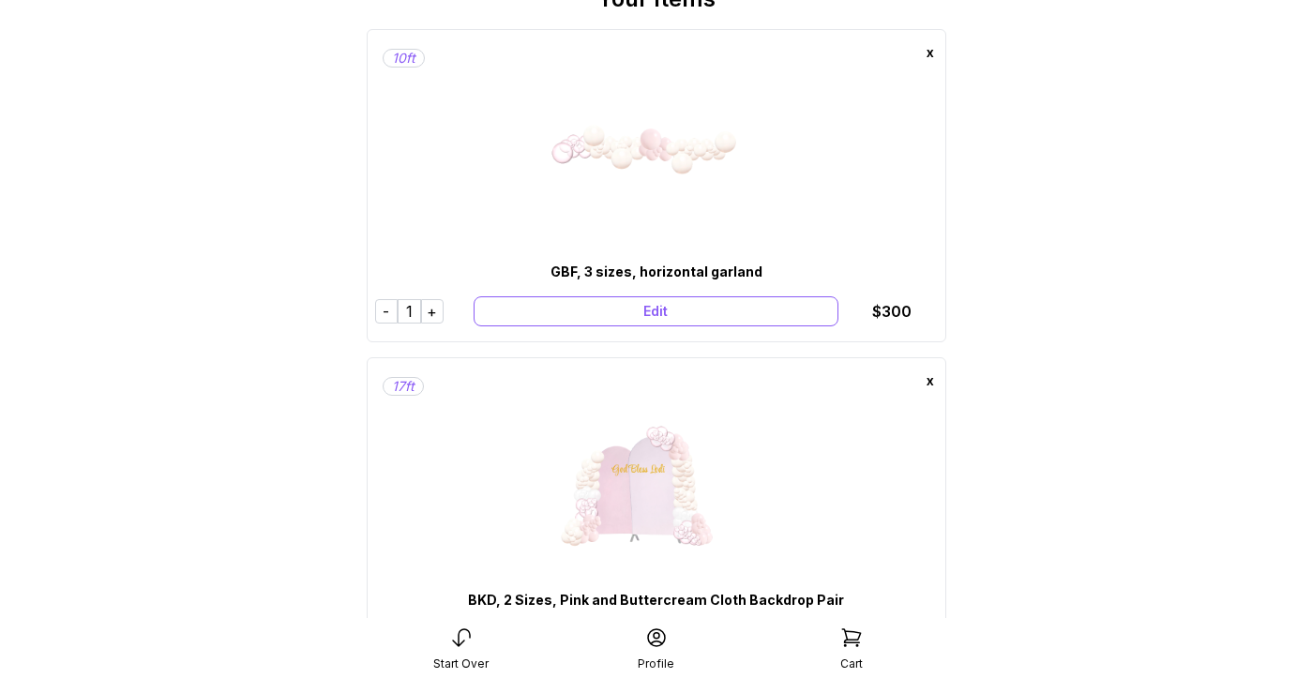
click at [930, 53] on div "x" at bounding box center [930, 53] width 30 height 30
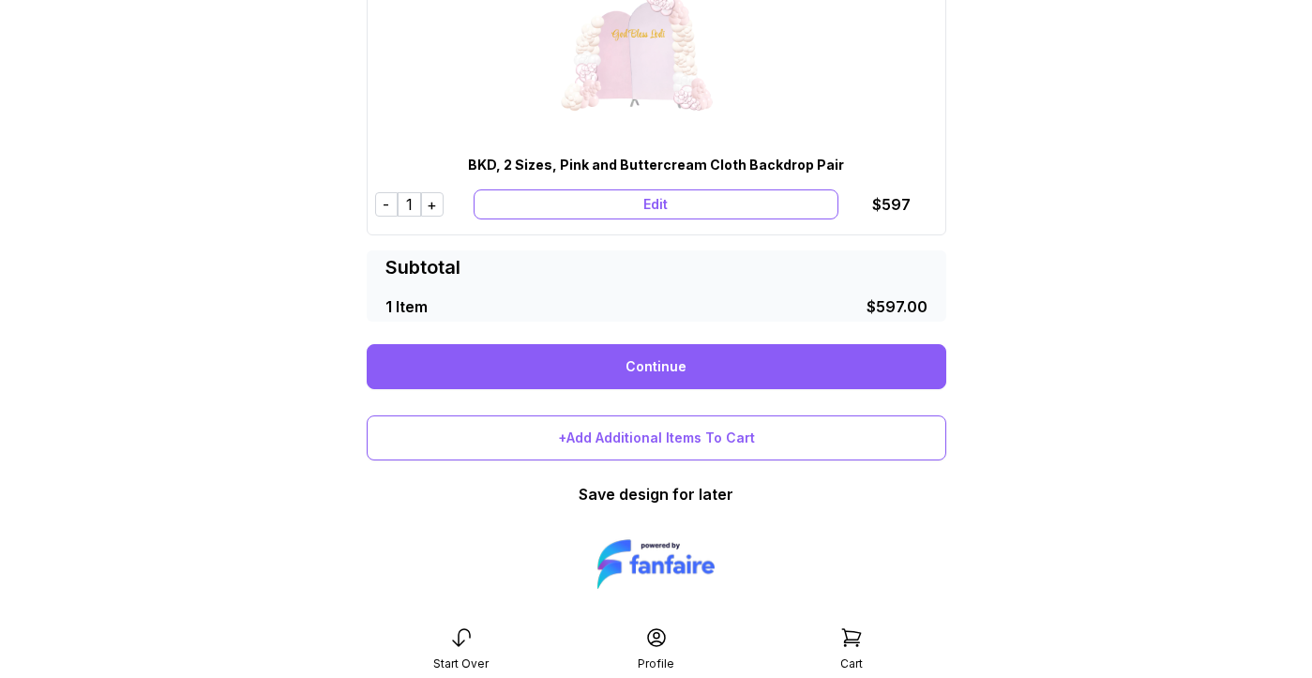
scroll to position [218, 0]
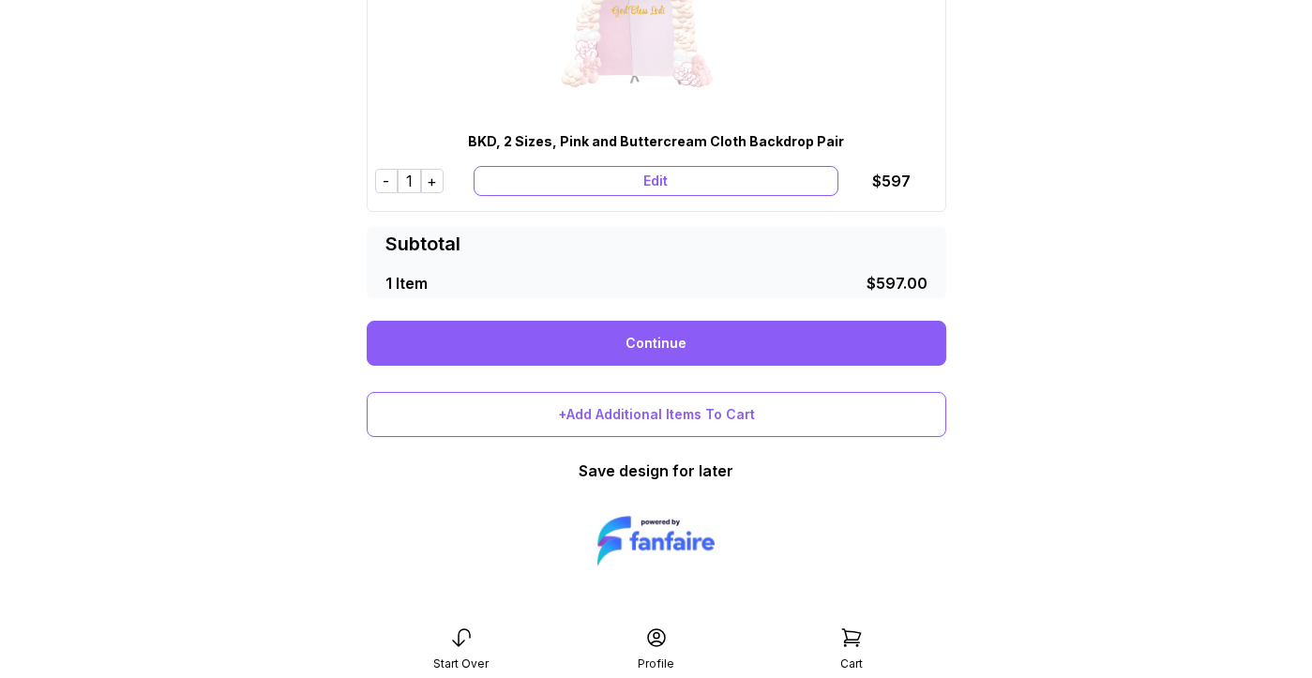
click at [762, 341] on link "Continue" at bounding box center [656, 343] width 579 height 45
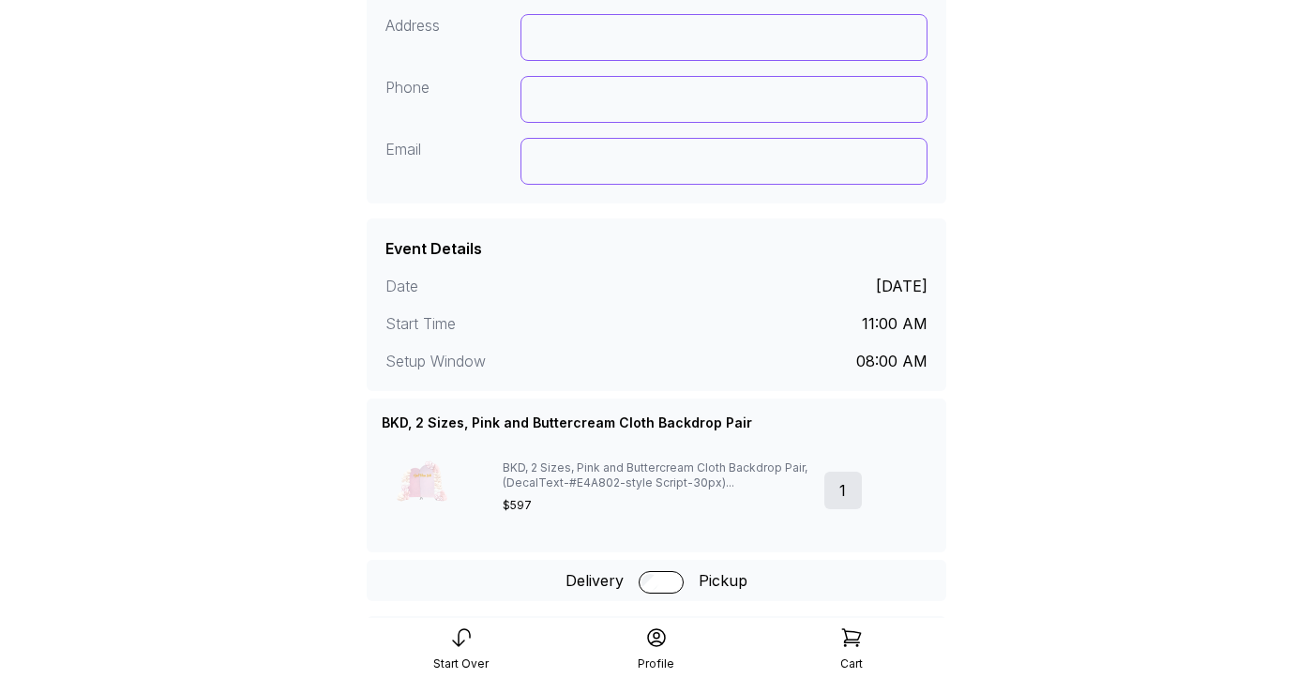
scroll to position [245, 0]
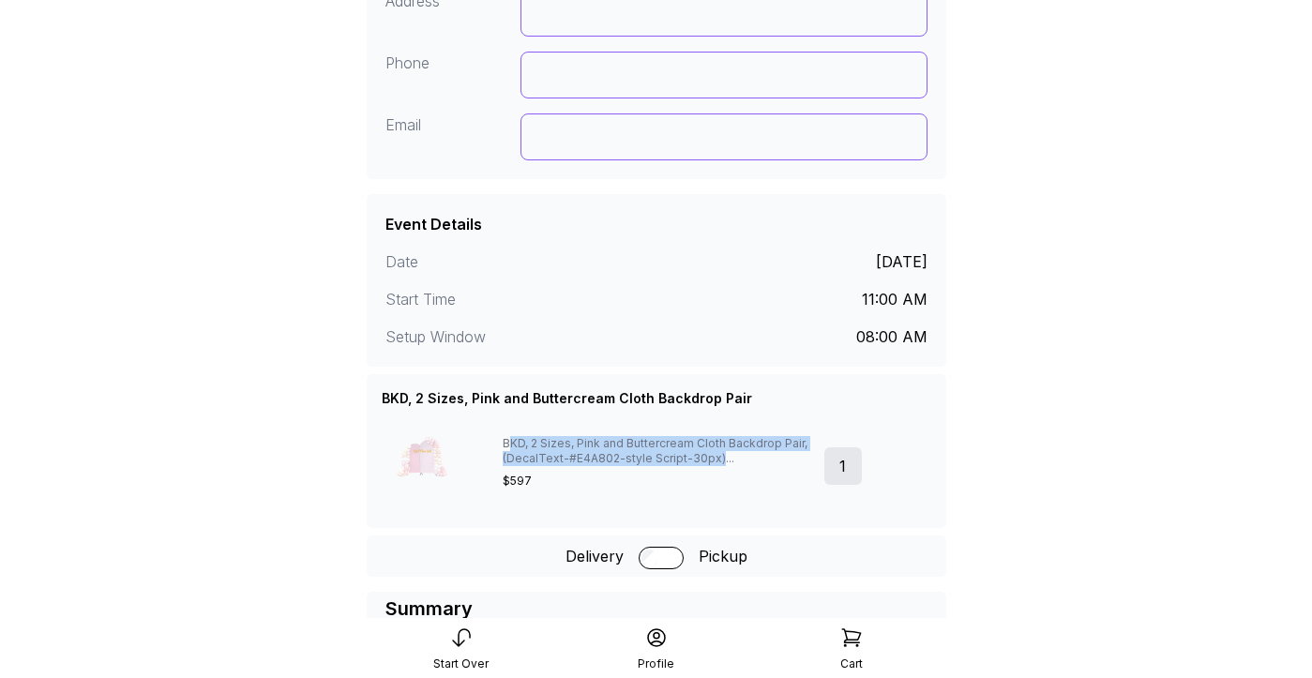
drag, startPoint x: 717, startPoint y: 460, endPoint x: 509, endPoint y: 439, distance: 209.2
click at [509, 439] on div "BKD, 2 Sizes, Pink and Buttercream Cloth Backdrop Pair, (DecalText-#E4A802-styl…" at bounding box center [656, 451] width 306 height 30
click at [534, 441] on div "BKD, 2 Sizes, Pink and Buttercream Cloth Backdrop Pair, (DecalText-#E4A802-styl…" at bounding box center [656, 451] width 306 height 30
drag, startPoint x: 504, startPoint y: 441, endPoint x: 715, endPoint y: 461, distance: 211.9
click at [715, 461] on div "BKD, 2 Sizes, Pink and Buttercream Cloth Backdrop Pair, (DecalText-#E4A802-styl…" at bounding box center [656, 451] width 306 height 30
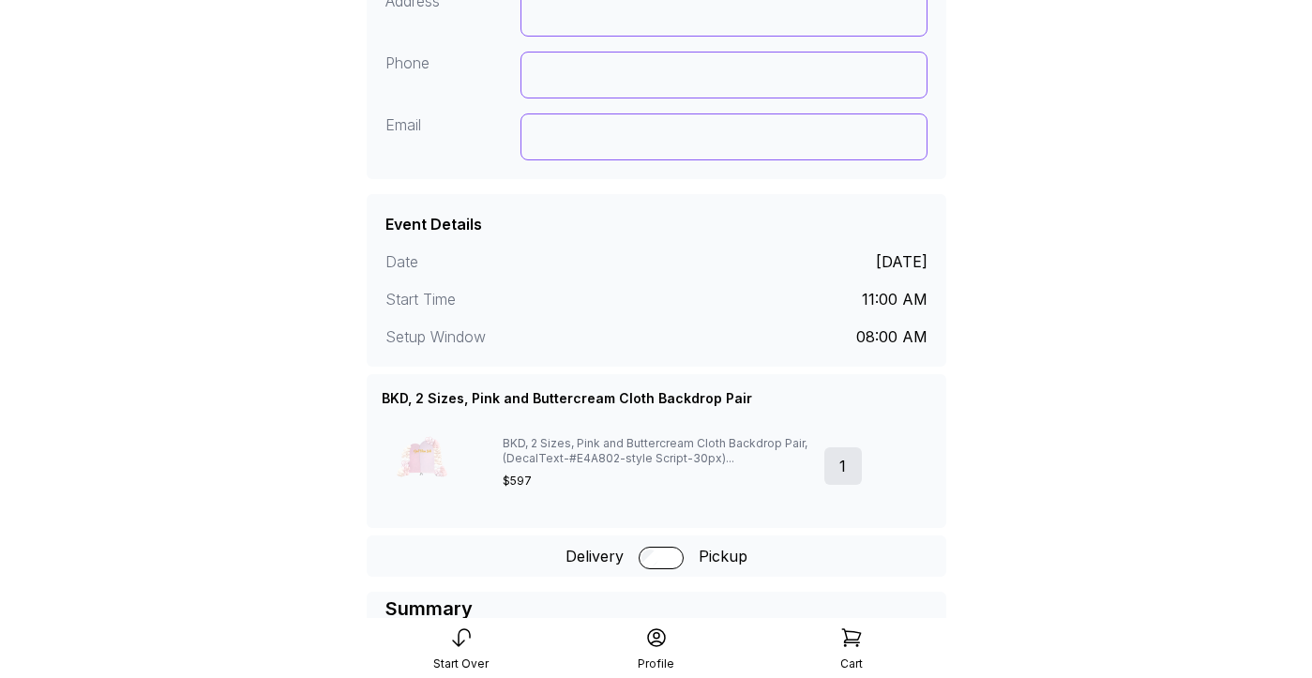
click at [764, 459] on div "BKD, 2 Sizes, Pink and Buttercream Cloth Backdrop Pair, (DecalText-#E4A802-styl…" at bounding box center [656, 451] width 306 height 30
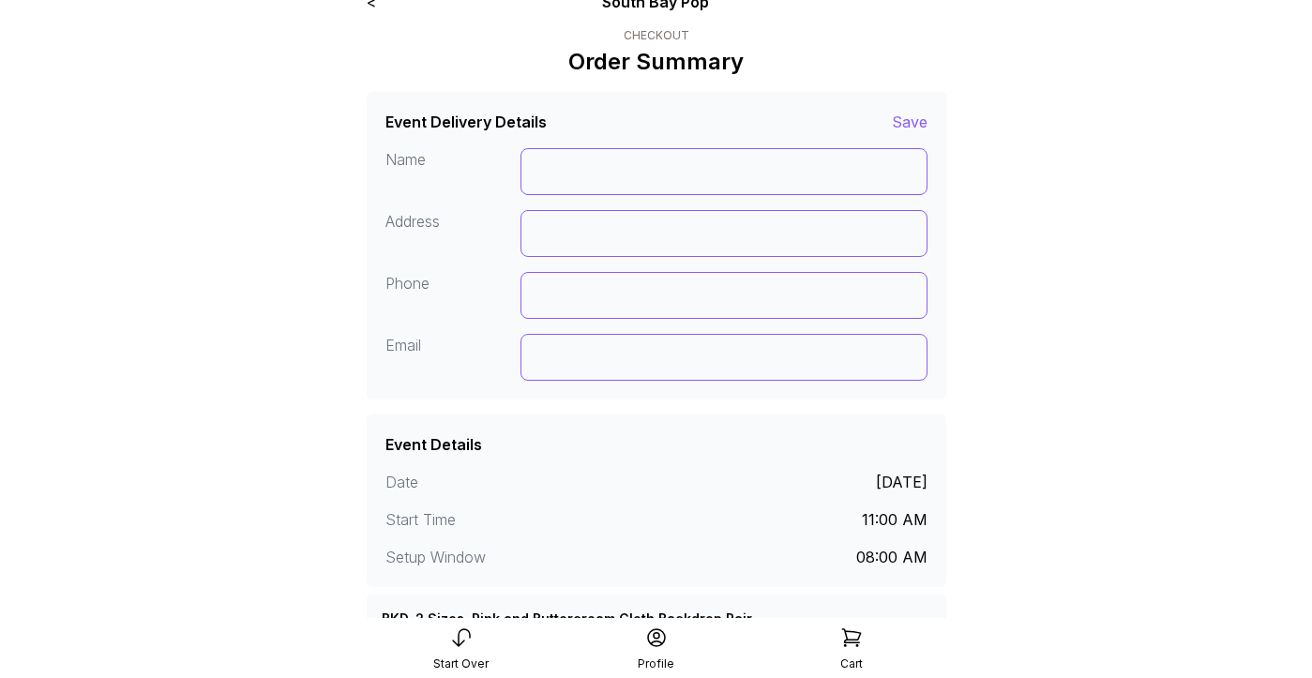
scroll to position [0, 0]
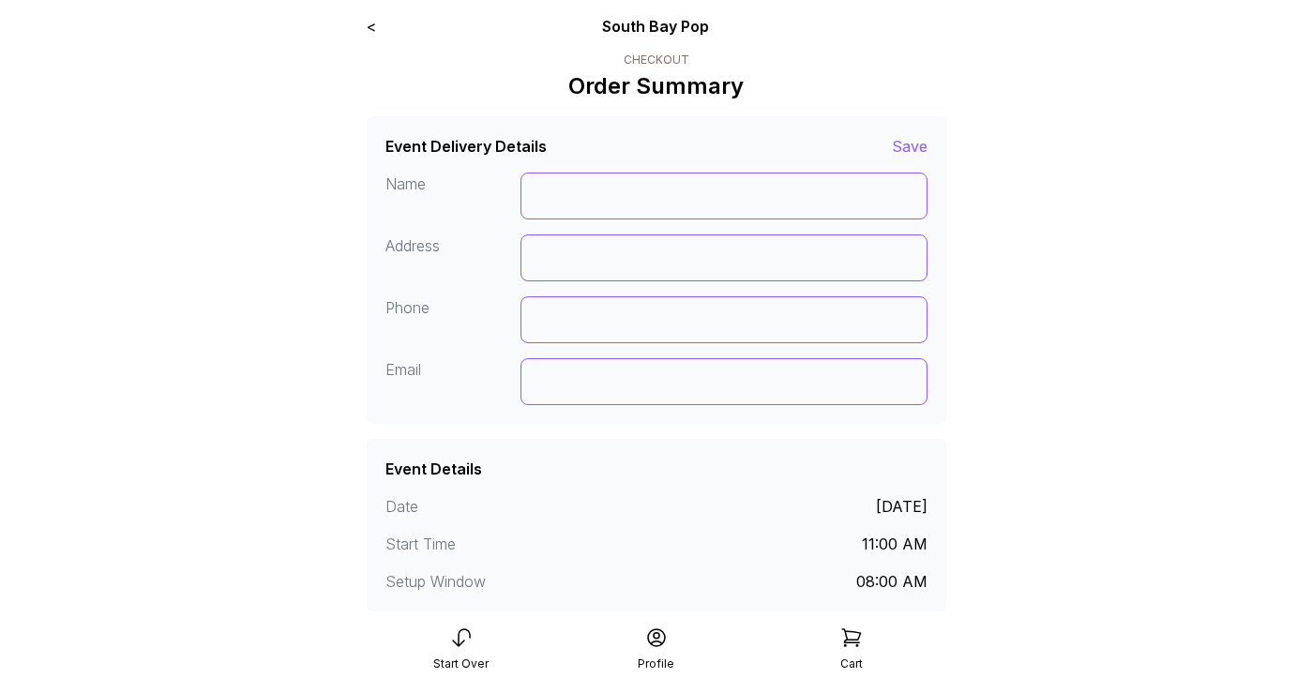
click at [372, 32] on link "<" at bounding box center [371, 26] width 9 height 19
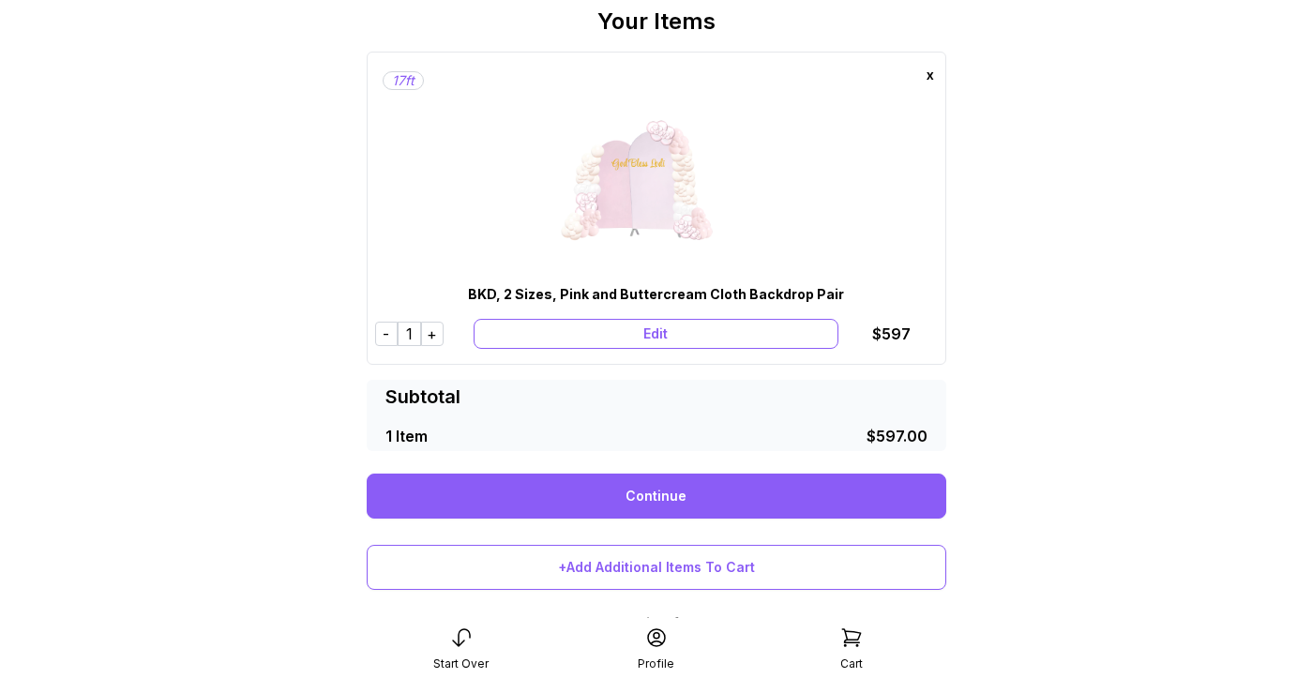
scroll to position [72, 0]
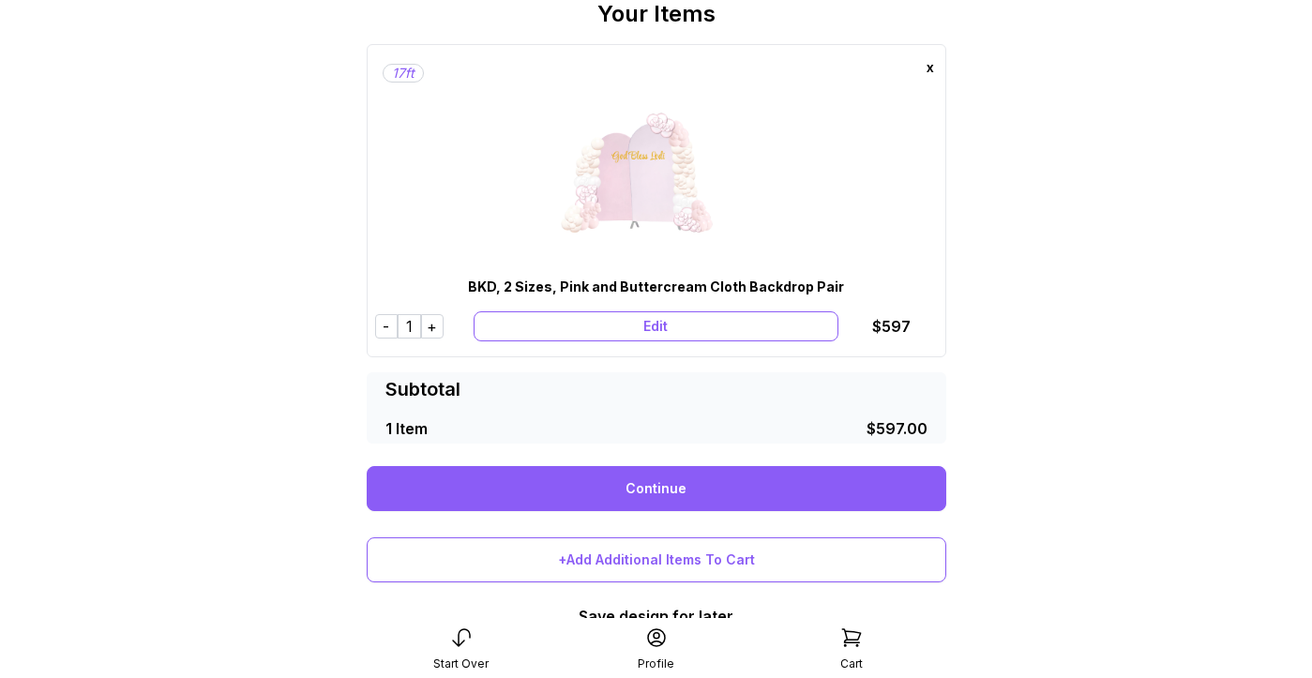
click at [695, 498] on link "Continue" at bounding box center [656, 488] width 579 height 45
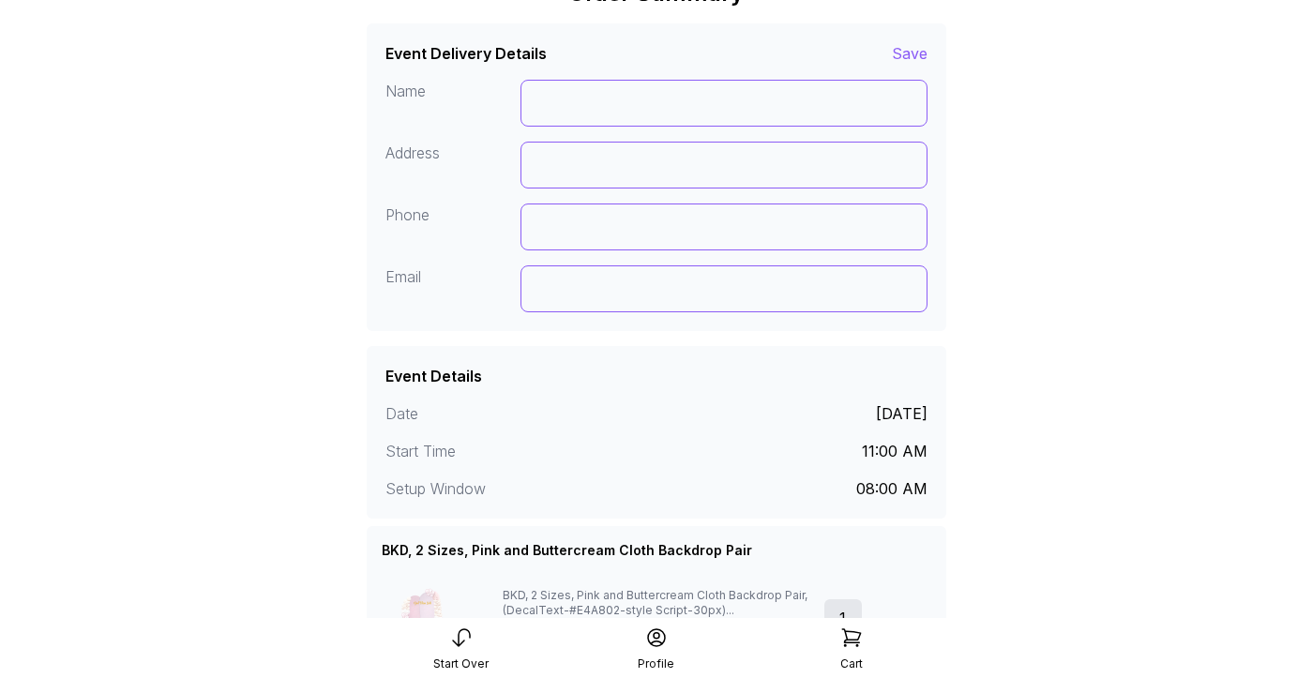
scroll to position [110, 0]
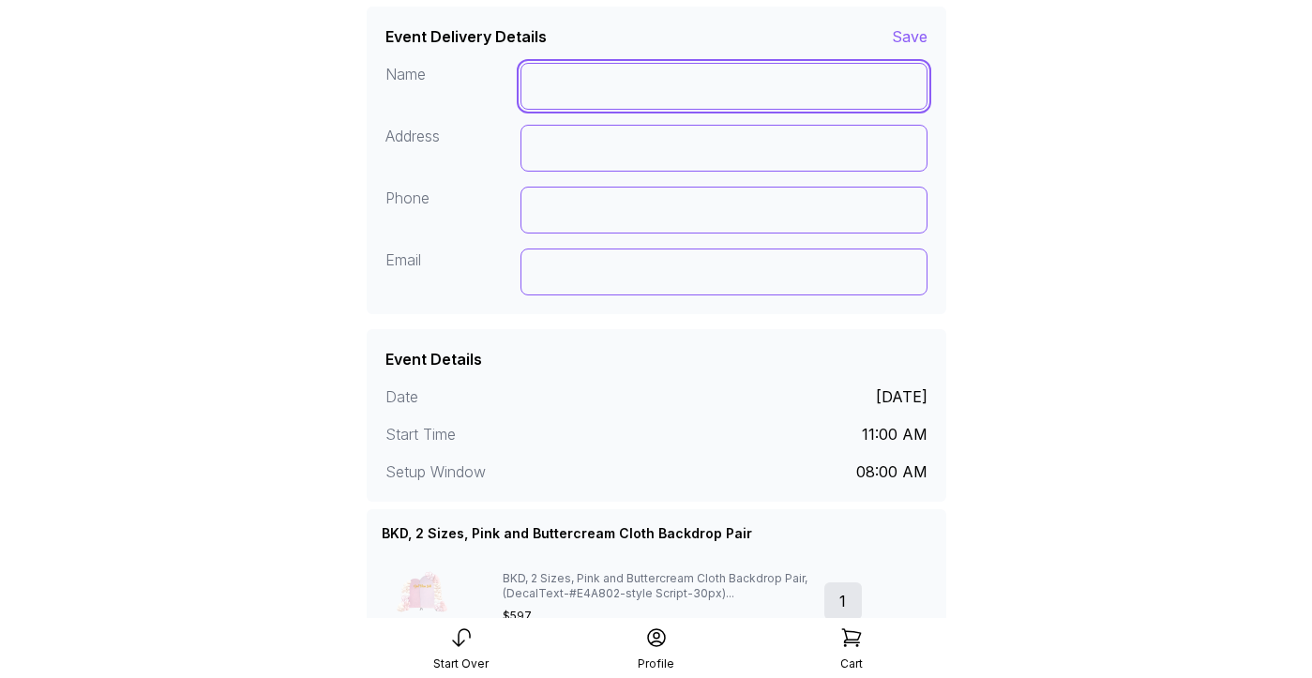
click at [632, 94] on input at bounding box center [723, 86] width 407 height 47
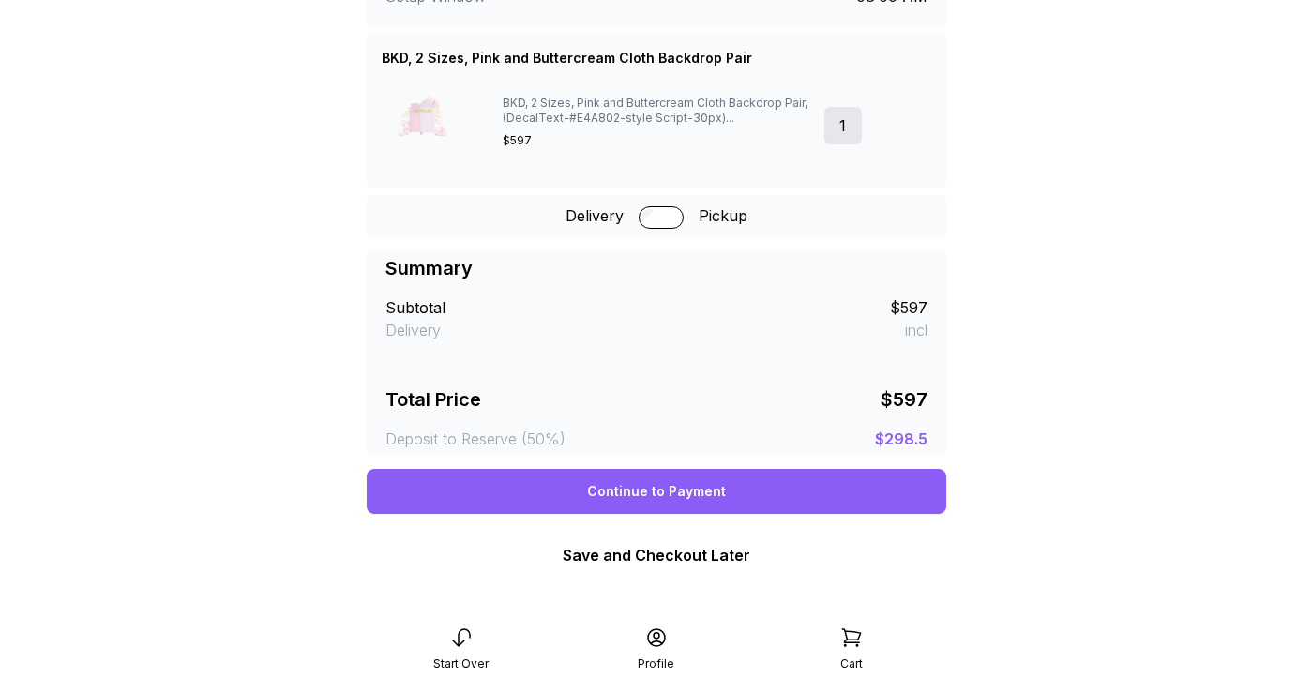
scroll to position [597, 0]
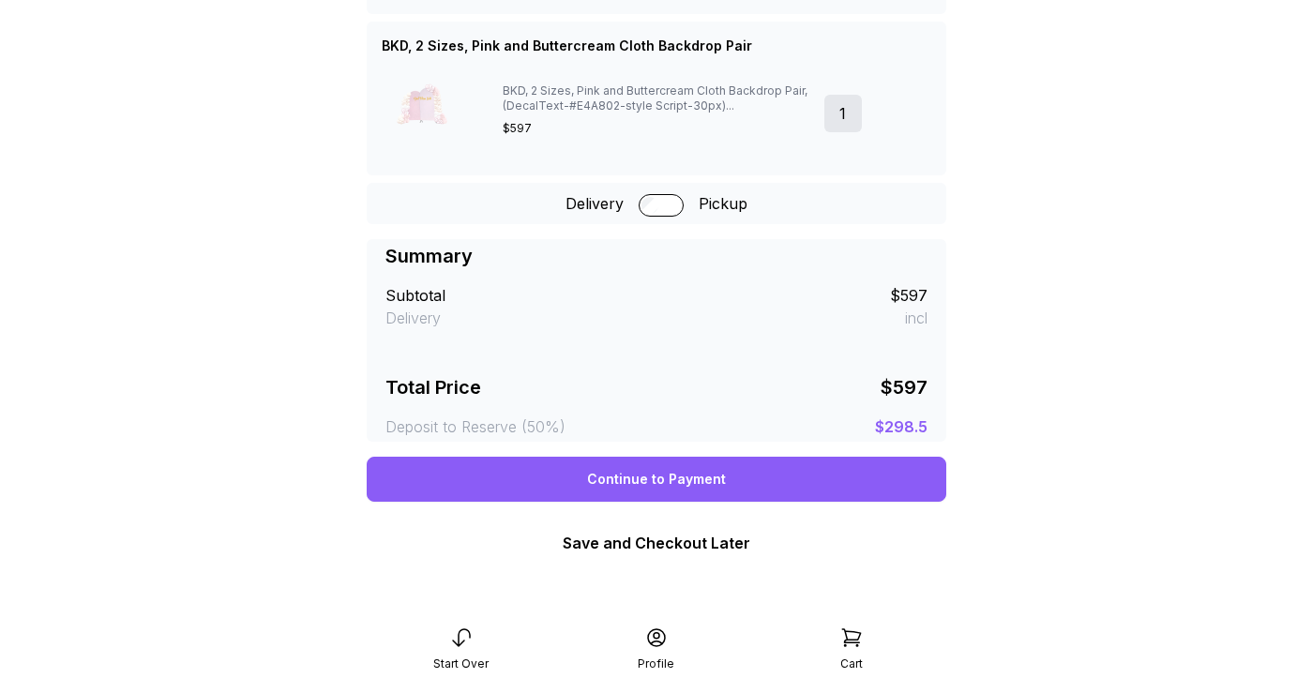
type input "*********"
drag, startPoint x: 892, startPoint y: 386, endPoint x: 923, endPoint y: 387, distance: 31.0
click at [923, 387] on div "$597" at bounding box center [903, 387] width 47 height 26
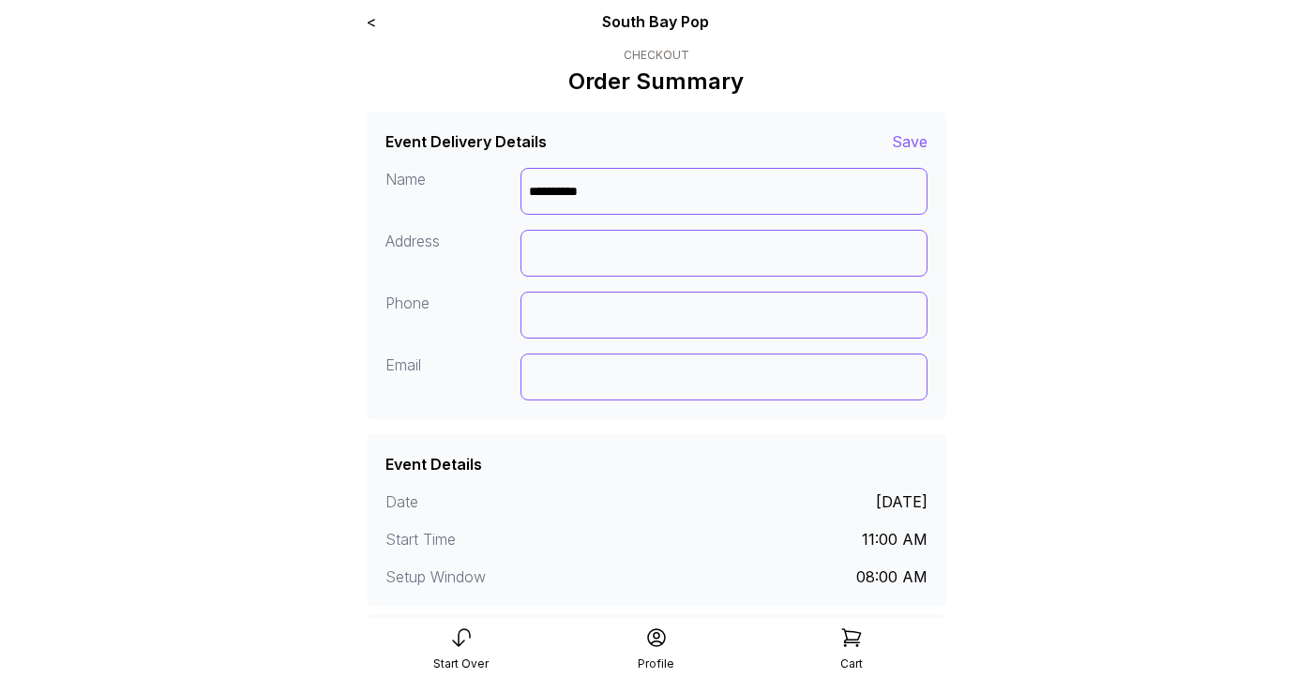
scroll to position [0, 0]
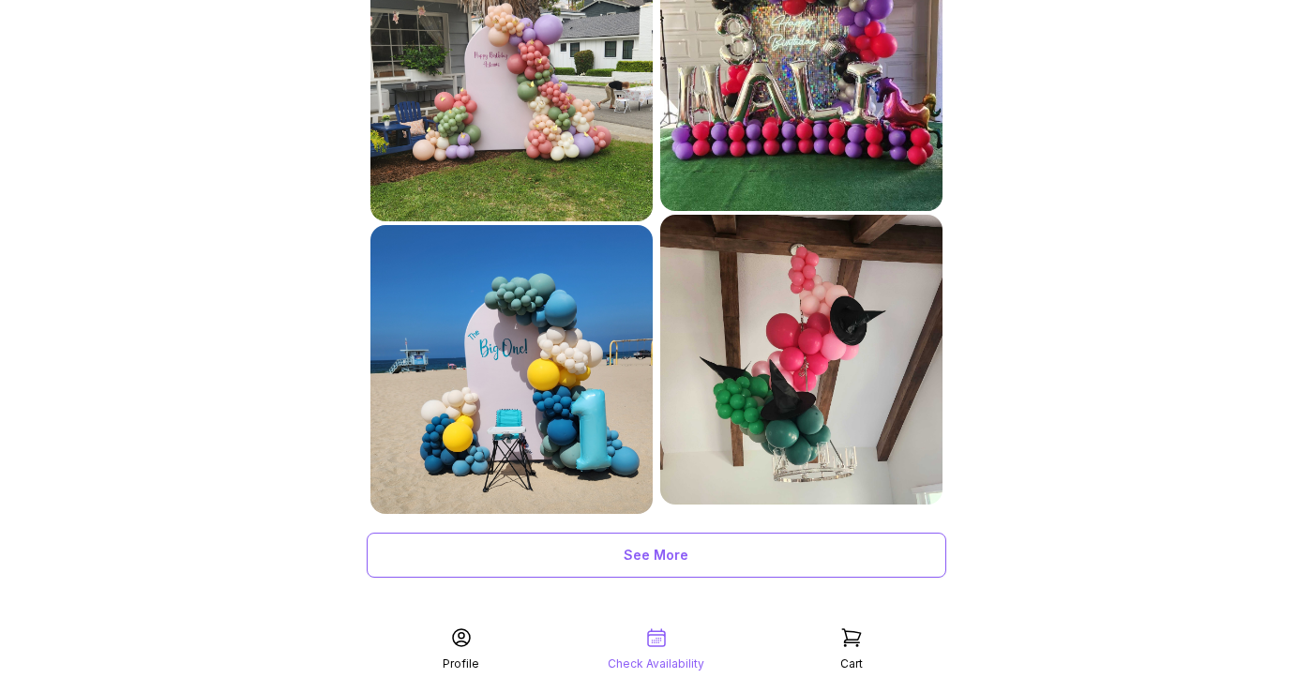
scroll to position [951, 0]
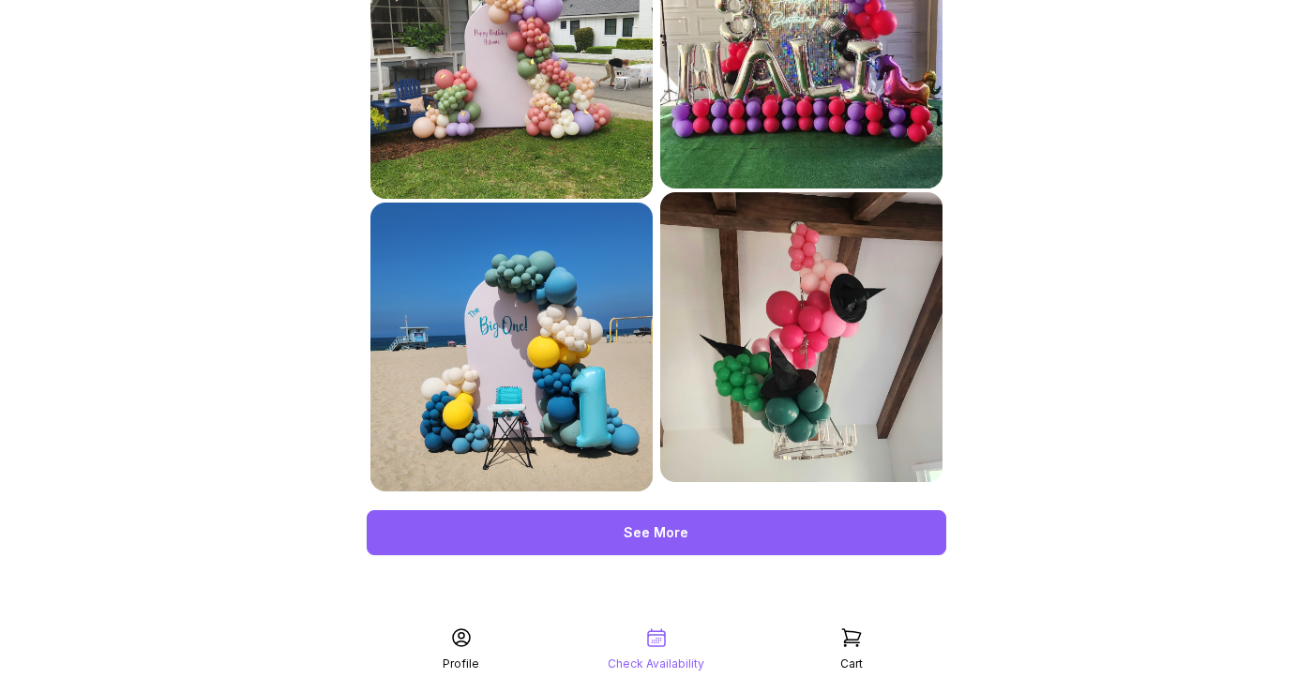
click at [764, 543] on div "See More" at bounding box center [656, 532] width 579 height 45
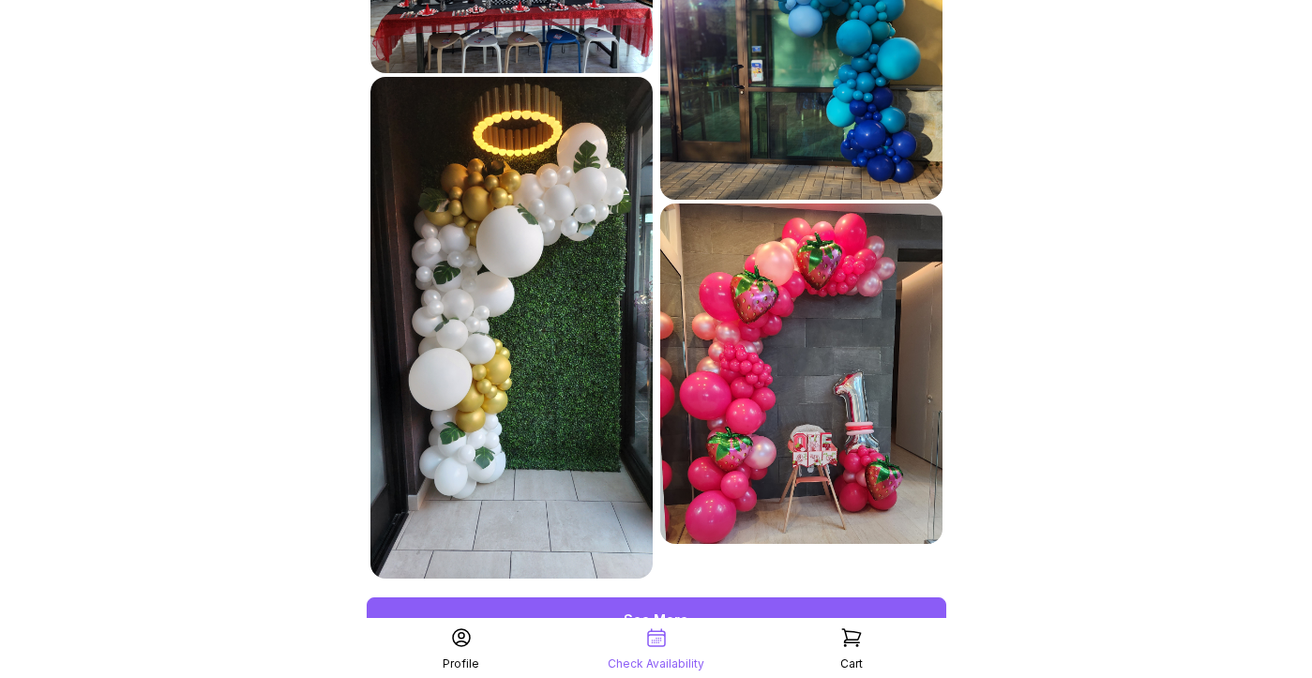
scroll to position [1672, 0]
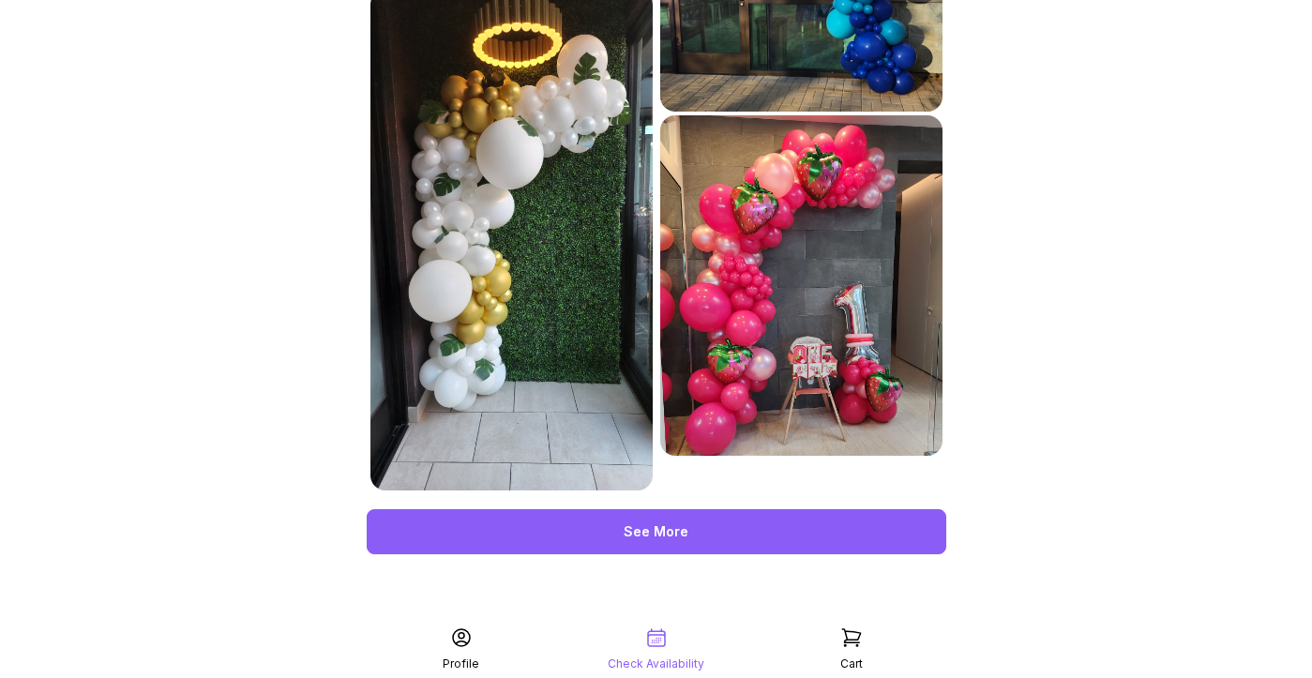
click at [758, 527] on div "See More" at bounding box center [656, 531] width 579 height 45
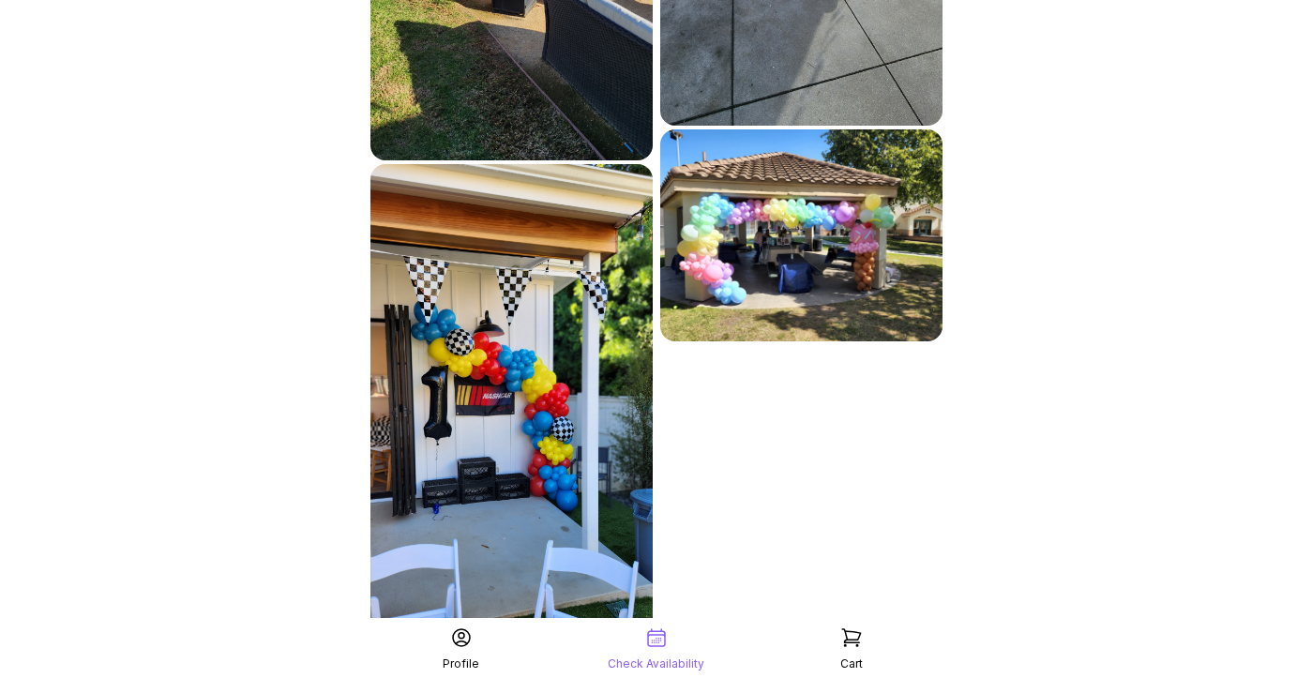
scroll to position [2681, 0]
